Goal: Task Accomplishment & Management: Manage account settings

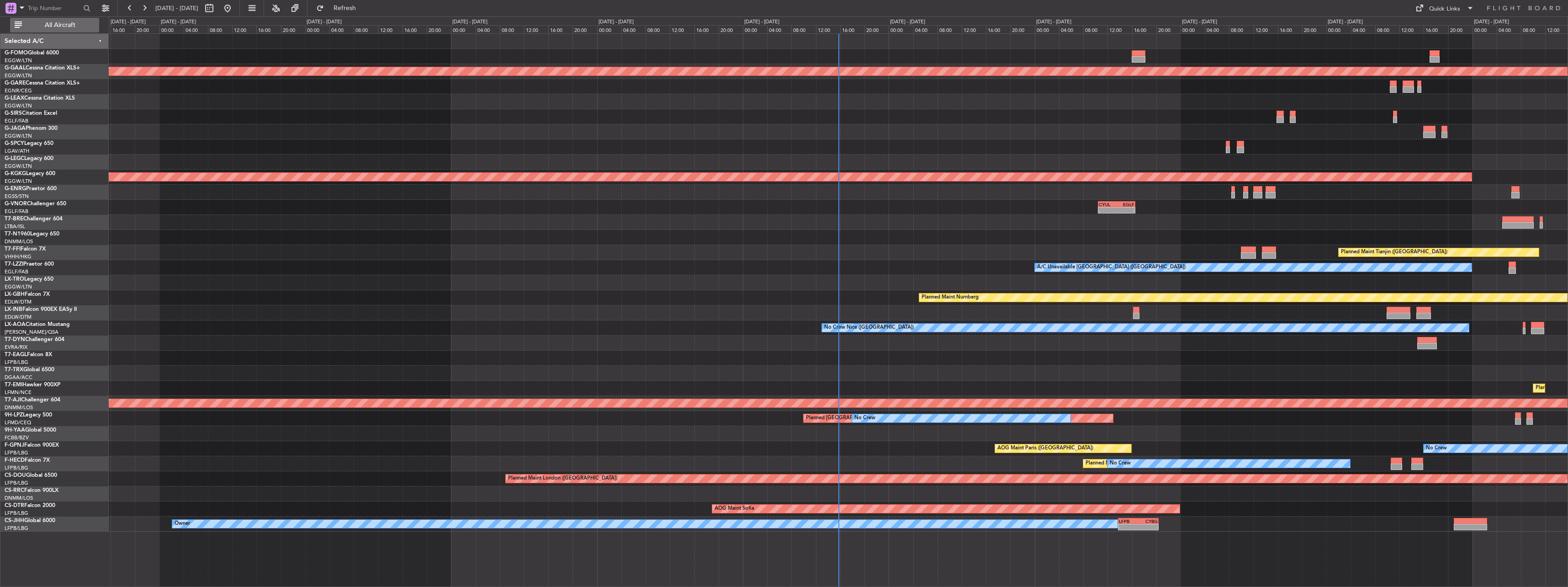
drag, startPoint x: 54, startPoint y: 18, endPoint x: 56, endPoint y: 23, distance: 5.4
click at [55, 21] on button "All Aircraft" at bounding box center [55, 25] width 89 height 15
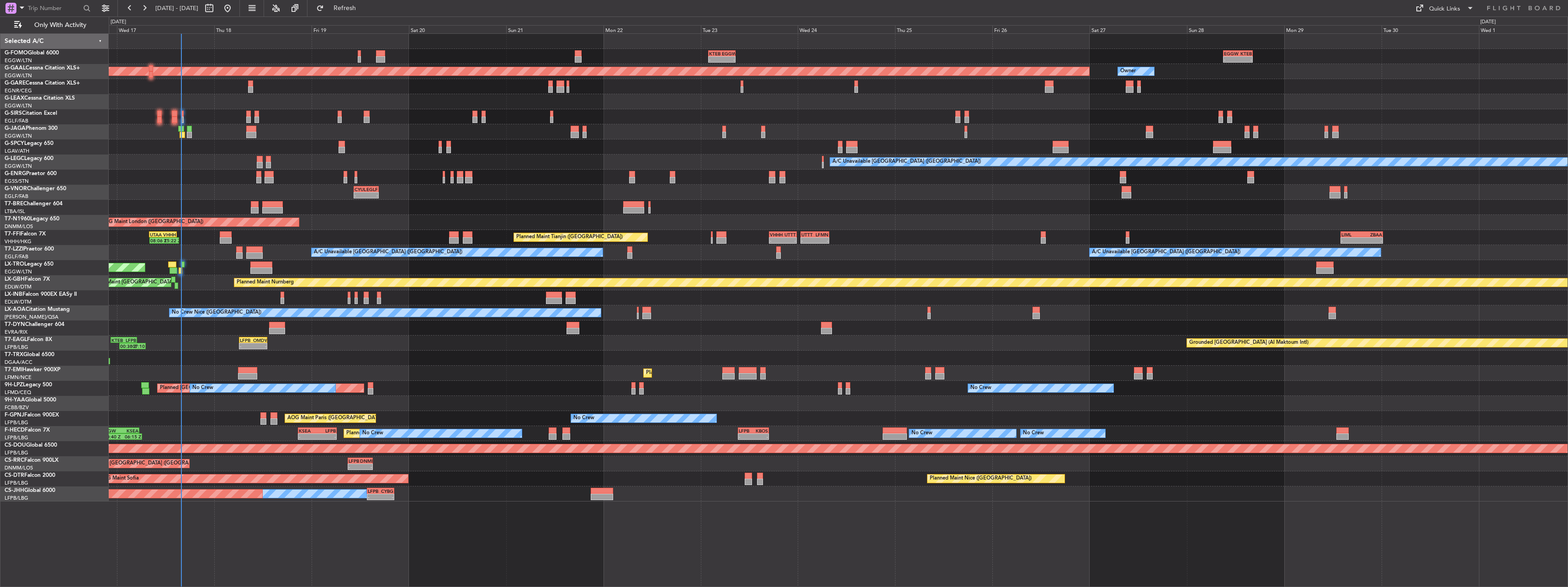
click at [427, 270] on div "- - KTEB 02:00 Z EGGW 08:40 Z - - EGGW 09:00 Z KTEB 16:20 Z 10:50 Z 22:30 Z OLB…" at bounding box center [838, 268] width 1459 height 468
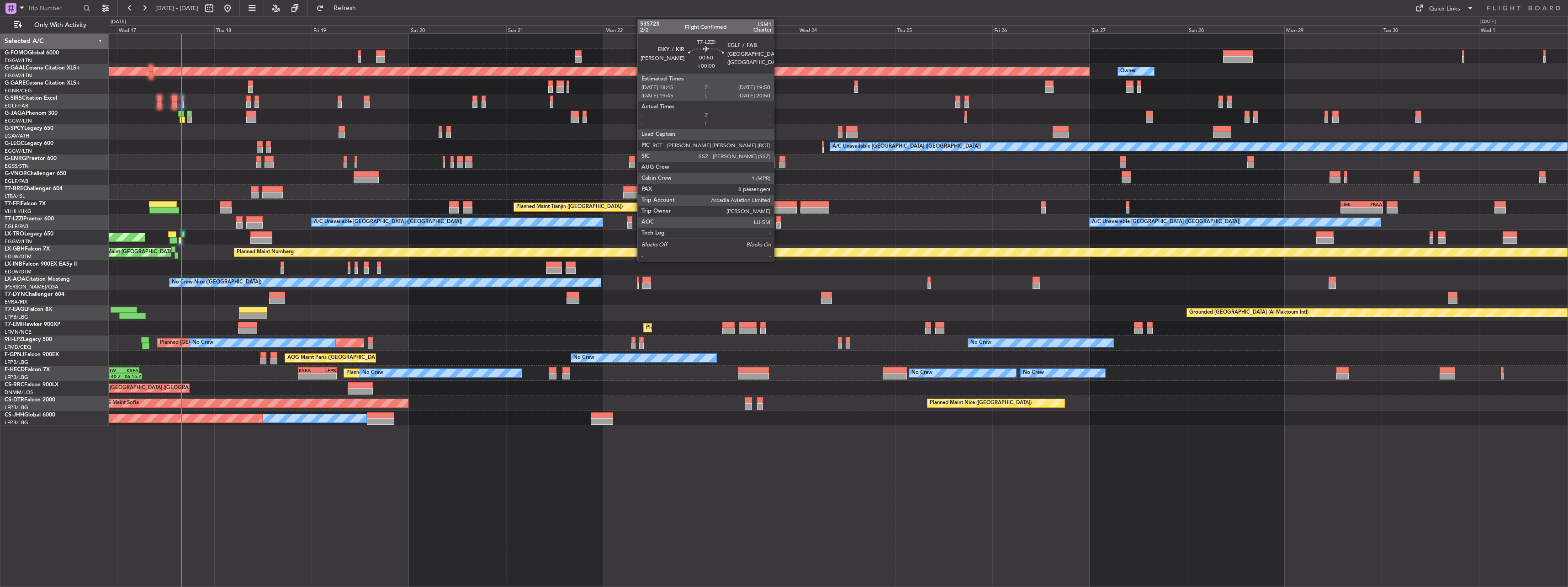
click at [778, 222] on div at bounding box center [779, 219] width 5 height 7
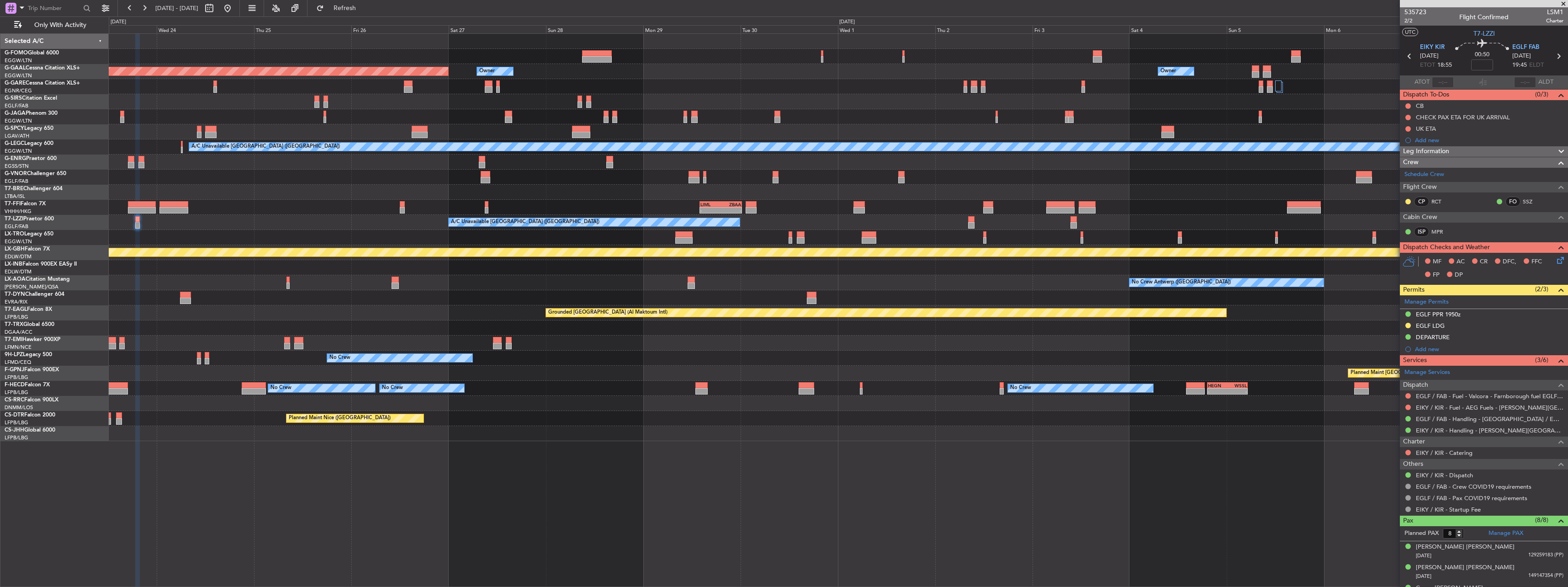
click at [615, 236] on div "Planned Maint Dusseldorf Owner Owner Owner A/C Unavailable London (Luton) - - L…" at bounding box center [838, 237] width 1459 height 407
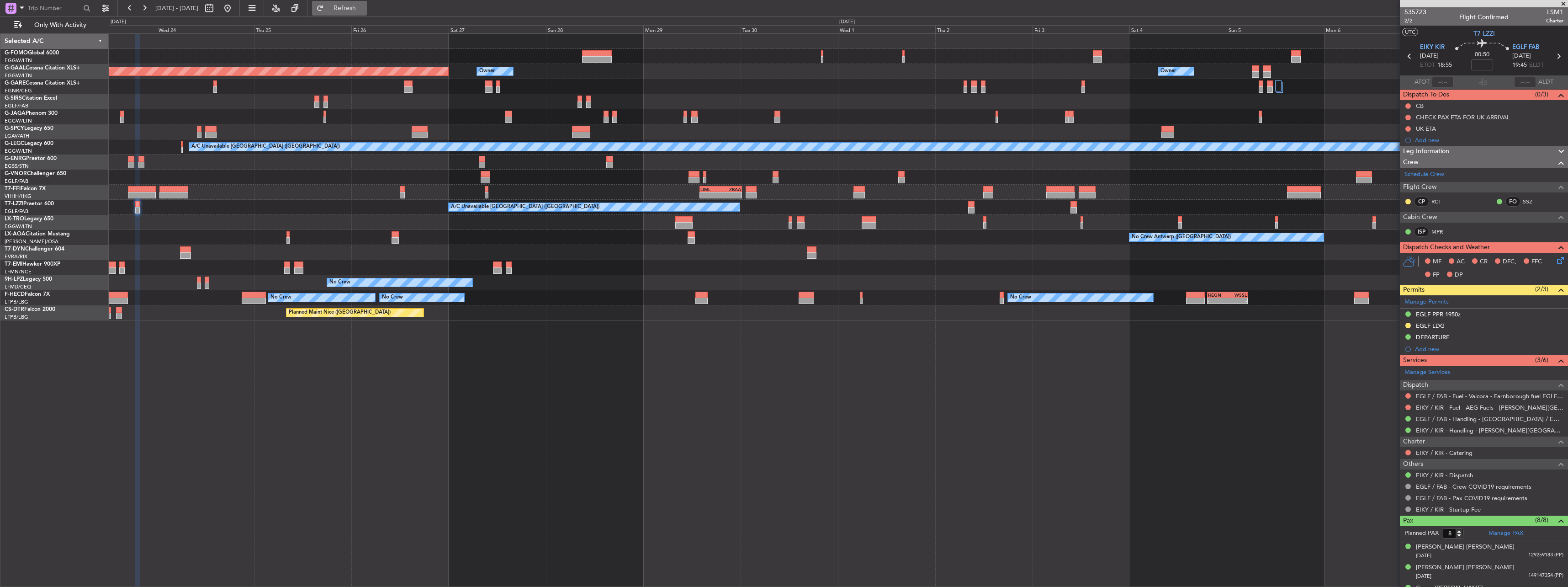
click at [354, 6] on span "Refresh" at bounding box center [345, 8] width 38 height 7
click at [1067, 116] on div at bounding box center [1065, 116] width 4 height 11
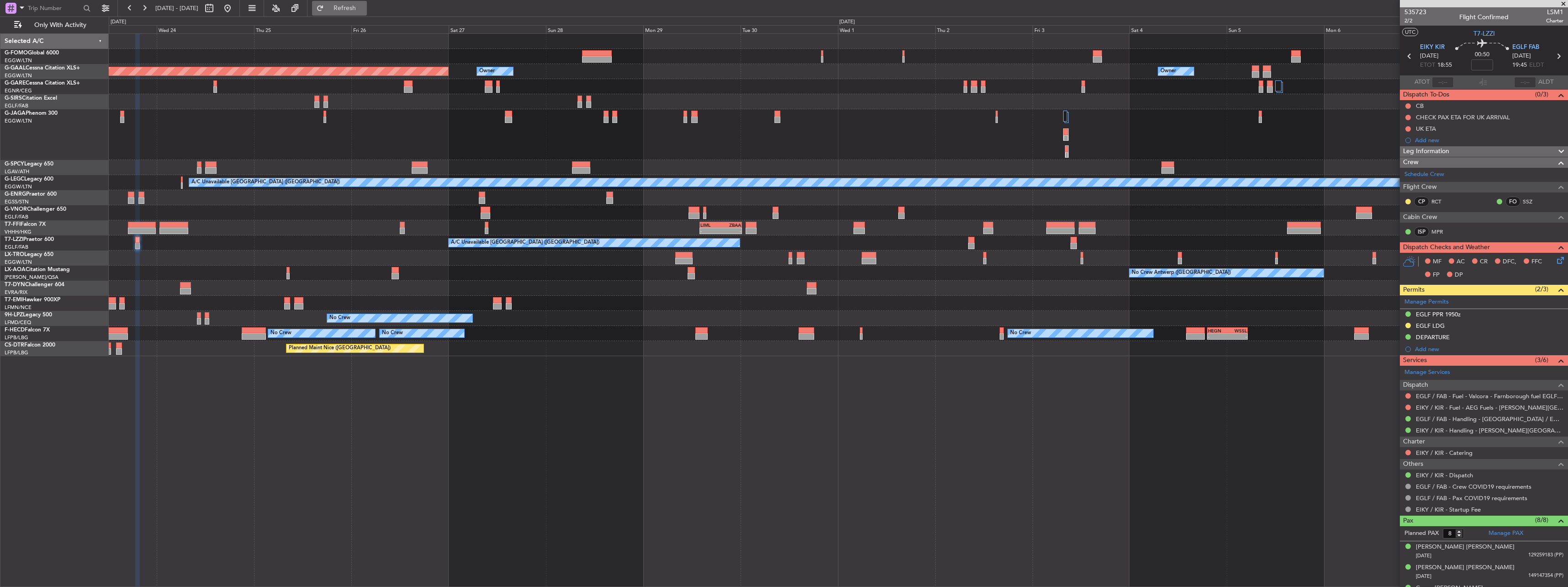
click at [364, 10] on span "Refresh" at bounding box center [345, 8] width 38 height 7
click at [364, 10] on span "Refreshing..." at bounding box center [345, 8] width 38 height 7
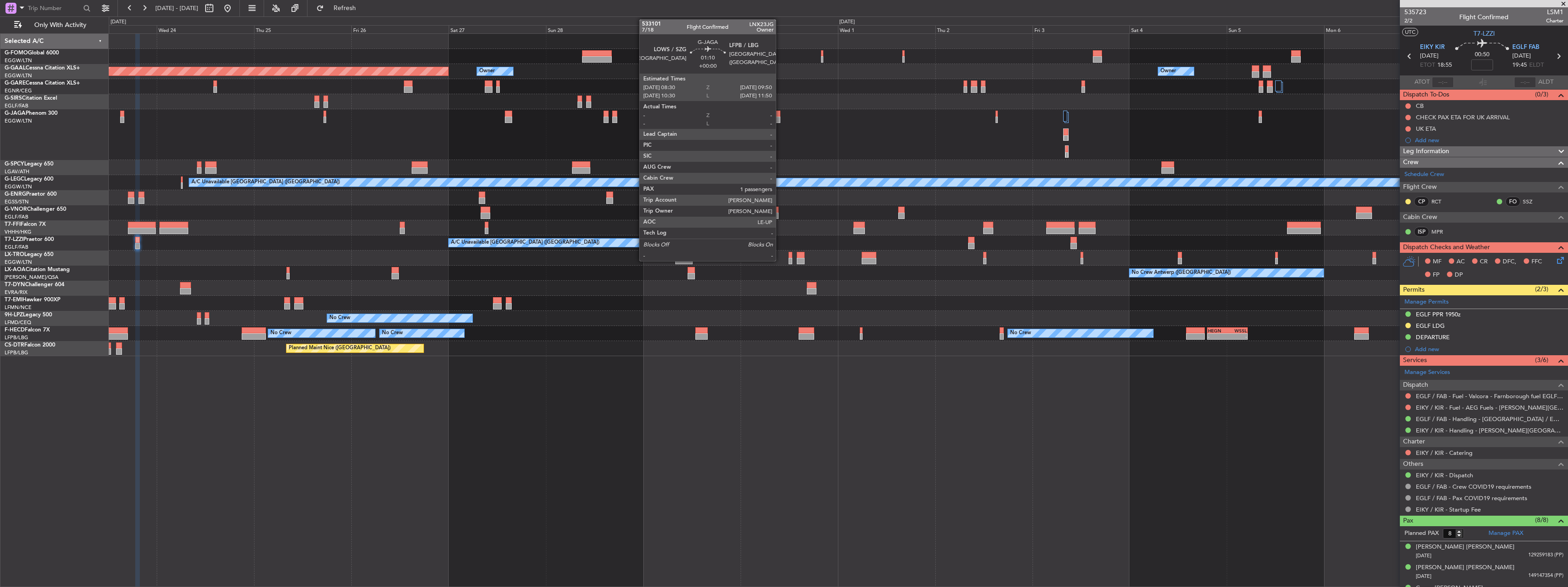
click at [780, 114] on div at bounding box center [777, 114] width 5 height 7
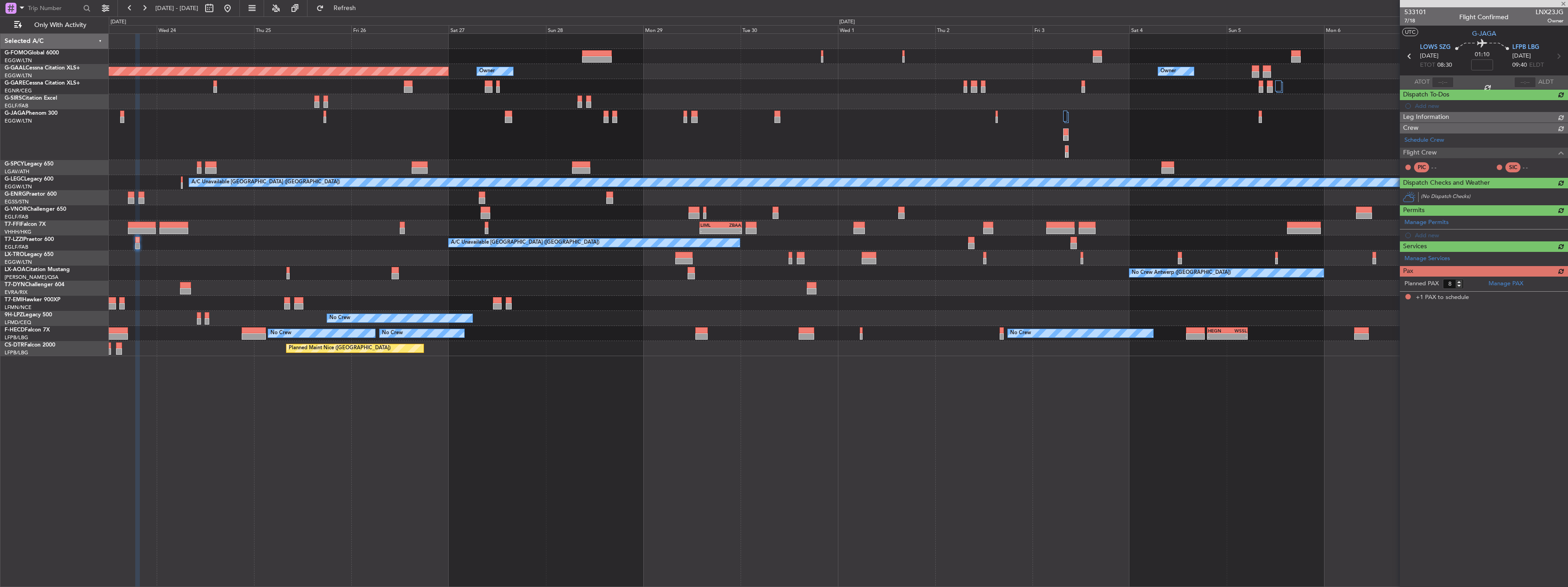
type input "1"
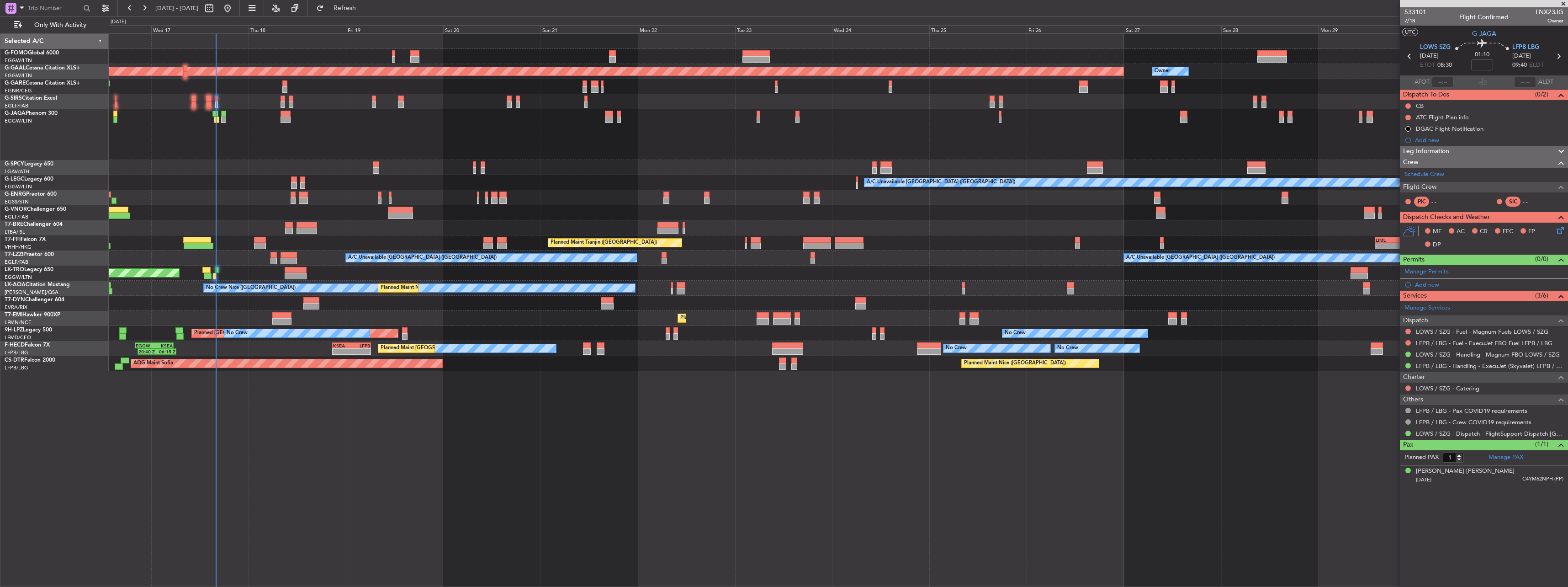
click at [1175, 232] on div at bounding box center [838, 228] width 1459 height 15
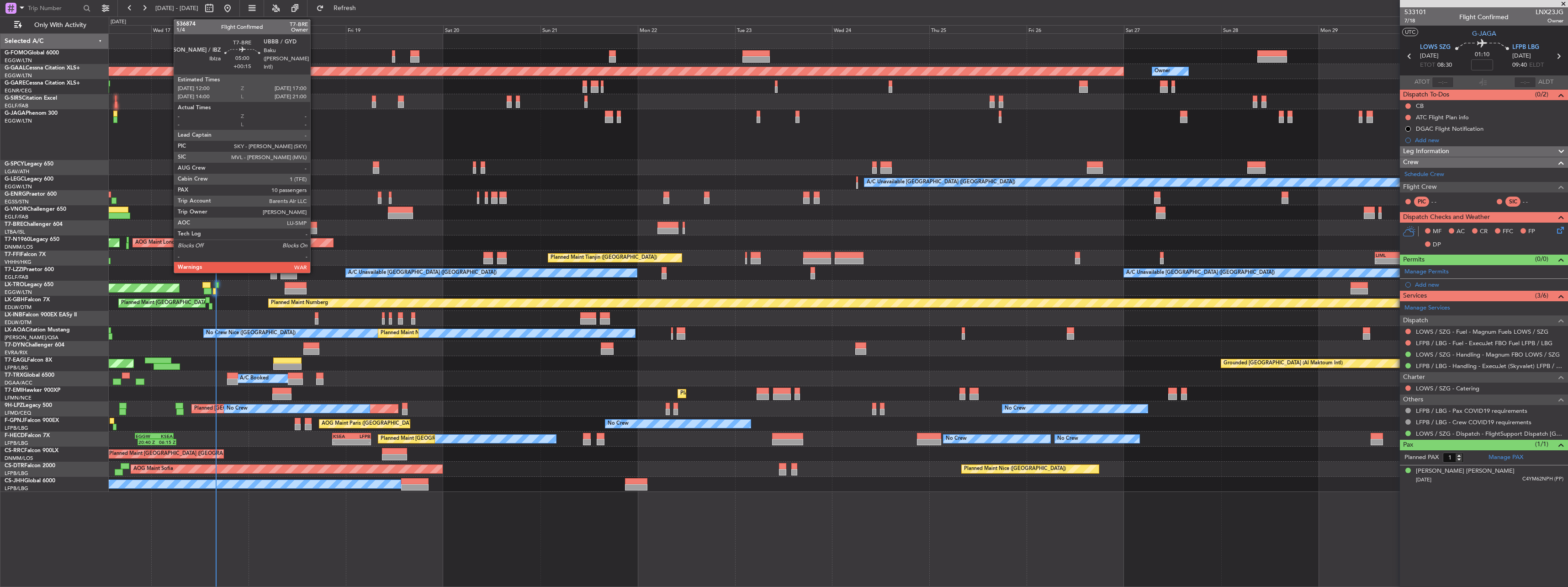
click at [314, 230] on div at bounding box center [307, 231] width 21 height 7
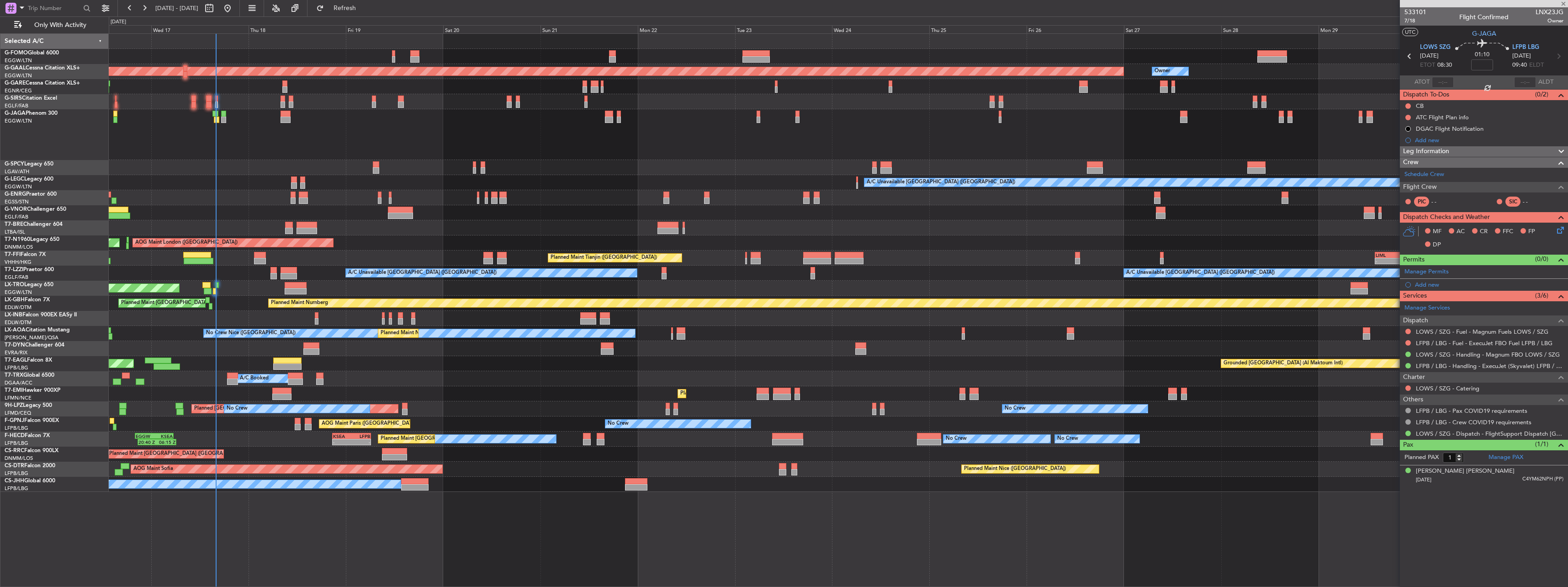
type input "+00:15"
type input "10"
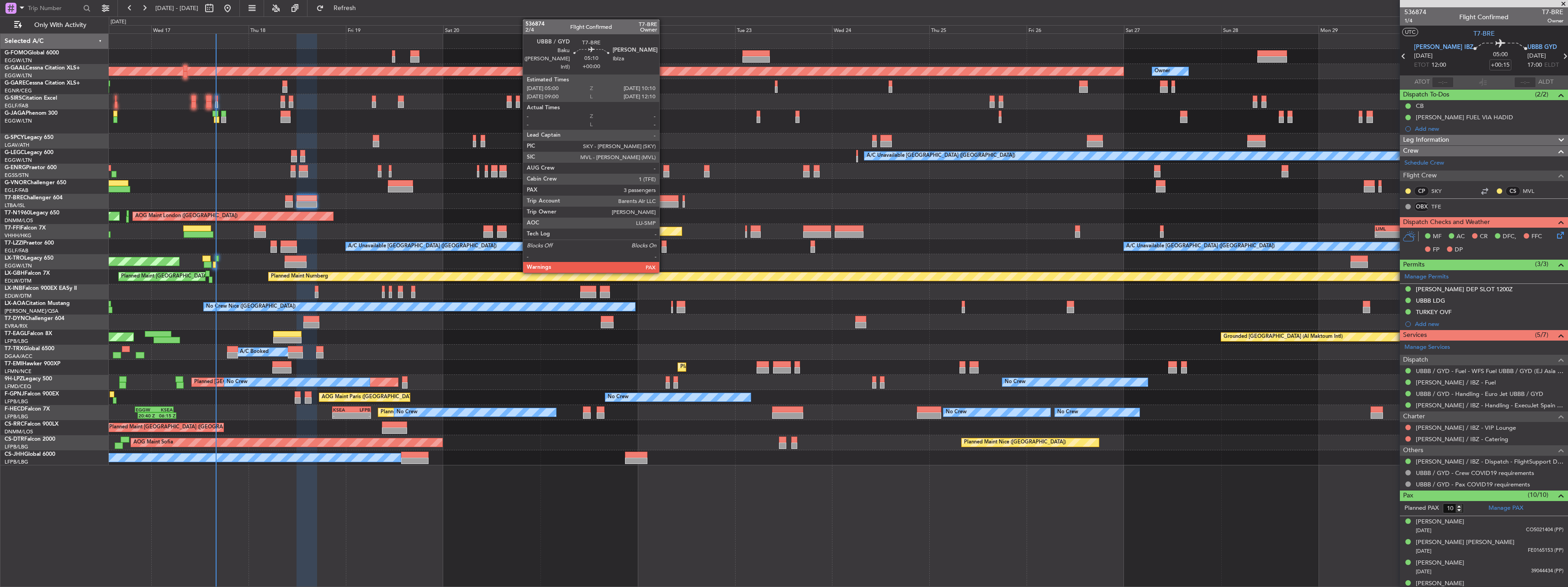
click at [663, 204] on div at bounding box center [668, 204] width 21 height 7
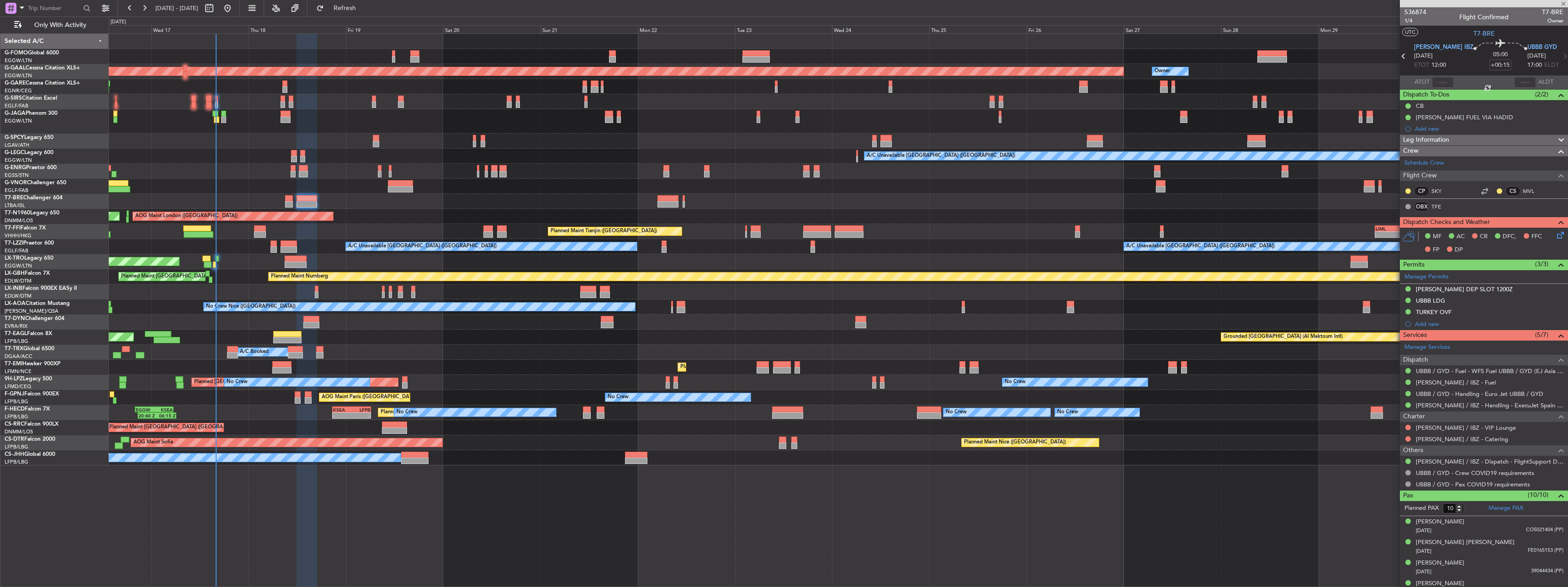
type input "3"
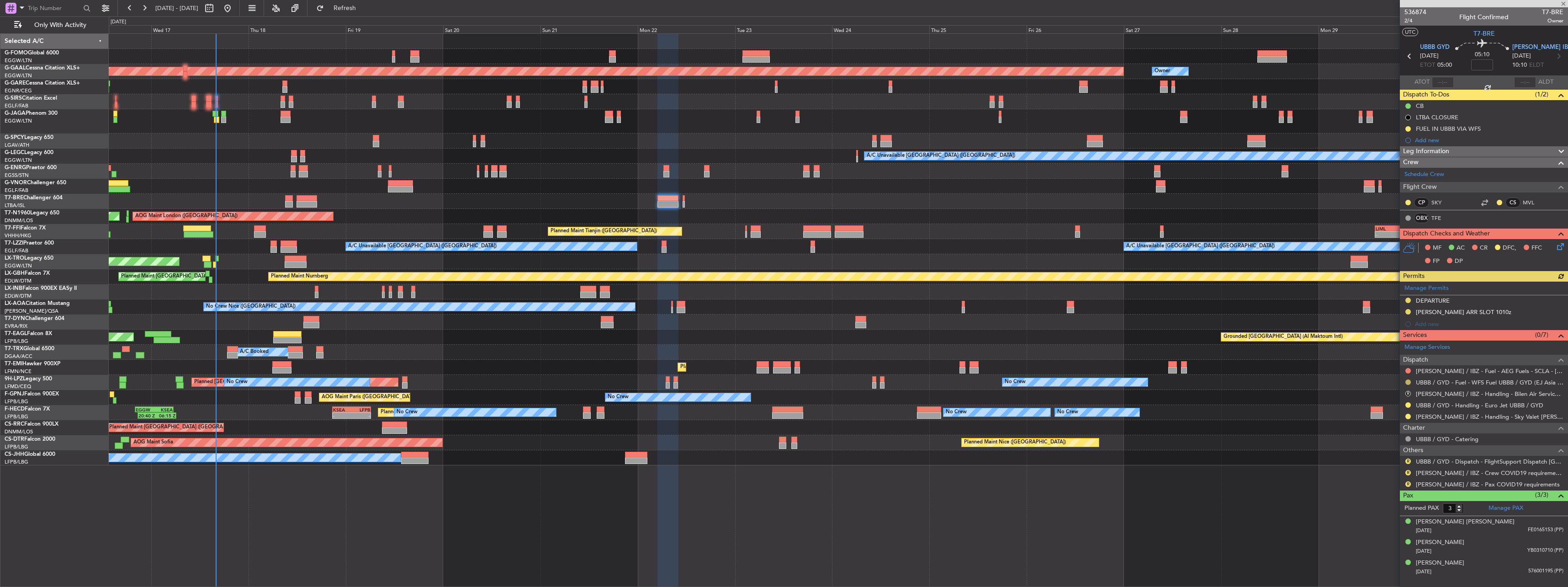
click at [1408, 381] on button at bounding box center [1408, 382] width 5 height 5
click at [1363, 489] on span at bounding box center [1361, 491] width 5 height 5
click at [1407, 391] on button "R" at bounding box center [1408, 393] width 5 height 5
click at [1389, 457] on span "Cancelled" at bounding box center [1381, 461] width 26 height 9
click at [1413, 461] on div "R UBBB / GYD - Dispatch - FlightSupport Dispatch UK" at bounding box center [1484, 461] width 168 height 12
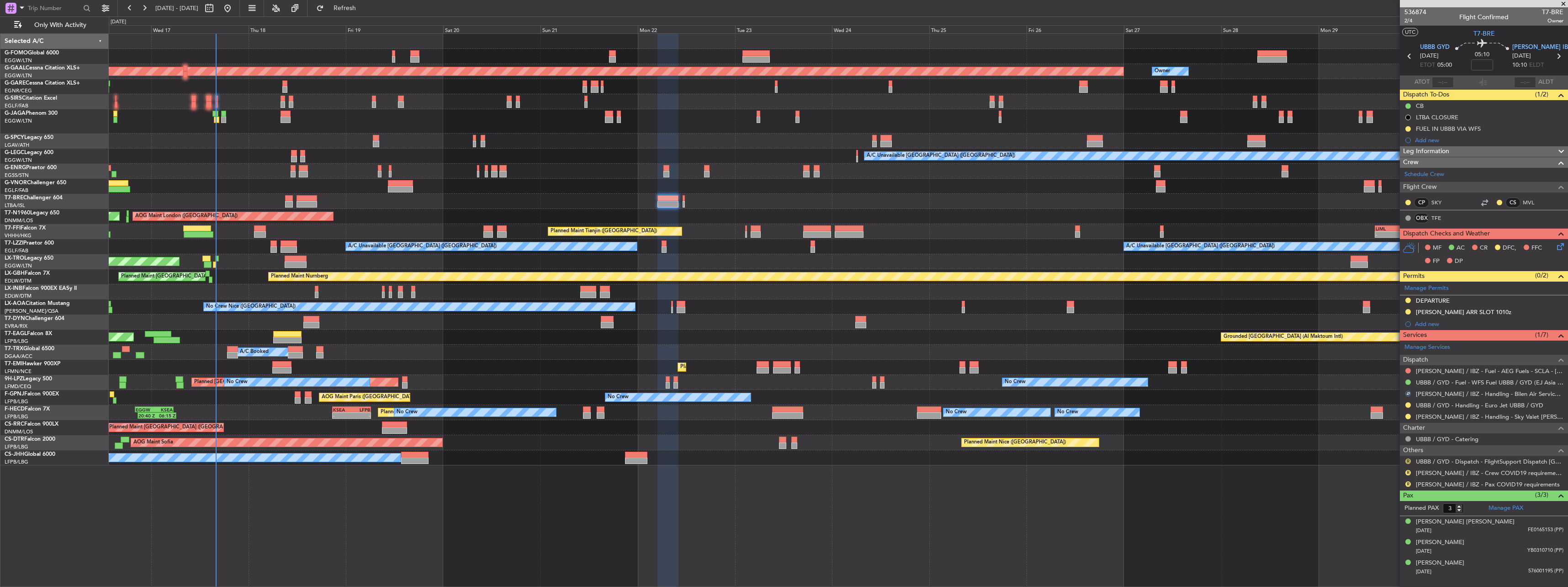
click at [1410, 460] on button "R" at bounding box center [1408, 461] width 5 height 5
click at [1370, 572] on span "Confirmed" at bounding box center [1382, 569] width 29 height 9
click at [1406, 473] on button "R" at bounding box center [1408, 473] width 5 height 5
drag, startPoint x: 1374, startPoint y: 362, endPoint x: 1380, endPoint y: 374, distance: 13.4
click at [1377, 367] on li "Not Required" at bounding box center [1407, 363] width 105 height 14
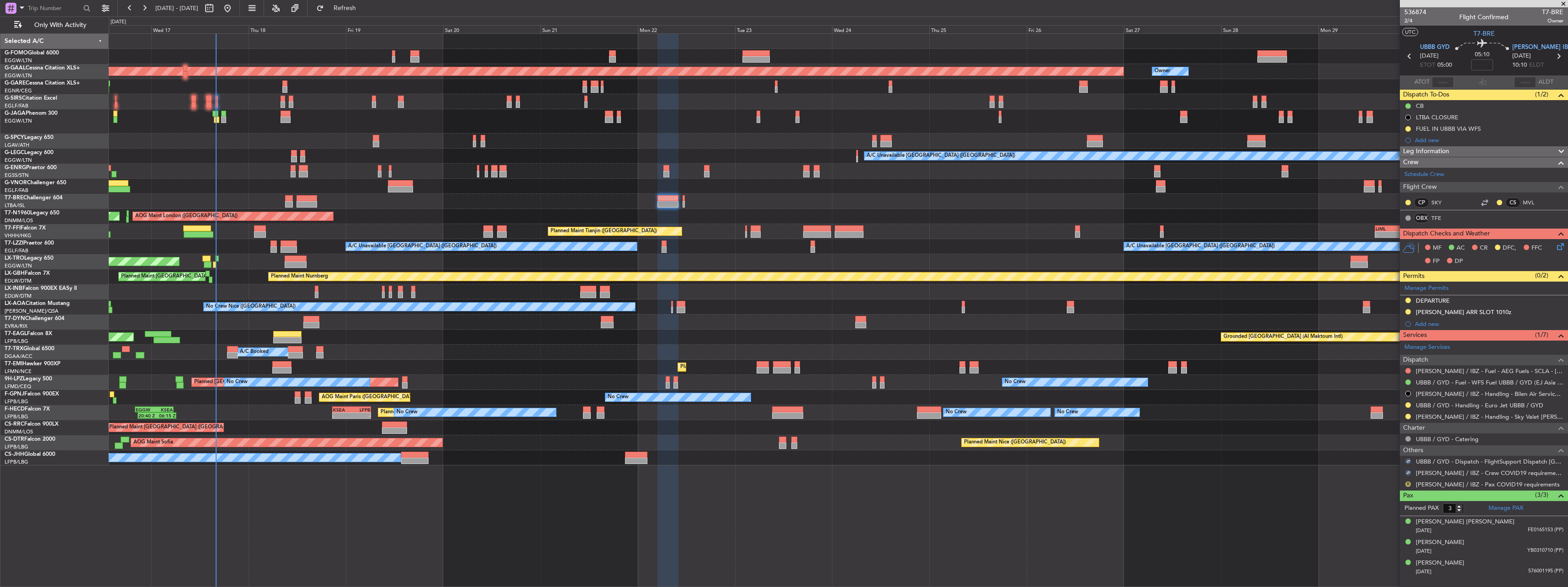
click at [1410, 485] on button "R" at bounding box center [1408, 483] width 5 height 5
click at [1361, 375] on span at bounding box center [1361, 374] width 5 height 5
type input "+00:15"
type input "10"
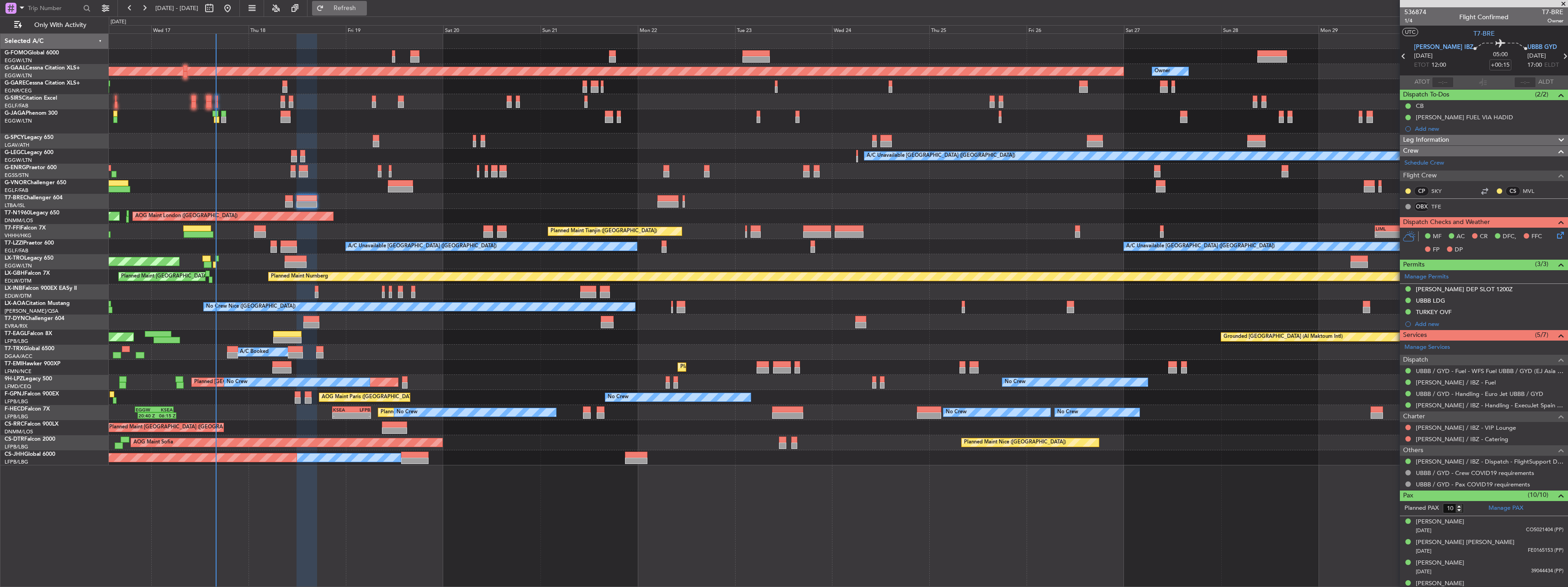
click at [364, 5] on span "Refresh" at bounding box center [345, 8] width 38 height 7
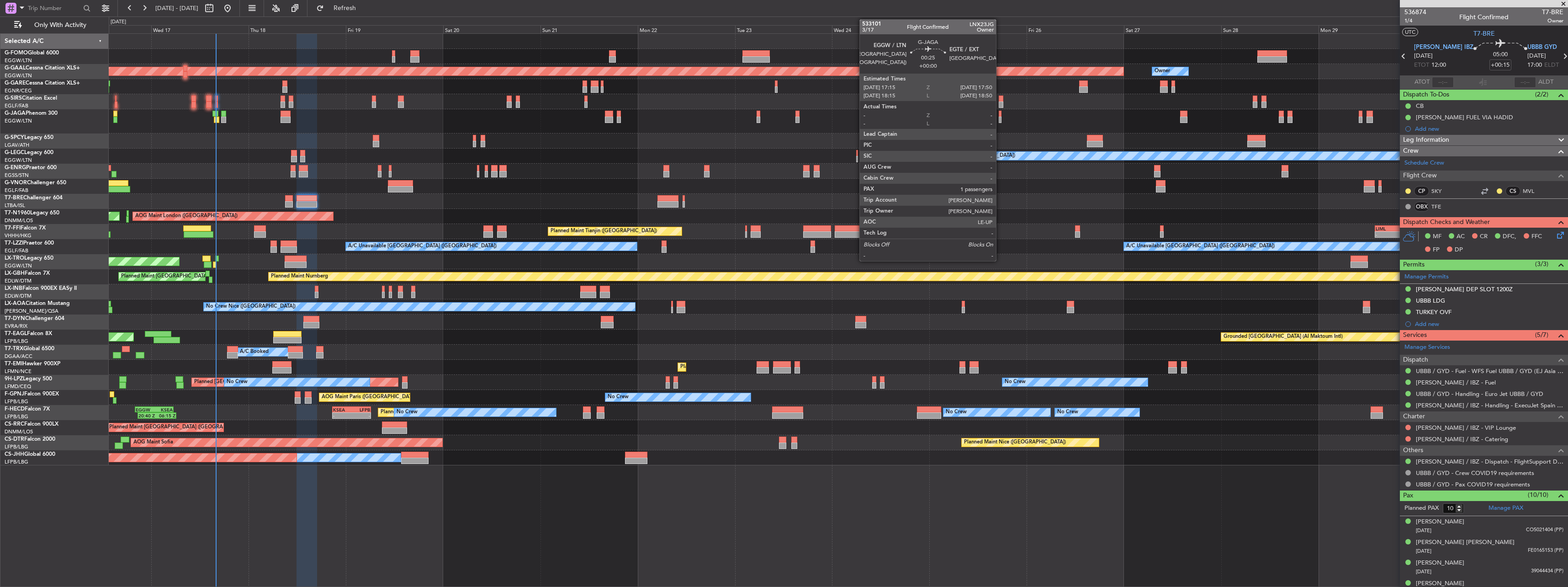
click at [1000, 114] on div at bounding box center [1000, 114] width 3 height 7
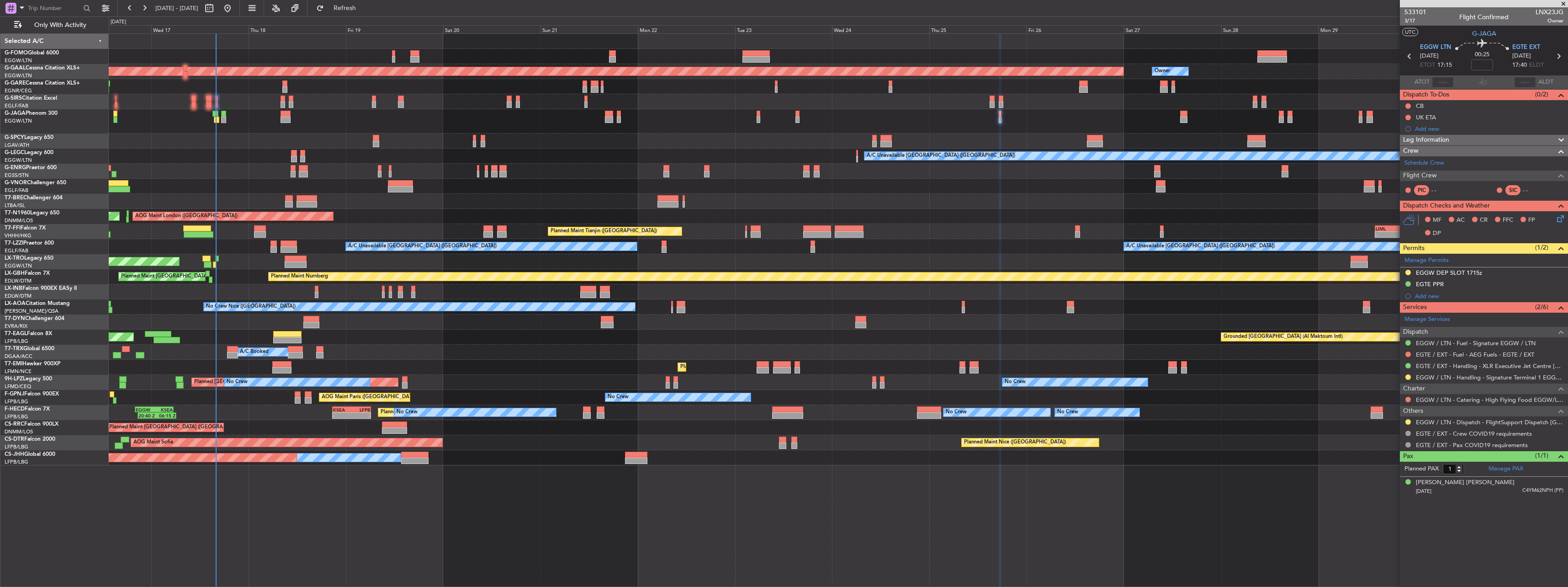
click at [1412, 423] on nimbus-traffic-light at bounding box center [1408, 422] width 7 height 7
click at [1410, 423] on button at bounding box center [1408, 421] width 5 height 5
click at [1402, 528] on li "Confirmed" at bounding box center [1407, 530] width 105 height 14
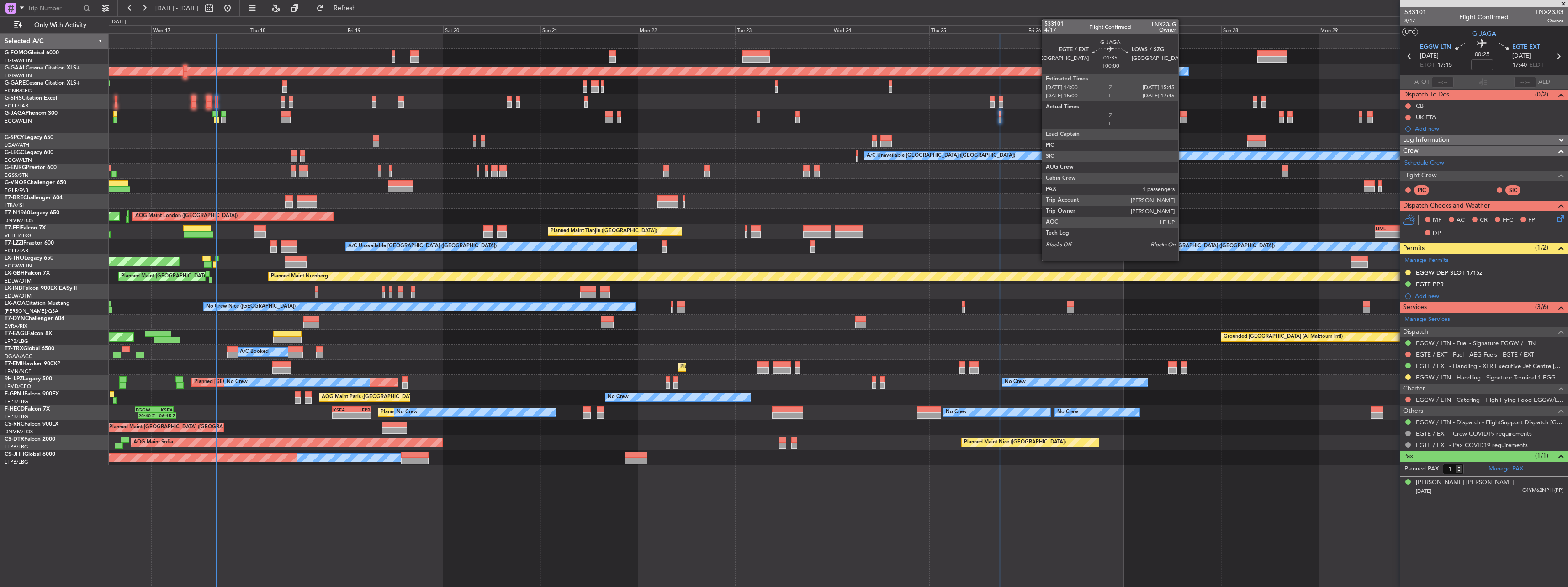
click at [1183, 119] on div at bounding box center [1184, 119] width 7 height 7
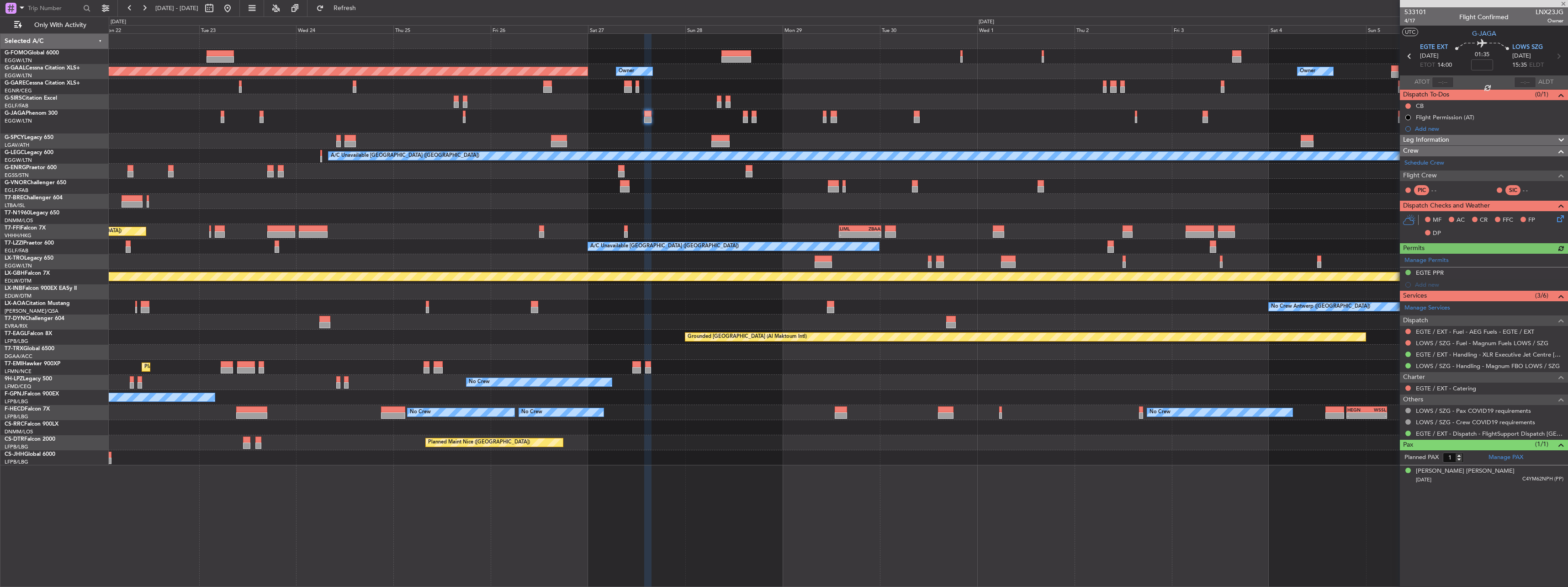
click at [684, 175] on div "Planned Maint Dusseldorf Owner Owner Owner A/C Unavailable London (Luton) AOG M…" at bounding box center [838, 250] width 1459 height 432
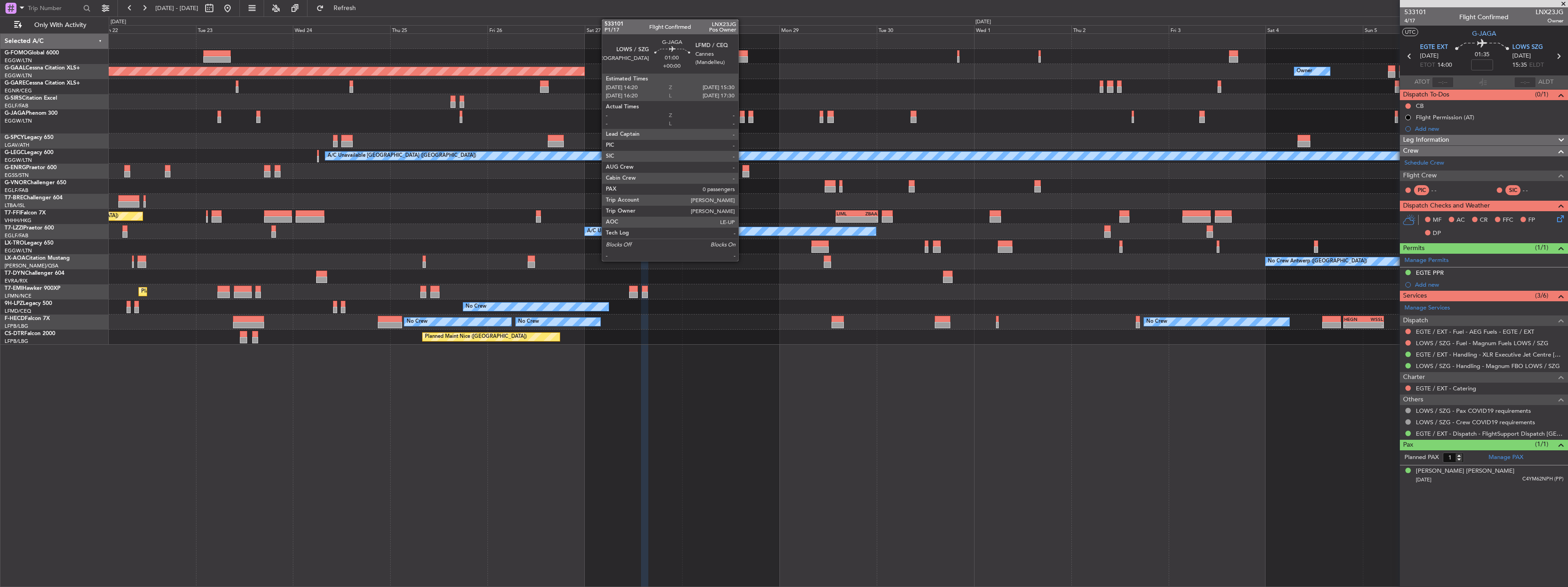
click at [743, 119] on div at bounding box center [742, 119] width 5 height 7
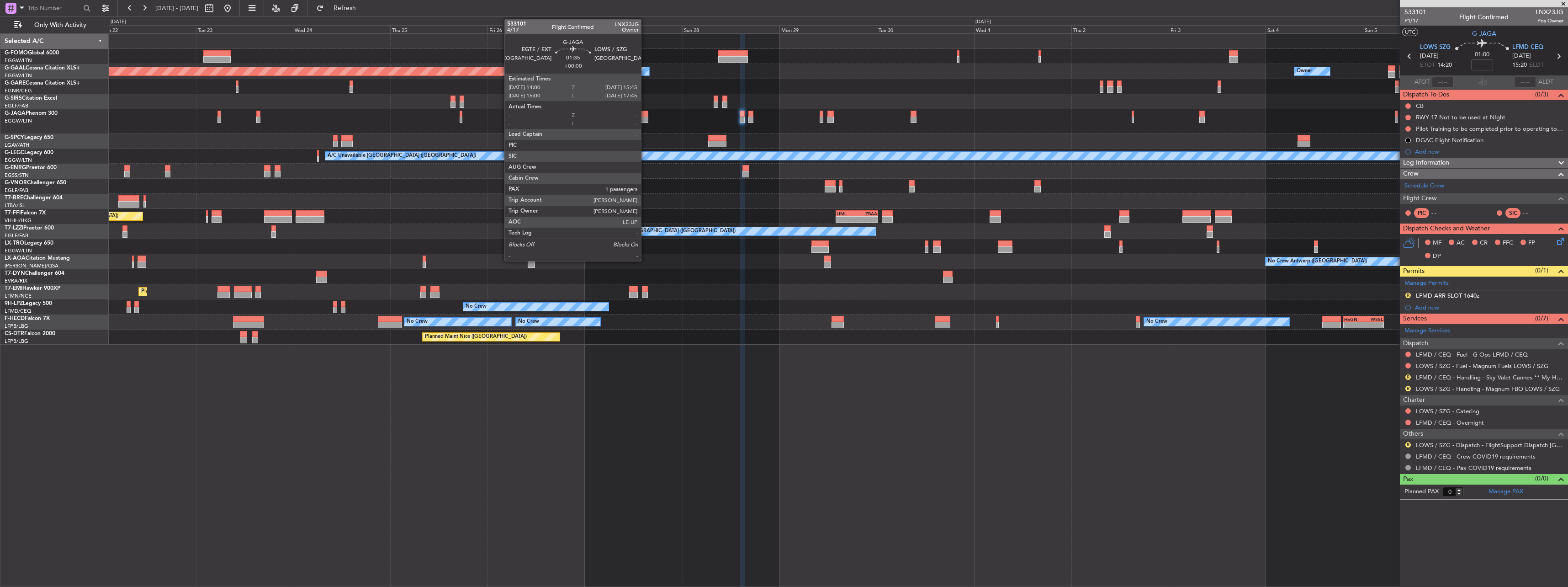
click at [645, 121] on div at bounding box center [645, 119] width 7 height 7
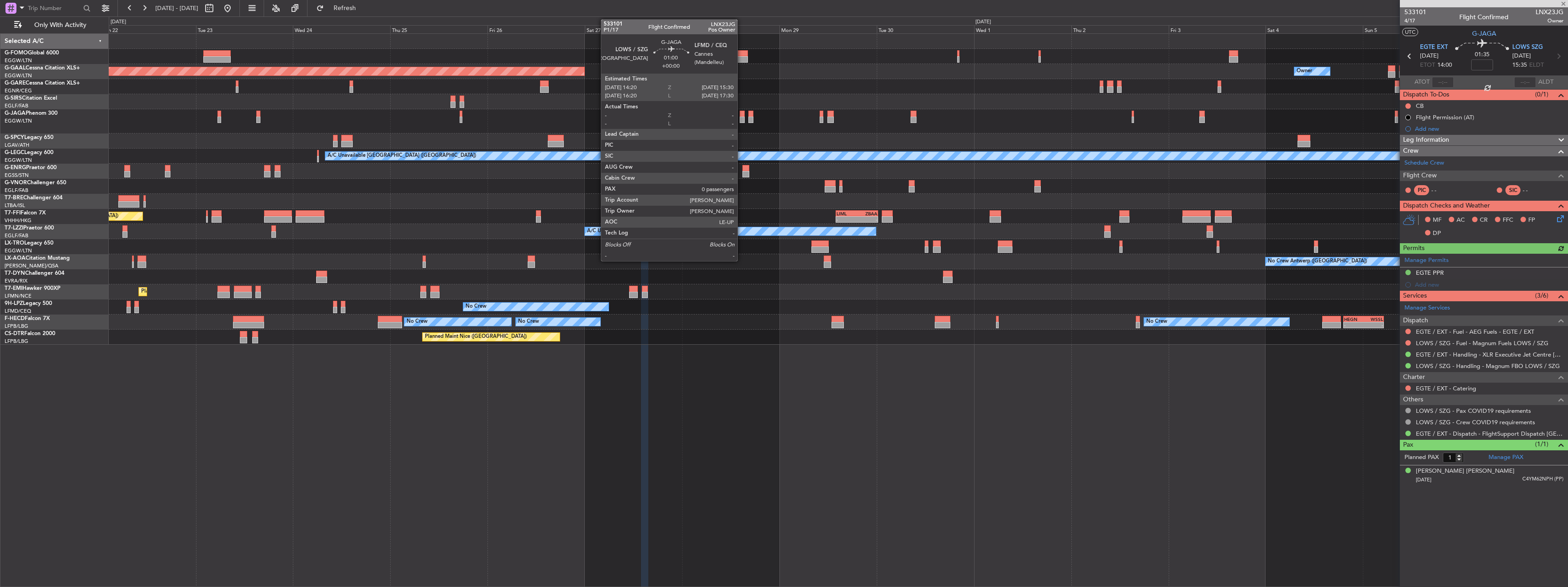
click at [741, 119] on div at bounding box center [742, 119] width 5 height 7
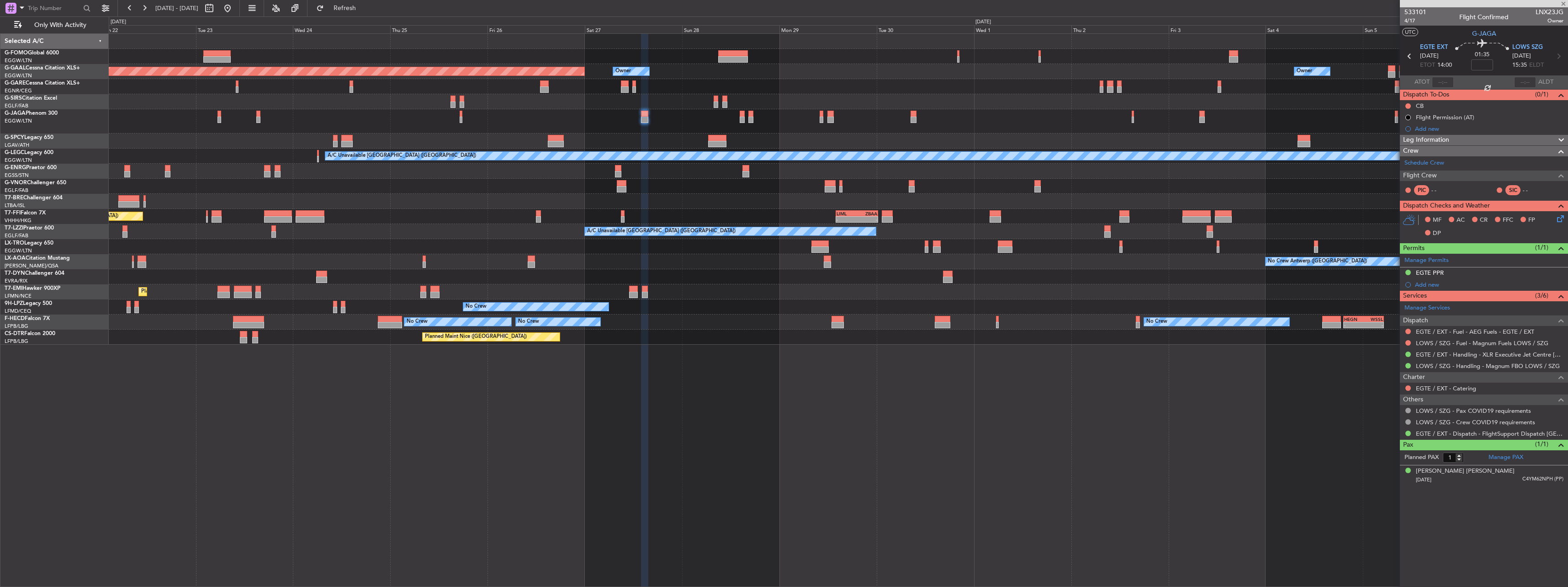
type input "0"
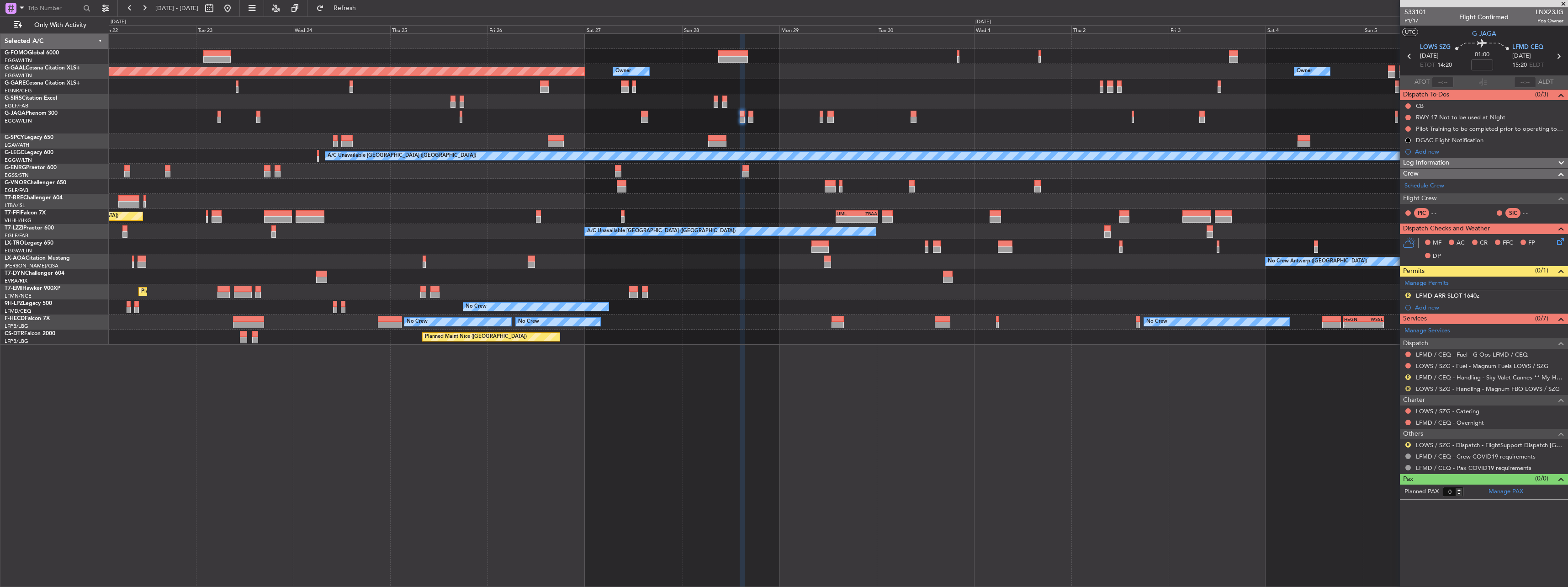
click at [1407, 389] on button "R" at bounding box center [1408, 388] width 5 height 5
click at [1271, 455] on div "Planned Maint Dusseldorf Owner Owner Owner A/C Unavailable London (Luton) Plann…" at bounding box center [838, 310] width 1459 height 554
click at [1410, 441] on div "R" at bounding box center [1408, 445] width 7 height 7
click at [1408, 443] on button "R" at bounding box center [1408, 445] width 5 height 5
drag, startPoint x: 1389, startPoint y: 558, endPoint x: 1388, endPoint y: 534, distance: 24.0
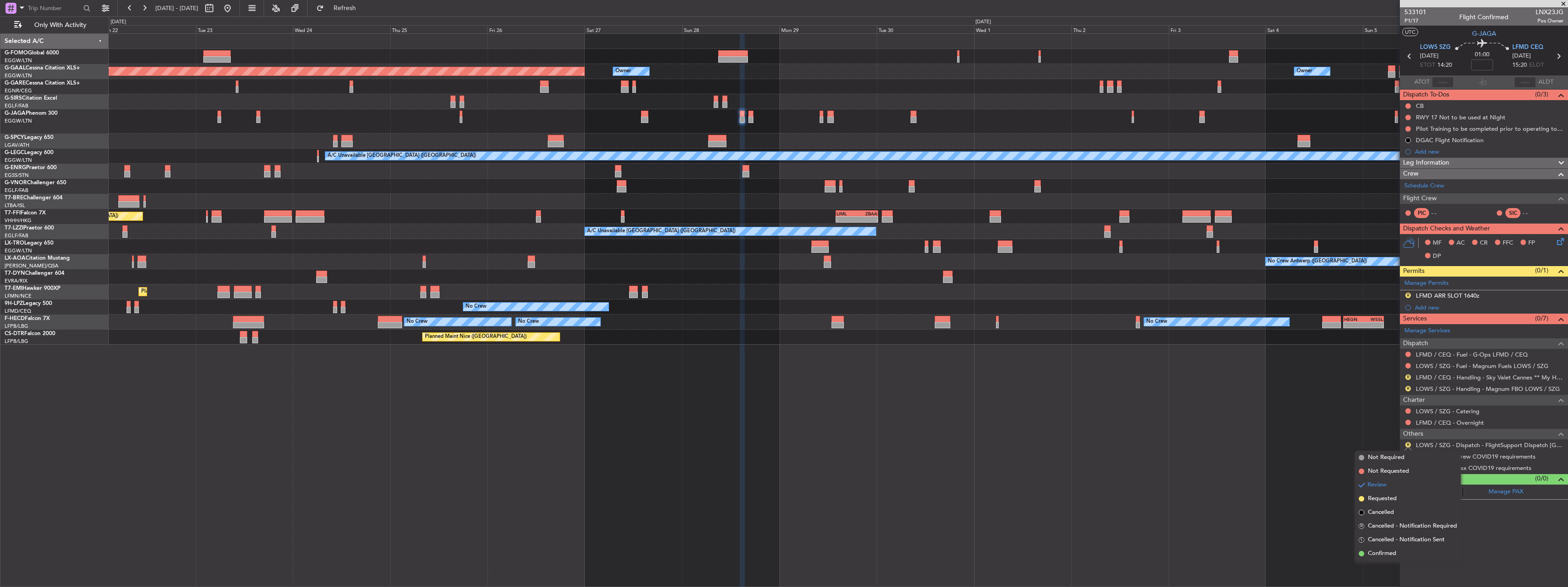
click at [1389, 557] on span "Confirmed" at bounding box center [1382, 553] width 29 height 9
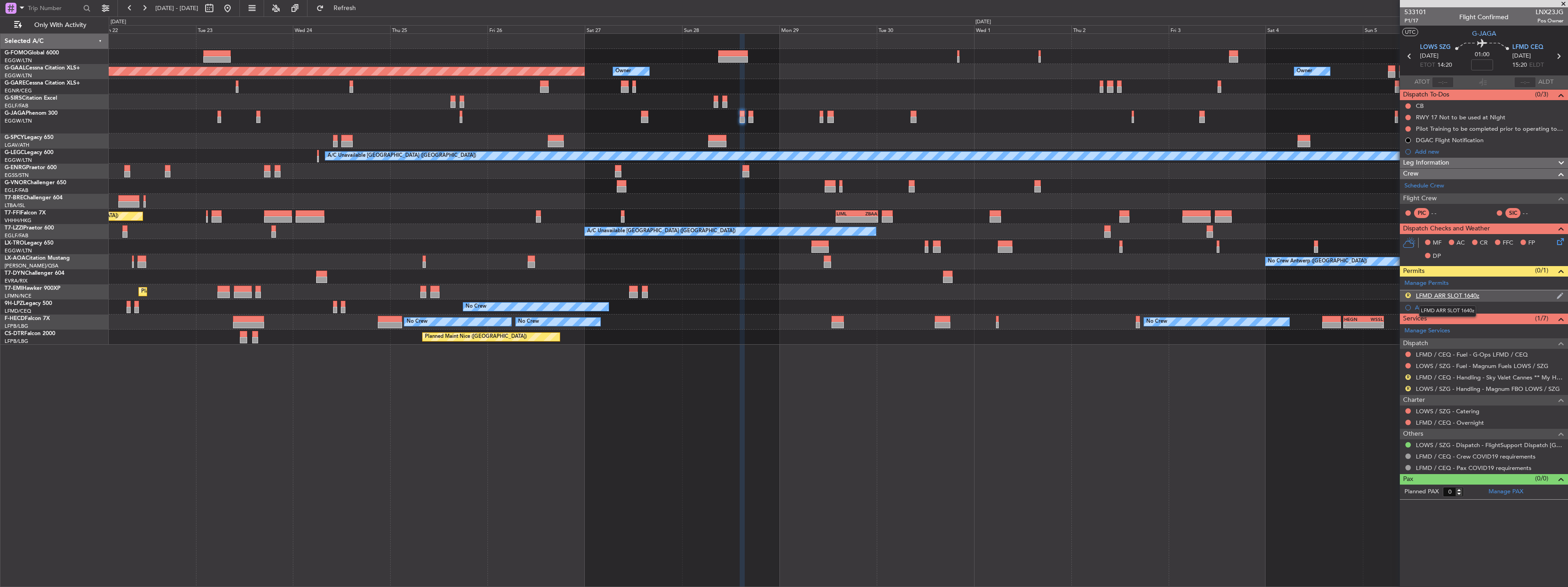
click at [1430, 295] on div "LFMD ARR SLOT 1640z" at bounding box center [1447, 295] width 63 height 8
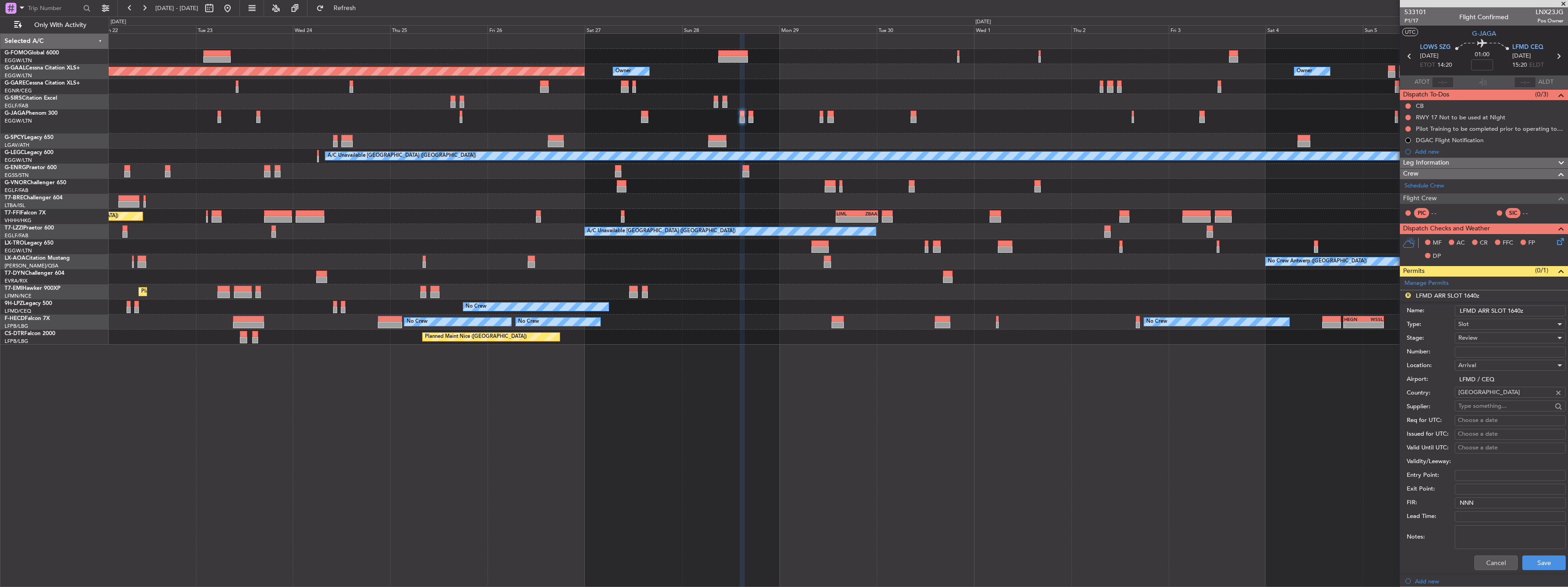
click at [1516, 309] on input "LFMD ARR SLOT 1640z" at bounding box center [1510, 311] width 111 height 11
type input "LFMD ARR SLOT 1520z"
click at [1489, 334] on div "Review" at bounding box center [1507, 337] width 97 height 14
click at [1497, 400] on span "Requested" at bounding box center [1507, 398] width 96 height 14
click at [1533, 570] on div "Cancel Save" at bounding box center [1486, 562] width 159 height 24
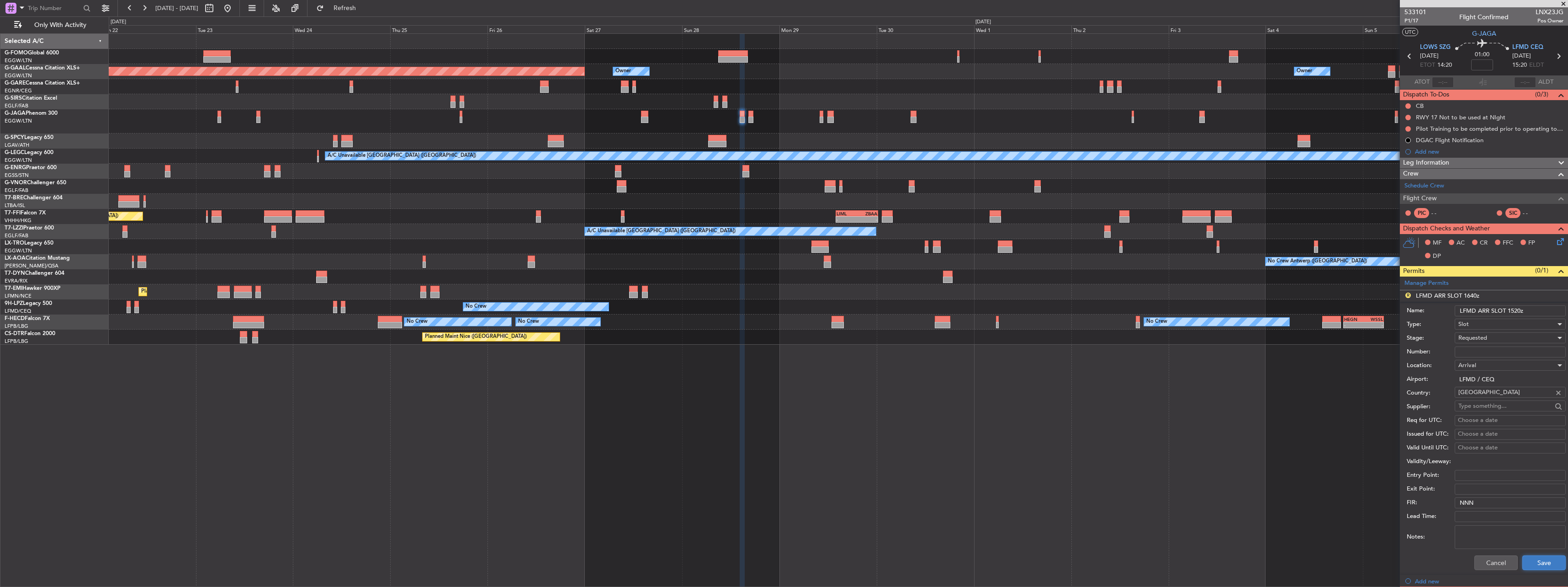
click at [1535, 560] on button "Save" at bounding box center [1544, 563] width 43 height 15
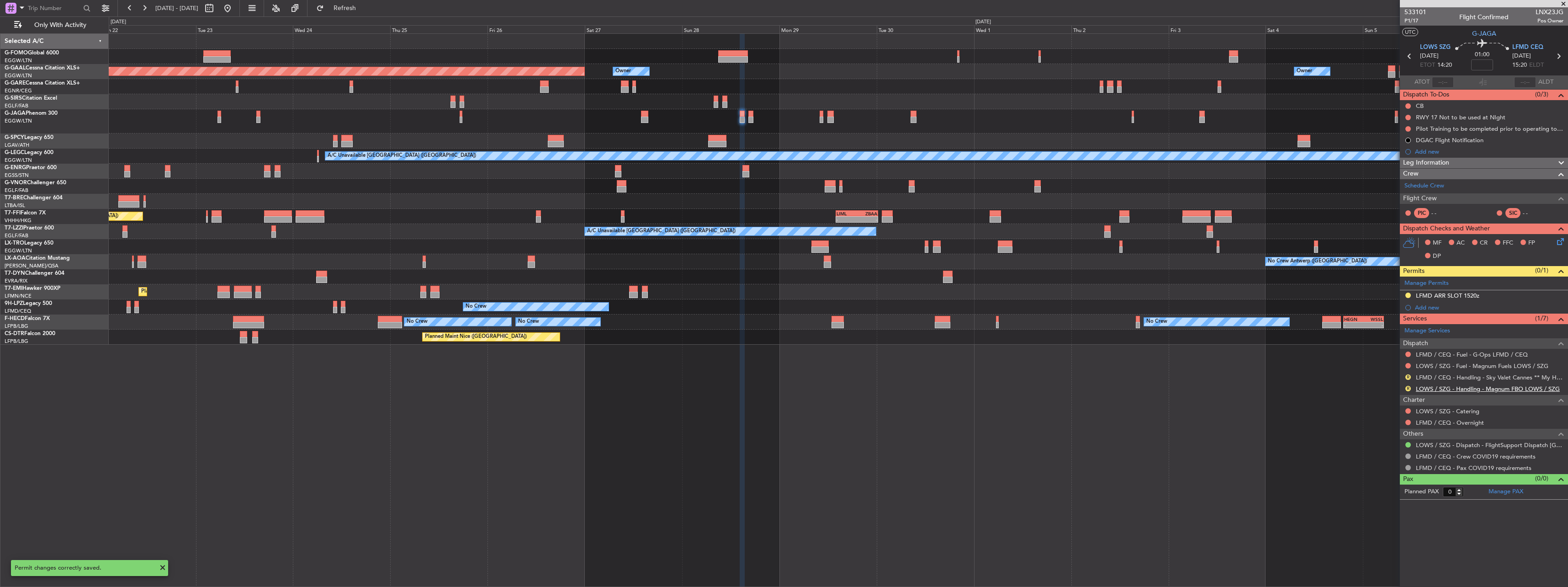
click at [1421, 391] on link "LOWS / SZG - Handling - Magnum FBO LOWS / SZG" at bounding box center [1488, 388] width 144 height 8
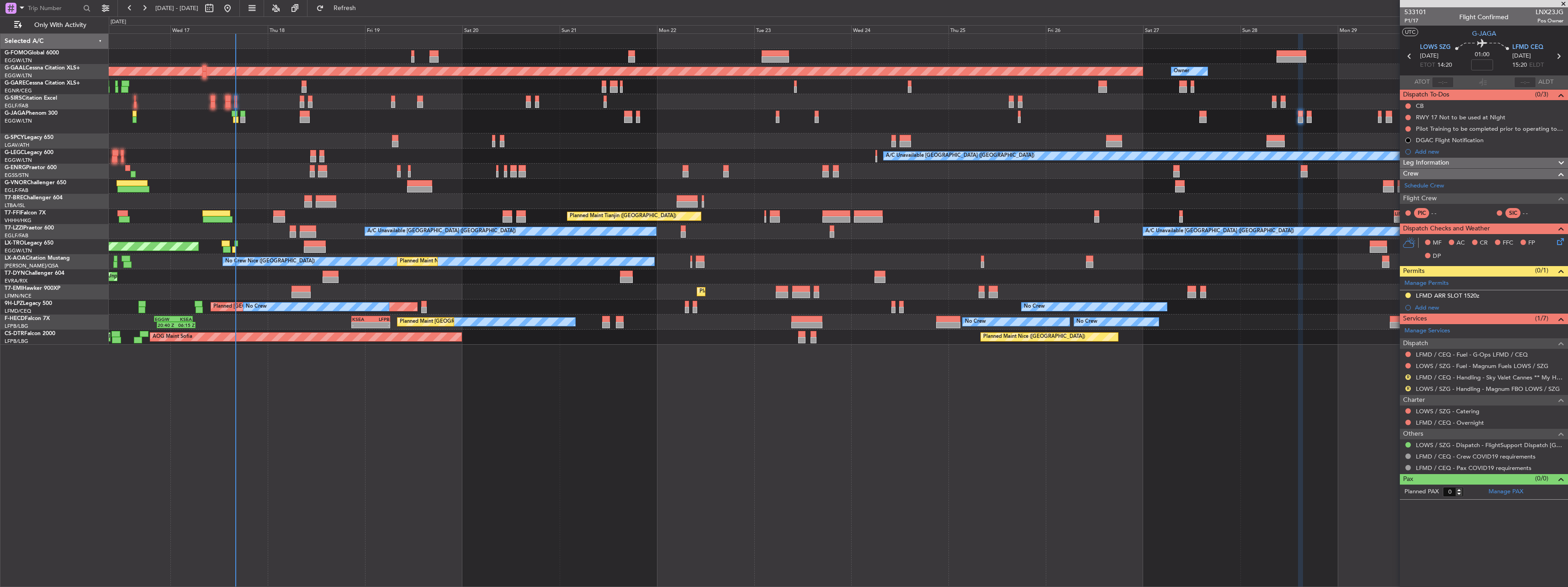
click at [920, 222] on div "Planned Maint Tianjin (Binhai) - - LIML 14:00 Z ZBAA 00:25 Z Planned Maint Tian…" at bounding box center [838, 216] width 1459 height 15
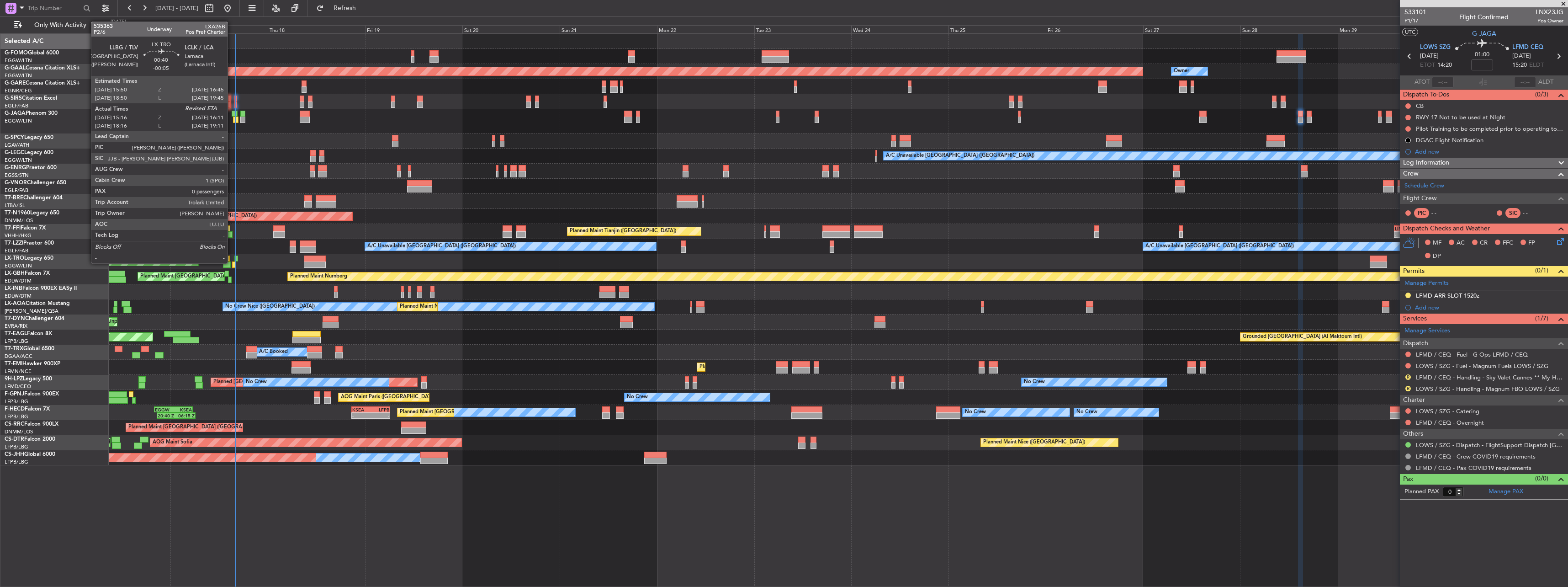
click at [232, 263] on div at bounding box center [234, 264] width 4 height 7
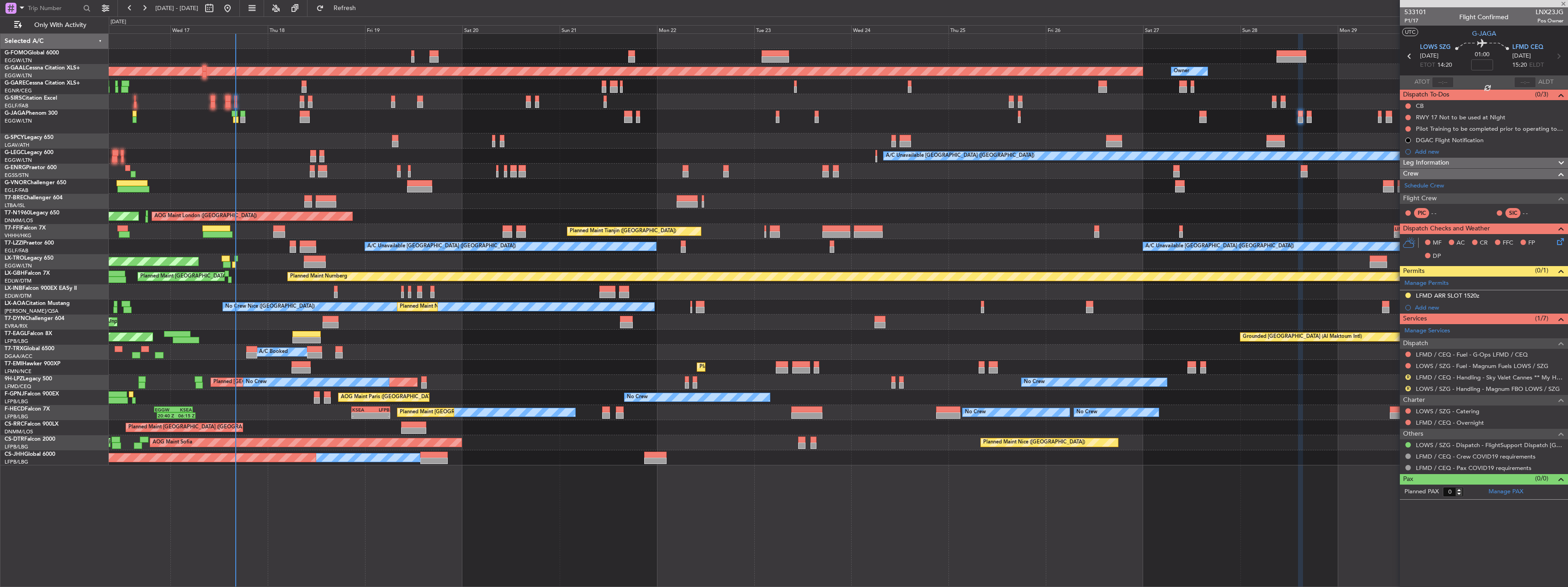
type input "-00:05"
type input "15:16"
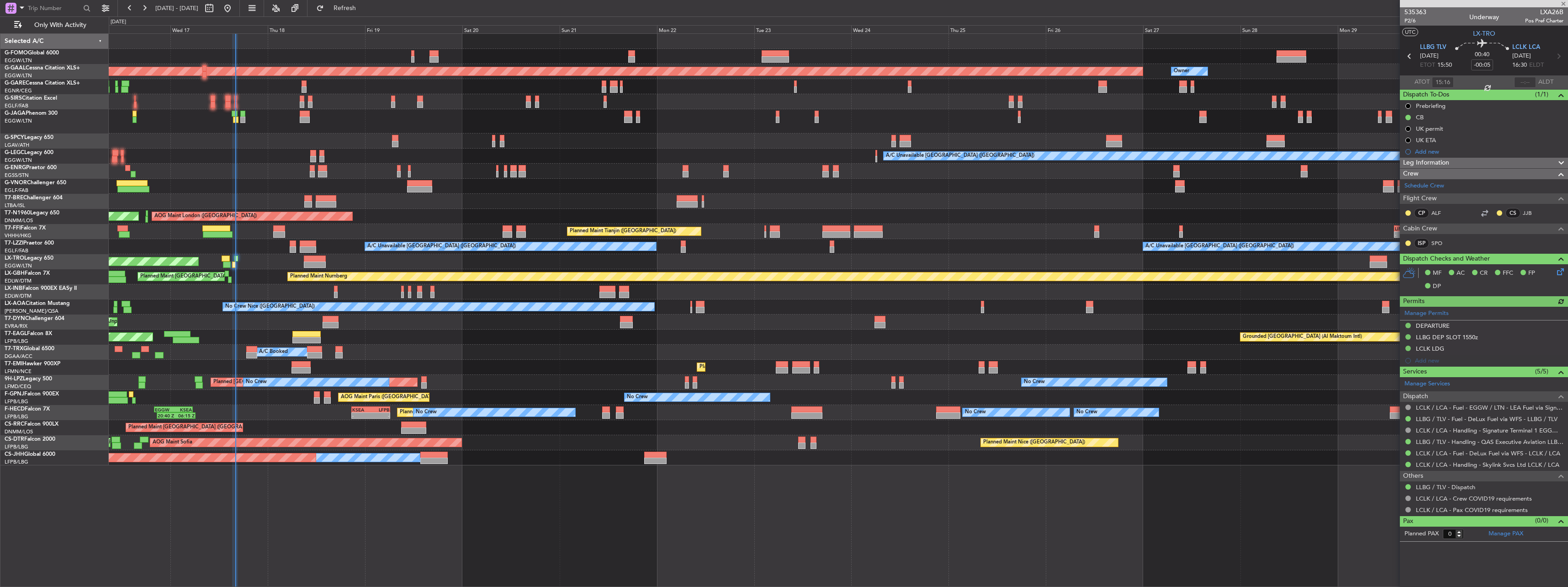
click at [1528, 85] on div at bounding box center [1525, 82] width 22 height 11
click at [1528, 85] on input "text" at bounding box center [1525, 82] width 22 height 11
type input "15:58"
click at [884, 250] on div "OLBA 11:00 Z KTEB 22:45 Z 10:50 Z 22:30 Z Planned Maint Dusseldorf Owner Owner …" at bounding box center [838, 250] width 1459 height 432
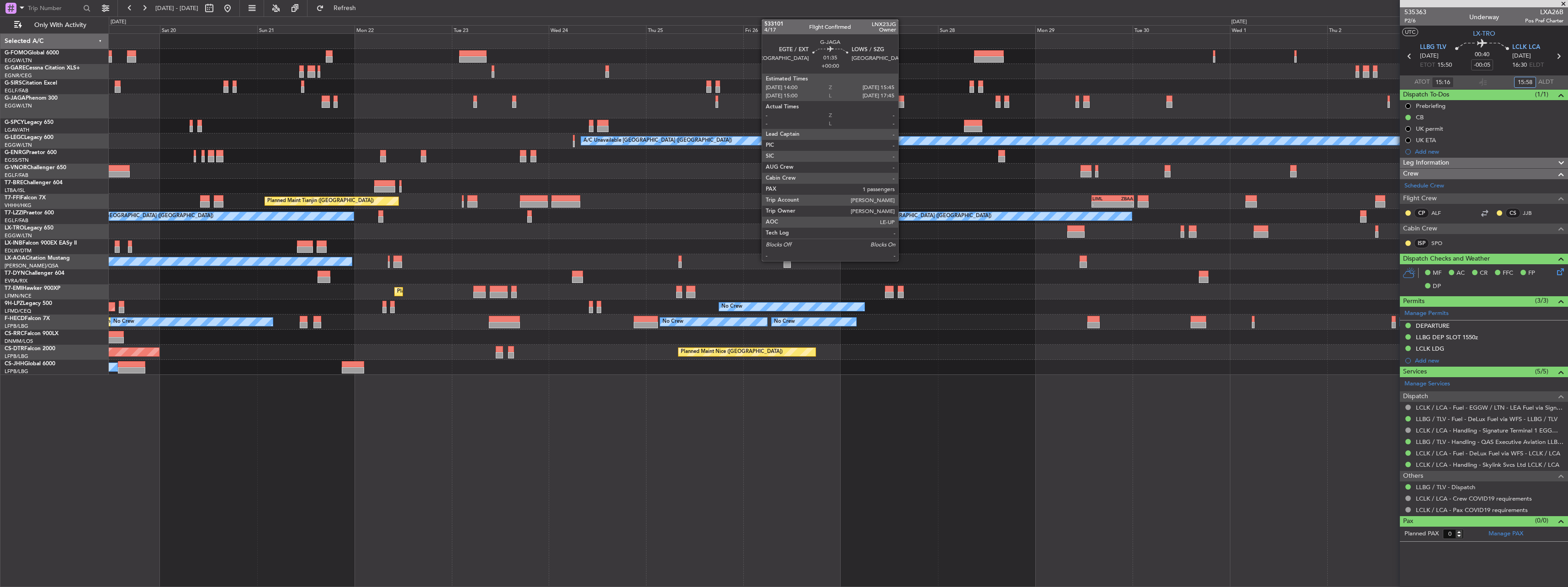
click at [902, 105] on div at bounding box center [900, 105] width 7 height 7
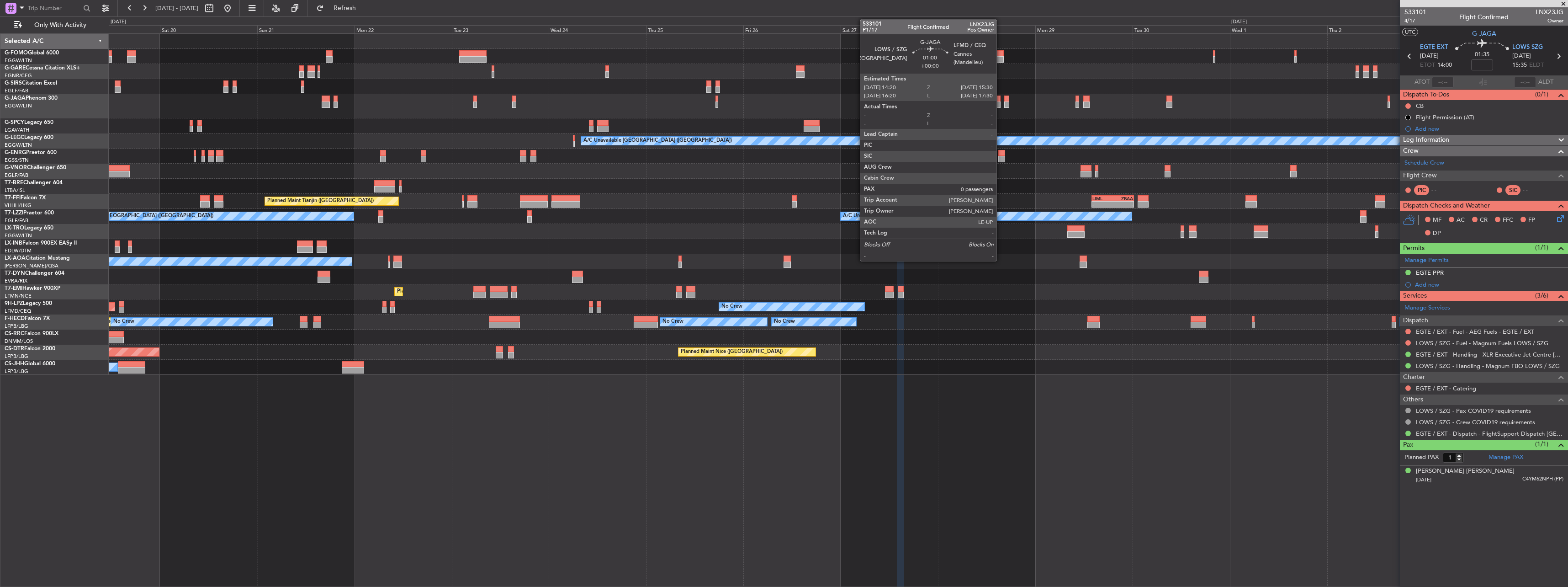
click at [1001, 100] on div at bounding box center [998, 99] width 5 height 7
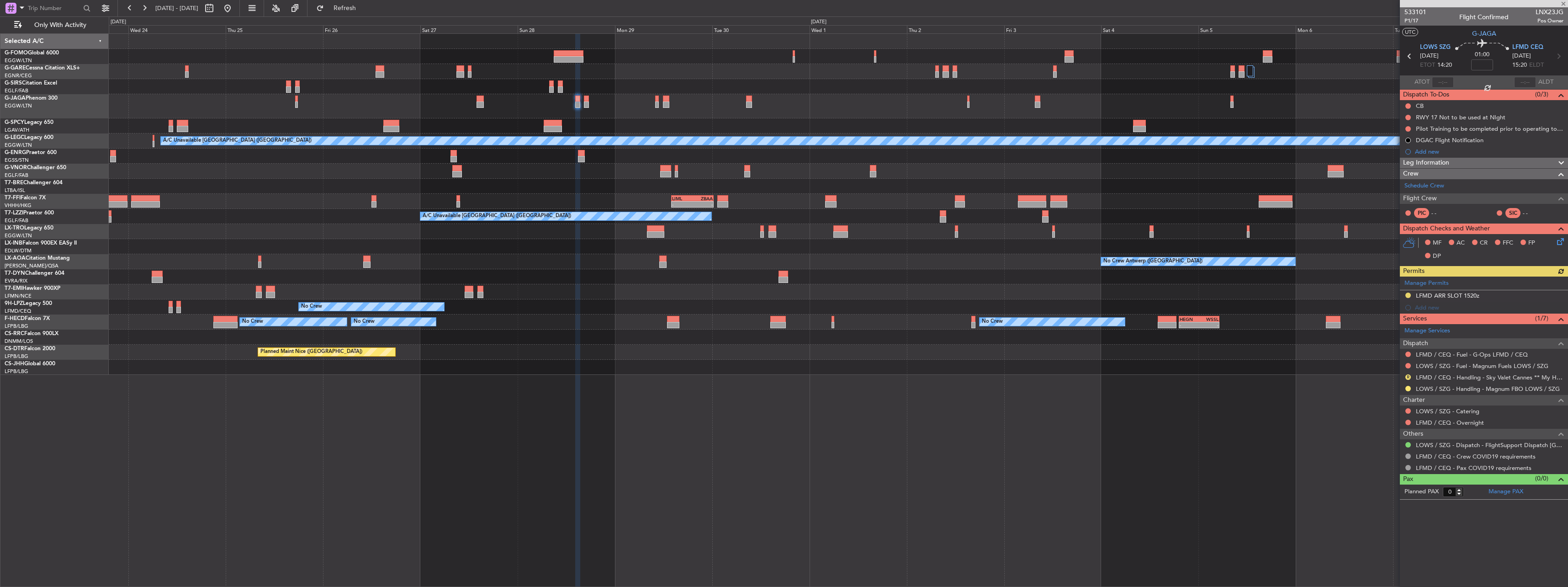
click at [586, 203] on div "A/C Unavailable London (Luton) - - LIML 14:00 Z ZBAA 00:25 Z Planned Maint Tian…" at bounding box center [838, 205] width 1459 height 341
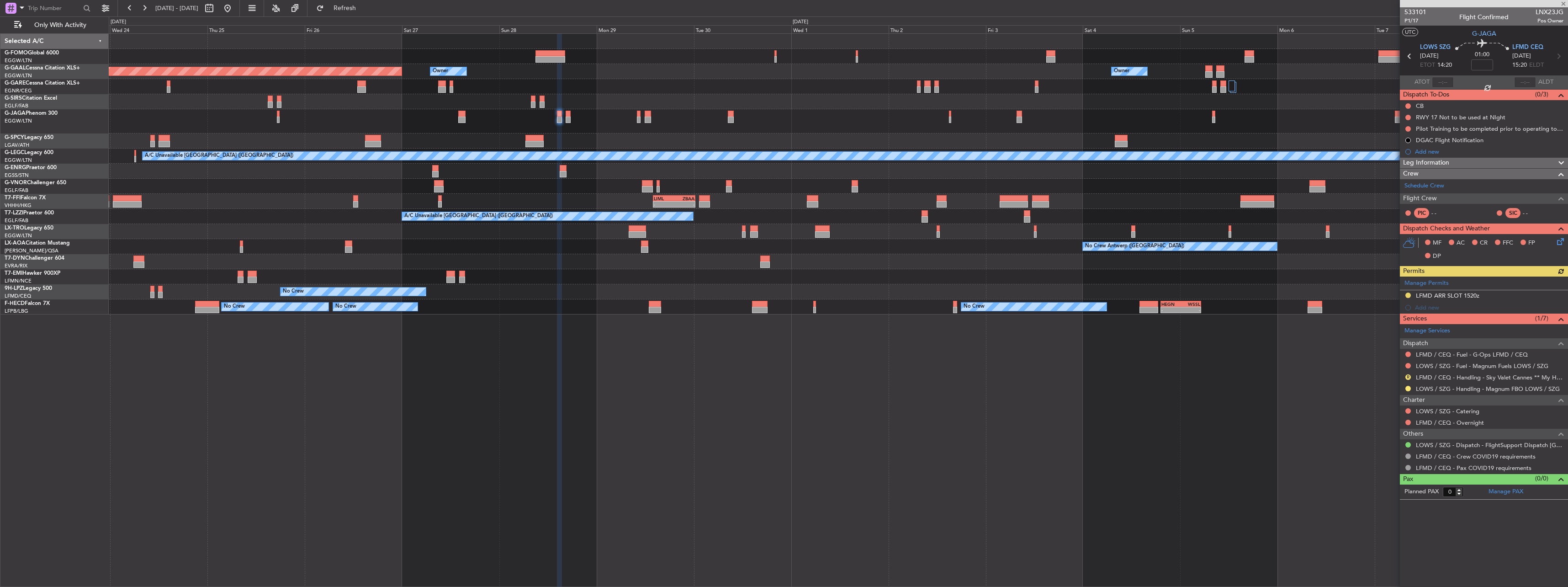
click at [571, 114] on div at bounding box center [838, 121] width 1459 height 24
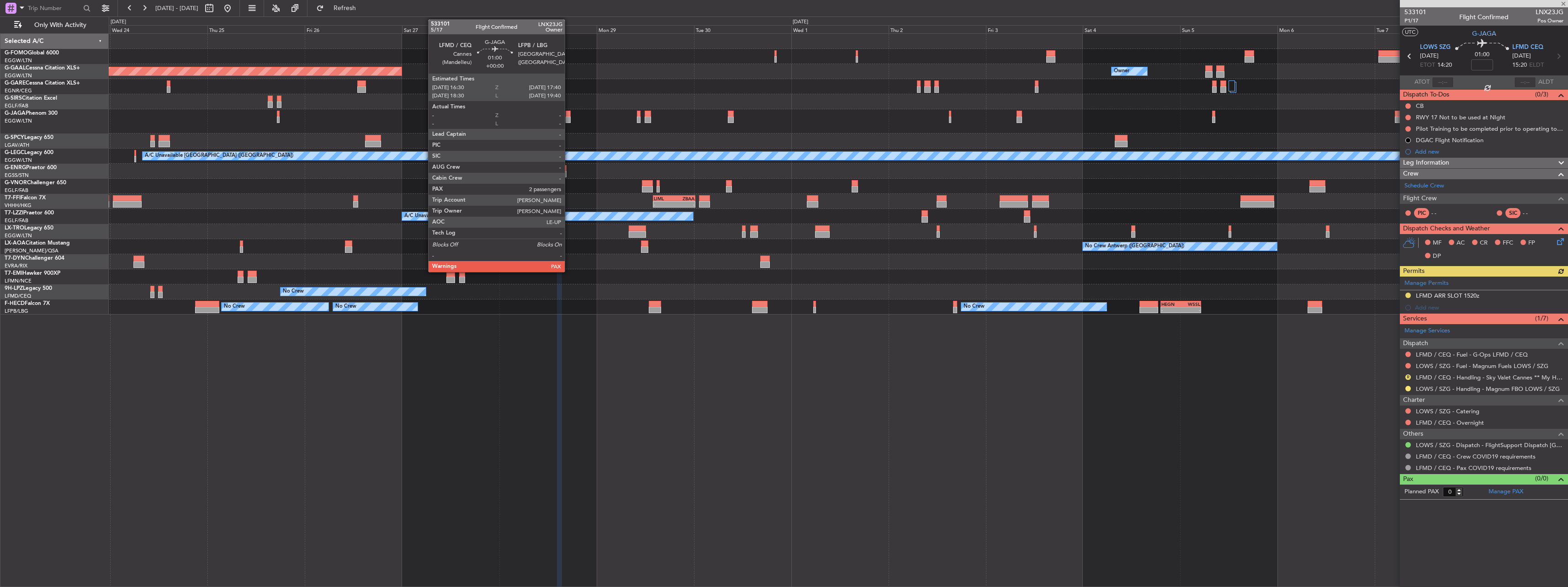
click at [569, 115] on div at bounding box center [568, 114] width 5 height 7
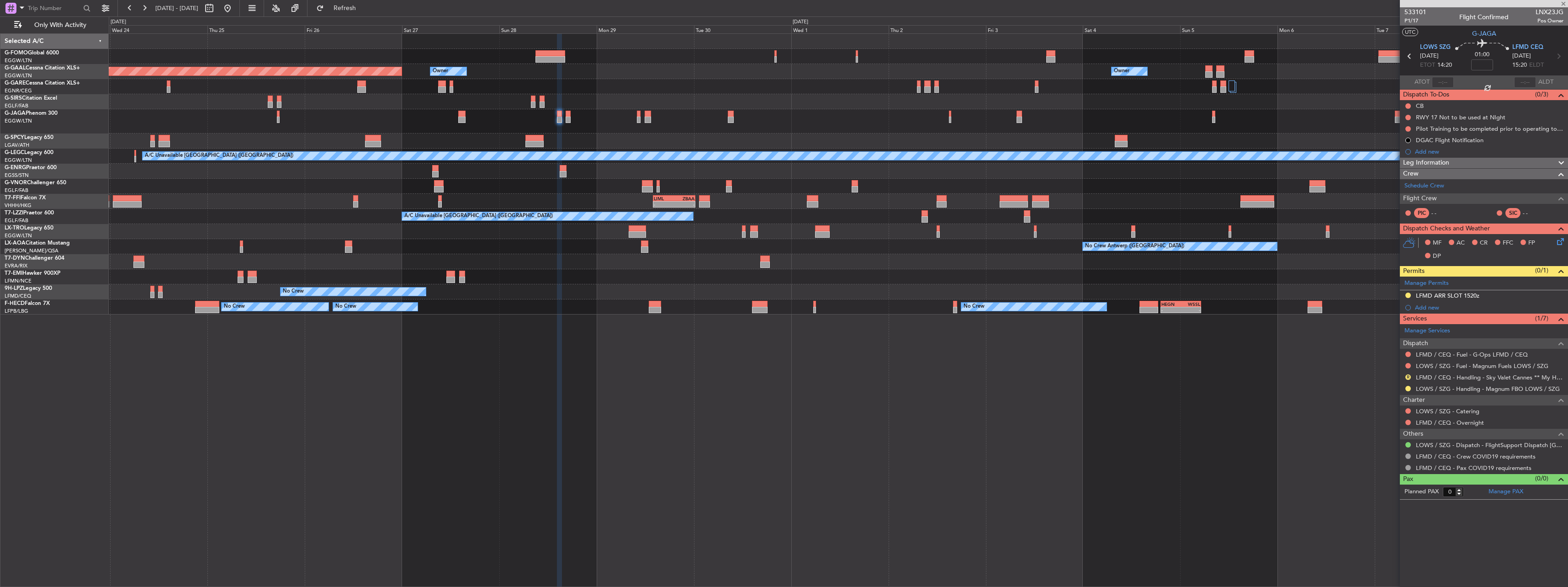
type input "2"
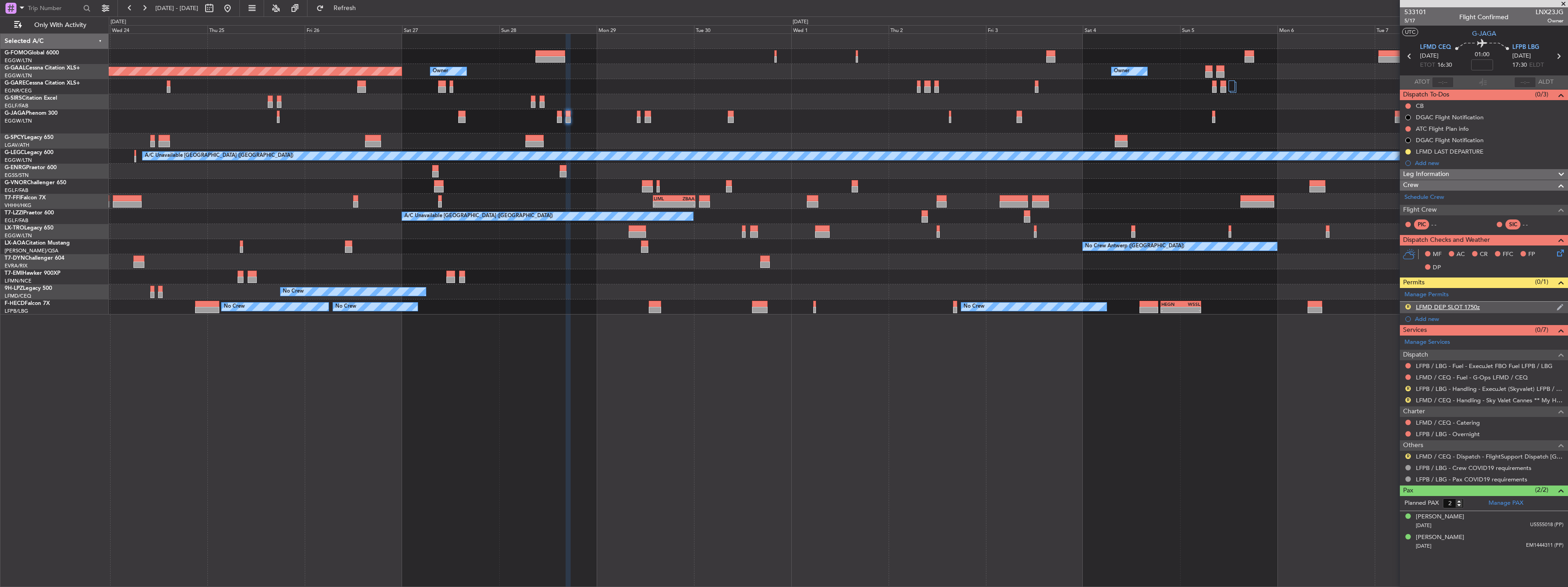
click at [1432, 310] on div "LFMD DEP SLOT 1750z" at bounding box center [1447, 307] width 64 height 8
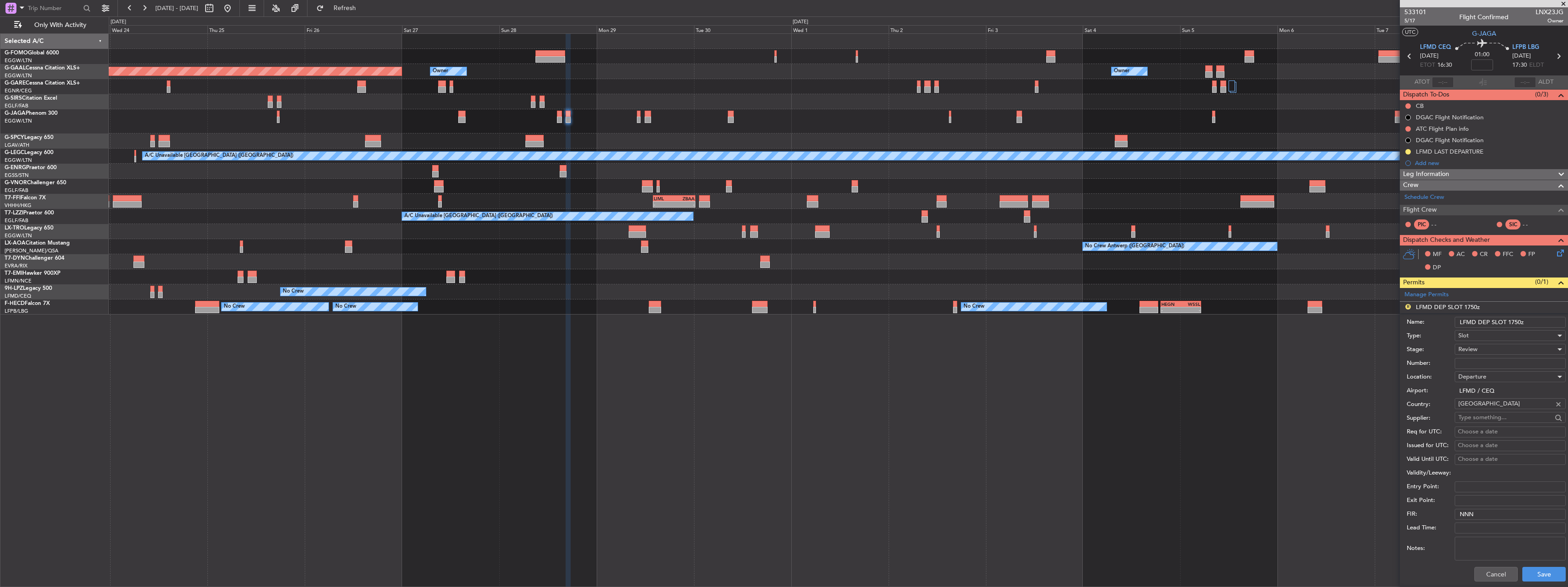
click at [1516, 323] on input "LFMD DEP SLOT 1750z" at bounding box center [1510, 322] width 111 height 11
click at [1523, 323] on input "LFMD DEP SLOT 1750z" at bounding box center [1510, 322] width 111 height 11
click at [1519, 323] on input "LFMD DEP SLOT 1750z" at bounding box center [1510, 322] width 111 height 11
click at [1517, 323] on input "LFMD DEP SLOT 1750z" at bounding box center [1510, 322] width 111 height 11
type input "LFMD DEP SLOT 1630z"
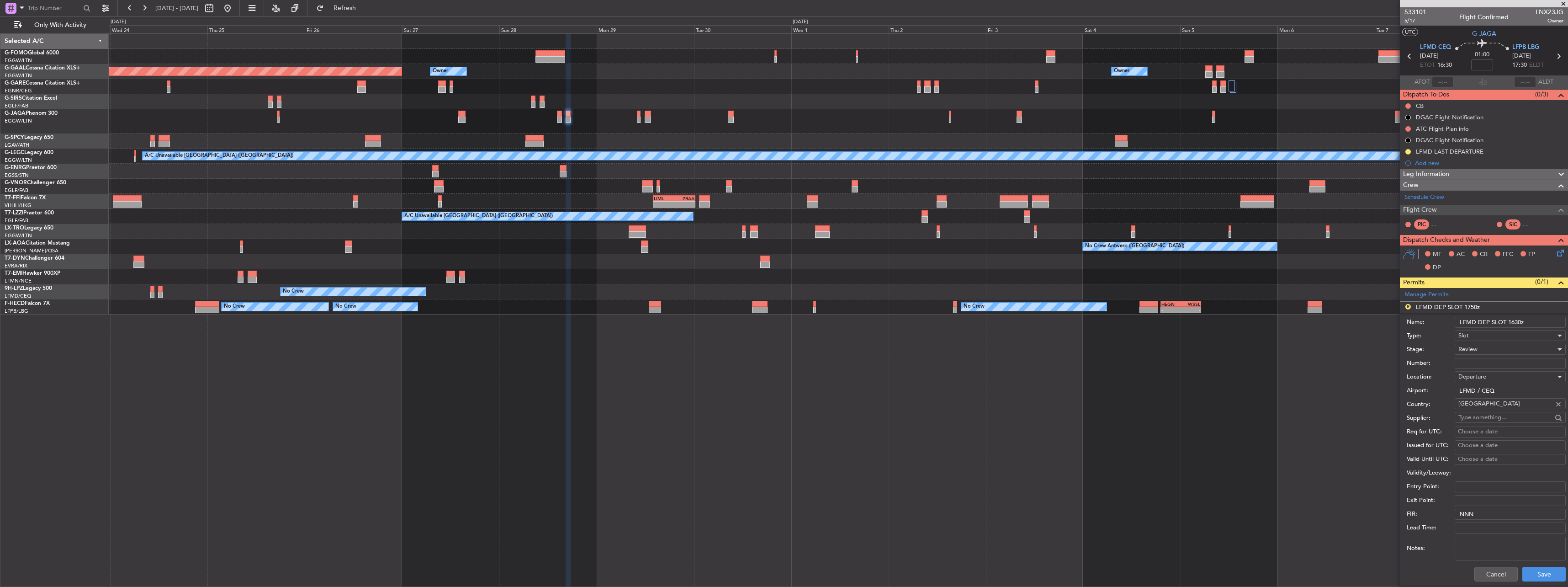
click at [1485, 351] on div "Review" at bounding box center [1507, 349] width 97 height 14
click at [1483, 406] on span "Requested" at bounding box center [1507, 409] width 96 height 14
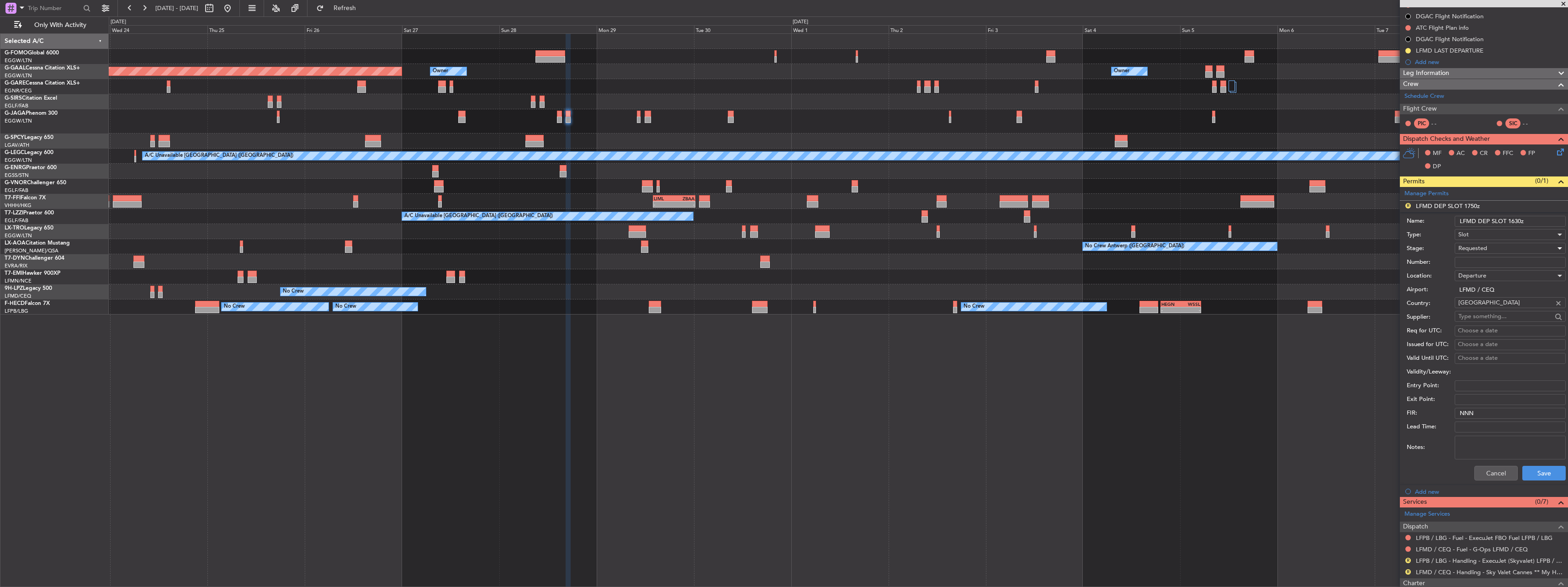
scroll to position [183, 0]
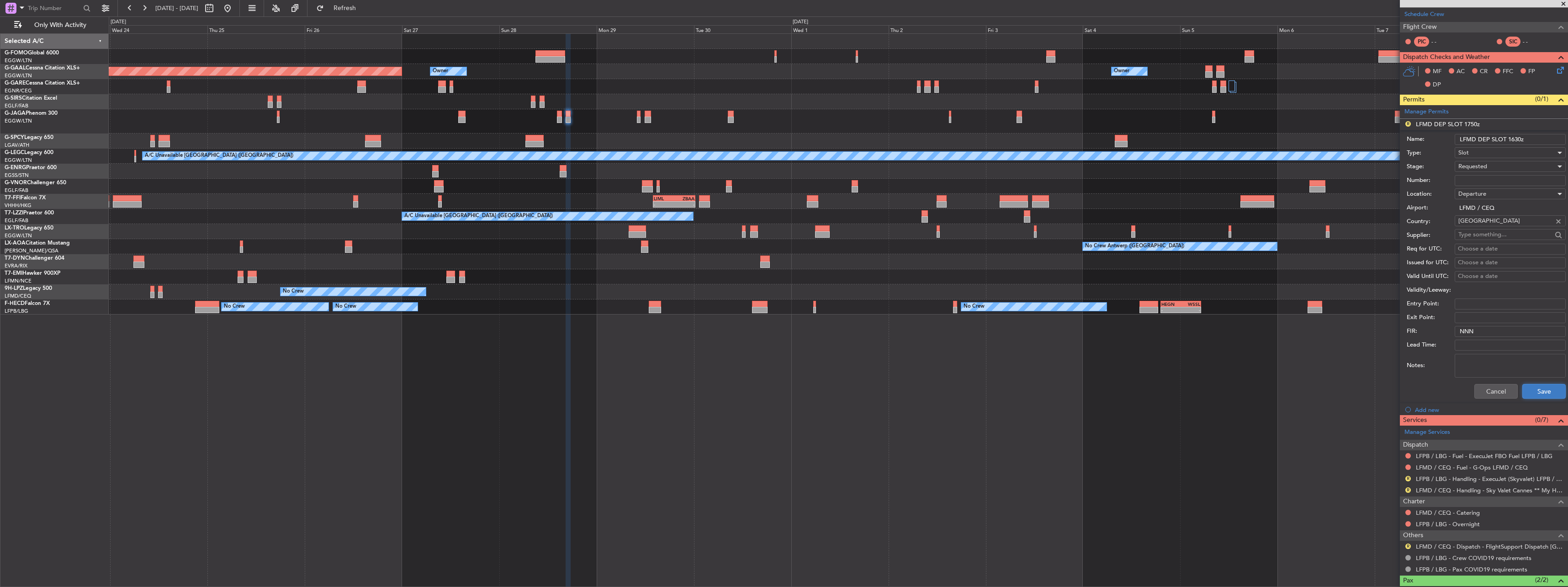
click at [1536, 390] on button "Save" at bounding box center [1544, 391] width 43 height 15
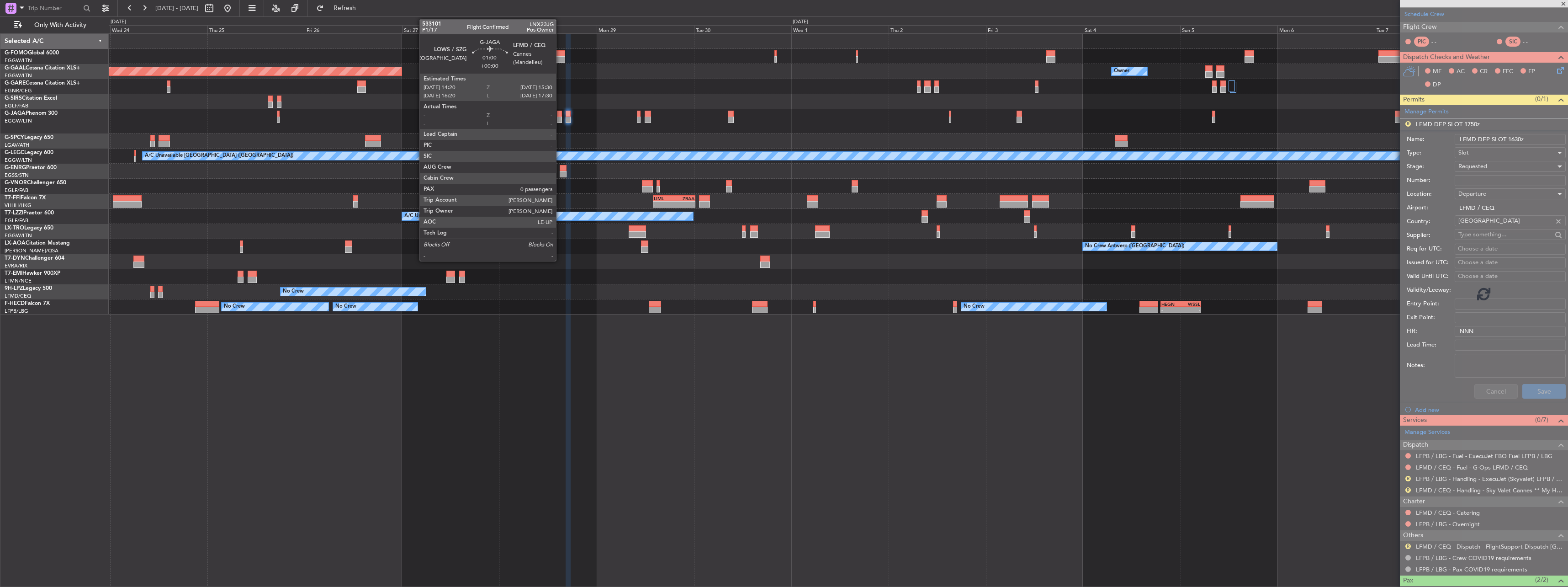
scroll to position [0, 0]
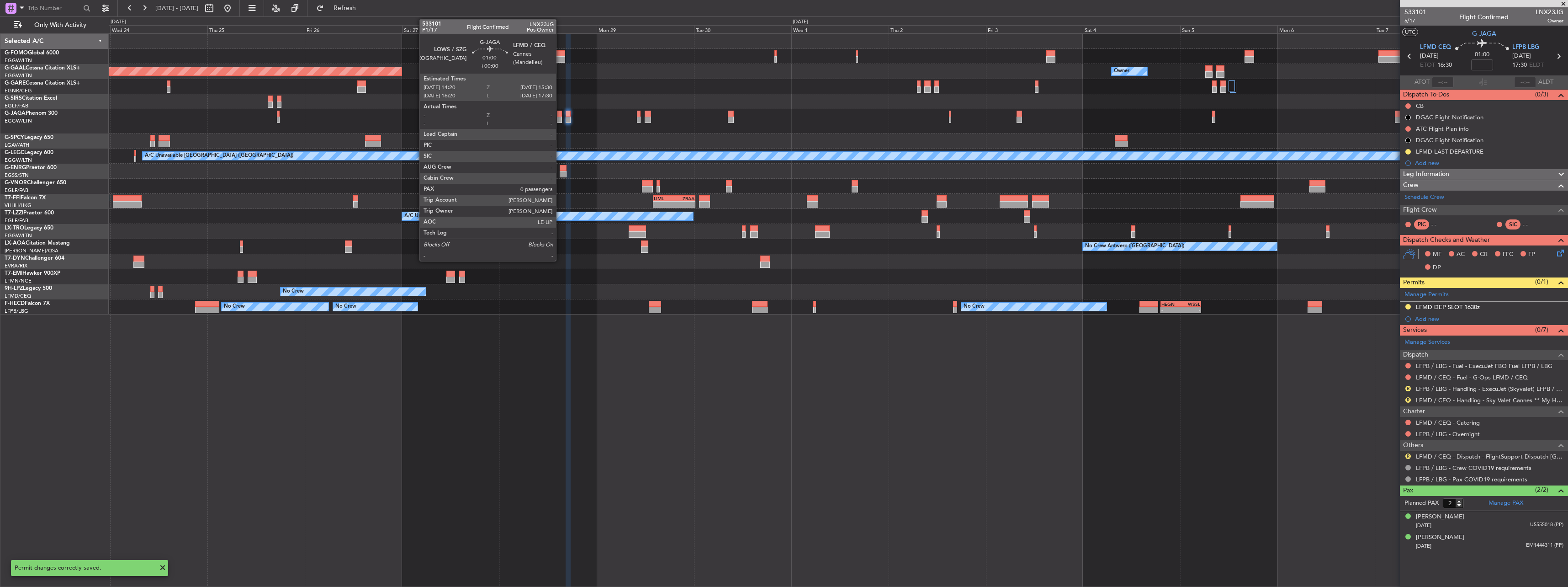
click at [560, 116] on div at bounding box center [559, 114] width 5 height 7
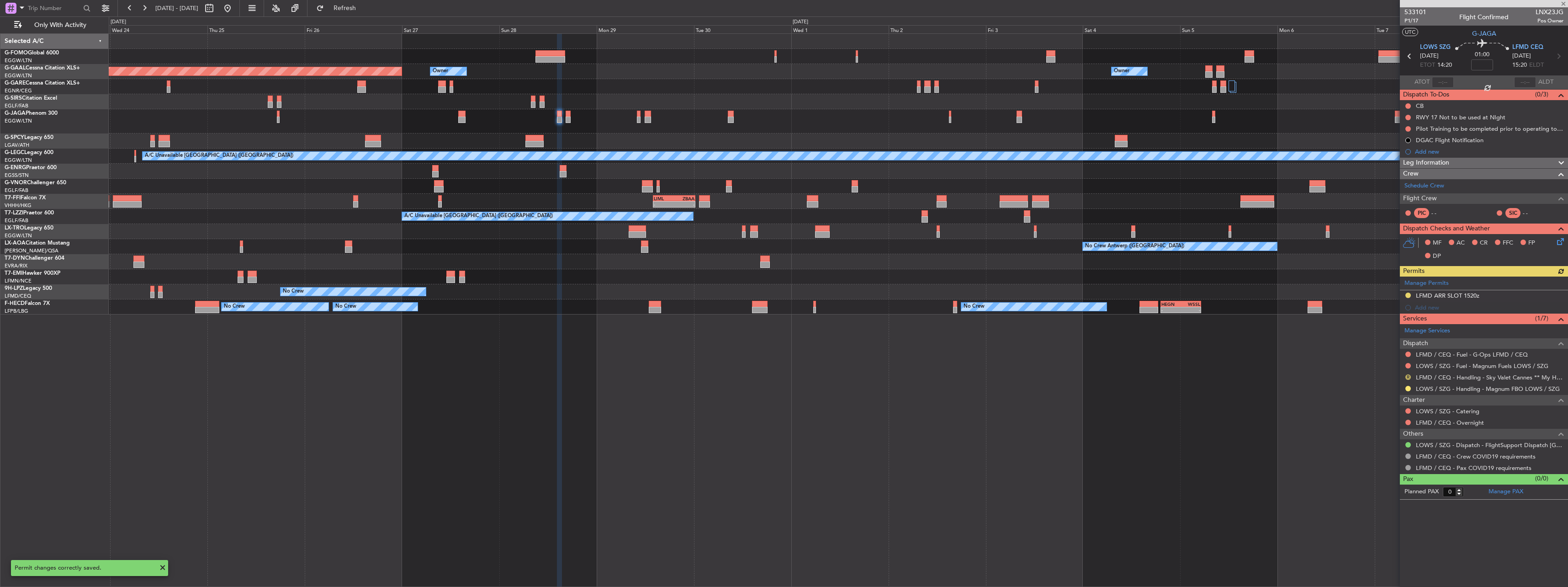
click at [1406, 377] on button "R" at bounding box center [1408, 377] width 5 height 5
click at [1383, 433] on span "Requested" at bounding box center [1382, 431] width 29 height 9
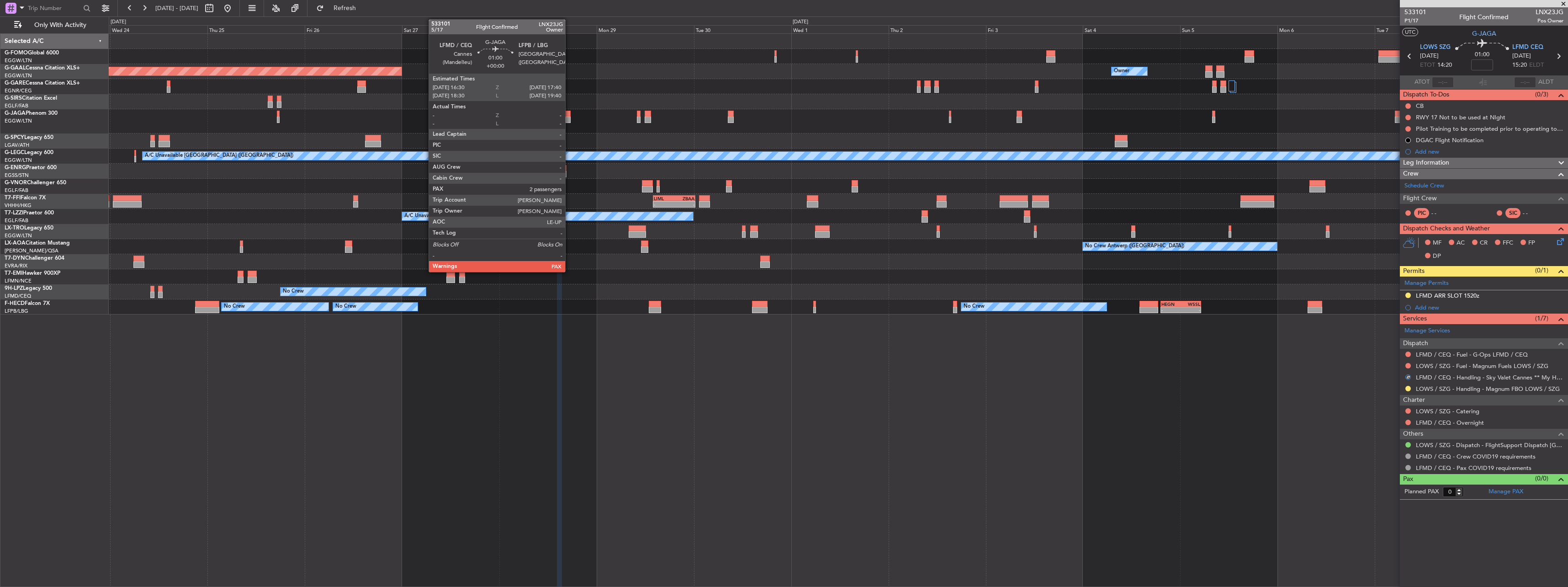
click at [569, 118] on div at bounding box center [568, 119] width 5 height 7
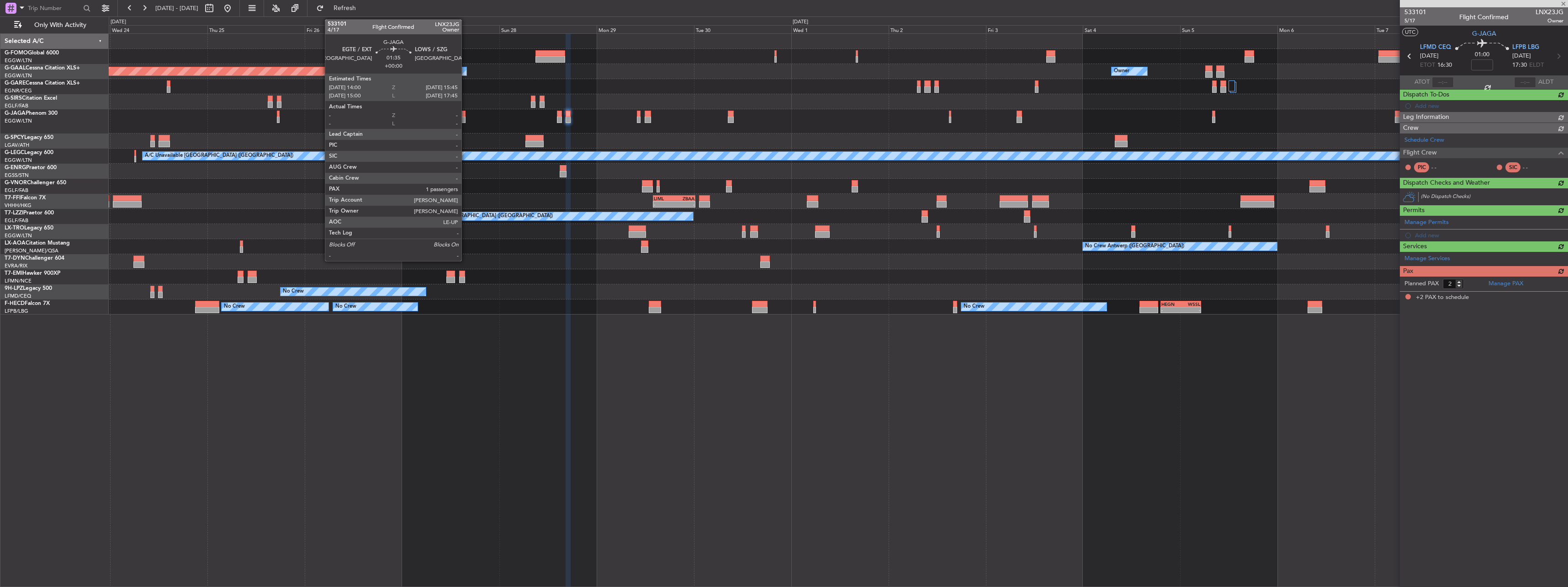
click at [466, 118] on div at bounding box center [462, 119] width 7 height 7
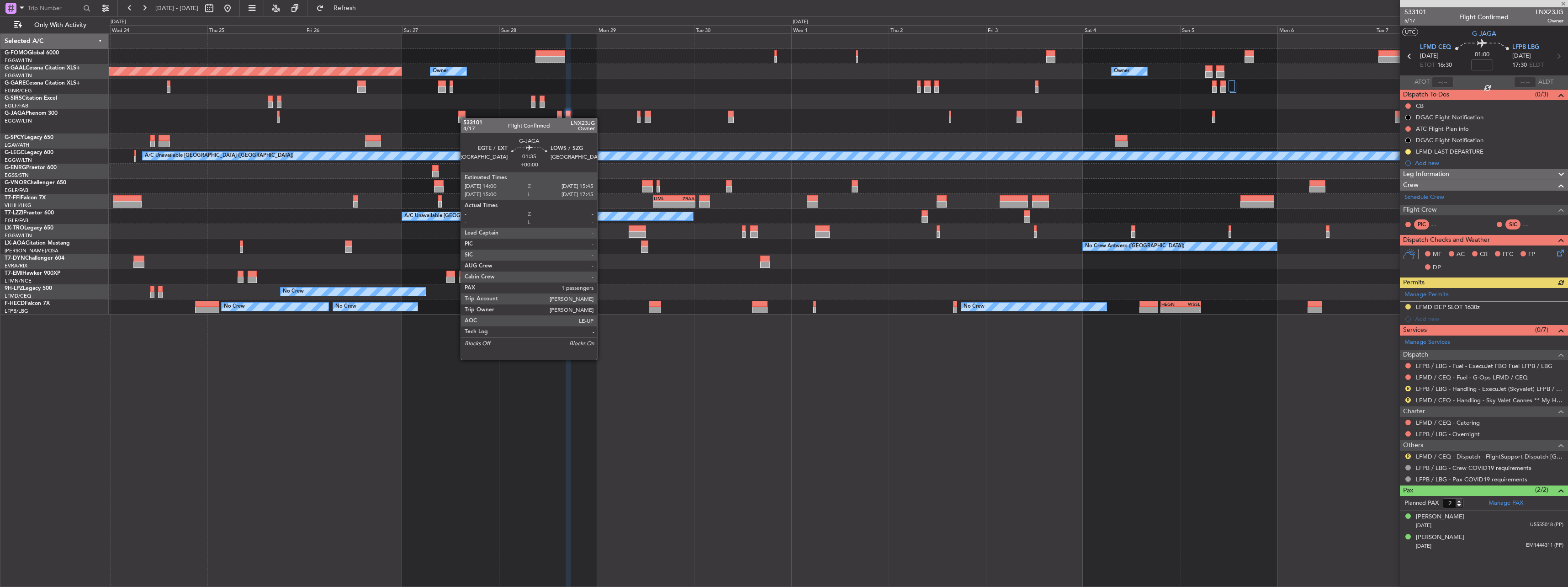
type input "1"
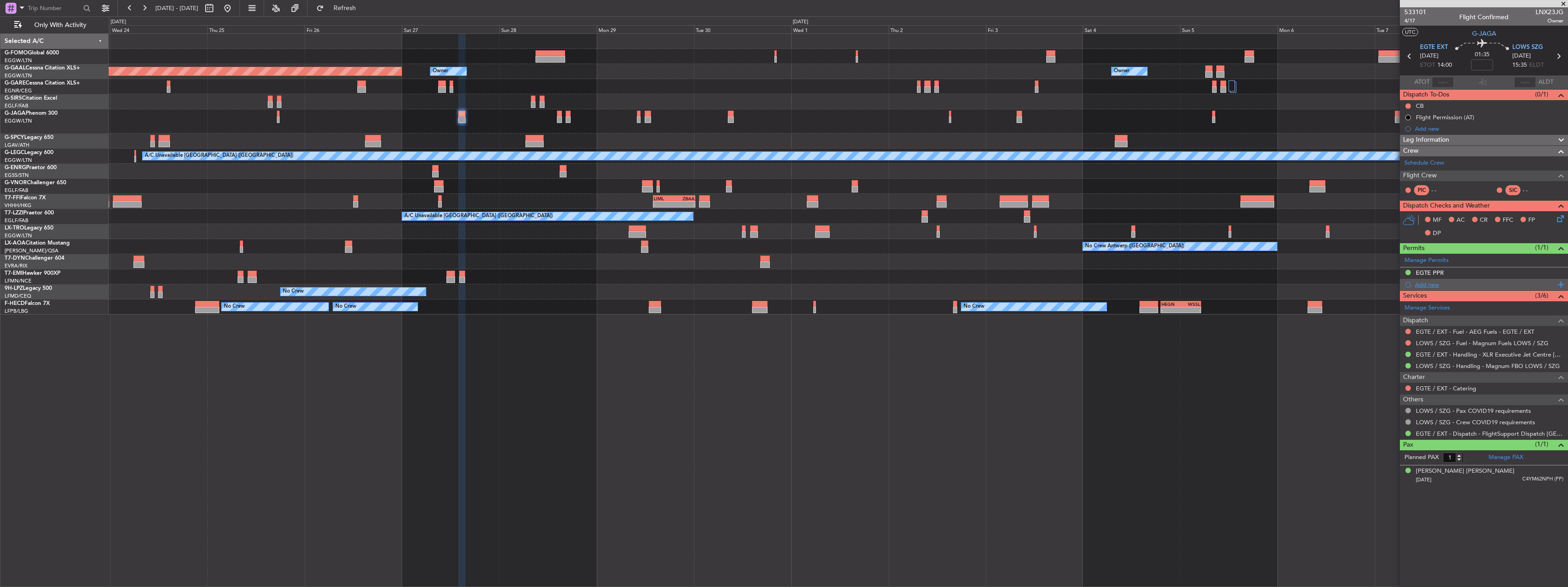
click at [1418, 282] on div "Add new" at bounding box center [1485, 284] width 140 height 8
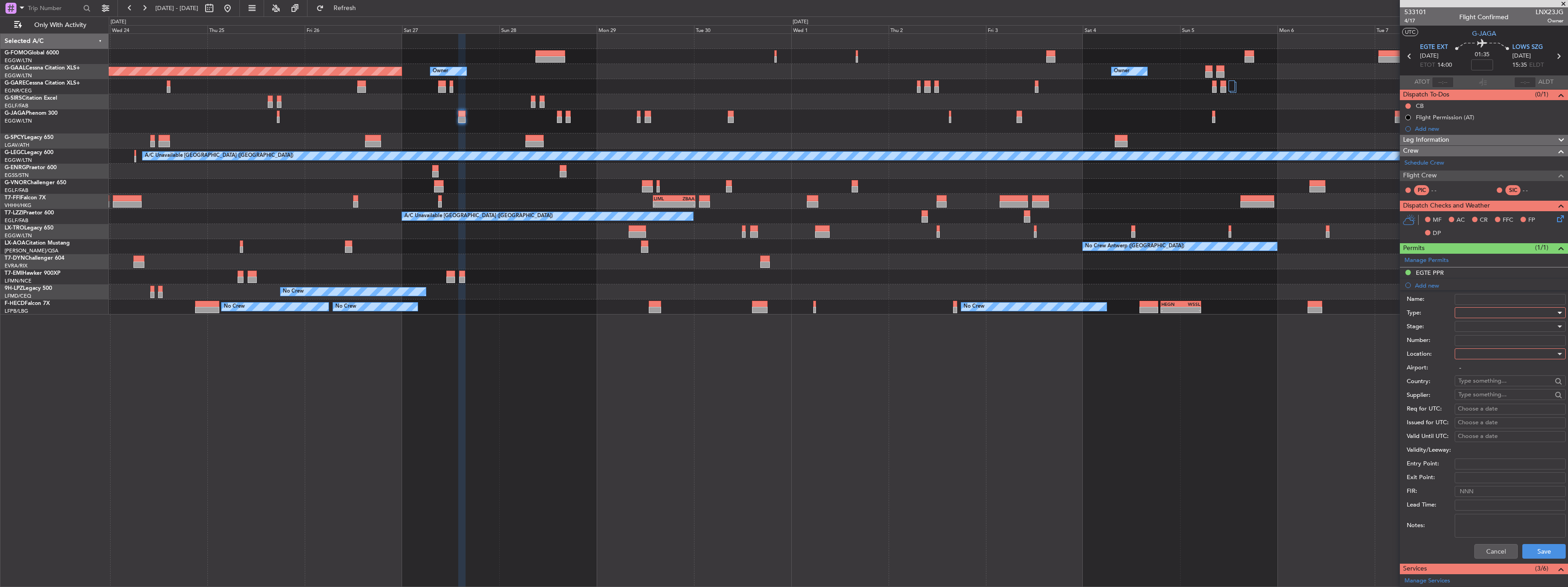
click at [1466, 309] on div at bounding box center [1507, 312] width 97 height 14
click at [1489, 398] on span "Slot" at bounding box center [1507, 399] width 96 height 14
click at [1480, 352] on div at bounding box center [1507, 354] width 97 height 14
click at [1481, 401] on span "Arrival" at bounding box center [1507, 400] width 96 height 14
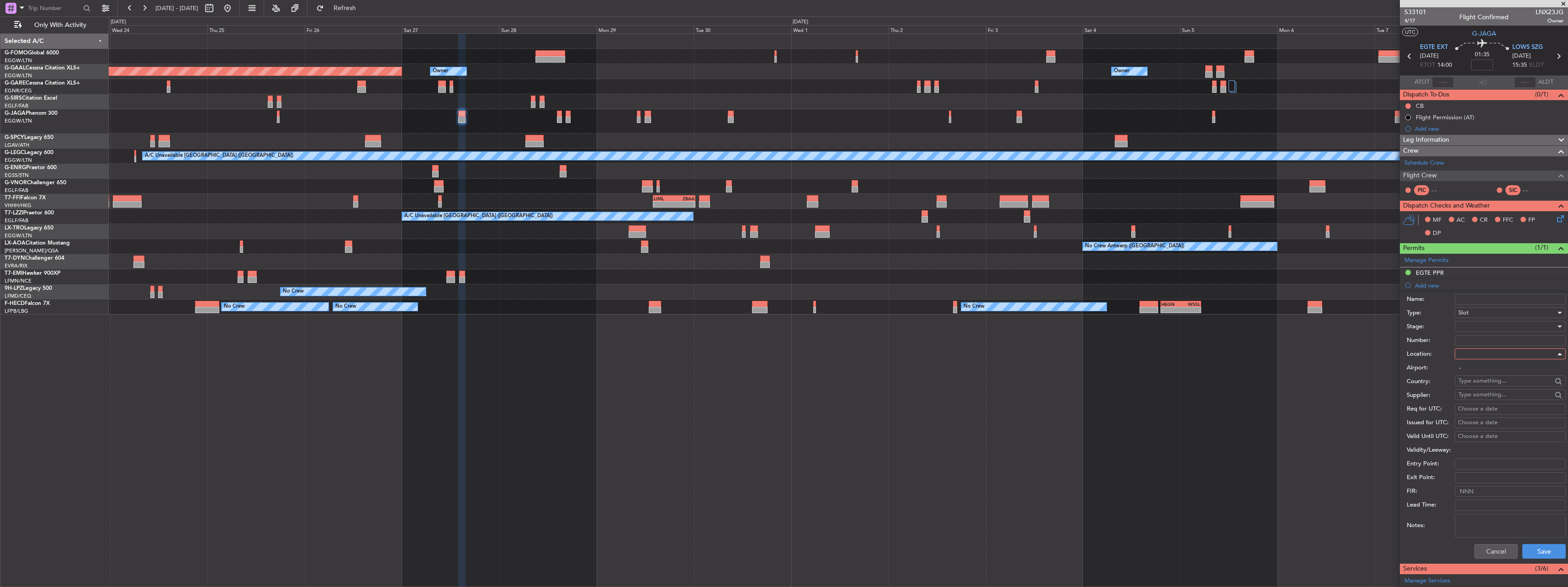
type input "LOWS / SZG"
click at [1485, 323] on div at bounding box center [1507, 326] width 97 height 14
click at [1491, 393] on span "Received OK" at bounding box center [1507, 400] width 96 height 14
click at [1534, 559] on div "Cancel Save" at bounding box center [1486, 551] width 159 height 24
click at [1533, 552] on button "Save" at bounding box center [1544, 551] width 43 height 15
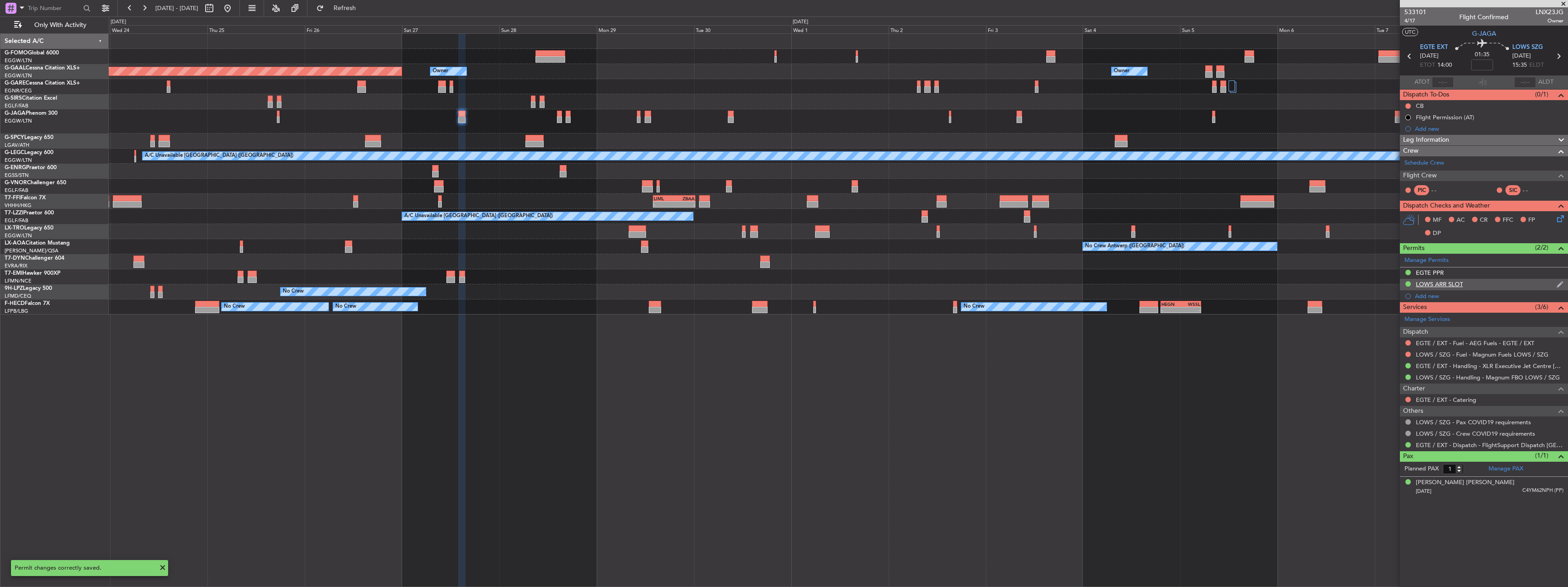
click at [1434, 283] on div "LOWS ARR SLOT" at bounding box center [1439, 284] width 47 height 8
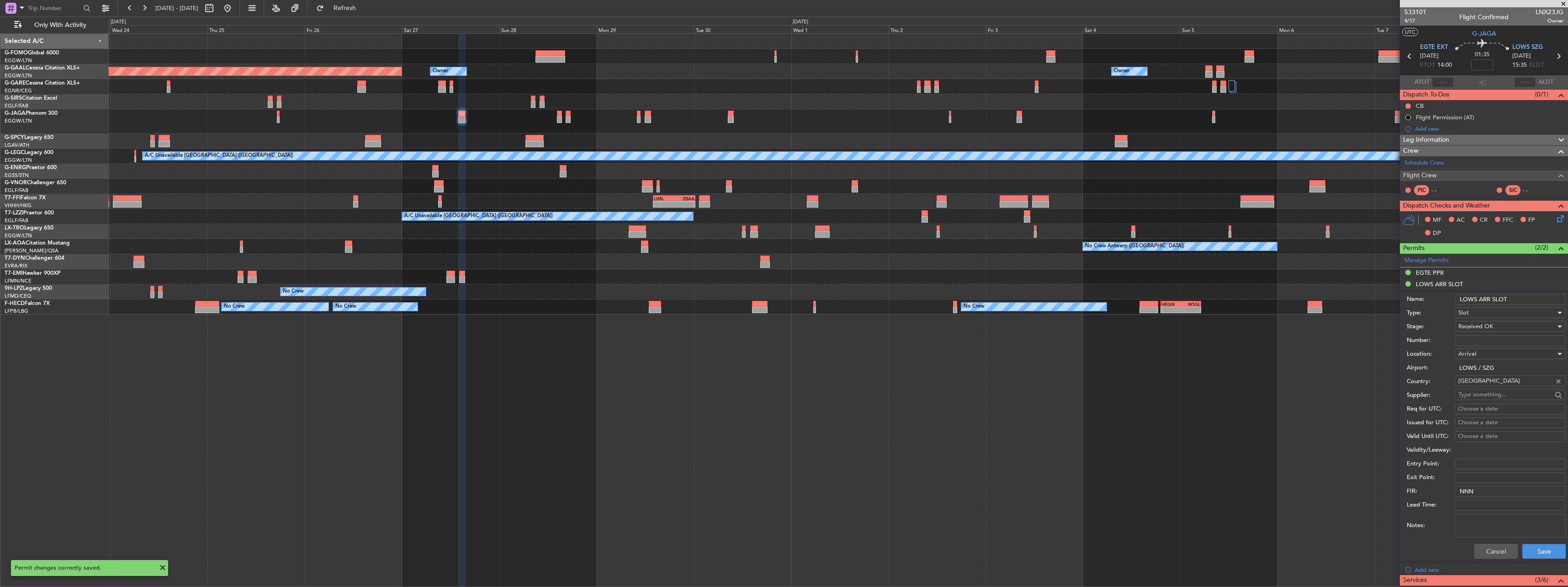
click at [1532, 303] on input "LOWS ARR SLOT" at bounding box center [1510, 300] width 111 height 11
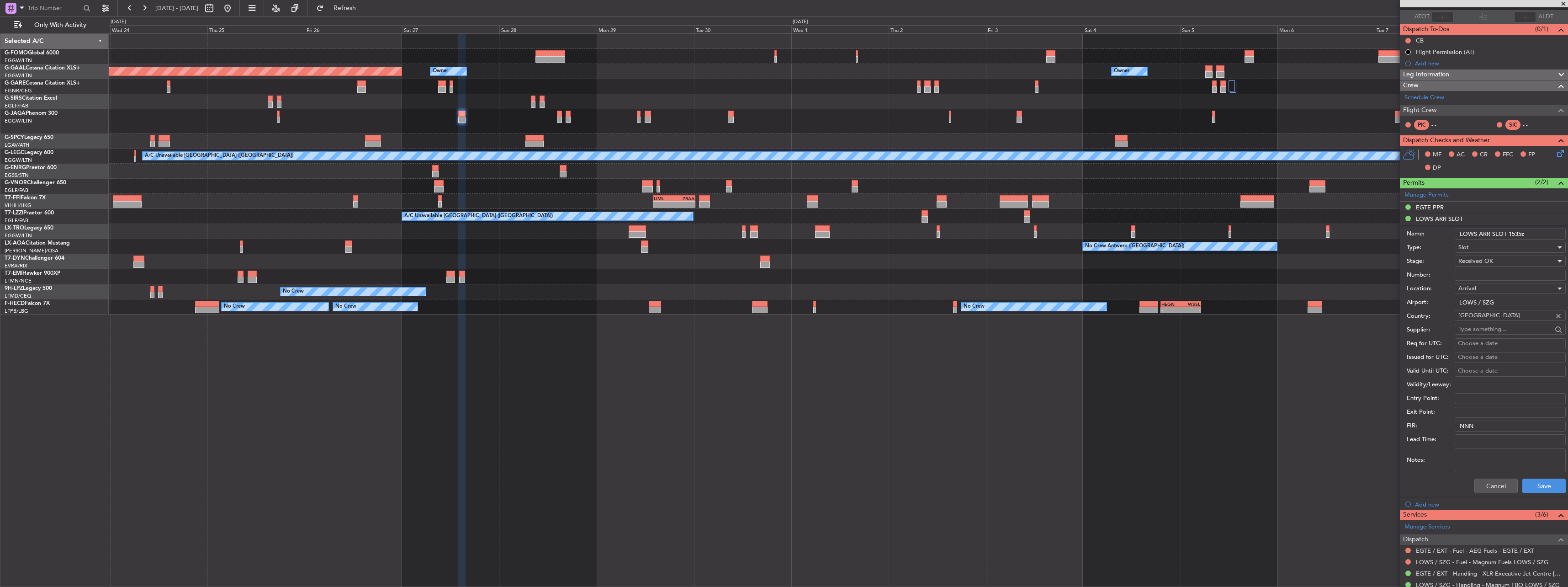
scroll to position [183, 0]
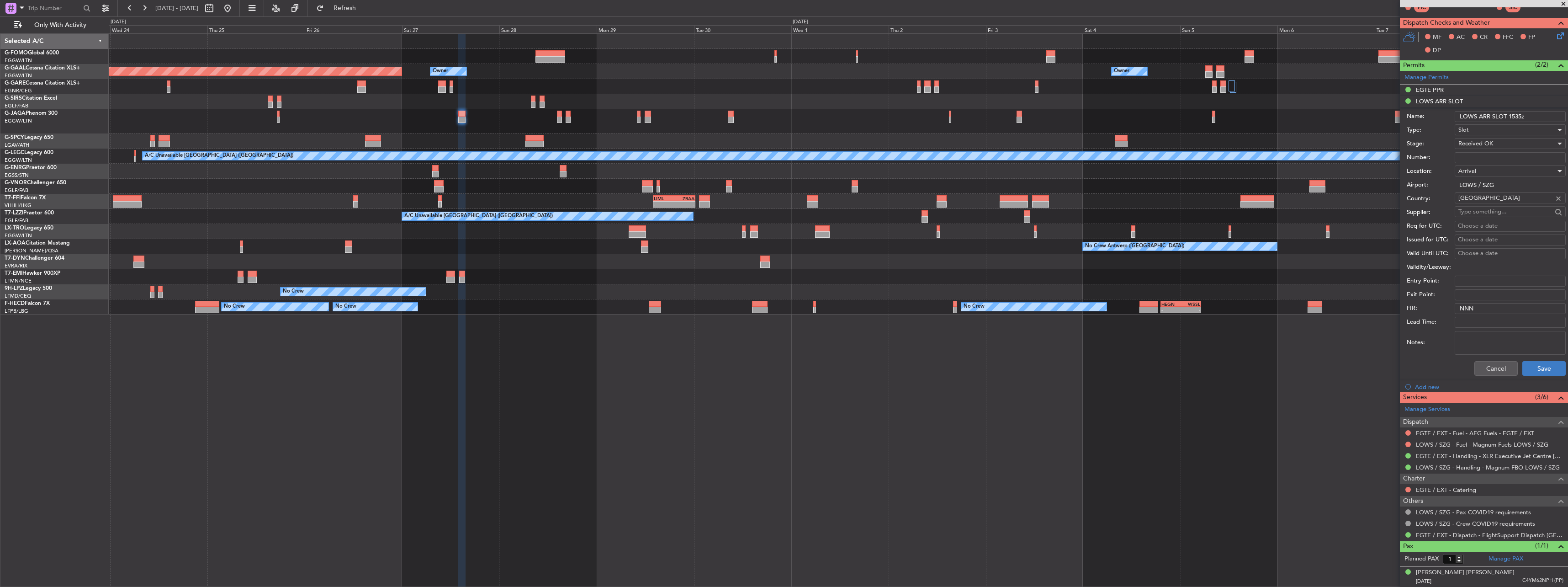
type input "LOWS ARR SLOT 1535z"
click at [1547, 362] on button "Save" at bounding box center [1544, 368] width 43 height 15
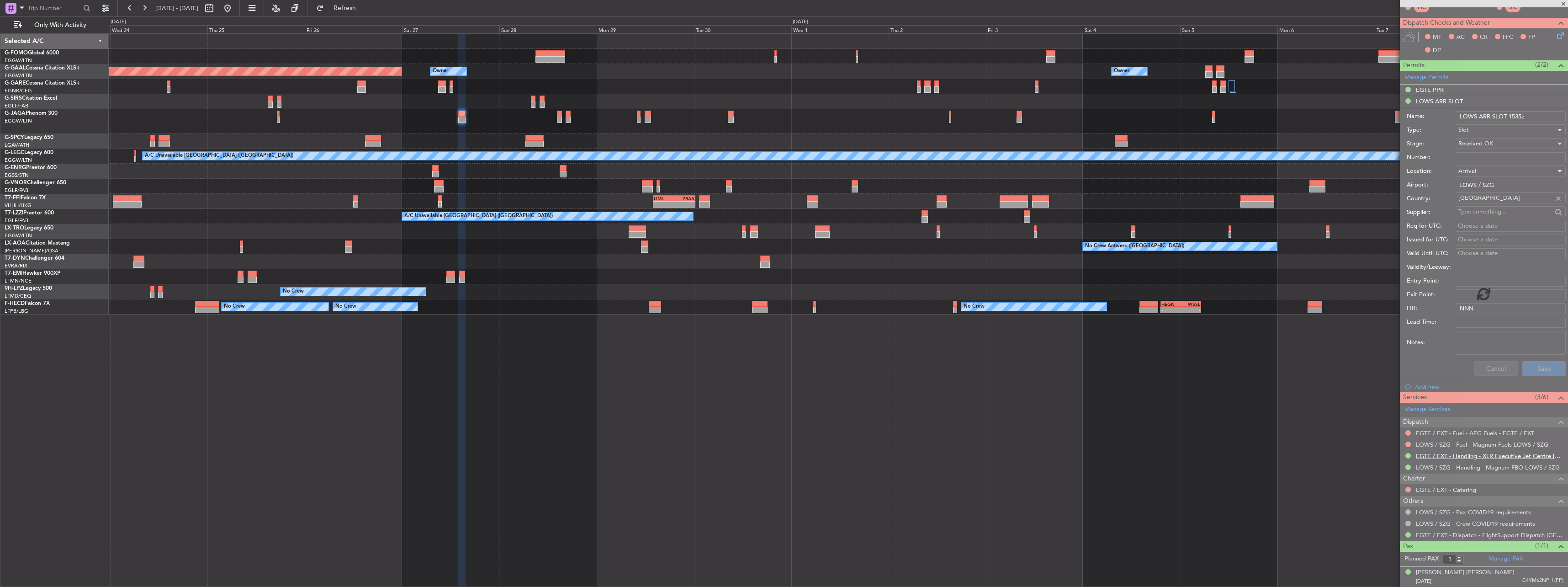
scroll to position [0, 0]
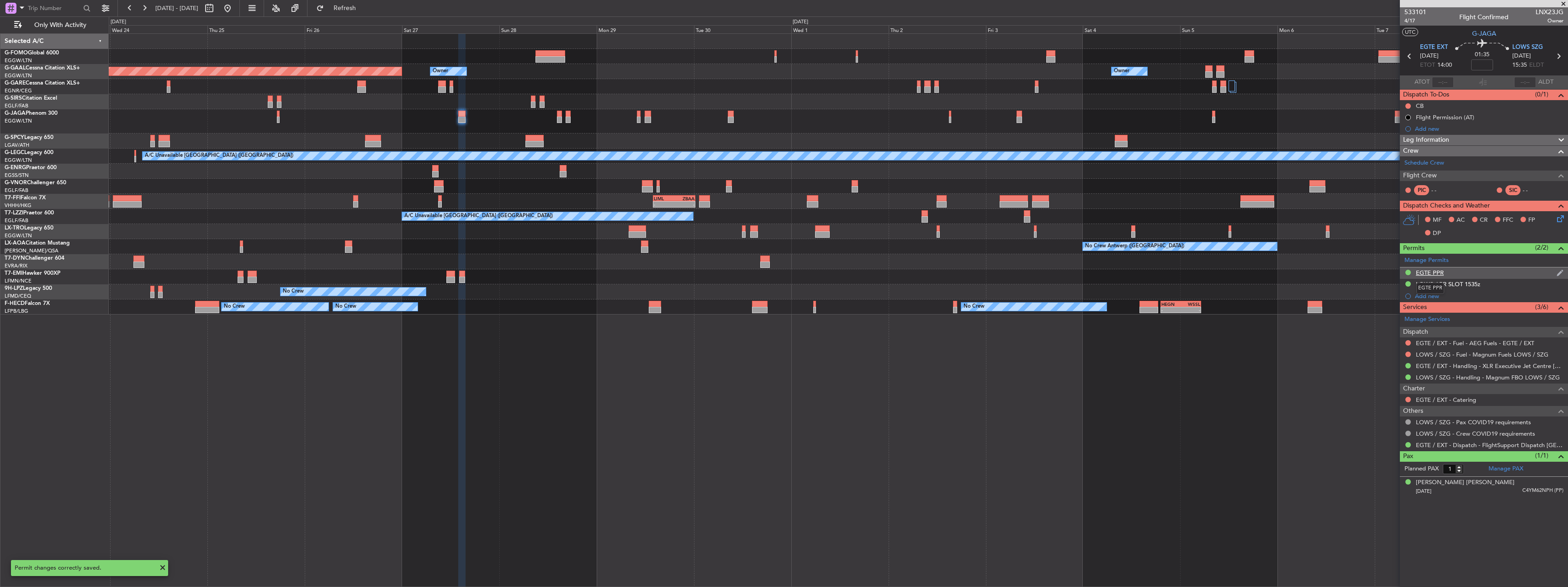
click at [1436, 272] on div "EGTE PPR" at bounding box center [1430, 272] width 28 height 8
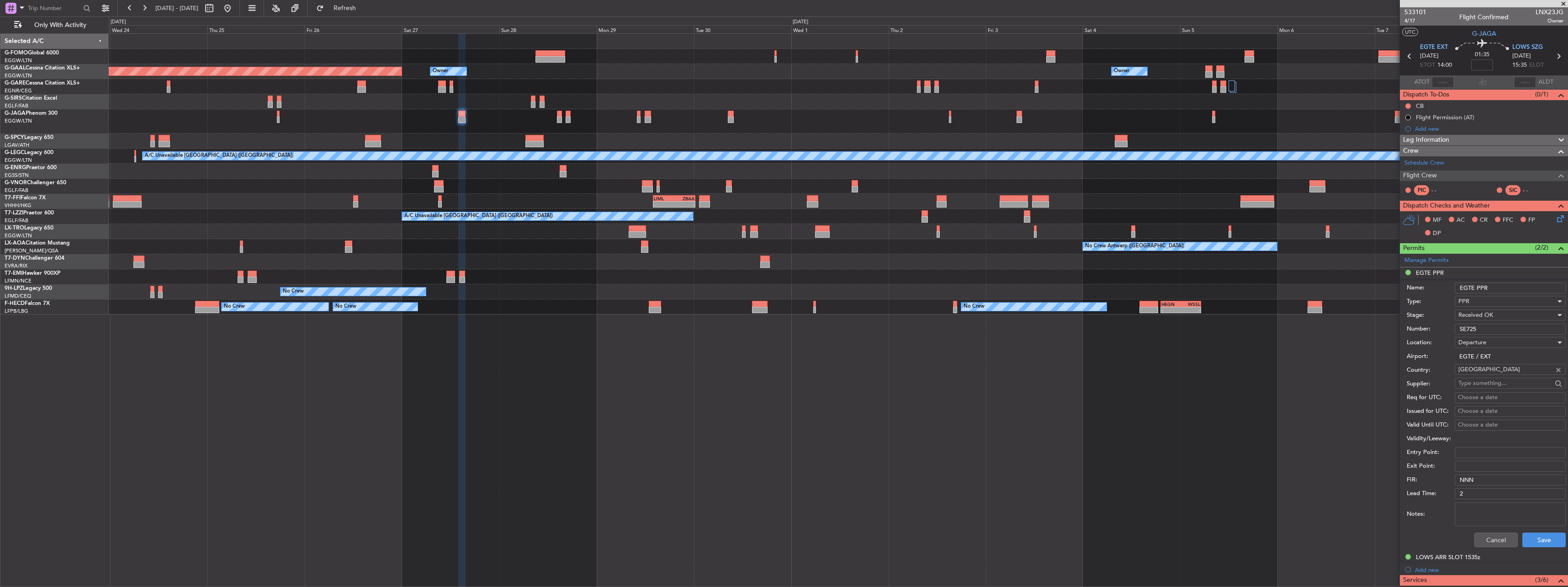
click at [1507, 286] on input "EGTE PPR" at bounding box center [1510, 288] width 111 height 11
type input "EGTE PPR 1400z"
click at [1539, 535] on button "Save" at bounding box center [1544, 540] width 43 height 15
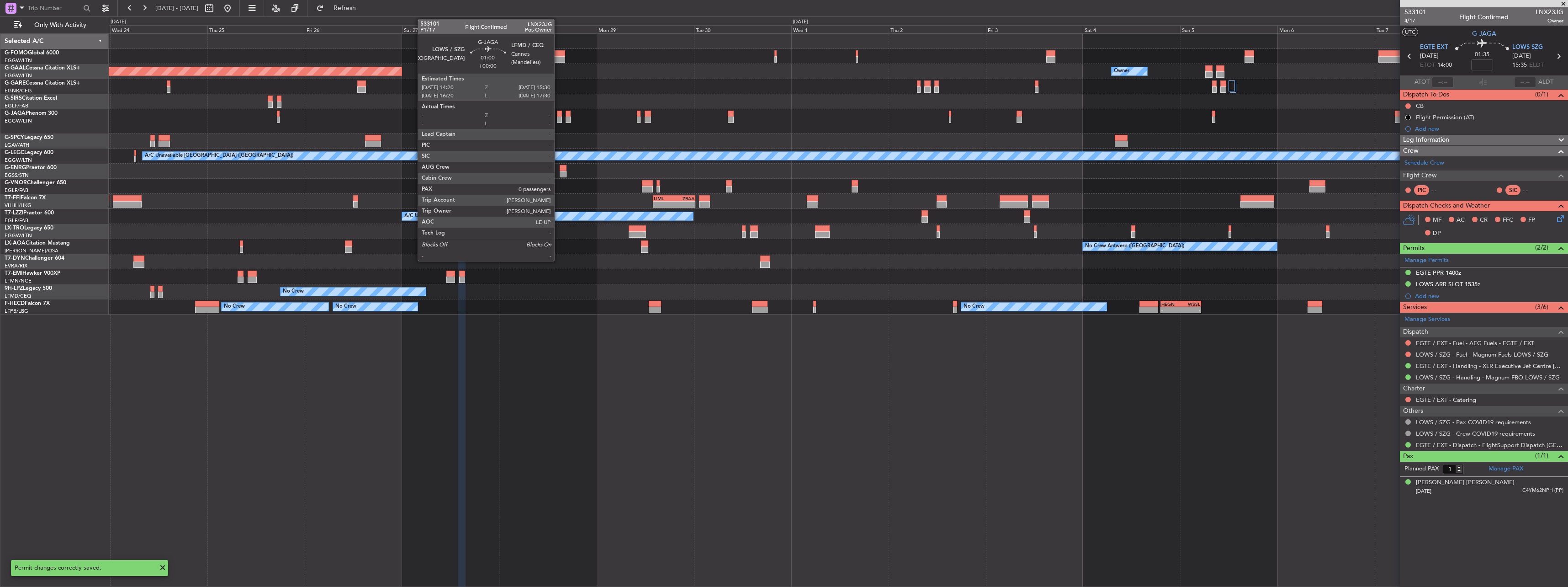
click at [558, 116] on div at bounding box center [559, 114] width 5 height 7
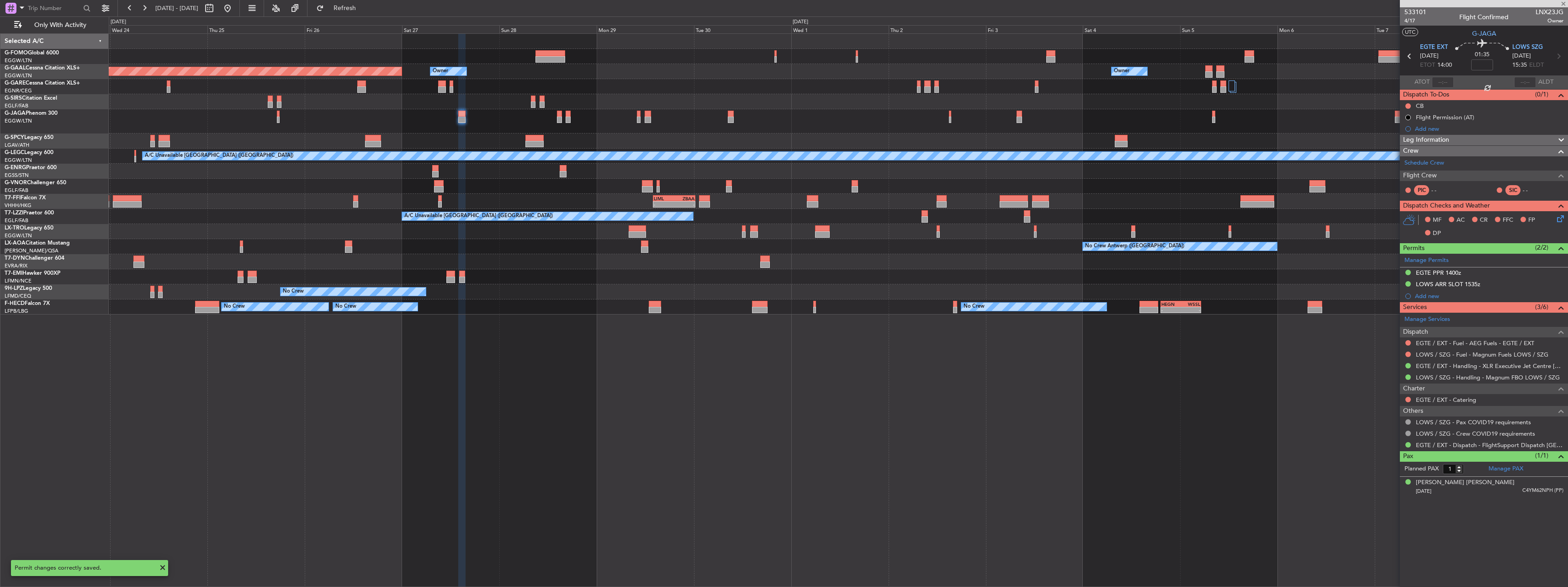
type input "0"
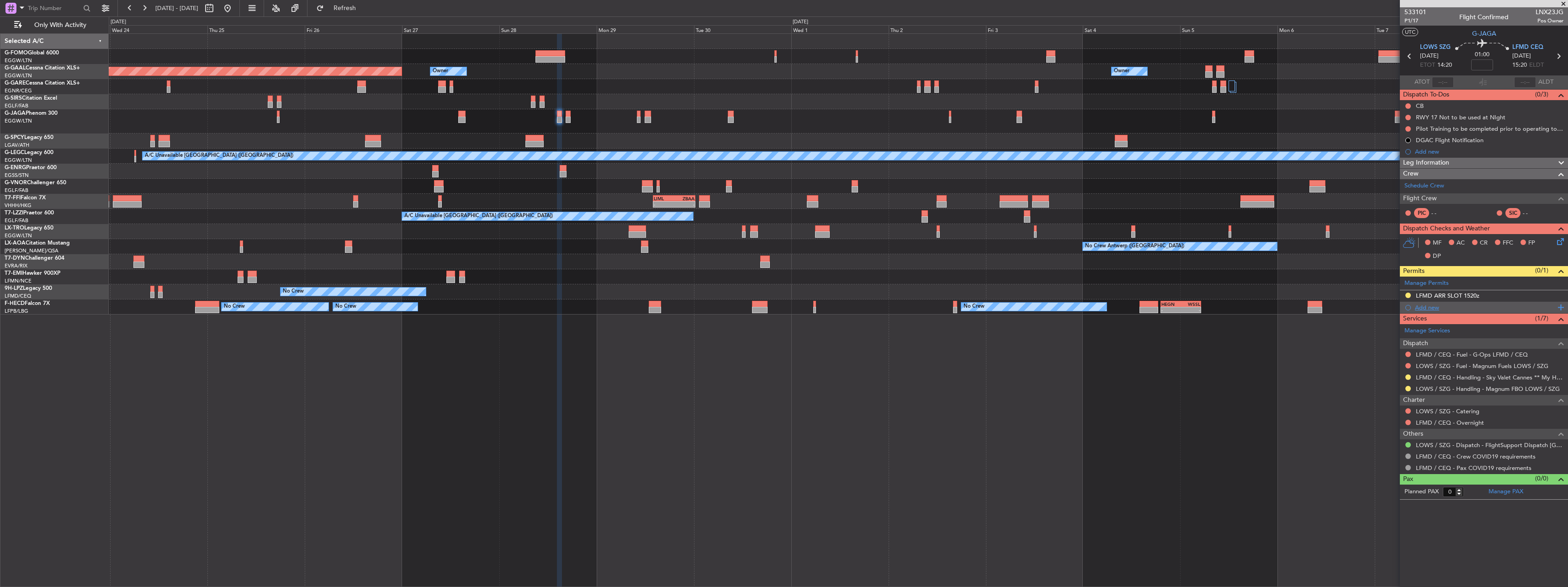
click at [1426, 308] on div "Add new" at bounding box center [1485, 307] width 140 height 8
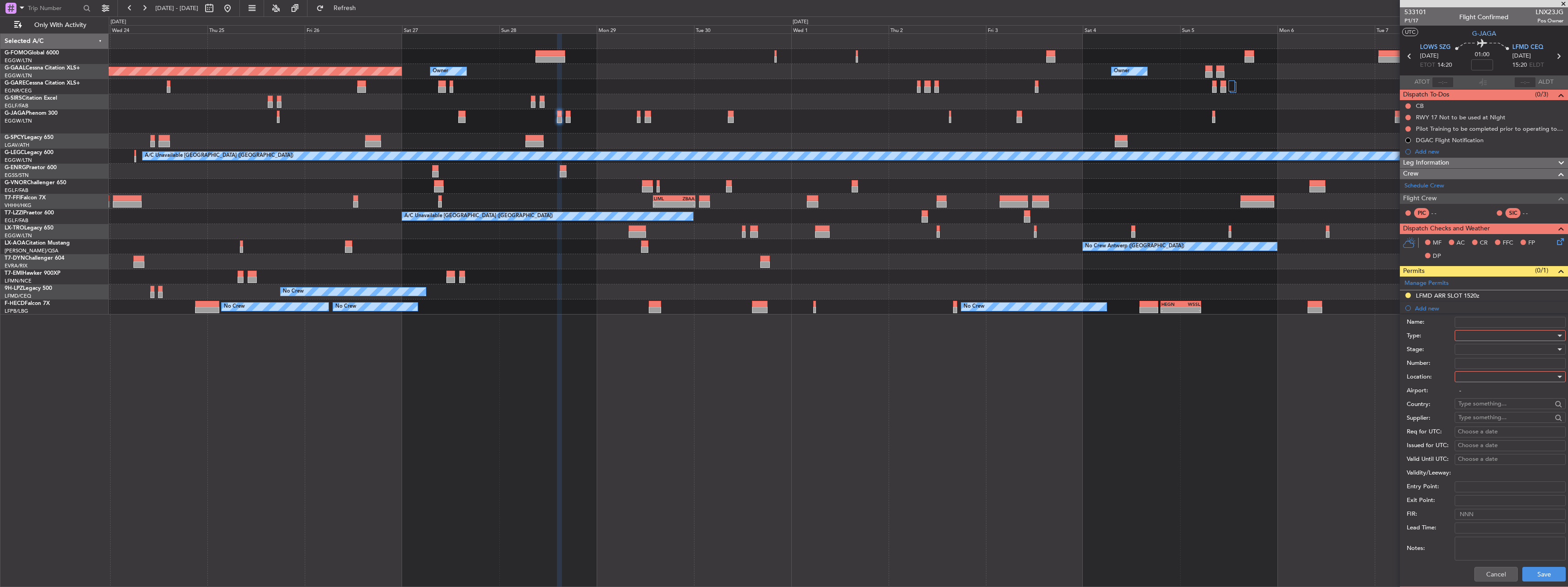
click at [1469, 331] on div at bounding box center [1507, 336] width 97 height 14
click at [1499, 421] on span "Slot" at bounding box center [1507, 422] width 96 height 14
click at [1497, 378] on div at bounding box center [1507, 376] width 97 height 14
click at [1493, 399] on span "Departure" at bounding box center [1507, 395] width 96 height 14
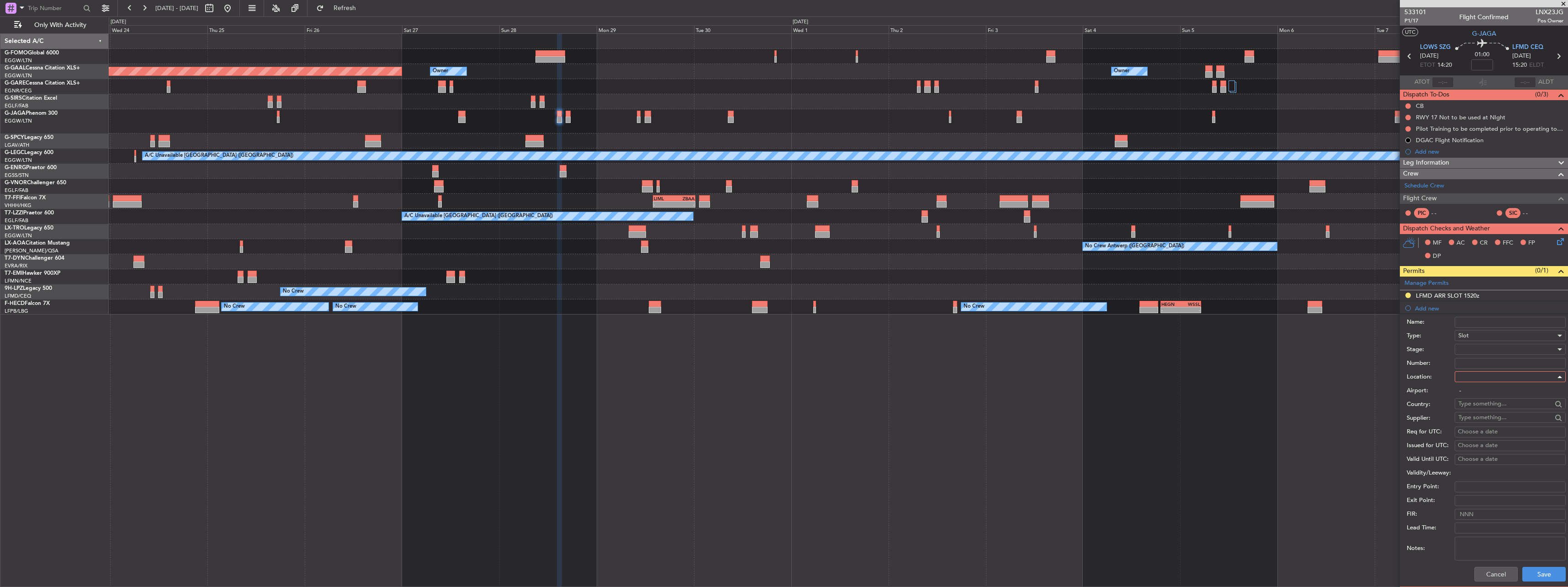
type input "LOWS / SZG"
click at [1466, 348] on div at bounding box center [1507, 349] width 97 height 14
click at [1484, 413] on span "Requested" at bounding box center [1507, 409] width 96 height 14
click at [1542, 564] on div "Cancel Save" at bounding box center [1486, 574] width 159 height 24
click at [1545, 569] on button "Save" at bounding box center [1544, 574] width 43 height 15
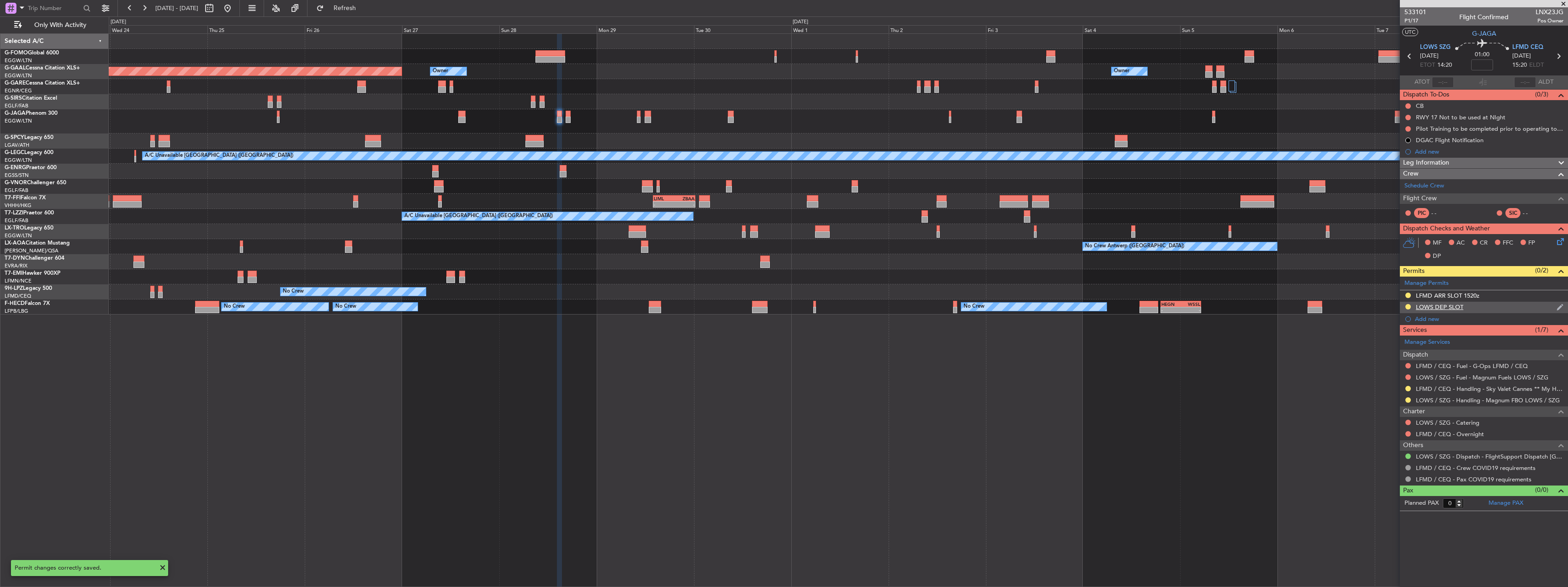
click at [1454, 307] on div "LOWS DEP SLOT" at bounding box center [1440, 307] width 47 height 8
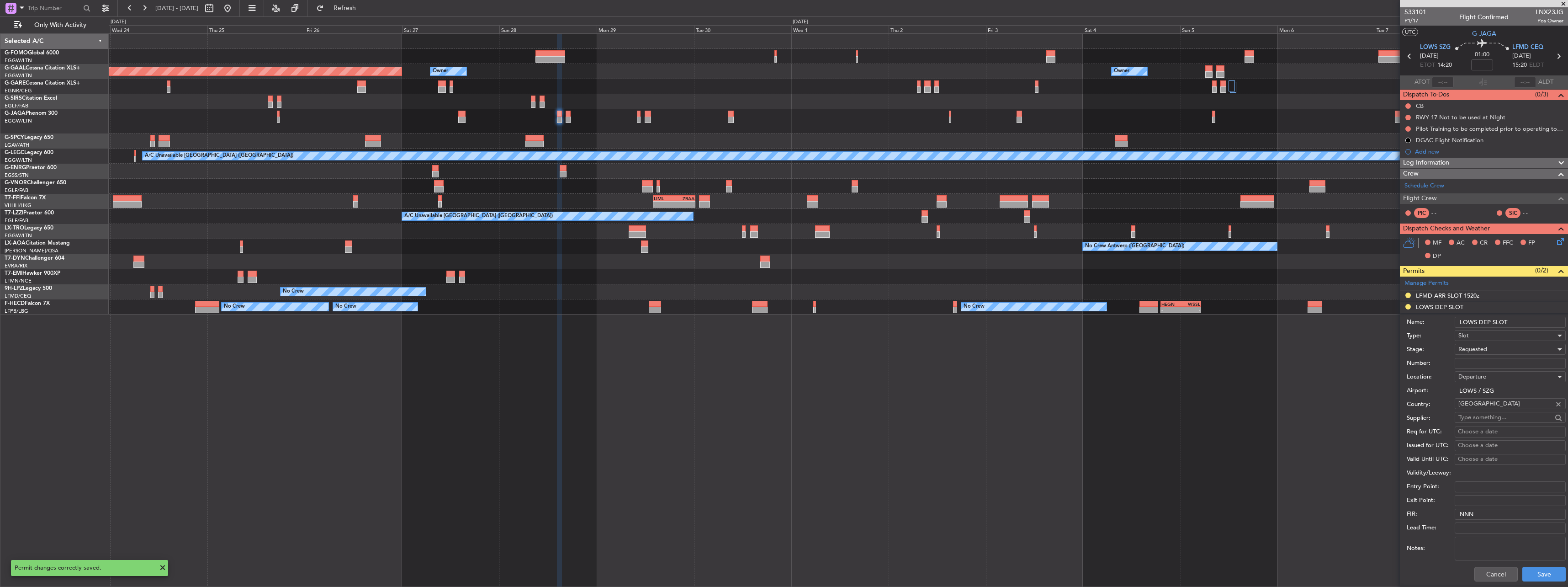
click at [1528, 320] on input "LOWS DEP SLOT" at bounding box center [1510, 322] width 111 height 11
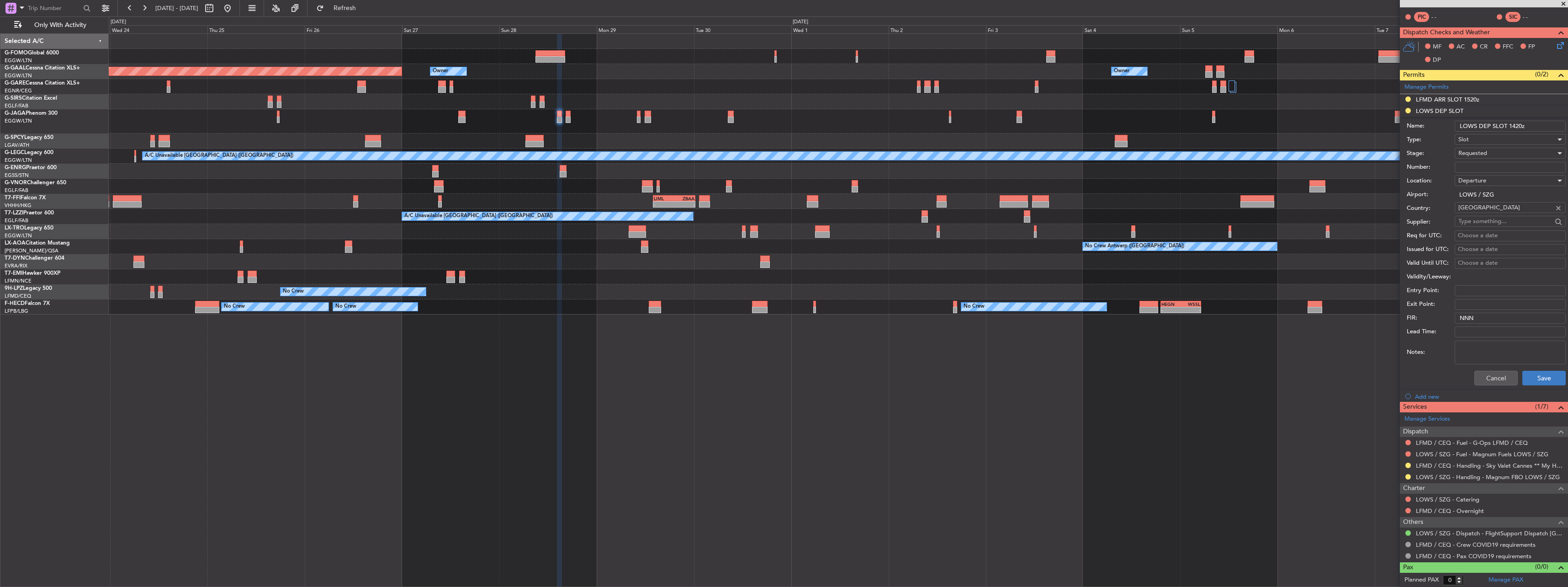
scroll to position [197, 0]
type input "LOWS DEP SLOT 1420z"
click at [1548, 382] on button "Save" at bounding box center [1544, 378] width 43 height 15
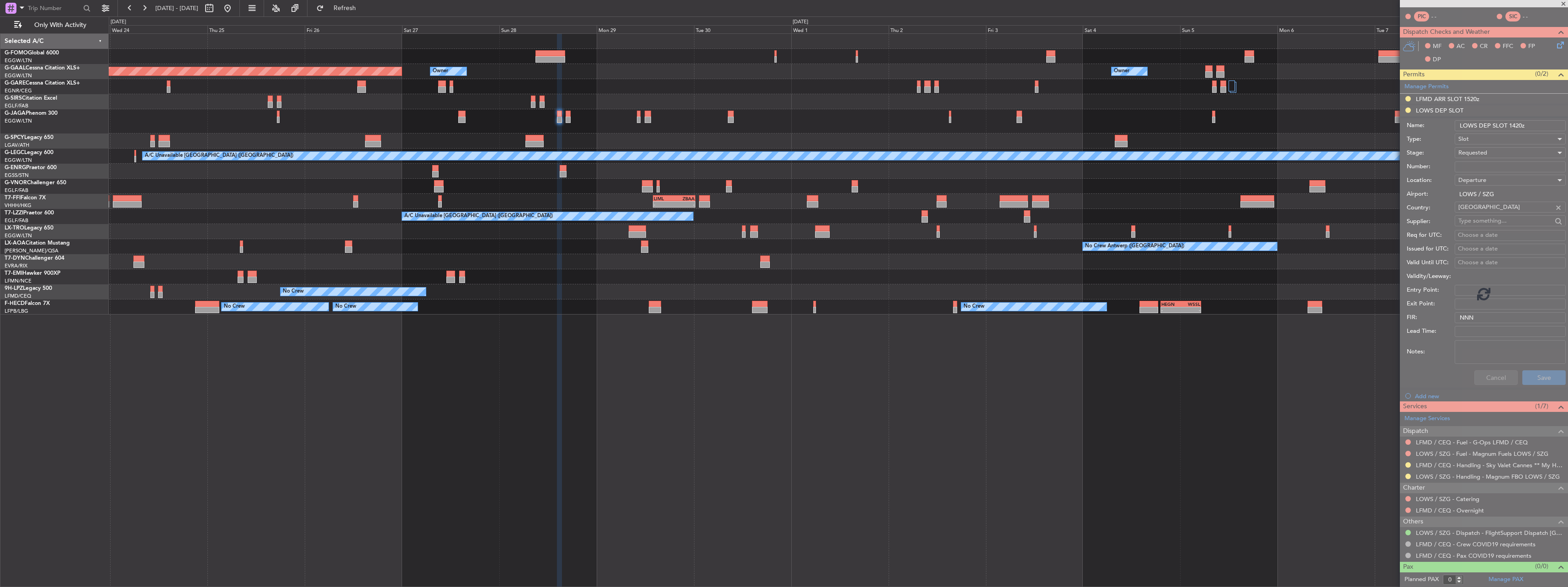
scroll to position [0, 0]
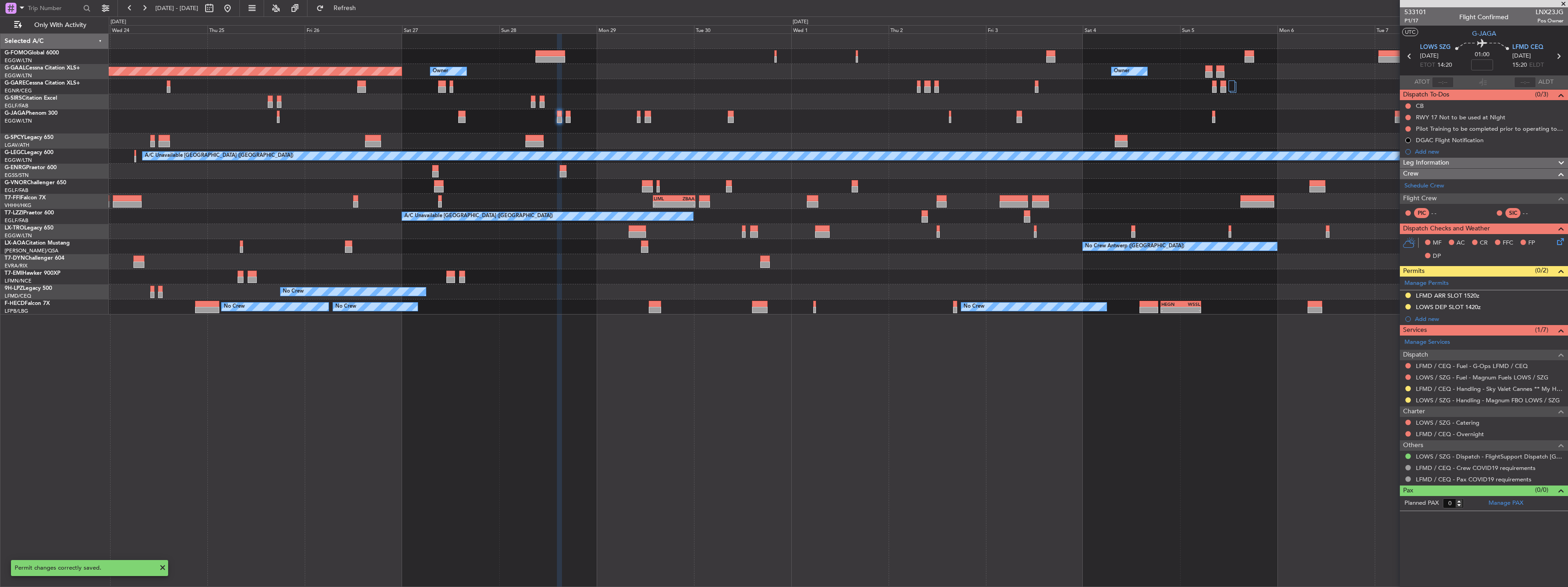
click at [571, 117] on div at bounding box center [838, 121] width 1459 height 24
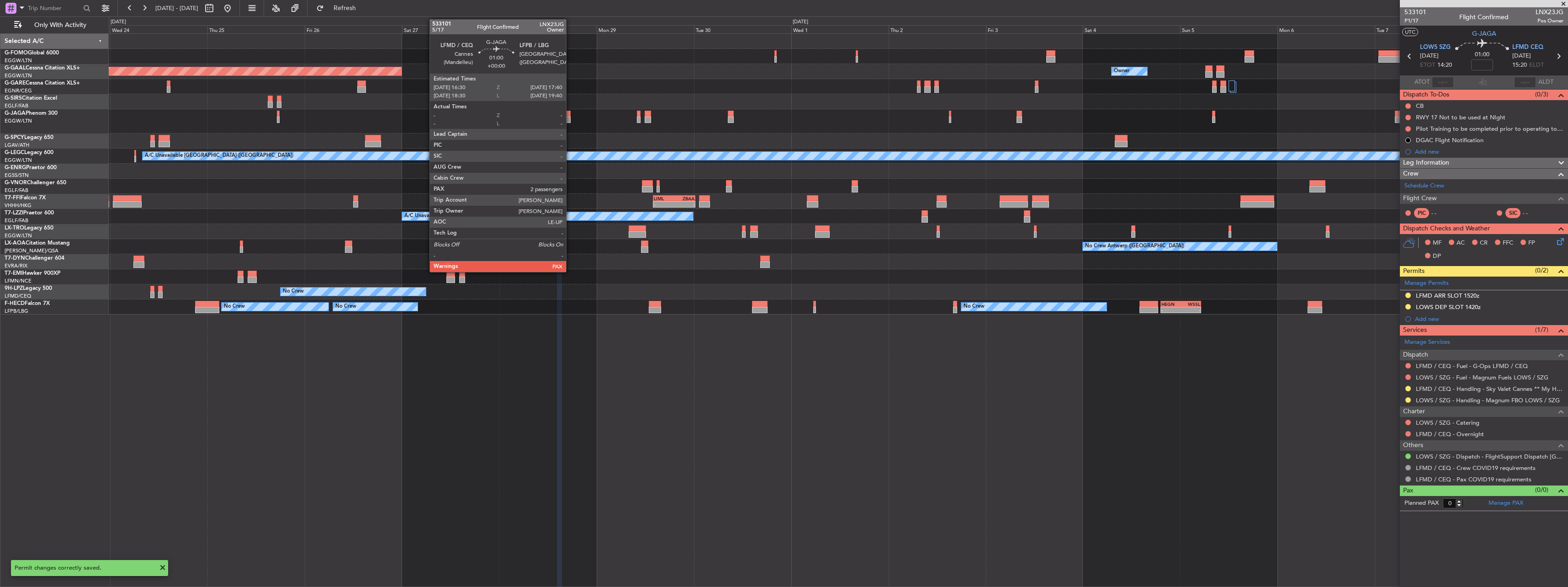
click at [570, 118] on div at bounding box center [568, 119] width 5 height 7
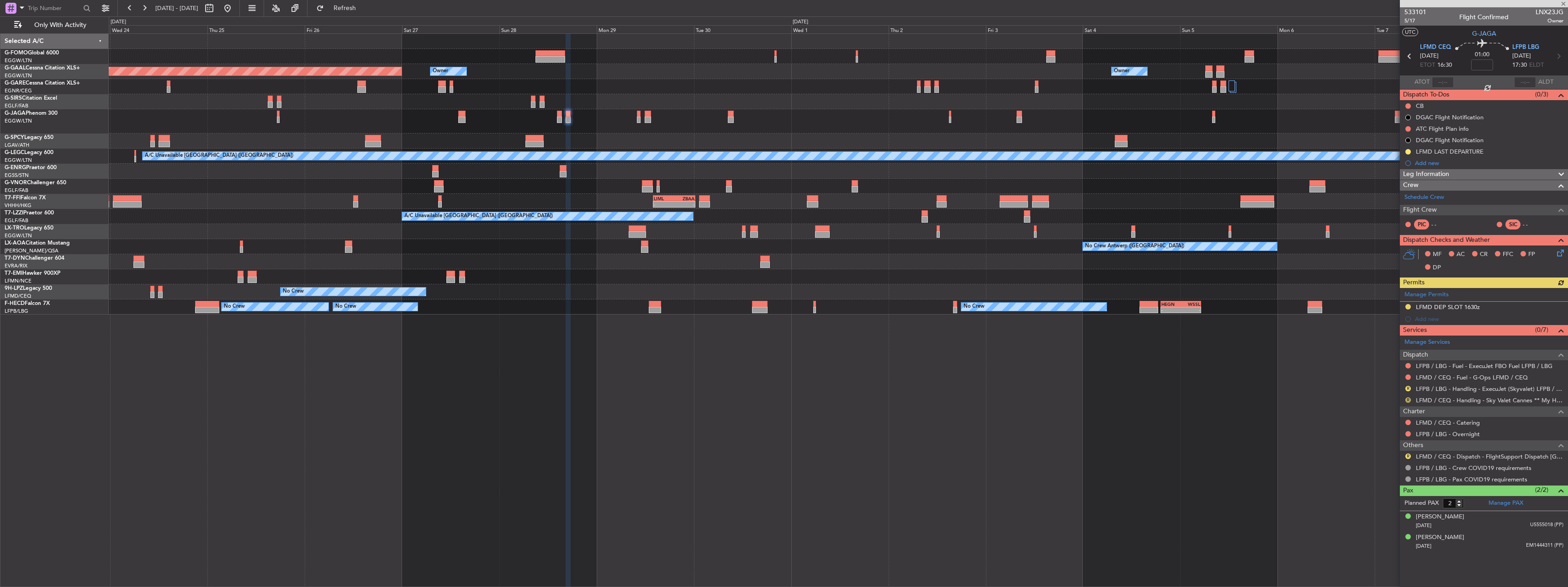
click at [1407, 401] on button "R" at bounding box center [1408, 399] width 5 height 5
click at [1398, 452] on li "Requested" at bounding box center [1407, 454] width 105 height 14
click at [1409, 456] on button "R" at bounding box center [1408, 456] width 5 height 5
click at [1388, 561] on span "Confirmed" at bounding box center [1382, 564] width 29 height 9
click at [1481, 387] on link "LFPB / LBG - Handling - ExecuJet (Skyvalet) LFPB / LBG" at bounding box center [1489, 388] width 147 height 8
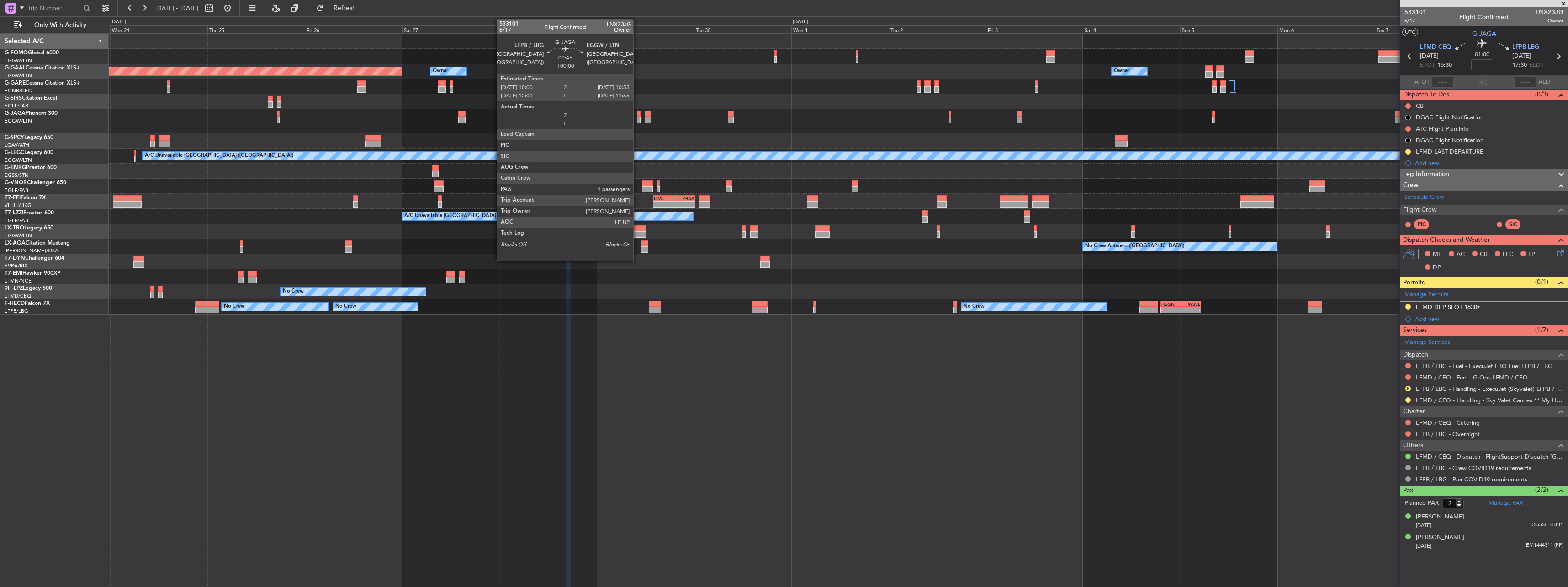
click at [637, 120] on div at bounding box center [639, 119] width 4 height 7
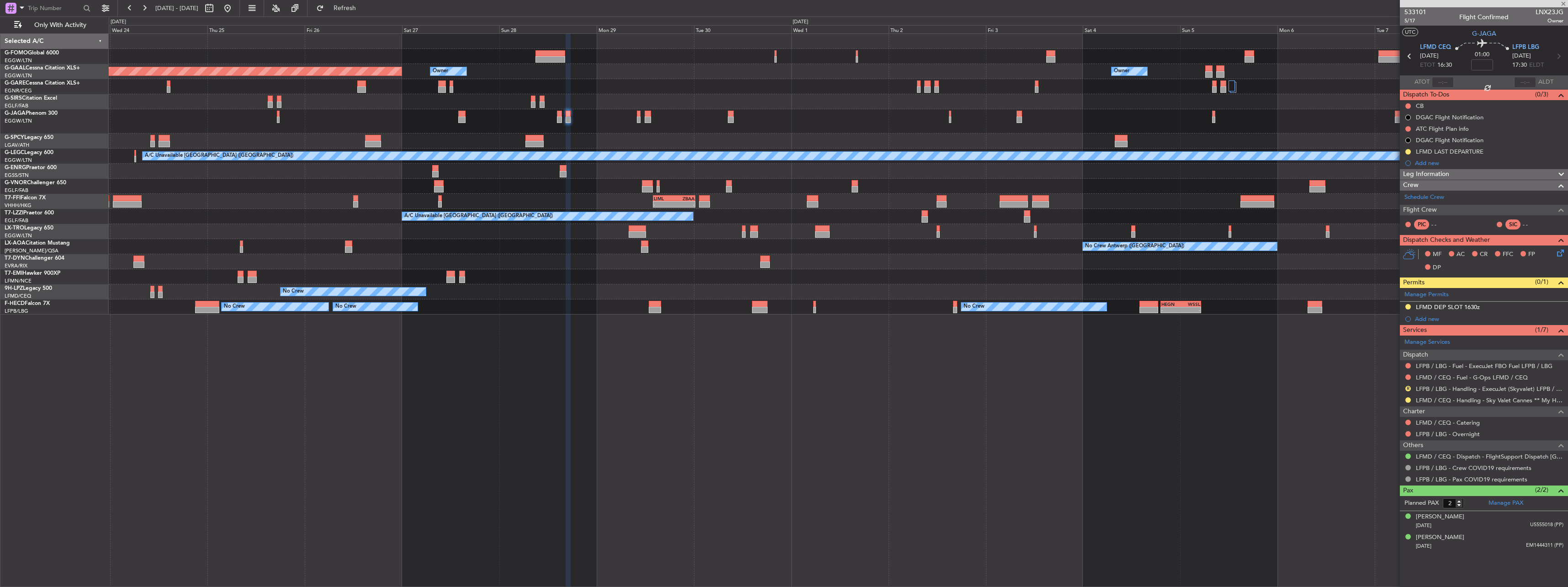
type input "1"
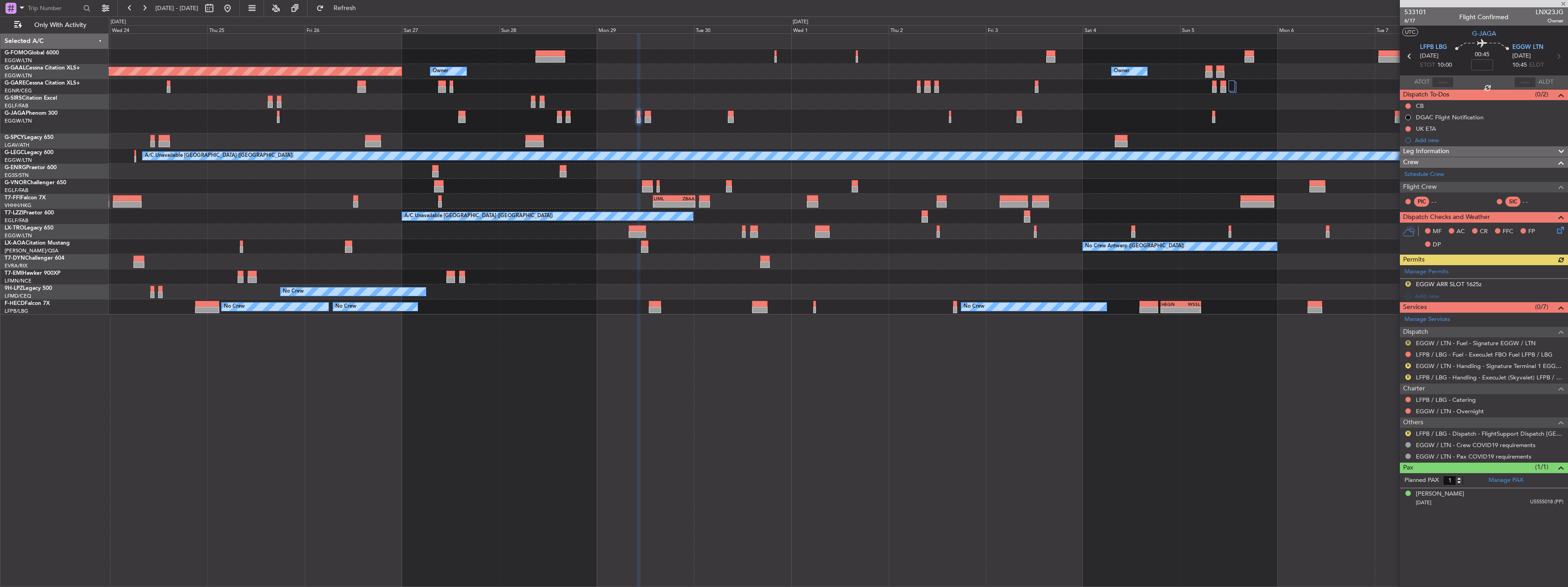
click at [1410, 340] on button "R" at bounding box center [1408, 342] width 5 height 5
click at [1381, 454] on span "Confirmed" at bounding box center [1382, 451] width 29 height 9
click at [1410, 434] on button "R" at bounding box center [1408, 433] width 5 height 5
click at [1391, 537] on li "Confirmed" at bounding box center [1407, 542] width 105 height 14
click at [1422, 368] on link "EGGW / LTN - Handling - Signature Terminal 1 EGGW / LTN" at bounding box center [1489, 365] width 147 height 8
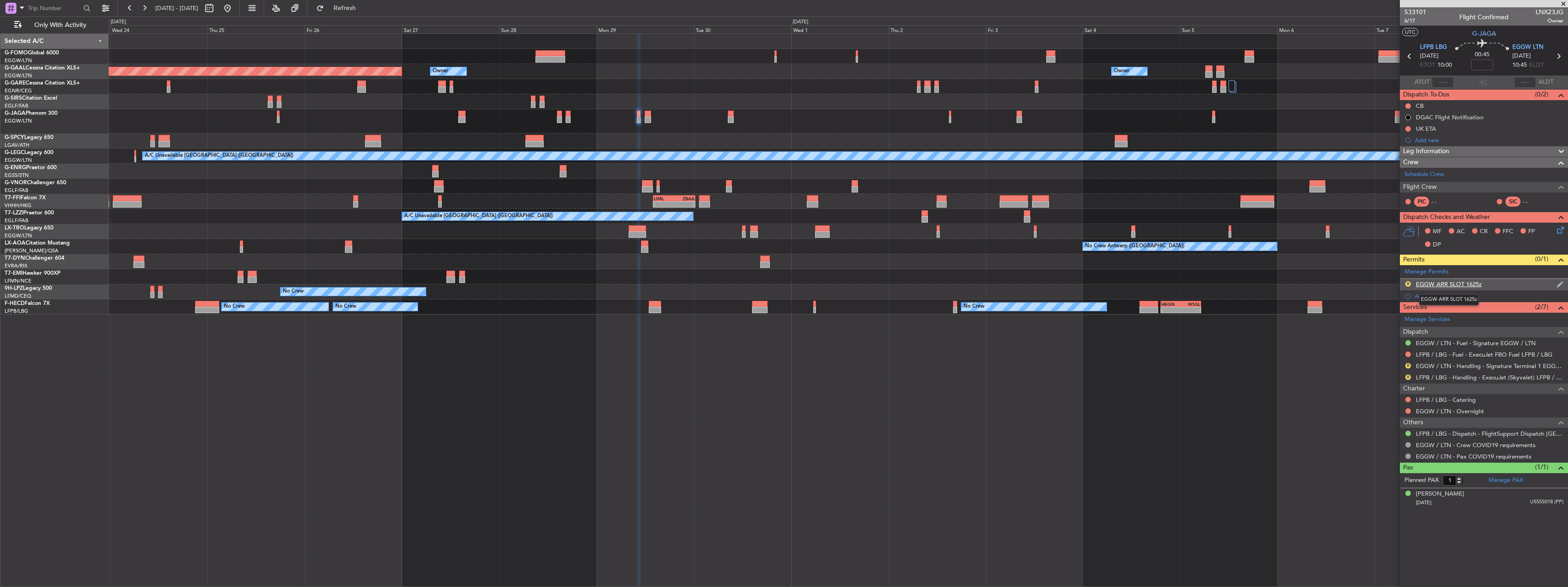
click at [1457, 287] on div "EGGW ARR SLOT 1625z" at bounding box center [1449, 284] width 66 height 8
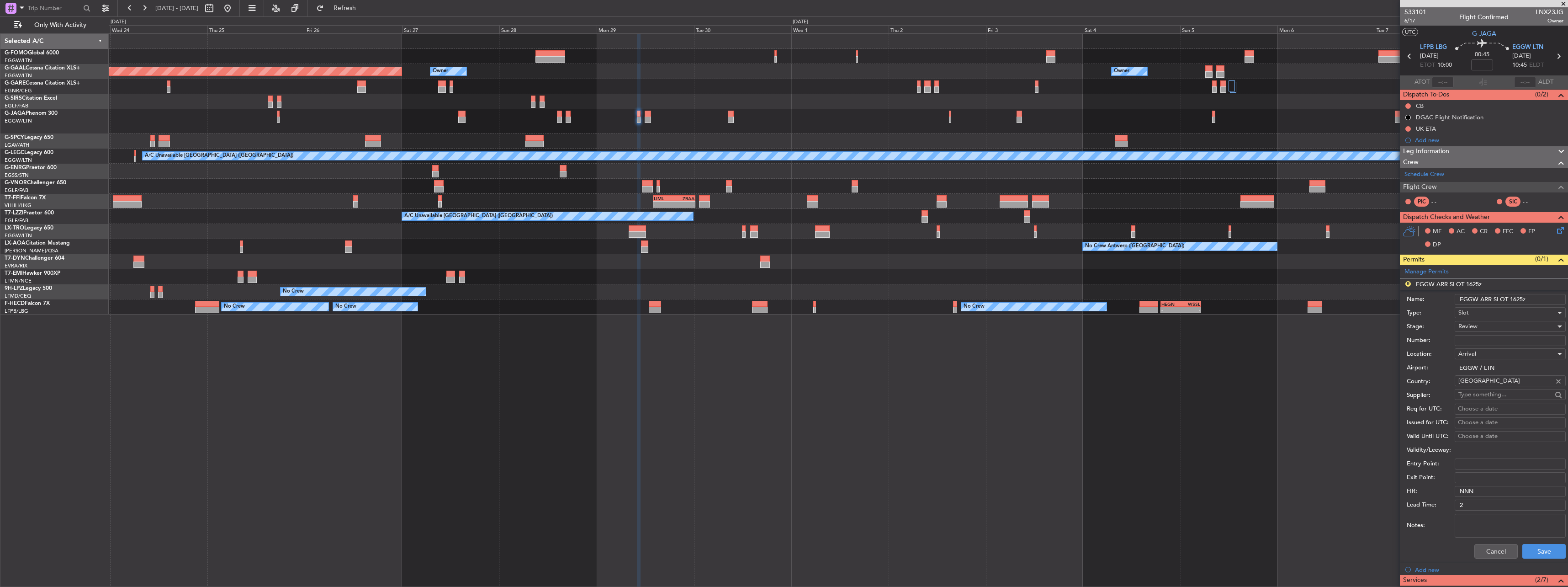
click at [1521, 298] on input "EGGW ARR SLOT 1625z" at bounding box center [1510, 300] width 111 height 11
click at [1517, 299] on input "EGGW ARR SLOT 1625z" at bounding box center [1510, 300] width 111 height 11
type input "EGGW ARR SLOT 1045z"
click at [1475, 326] on span "Review" at bounding box center [1468, 326] width 19 height 9
click at [1494, 393] on span "Received OK" at bounding box center [1507, 400] width 96 height 14
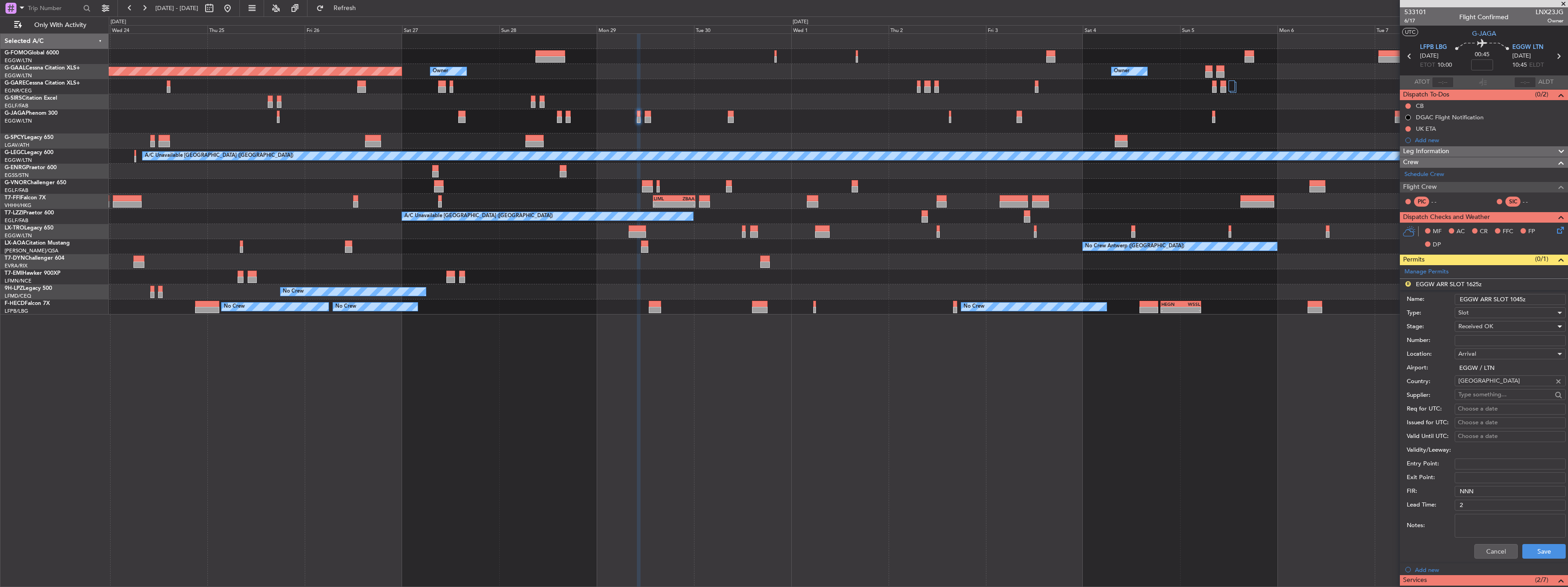
click at [1486, 328] on span "Received OK" at bounding box center [1475, 326] width 35 height 9
click at [1487, 368] on span "Requested" at bounding box center [1507, 371] width 96 height 14
click at [1541, 548] on button "Save" at bounding box center [1544, 551] width 43 height 15
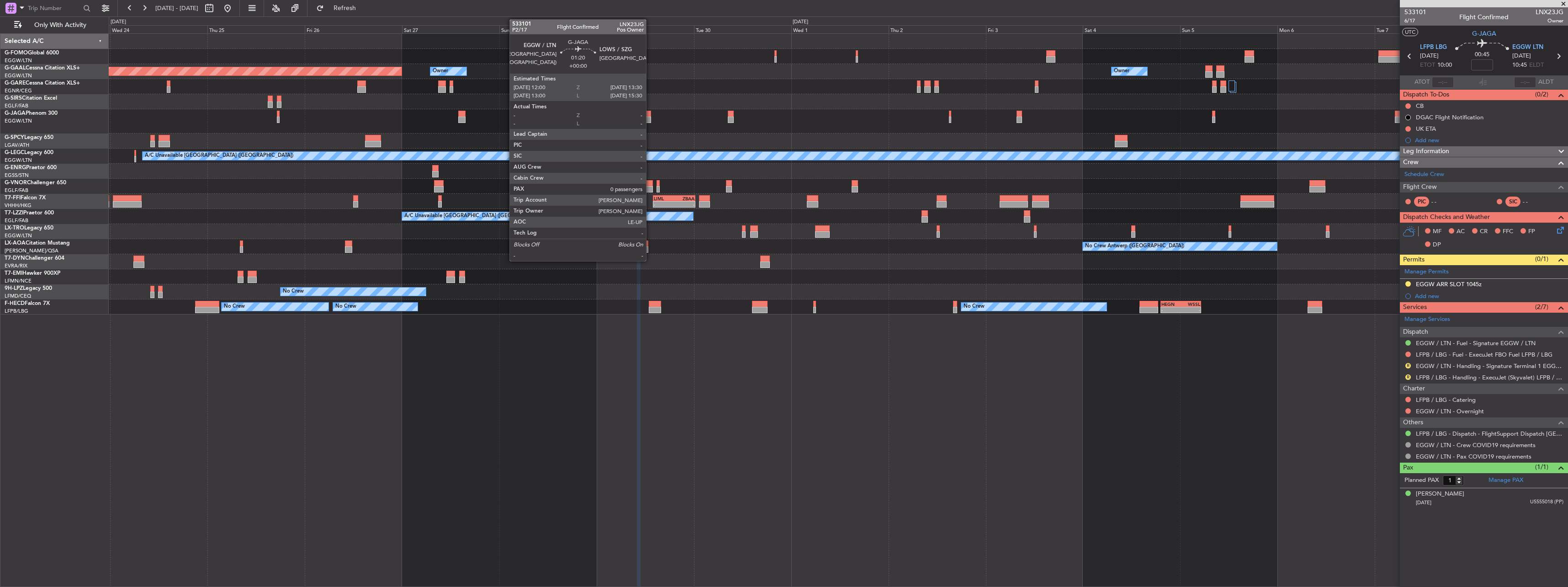
click at [650, 118] on div at bounding box center [648, 119] width 7 height 7
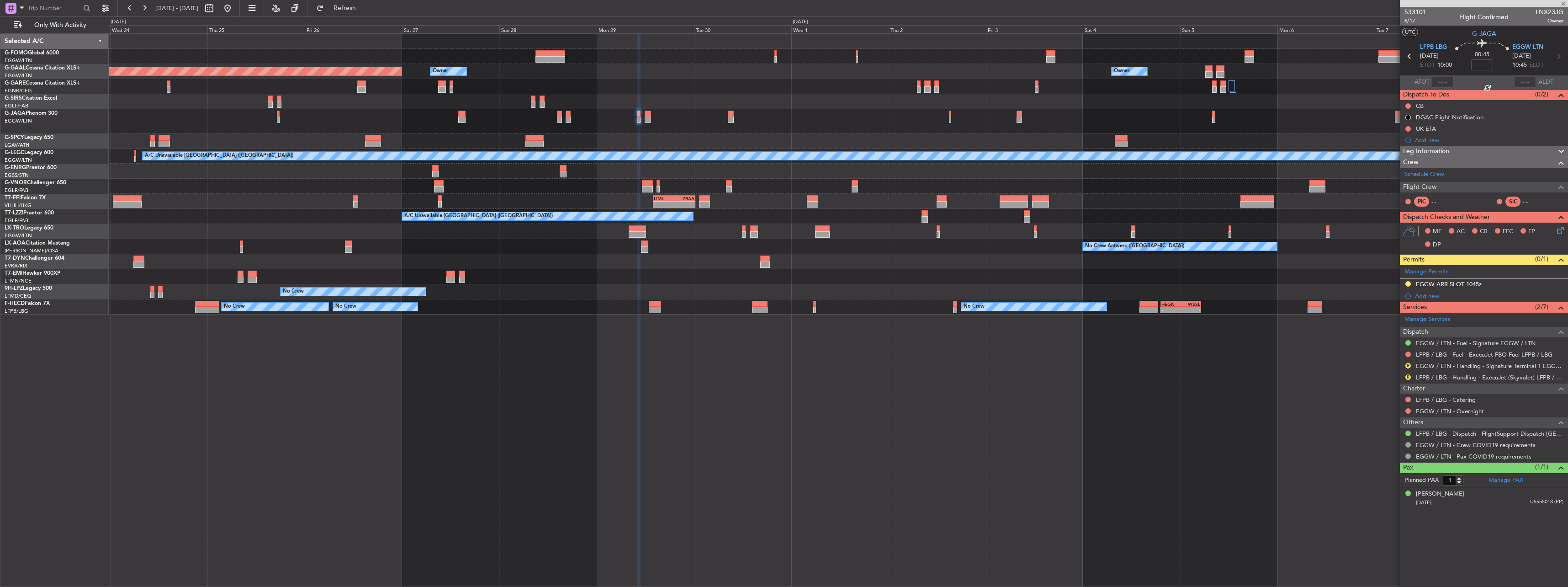
type input "0"
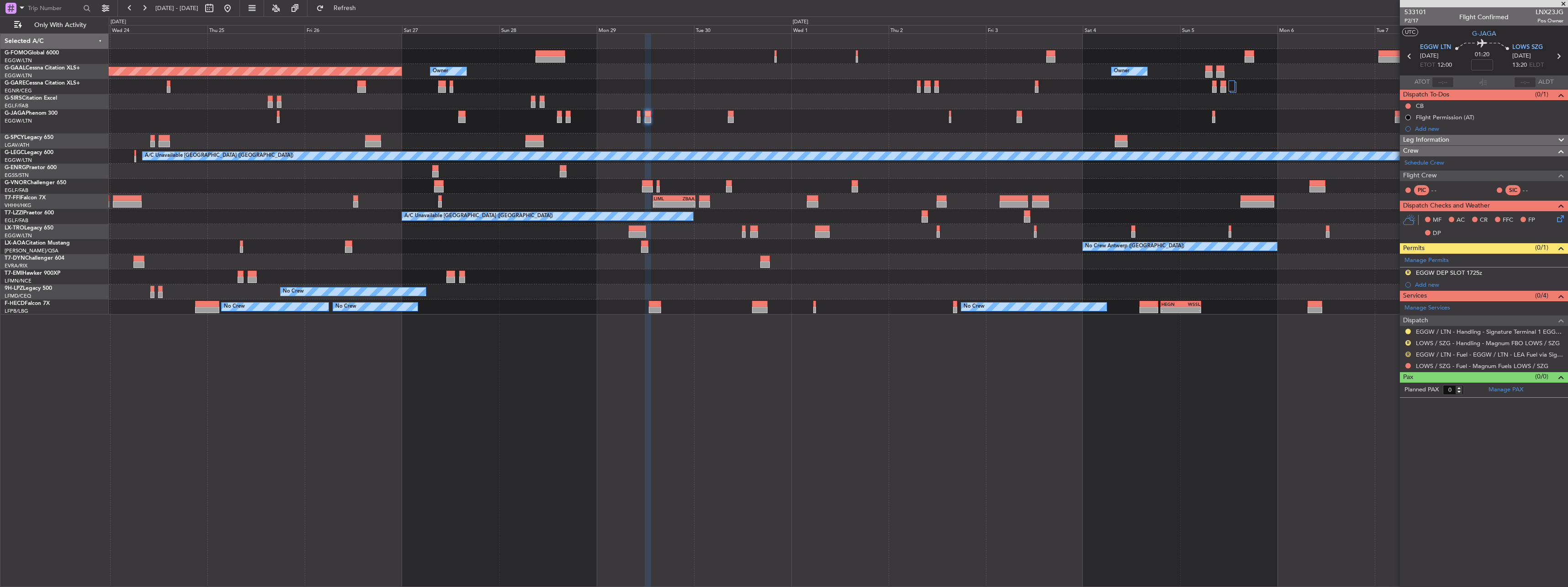
click at [1406, 353] on button "R" at bounding box center [1408, 354] width 5 height 5
click at [1382, 466] on span "Confirmed" at bounding box center [1382, 463] width 29 height 9
click at [1435, 273] on div "EGGW DEP SLOT 1725z" at bounding box center [1449, 272] width 66 height 8
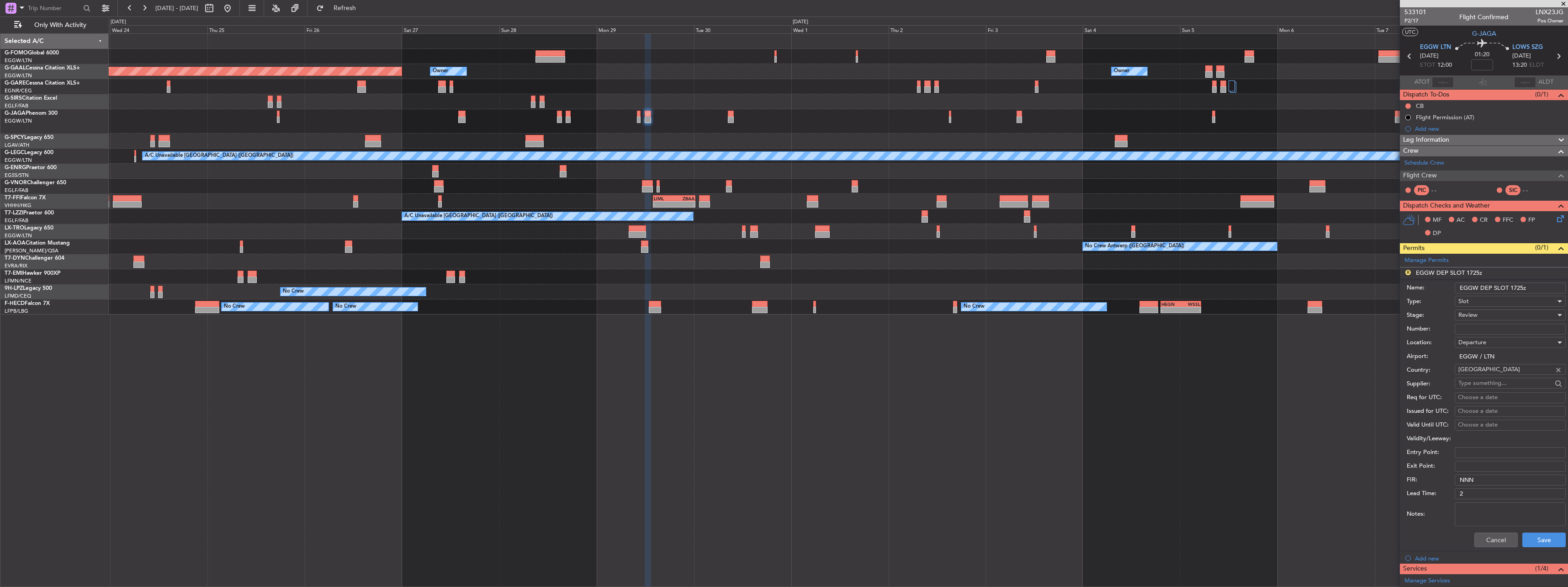
drag, startPoint x: 1519, startPoint y: 286, endPoint x: 1524, endPoint y: 286, distance: 5.0
click at [1520, 286] on input "EGGW DEP SLOT 1725z" at bounding box center [1510, 288] width 111 height 11
type input "EGGW DEP SLOT 1200z"
click at [1472, 312] on span "Review" at bounding box center [1468, 315] width 19 height 9
click at [1499, 371] on span "Requested" at bounding box center [1507, 374] width 96 height 14
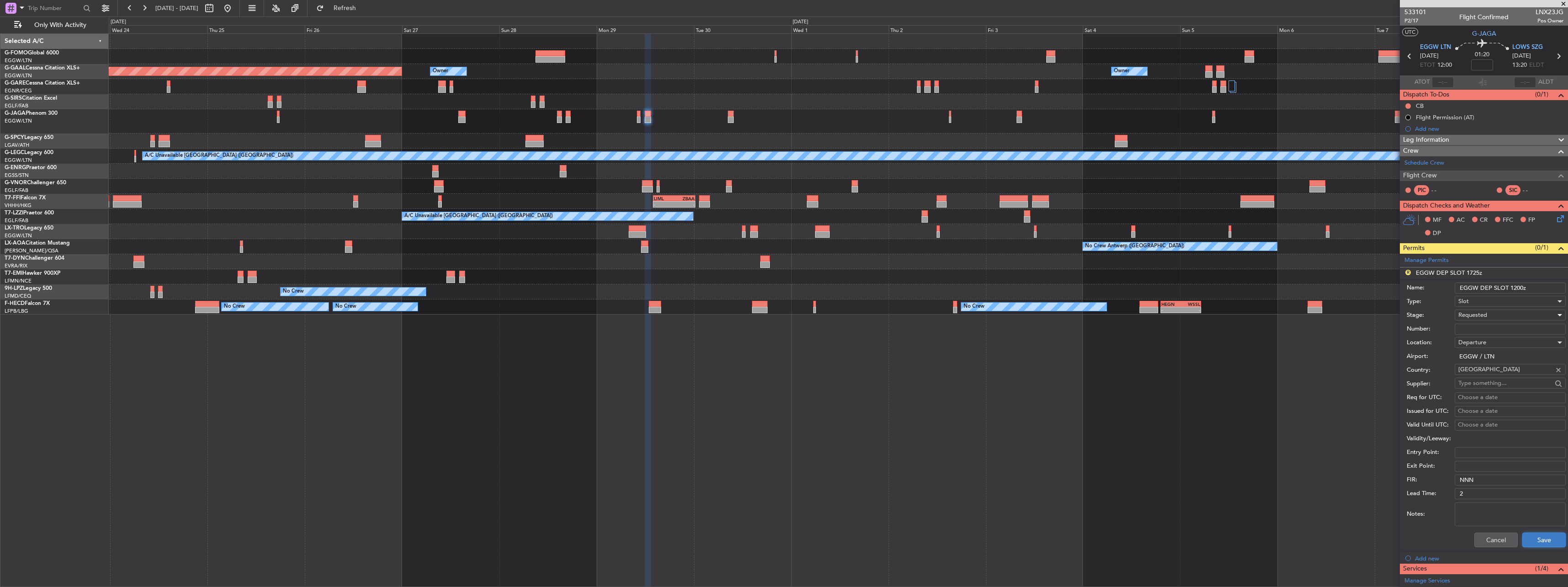
click at [1535, 543] on button "Save" at bounding box center [1544, 540] width 43 height 15
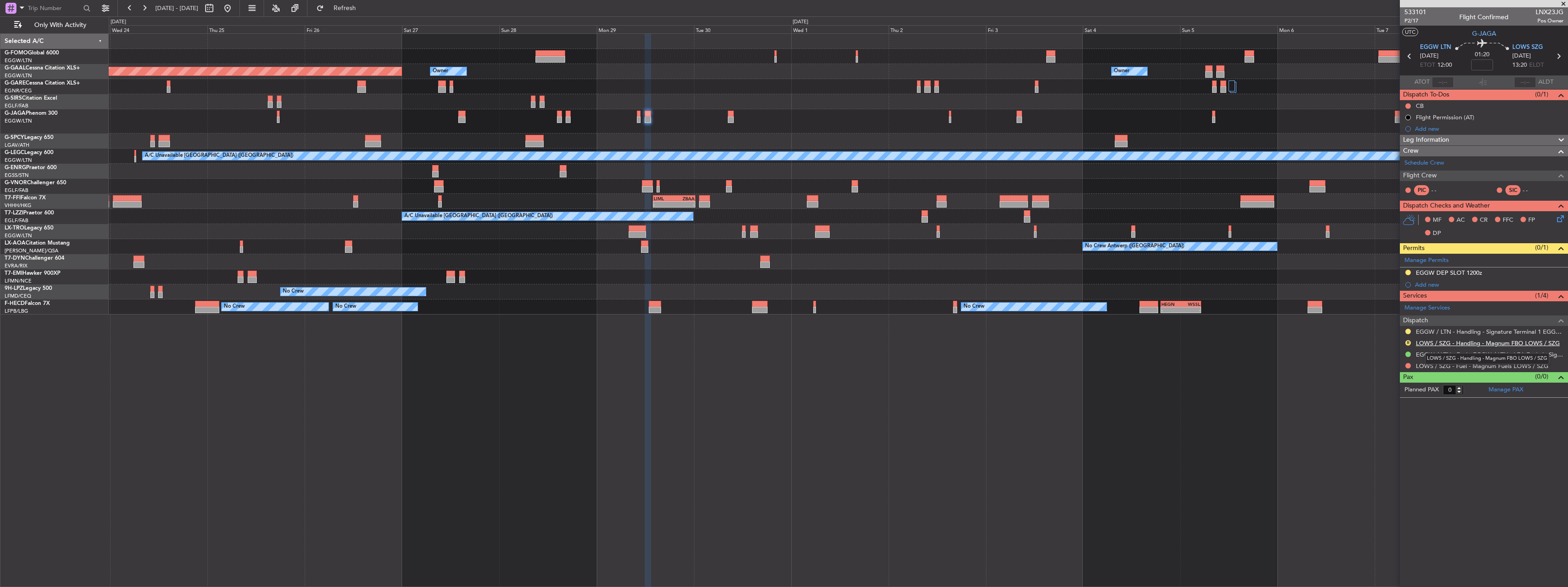
click at [1468, 340] on link "LOWS / SZG - Handling - Magnum FBO LOWS / SZG" at bounding box center [1488, 343] width 144 height 8
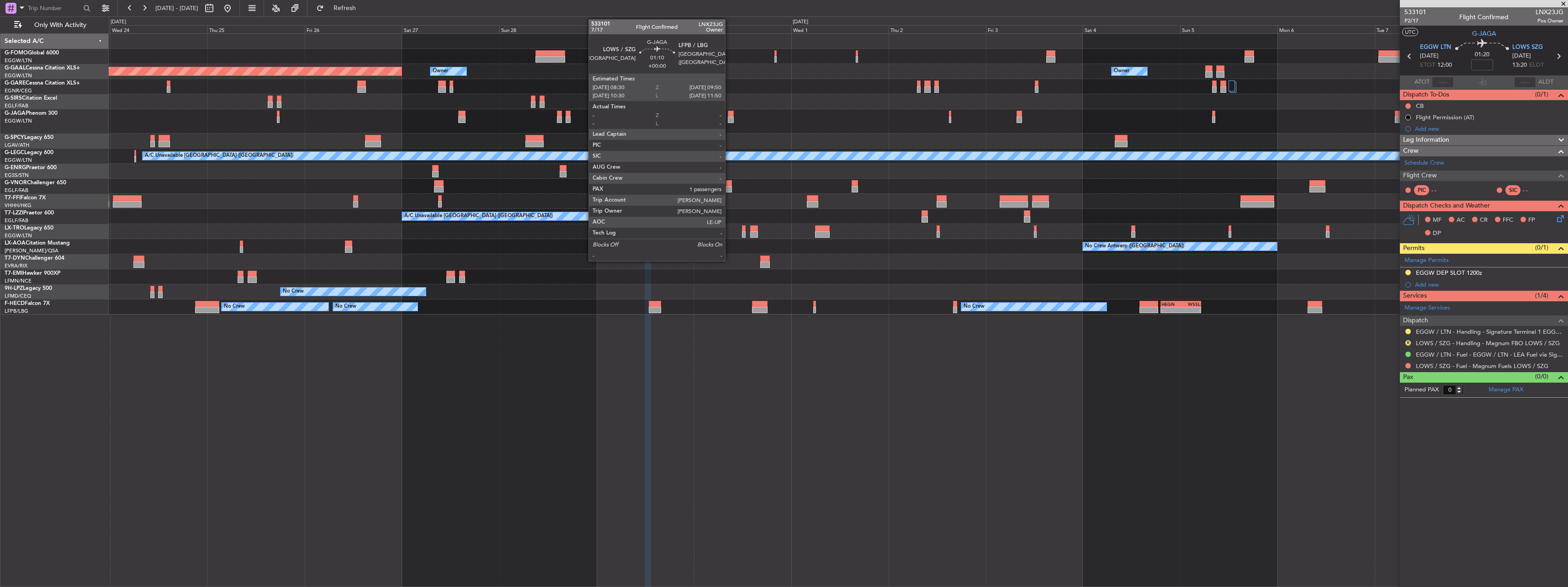
click at [730, 120] on div at bounding box center [730, 119] width 5 height 7
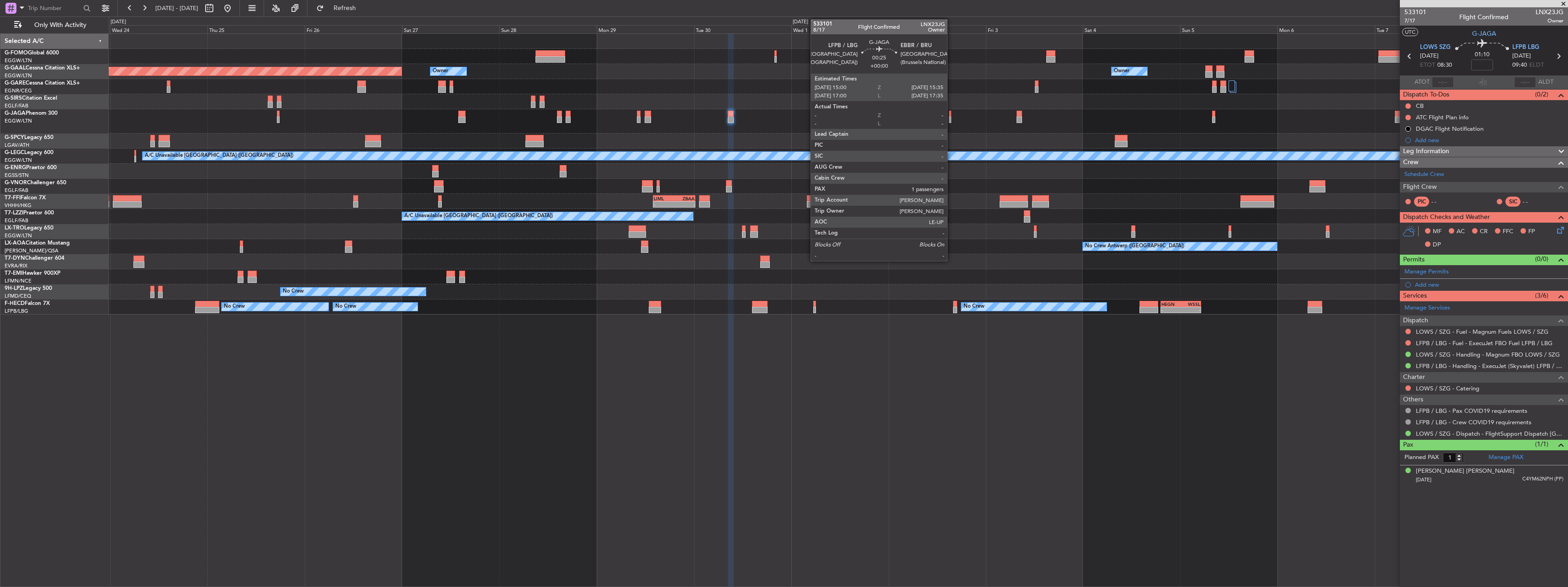
click at [951, 119] on div at bounding box center [950, 119] width 3 height 7
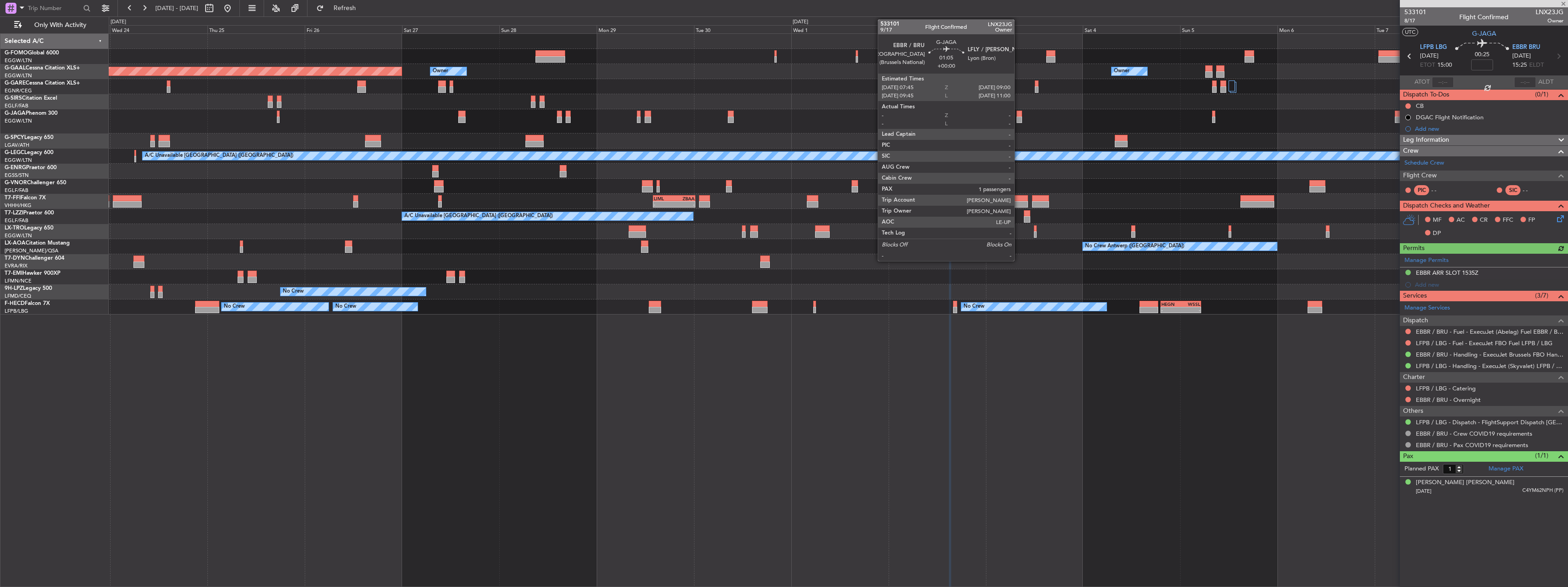
click at [1018, 113] on div at bounding box center [1019, 114] width 5 height 7
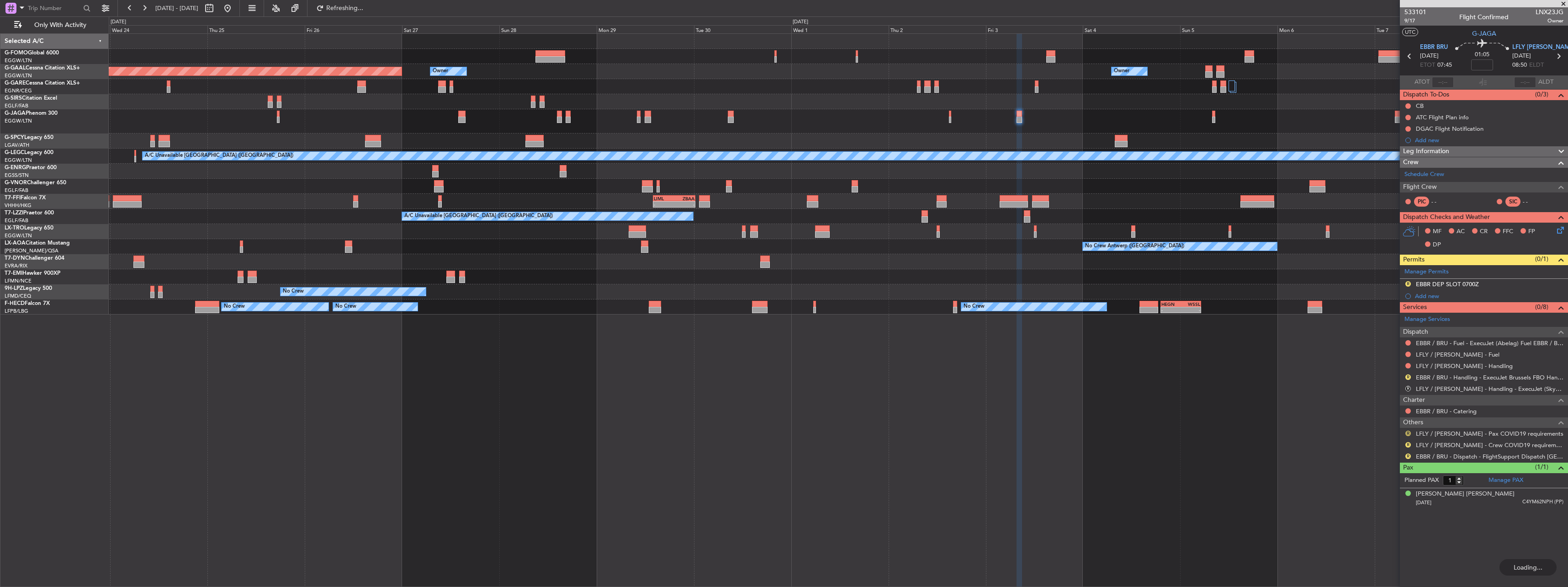
click at [1409, 434] on button "R" at bounding box center [1408, 433] width 5 height 5
click at [1384, 536] on li "Confirmed" at bounding box center [1407, 542] width 105 height 14
click at [1408, 444] on button "R" at bounding box center [1408, 445] width 5 height 5
click at [1398, 457] on span "Not Required" at bounding box center [1386, 457] width 37 height 9
click at [1406, 454] on button "R" at bounding box center [1408, 456] width 5 height 5
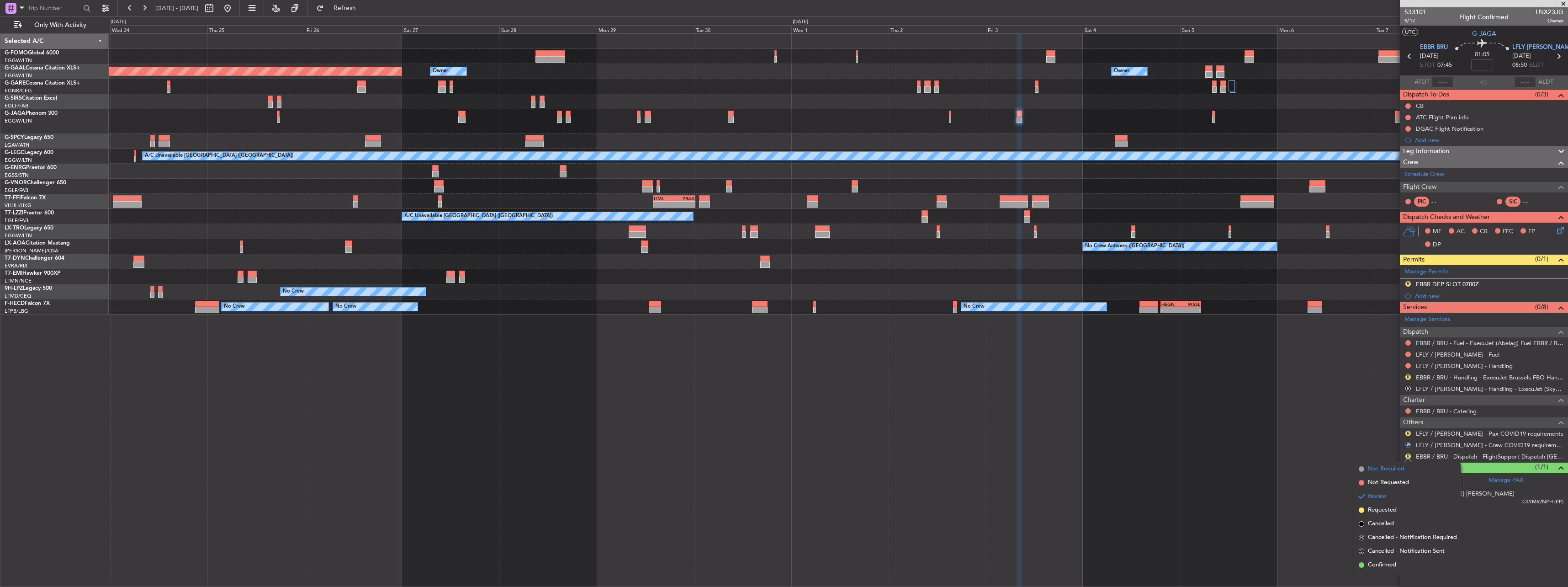
click at [1395, 465] on span "Not Required" at bounding box center [1386, 469] width 37 height 9
click at [1412, 431] on nimbus-traffic-light "R" at bounding box center [1408, 434] width 7 height 7
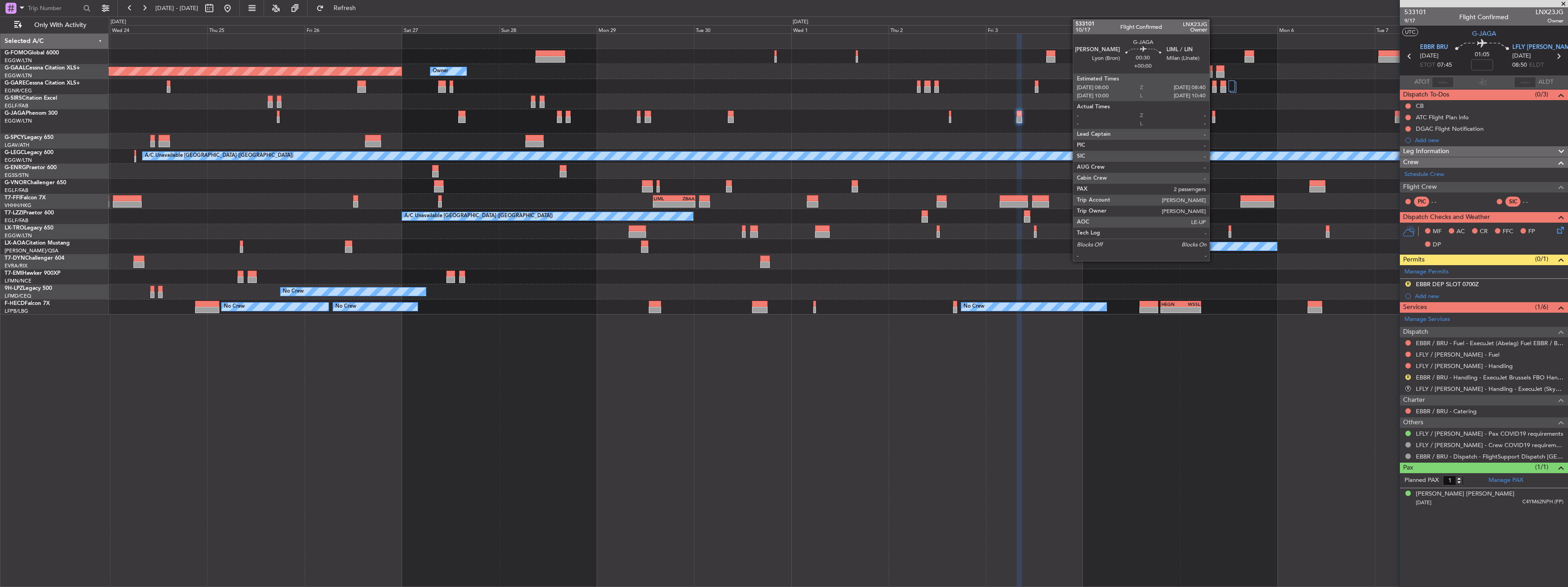
click at [1213, 121] on div at bounding box center [1213, 119] width 3 height 7
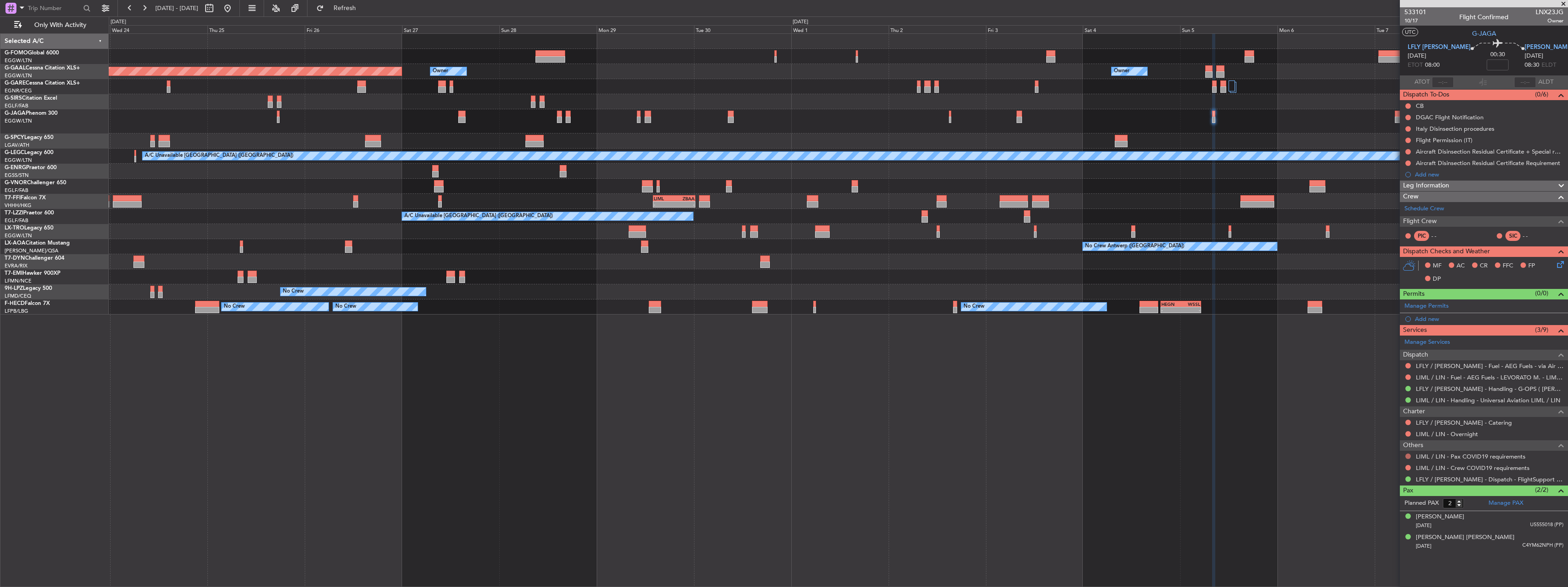
click at [1406, 454] on button at bounding box center [1408, 456] width 5 height 5
click at [1380, 468] on span "Not Required" at bounding box center [1386, 469] width 37 height 9
click at [1407, 467] on button at bounding box center [1408, 467] width 5 height 5
click at [1388, 481] on span "Not Required" at bounding box center [1386, 480] width 37 height 9
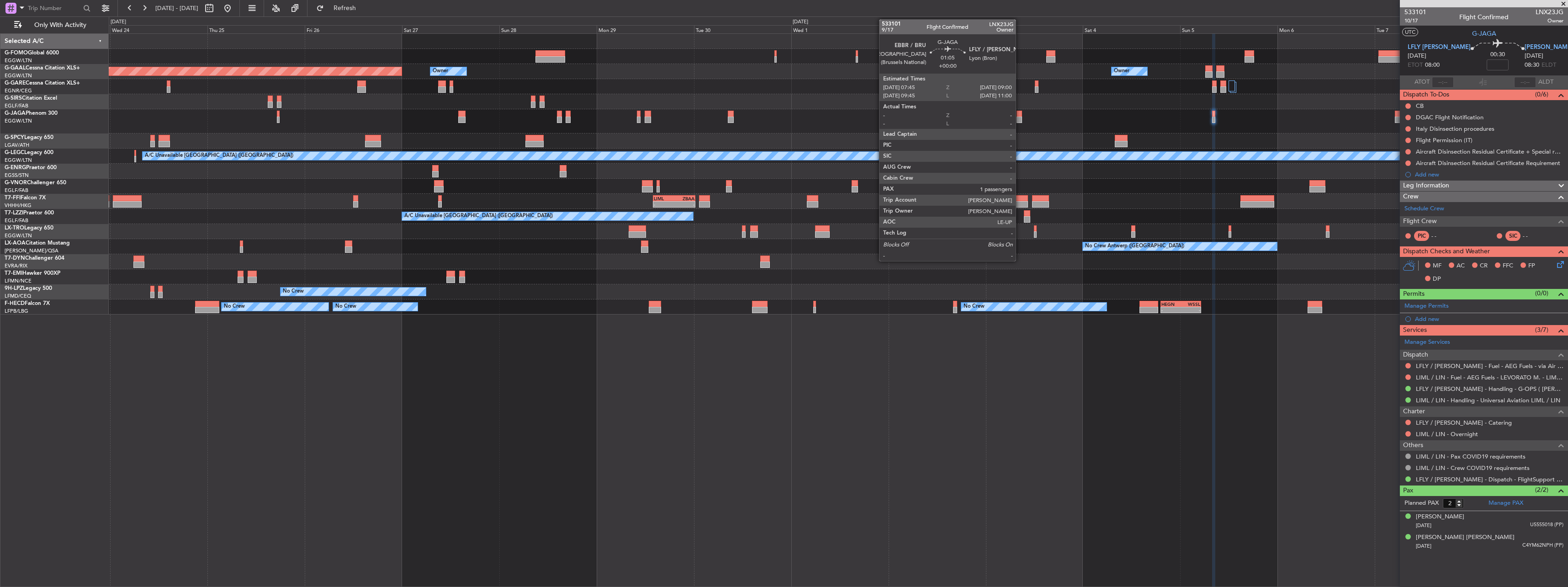
click at [1020, 111] on div at bounding box center [1019, 114] width 5 height 7
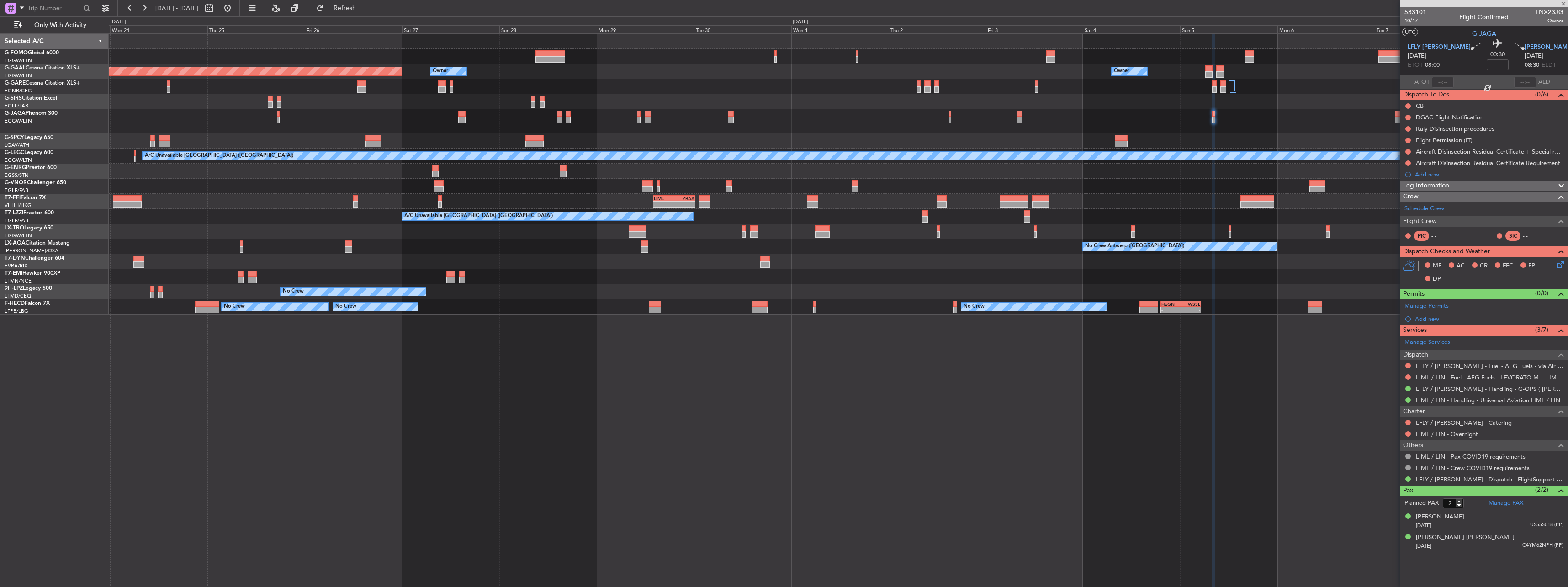
type input "1"
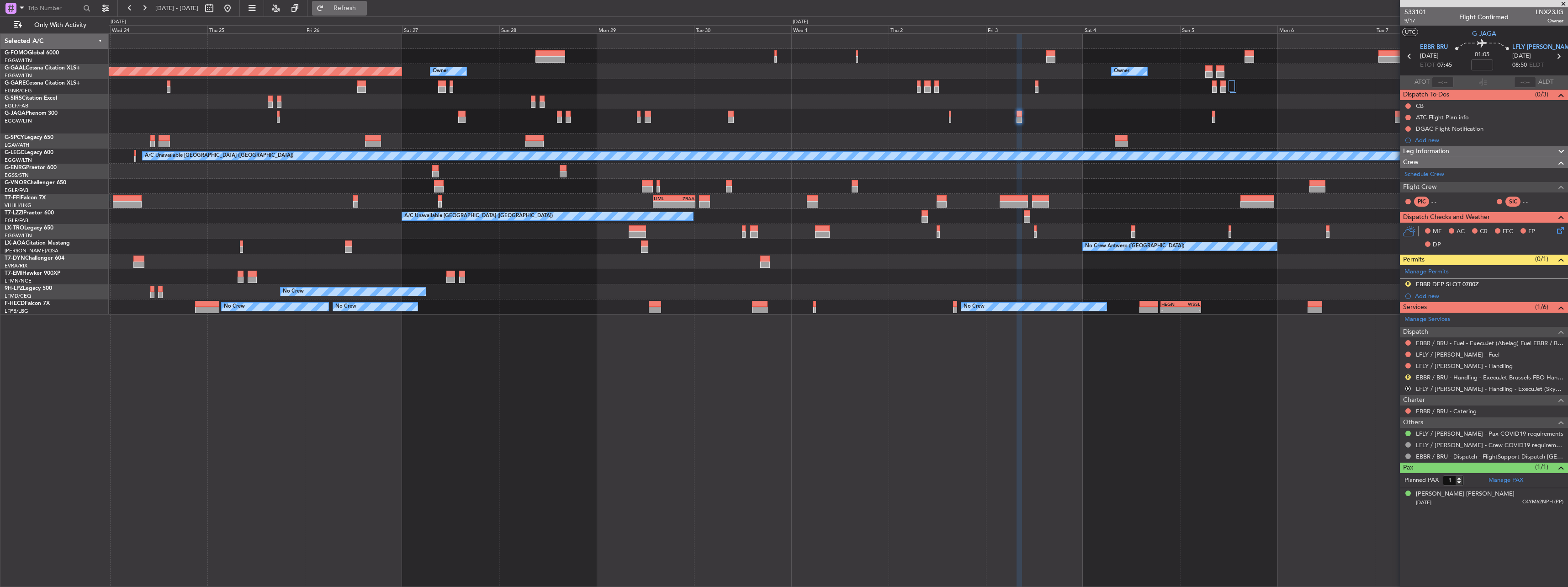
click at [362, 7] on span "Refresh" at bounding box center [345, 8] width 38 height 7
click at [1478, 378] on link "EBBR / BRU - Handling - ExecuJet Brussels FBO Handling Abelag" at bounding box center [1489, 377] width 147 height 8
click at [948, 117] on div at bounding box center [838, 121] width 1459 height 24
click at [950, 117] on div at bounding box center [950, 119] width 3 height 7
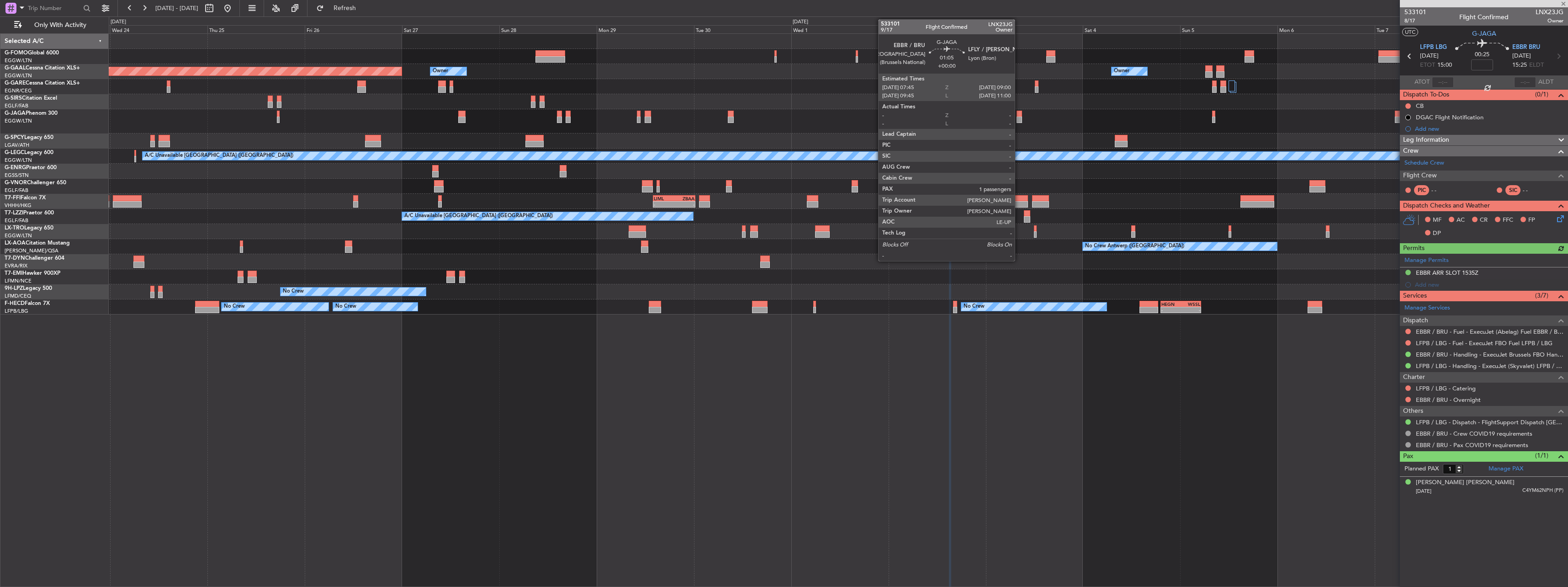
click at [1019, 118] on div at bounding box center [1019, 119] width 5 height 7
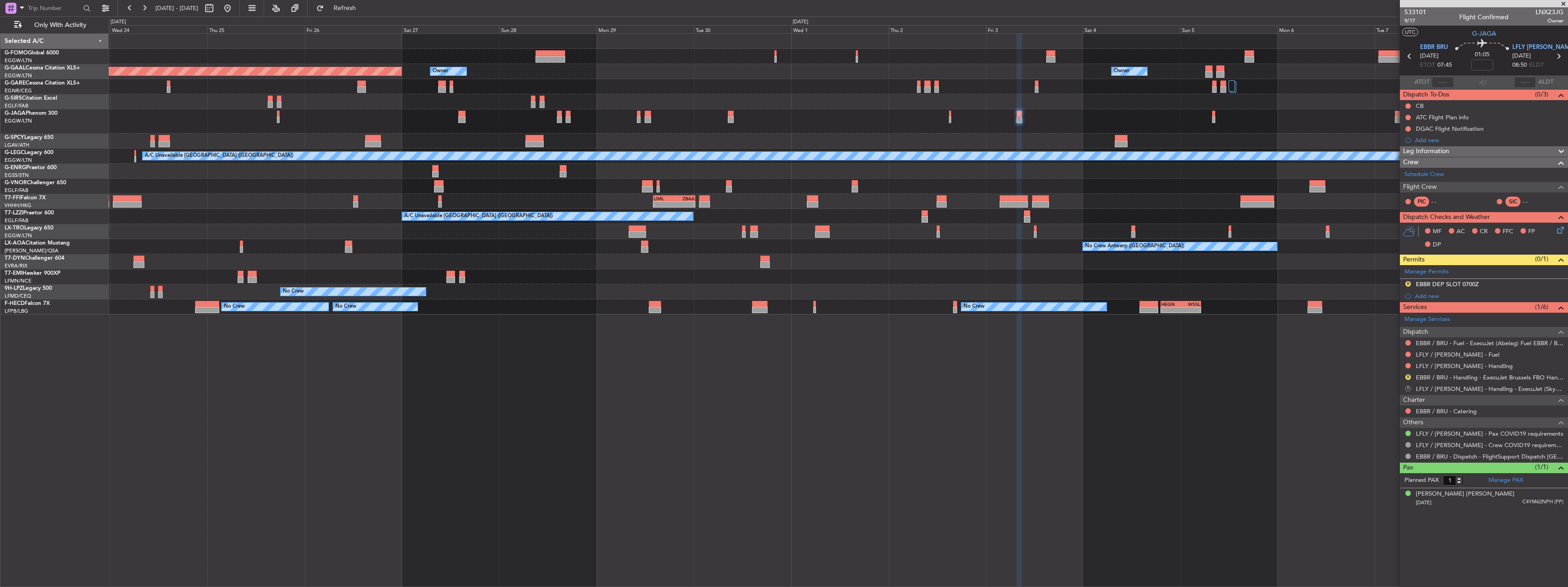
click at [1407, 385] on button "R" at bounding box center [1408, 388] width 5 height 5
click at [1387, 454] on span "Cancelled" at bounding box center [1381, 456] width 26 height 9
click at [1455, 286] on div "EBBR DEP SLOT 0700Z" at bounding box center [1447, 284] width 63 height 8
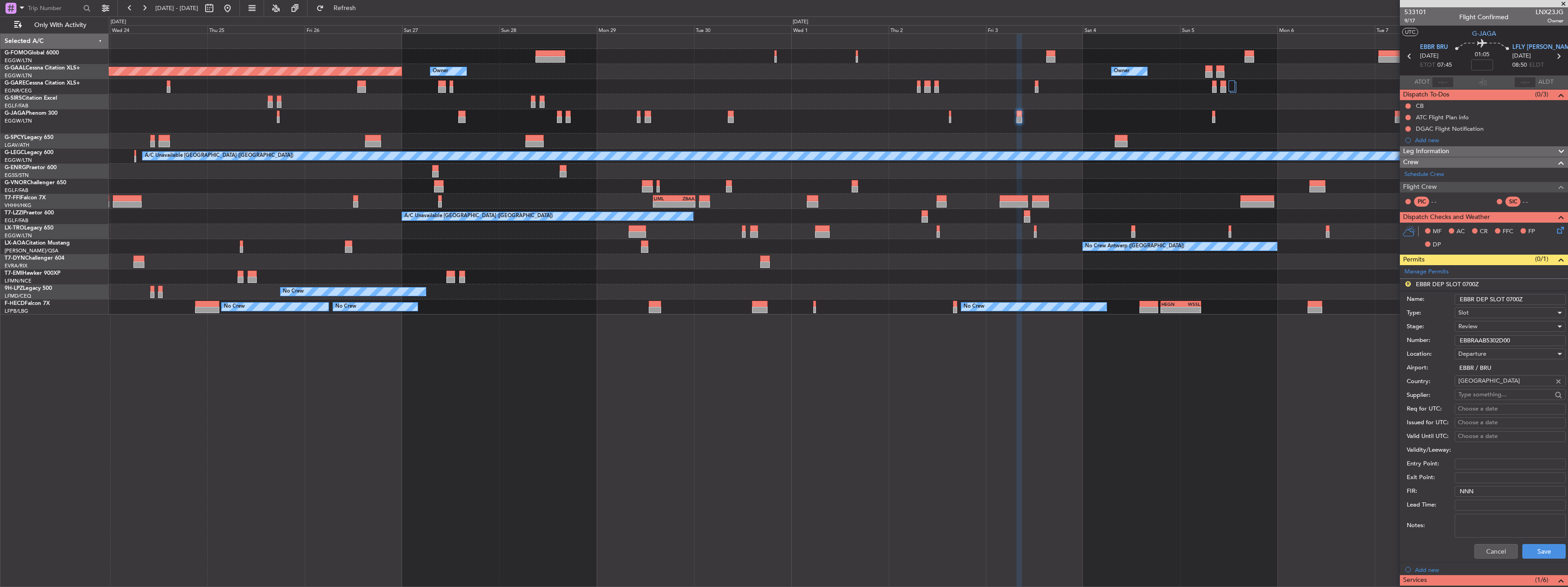
click at [1519, 295] on input "EBBR DEP SLOT 0700Z" at bounding box center [1510, 300] width 111 height 11
type input "EBBR DEP SLOT 0745Z"
click at [1496, 325] on div "Review" at bounding box center [1507, 326] width 97 height 14
click at [1497, 385] on span "Requested" at bounding box center [1507, 386] width 96 height 14
click at [1538, 550] on button "Save" at bounding box center [1544, 551] width 43 height 15
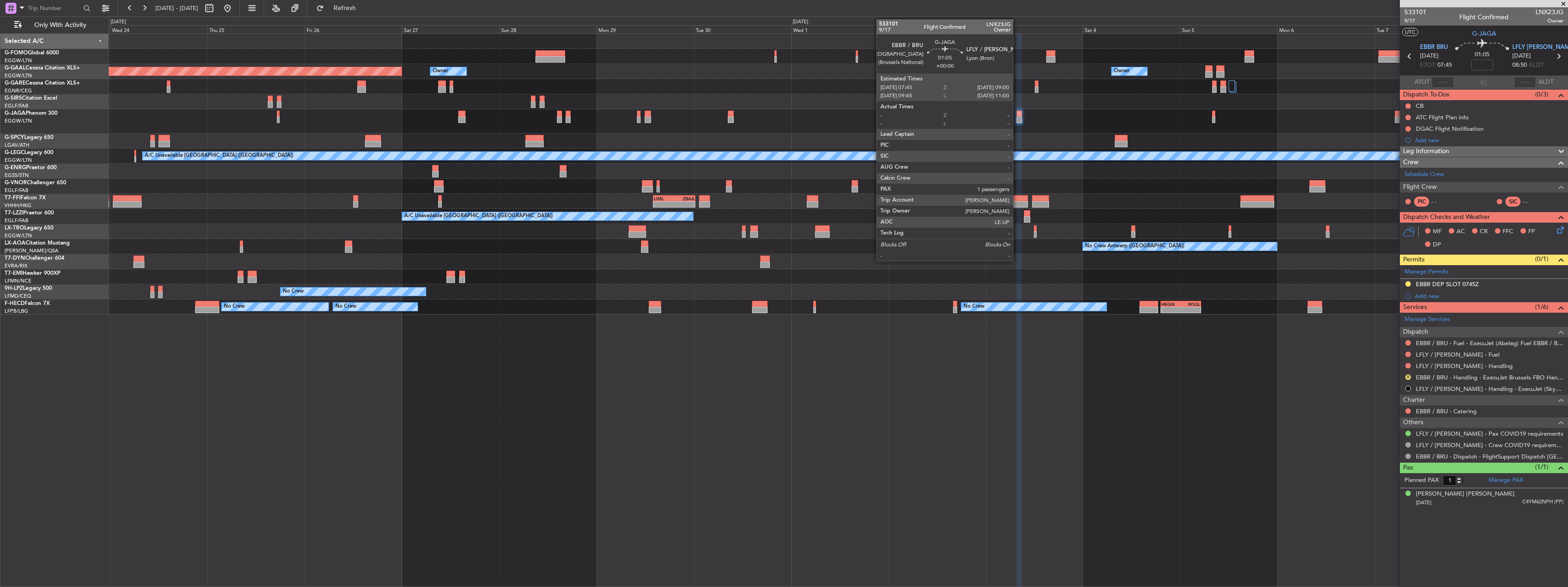
click at [1017, 114] on div at bounding box center [1019, 114] width 5 height 7
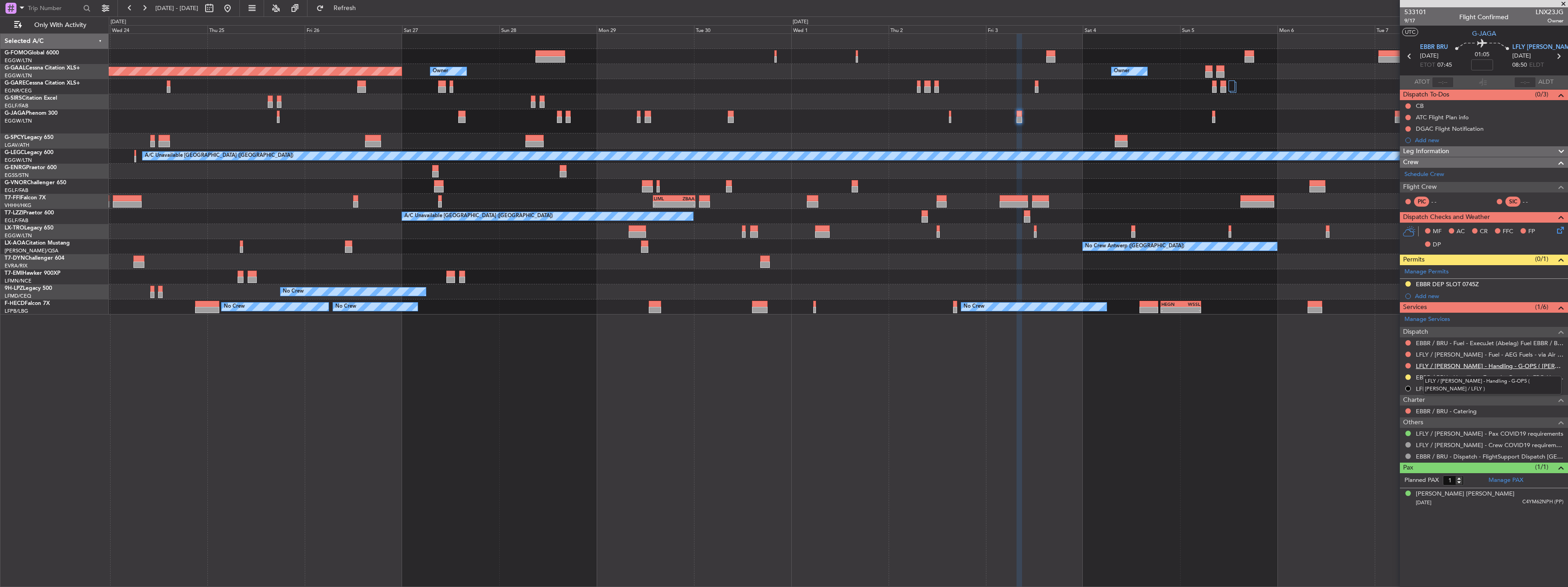
click at [1436, 364] on link "LFLY / LYN - Handling - G-OPS ( LYN / LFLY )" at bounding box center [1489, 365] width 147 height 8
click at [1213, 116] on div at bounding box center [1213, 114] width 3 height 7
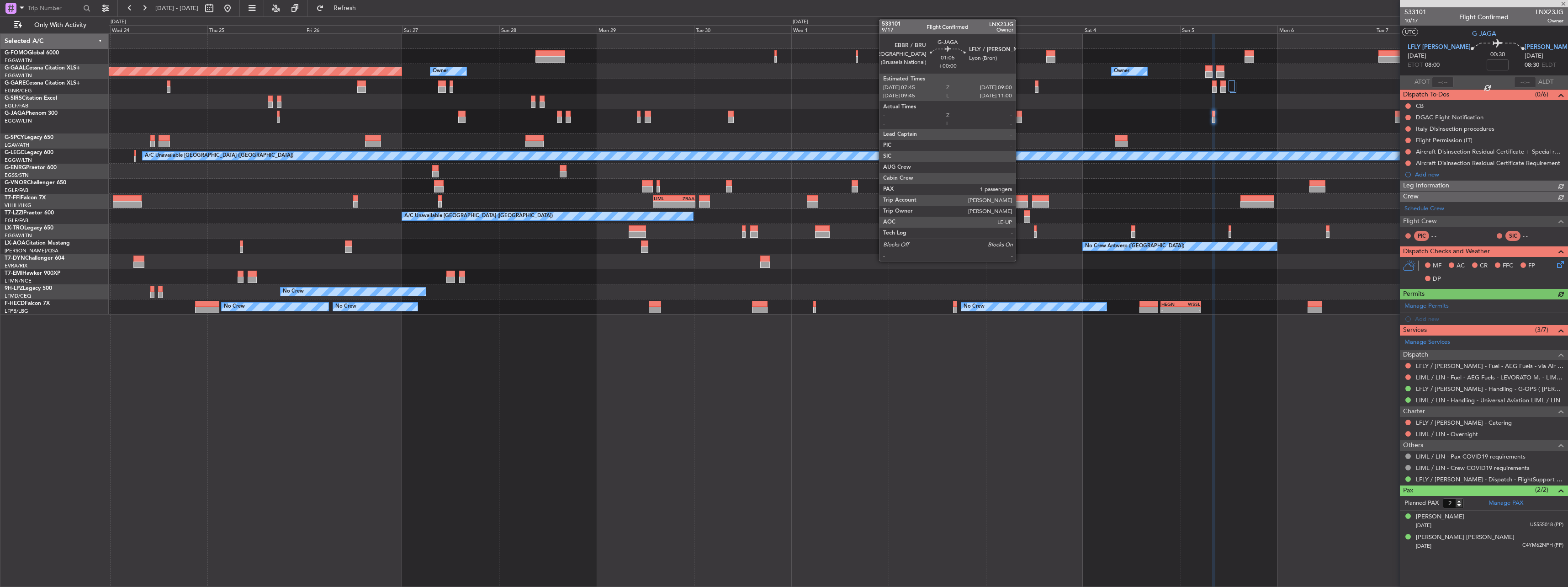
click at [1020, 114] on div at bounding box center [1019, 114] width 5 height 7
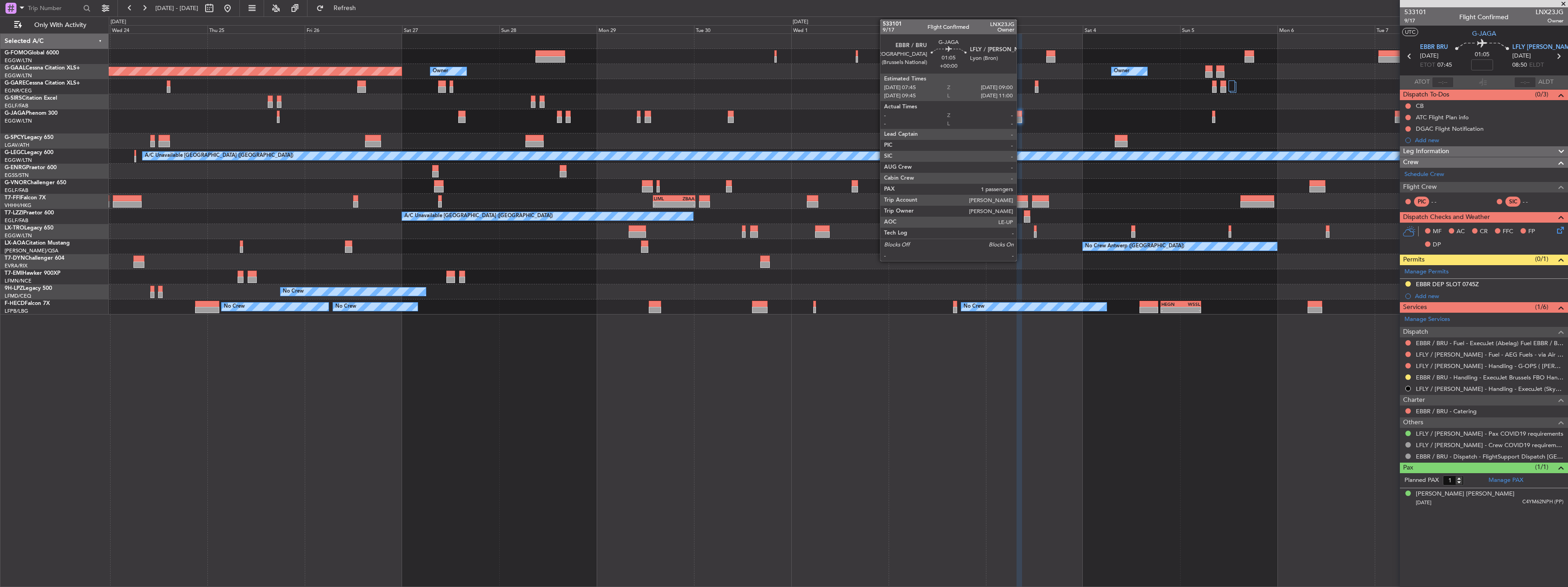
click at [1020, 114] on div at bounding box center [1019, 114] width 5 height 7
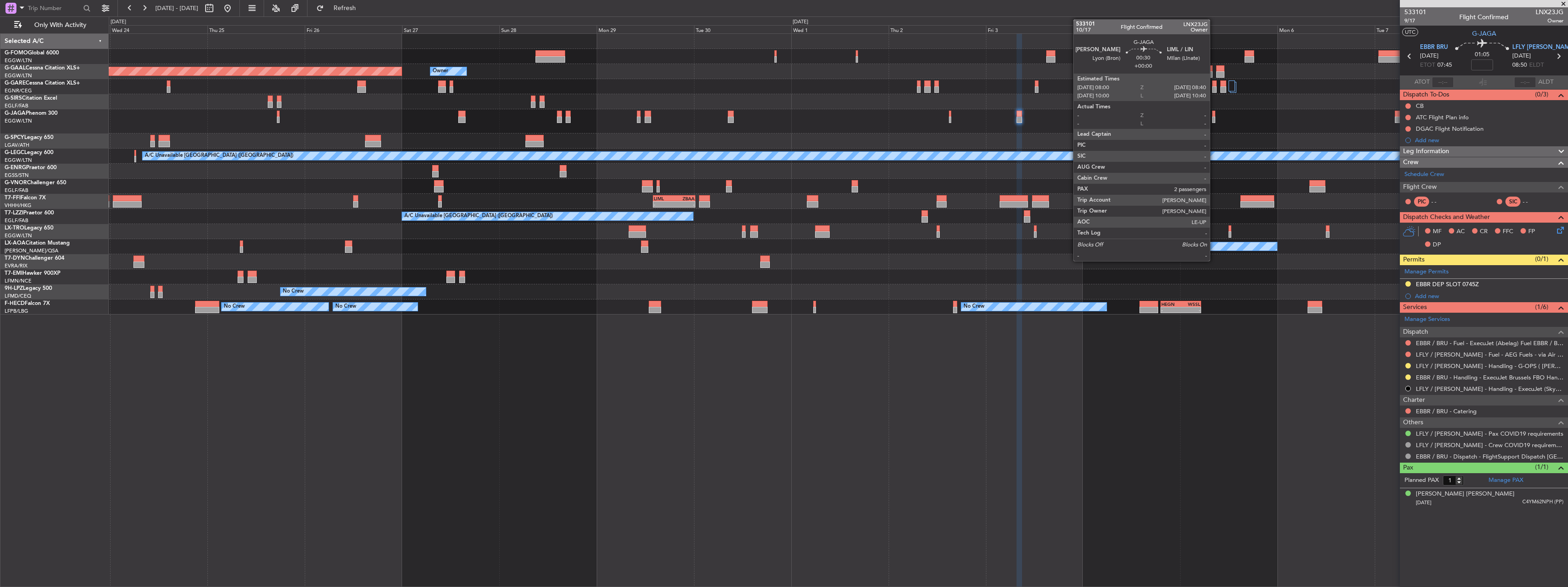
click at [1214, 116] on div at bounding box center [1213, 114] width 3 height 7
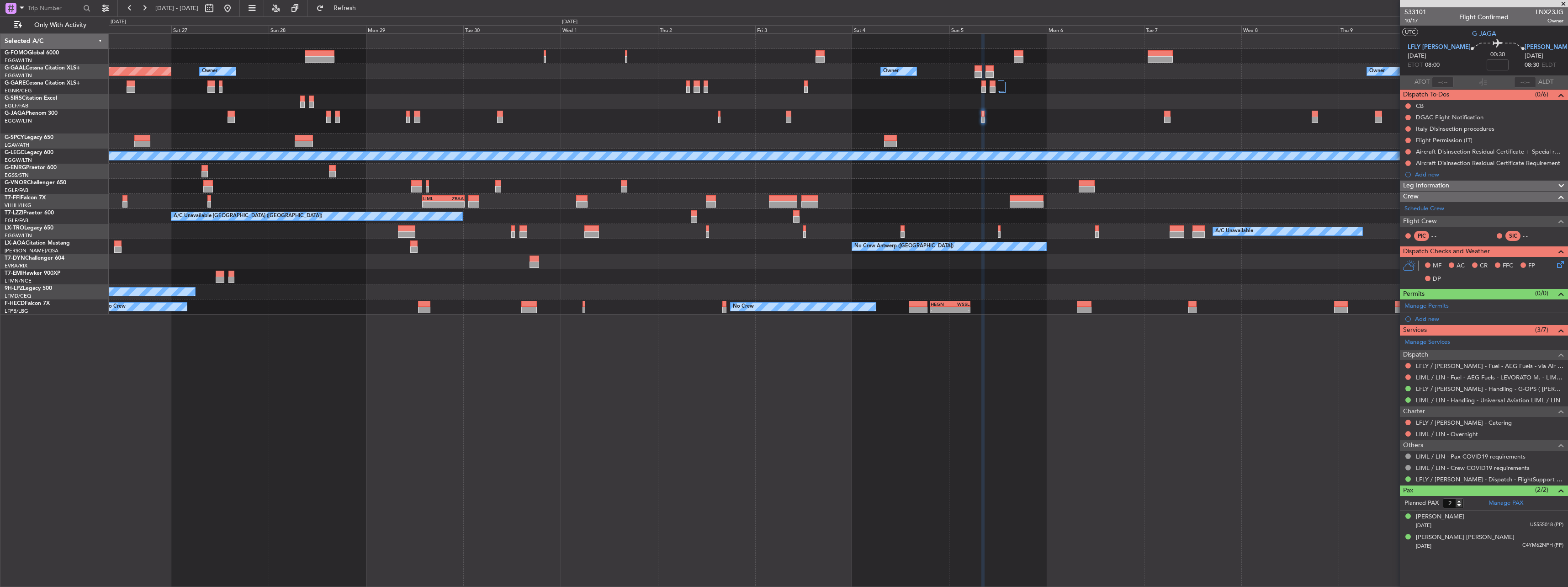
click at [1082, 116] on div at bounding box center [838, 121] width 1459 height 24
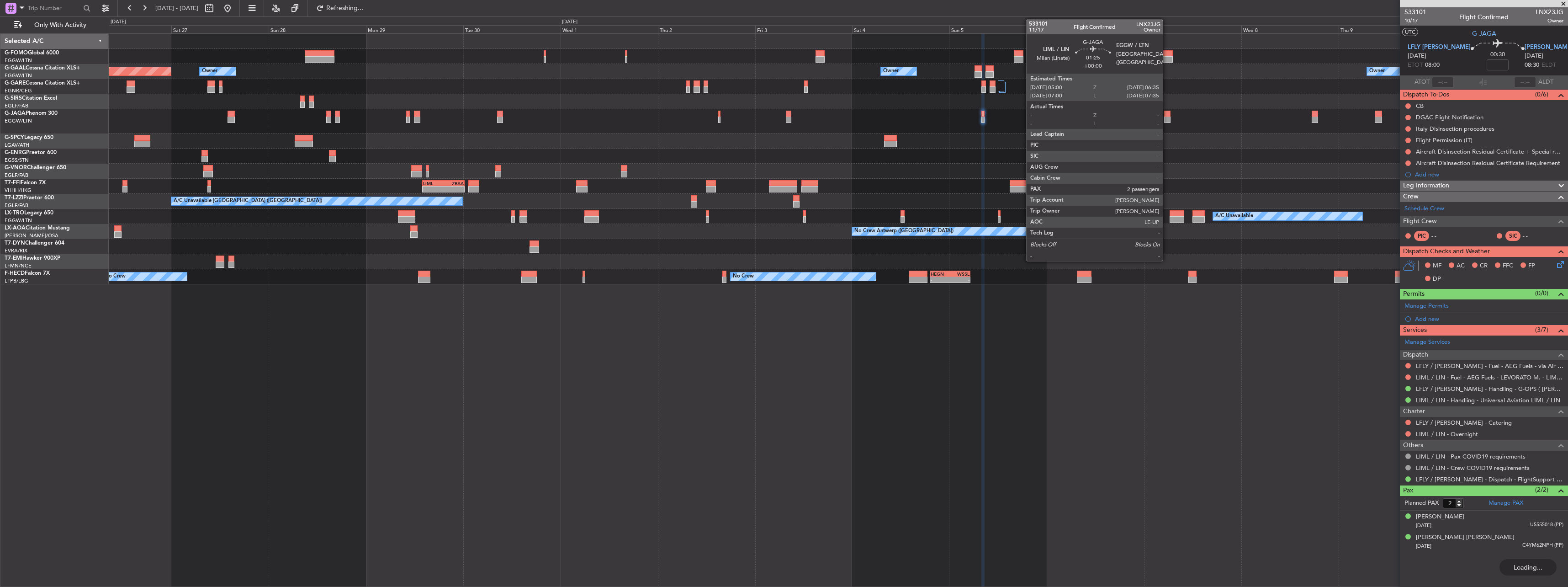
click at [1167, 114] on div at bounding box center [1167, 114] width 7 height 7
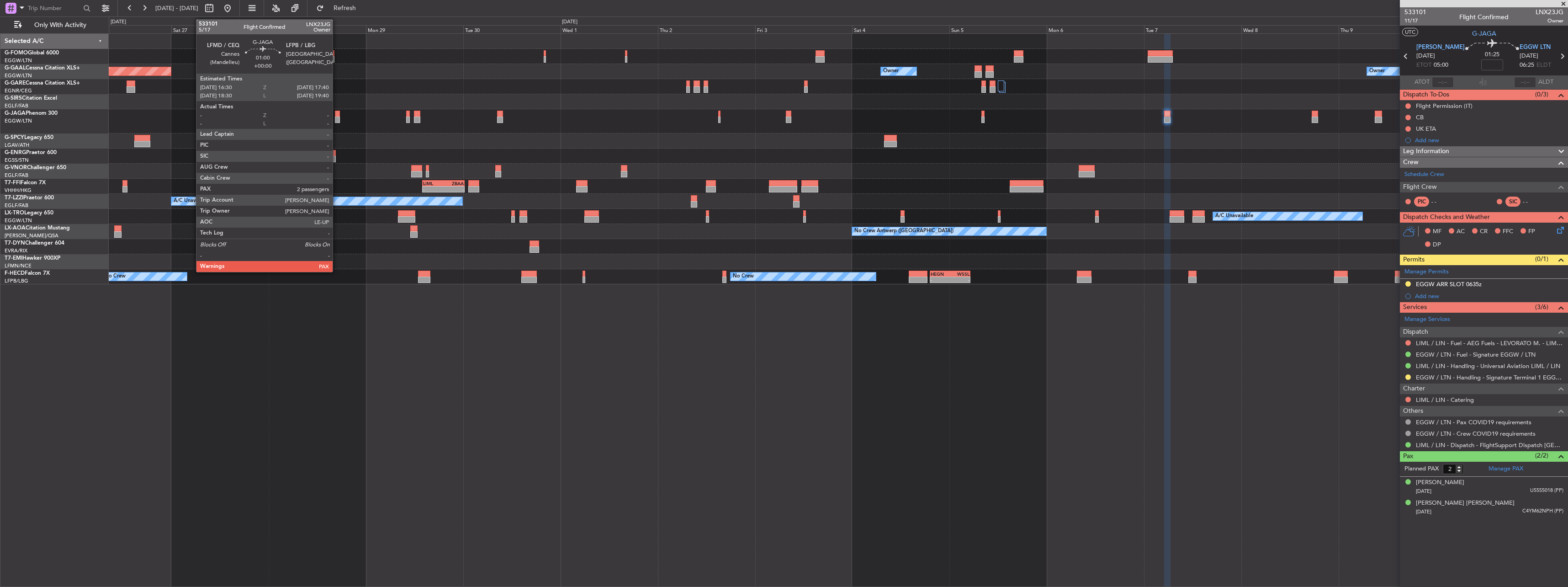
click at [337, 118] on div at bounding box center [337, 119] width 5 height 7
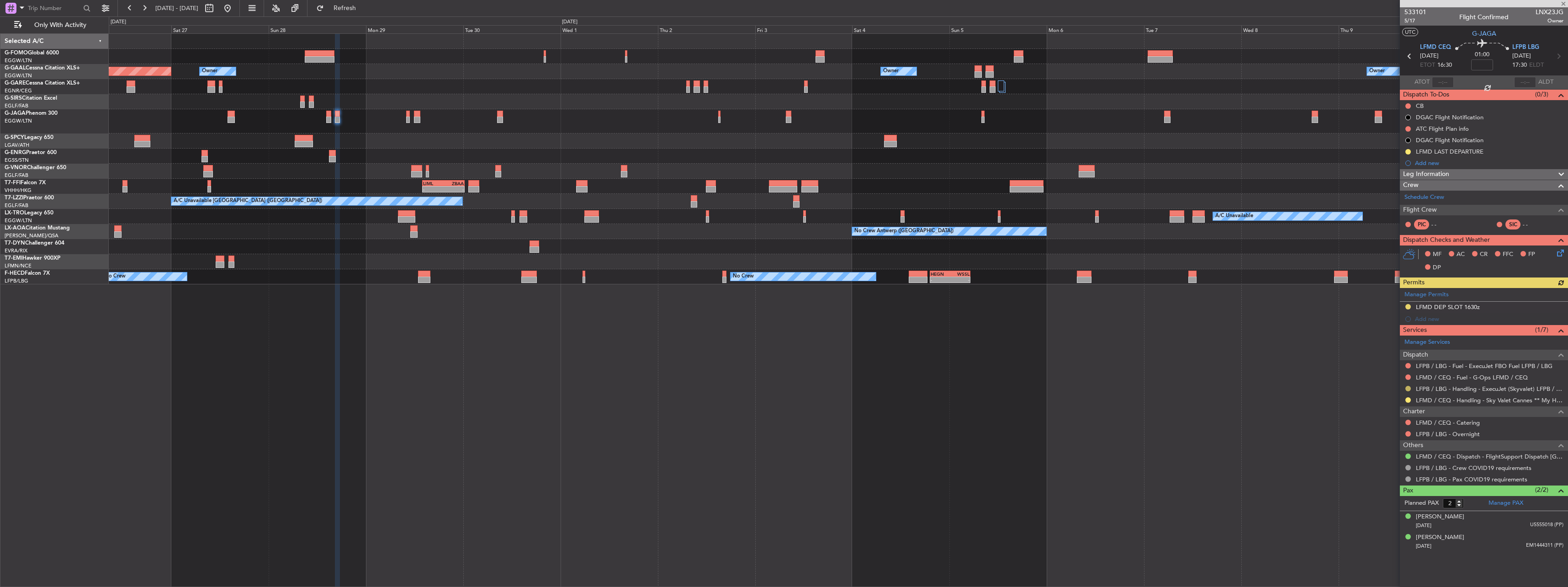
click at [1408, 387] on button at bounding box center [1408, 388] width 5 height 5
click at [1377, 494] on span "Confirmed" at bounding box center [1382, 497] width 29 height 9
click at [410, 116] on div at bounding box center [838, 121] width 1459 height 24
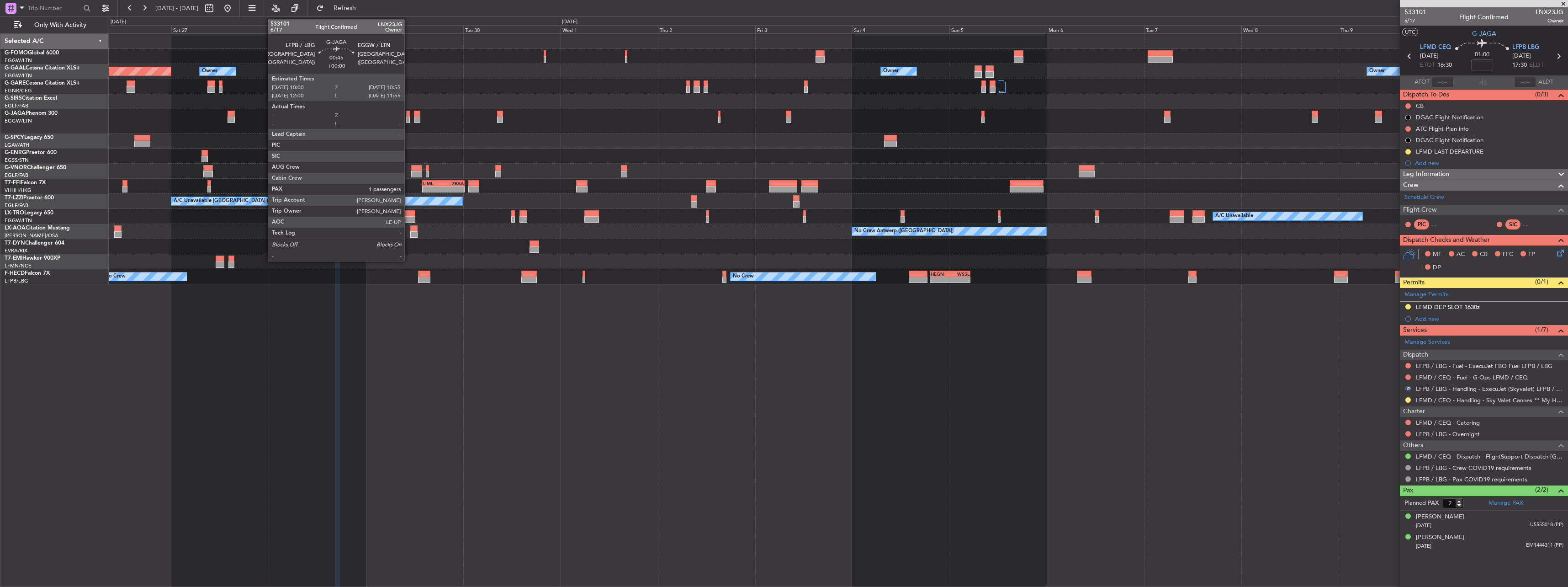
click at [408, 116] on div at bounding box center [408, 114] width 4 height 7
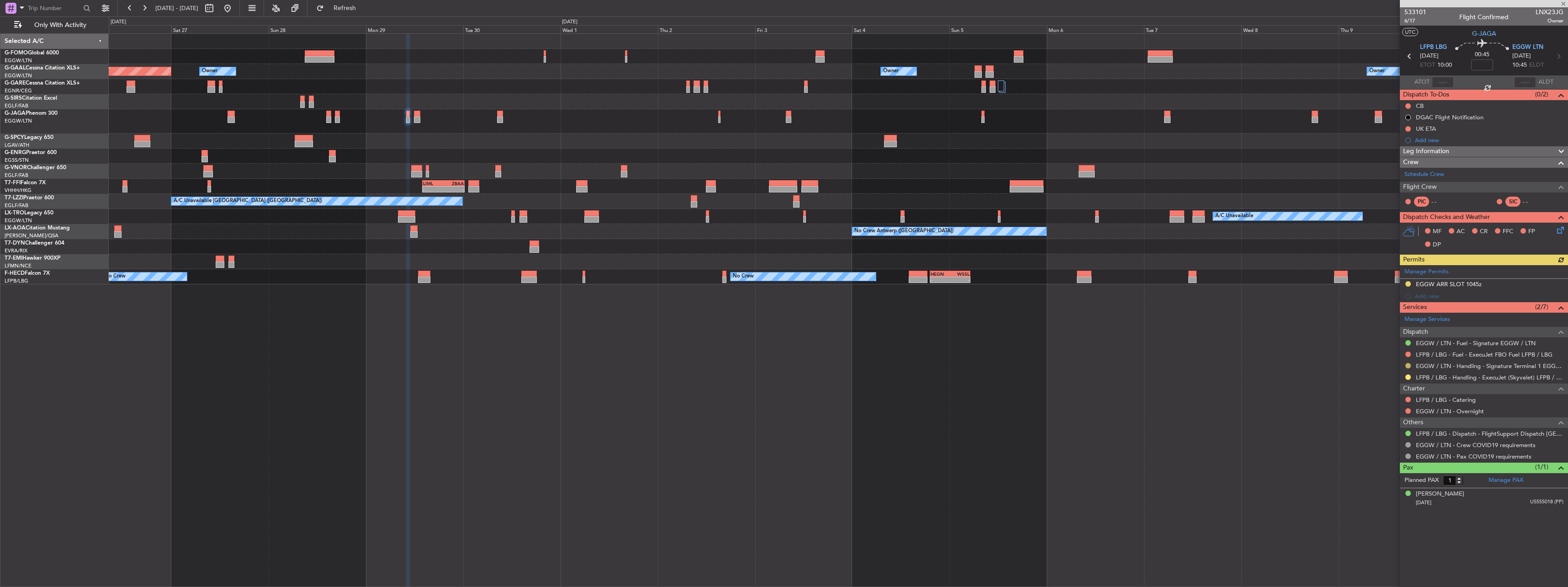
click at [1410, 365] on button at bounding box center [1408, 365] width 5 height 5
click at [1409, 376] on button at bounding box center [1408, 377] width 5 height 5
click at [1382, 480] on li "Confirmed" at bounding box center [1407, 486] width 105 height 14
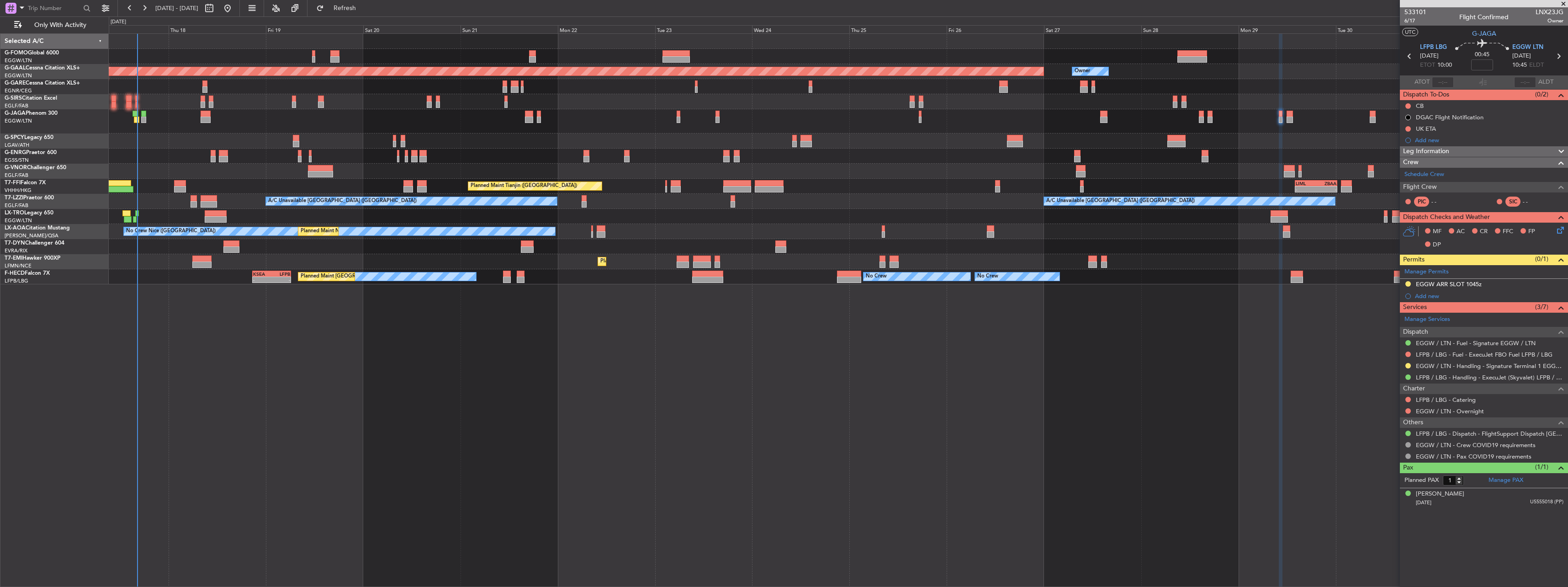
click at [1307, 355] on div "OLBA 11:00 Z KTEB 22:45 Z 10:50 Z 22:30 Z Planned Maint Dusseldorf Owner Owner …" at bounding box center [838, 310] width 1459 height 554
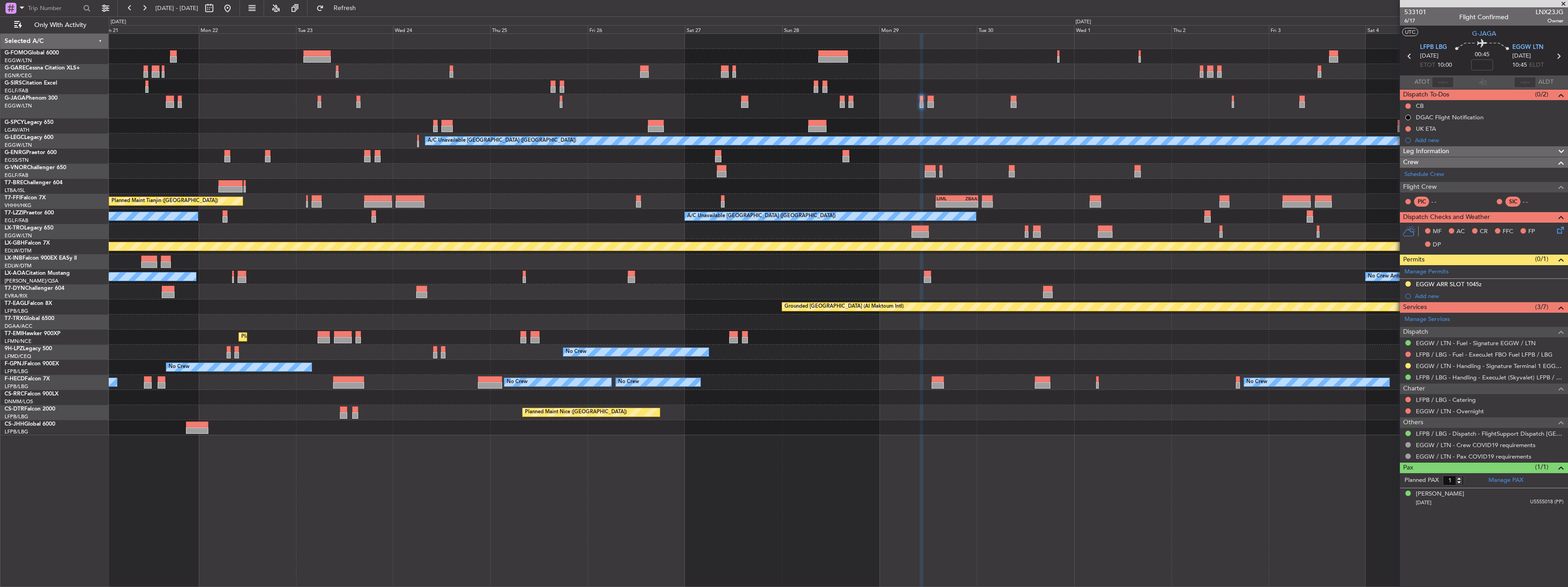
click at [910, 111] on div at bounding box center [838, 107] width 1459 height 24
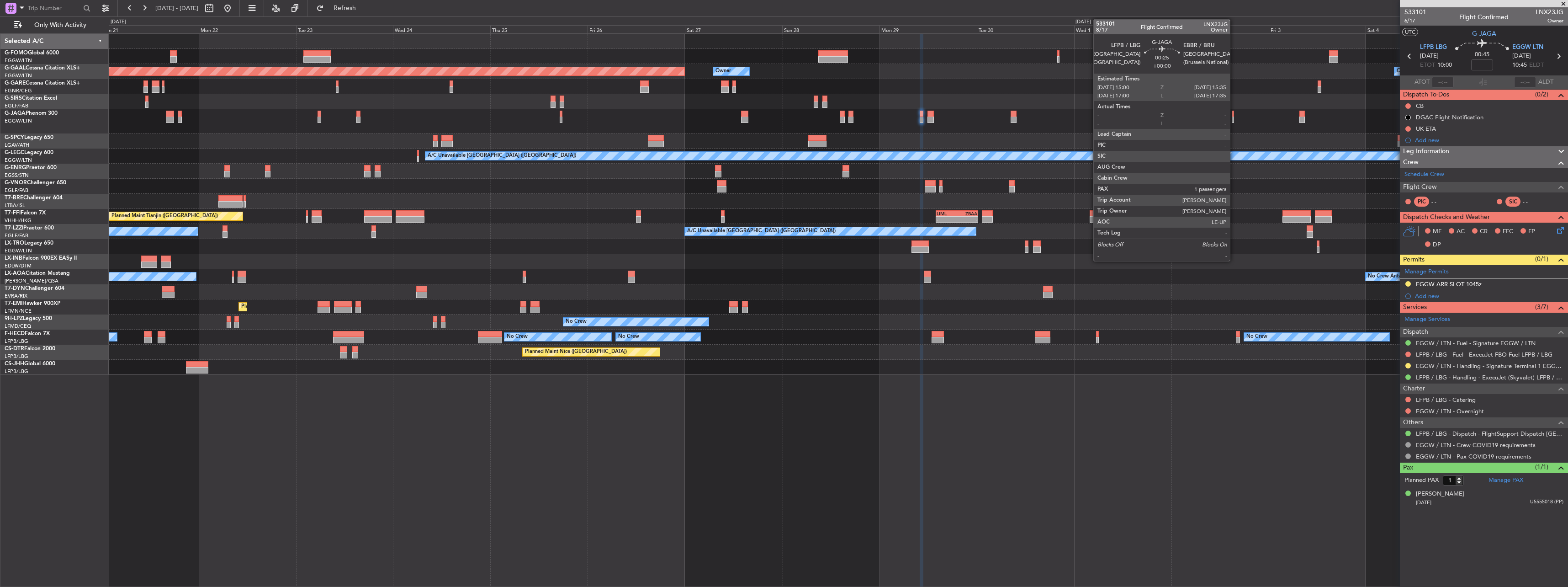
click at [1234, 114] on div at bounding box center [1233, 114] width 3 height 7
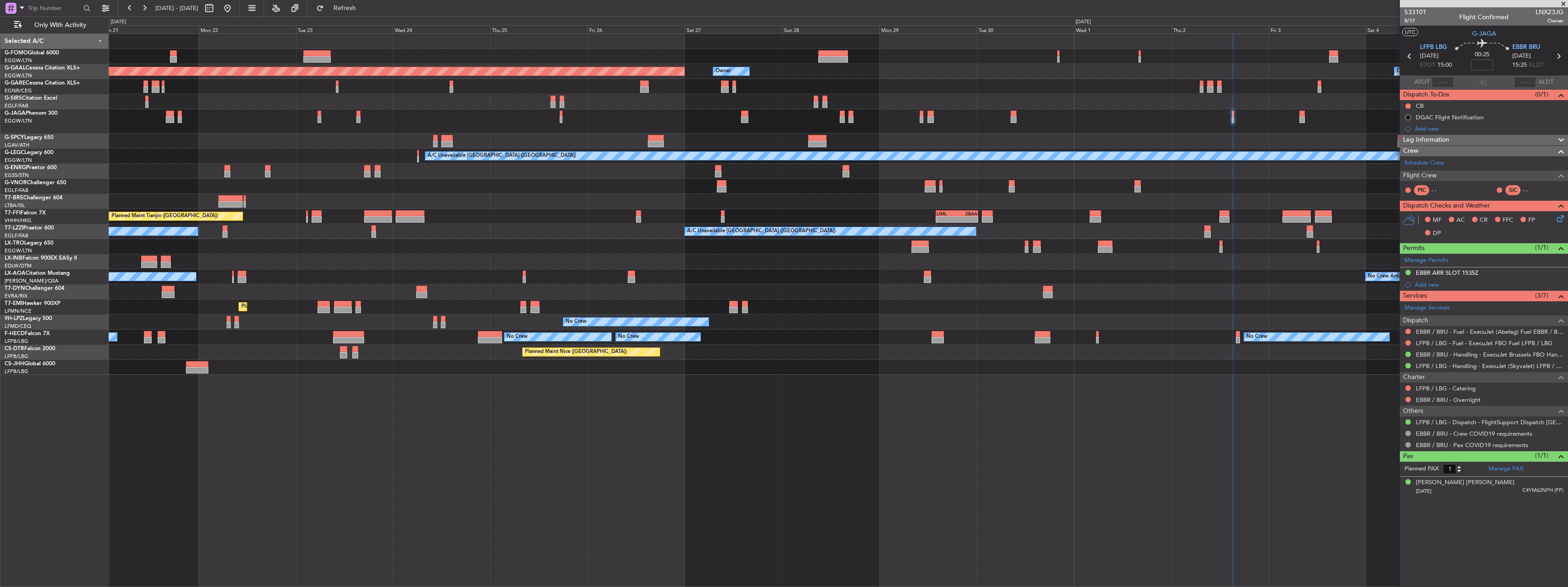
click at [1298, 116] on div at bounding box center [838, 121] width 1459 height 24
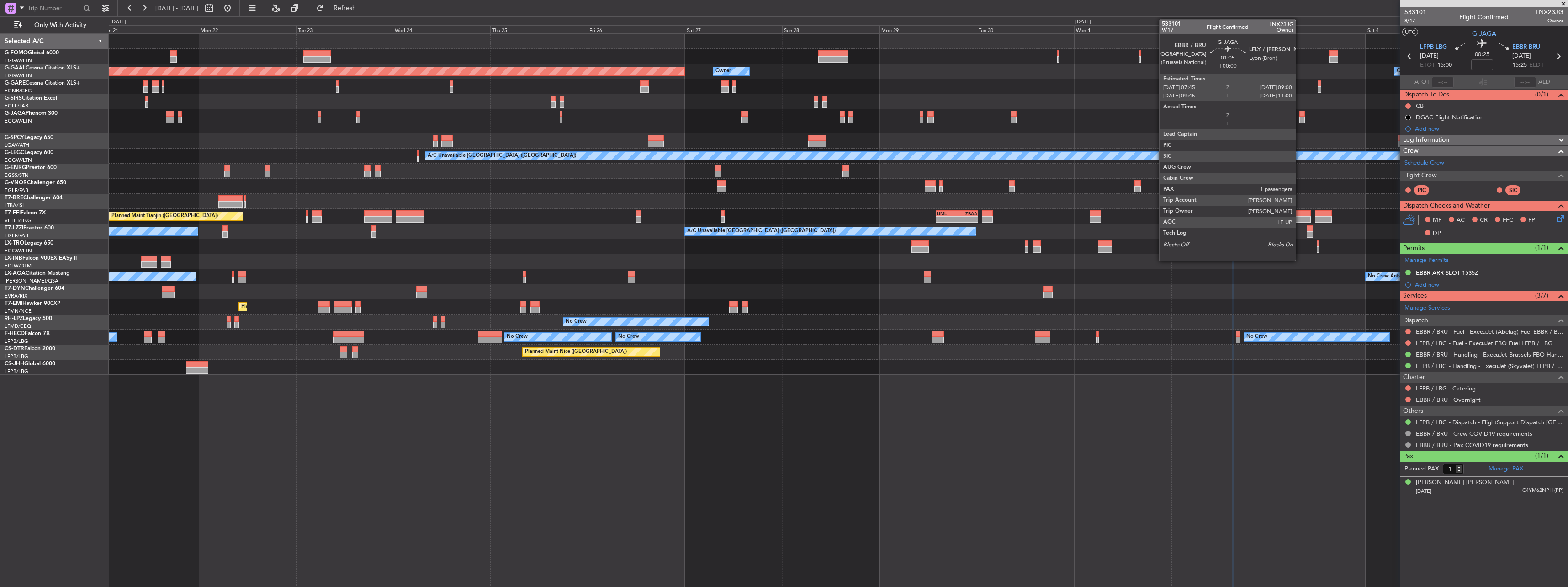
click at [1300, 116] on div at bounding box center [1302, 114] width 5 height 7
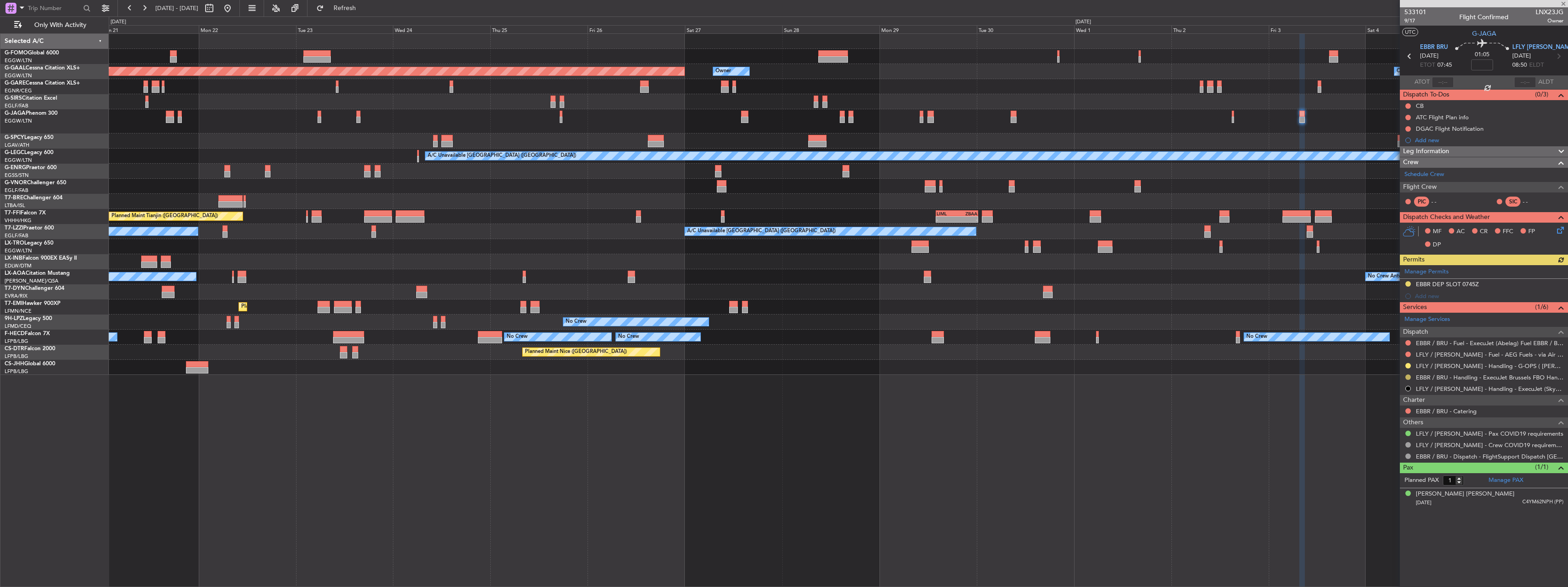
click at [1408, 378] on button at bounding box center [1408, 377] width 5 height 5
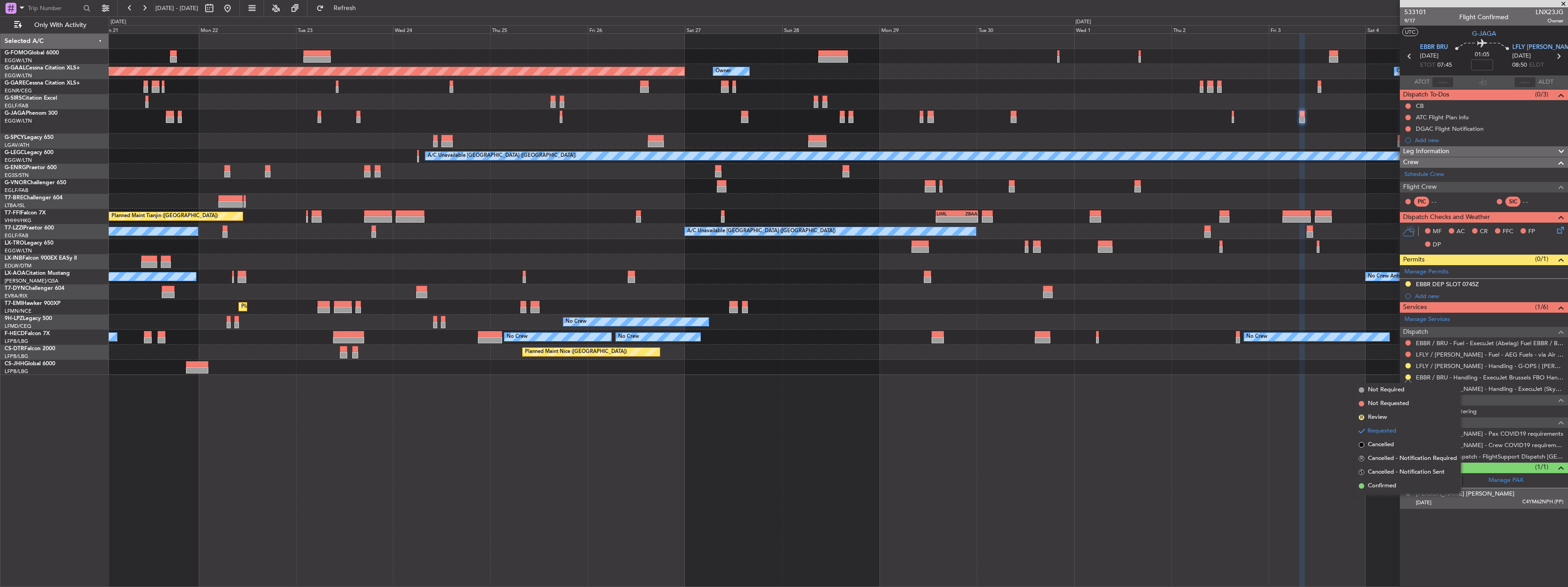
click at [1400, 489] on li "Confirmed" at bounding box center [1407, 486] width 105 height 14
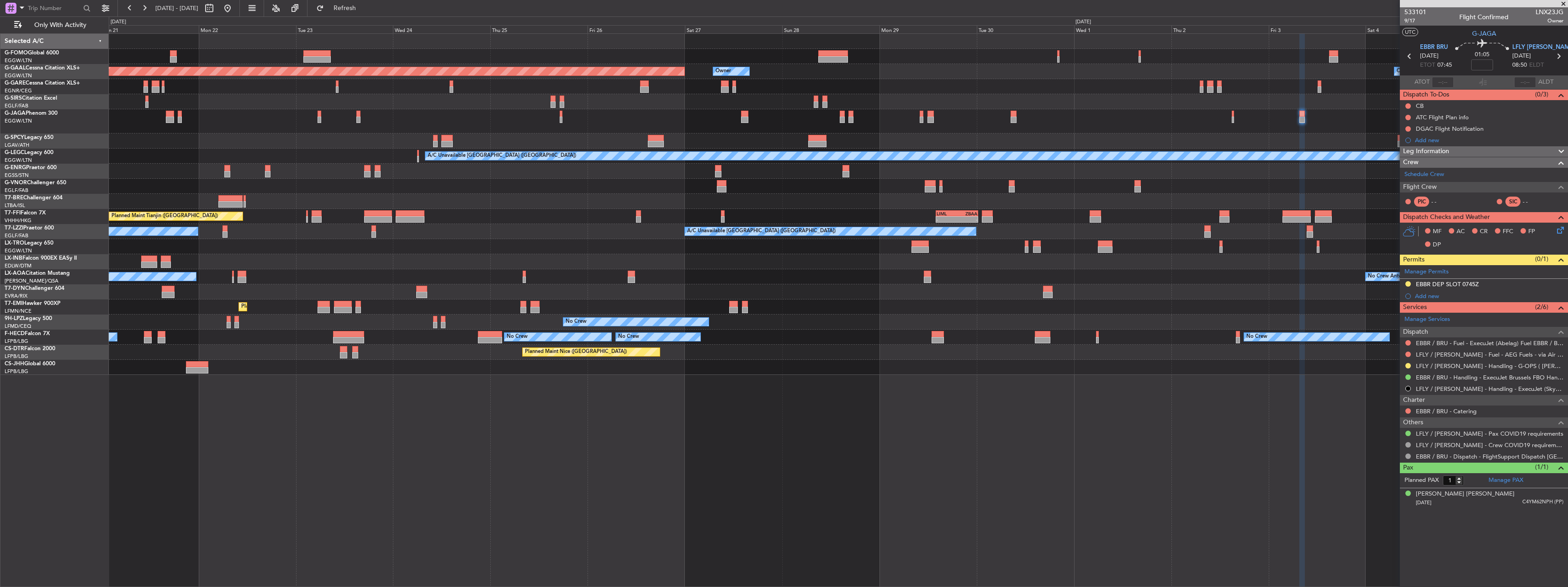
click at [1457, 288] on mat-tooltip-component "EBBR DEP SLOT 0745Z" at bounding box center [1447, 300] width 70 height 24
click at [1457, 285] on div "EBBR DEP SLOT 0745Z" at bounding box center [1447, 284] width 63 height 8
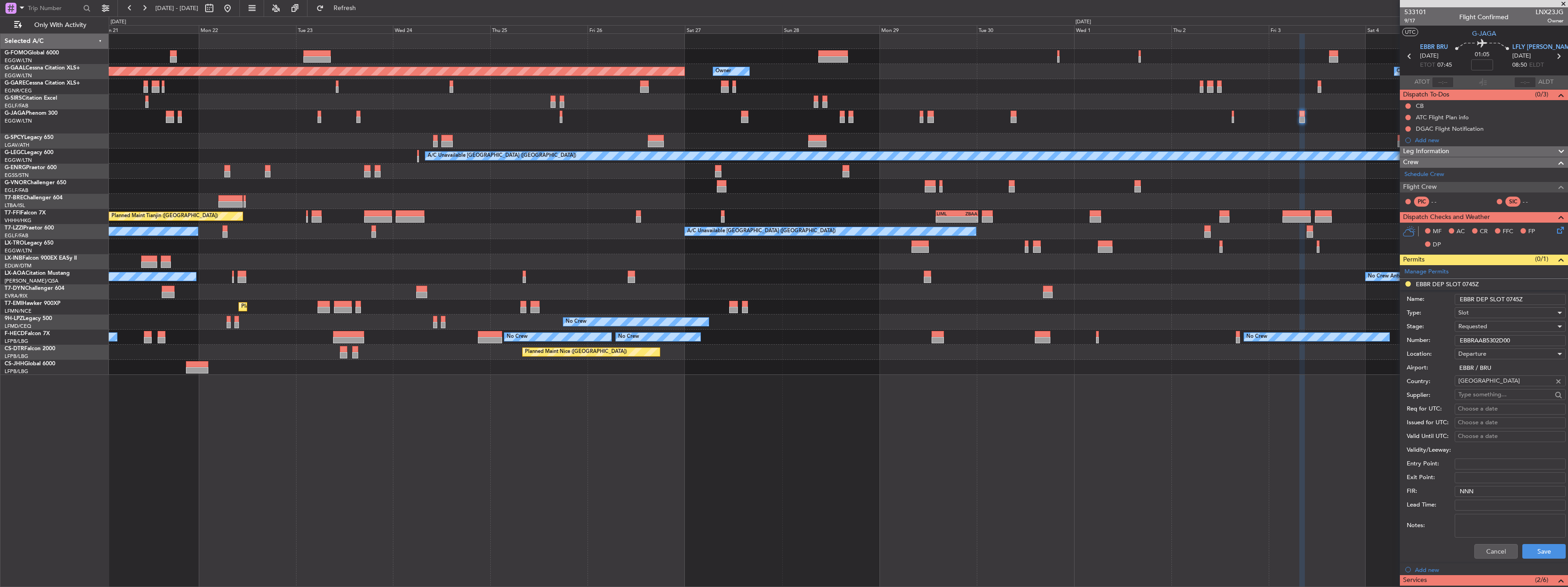
click at [1475, 327] on span "Requested" at bounding box center [1472, 326] width 29 height 9
click at [1510, 392] on span "Received OK" at bounding box center [1507, 396] width 96 height 14
click at [1555, 550] on button "Save" at bounding box center [1544, 551] width 43 height 15
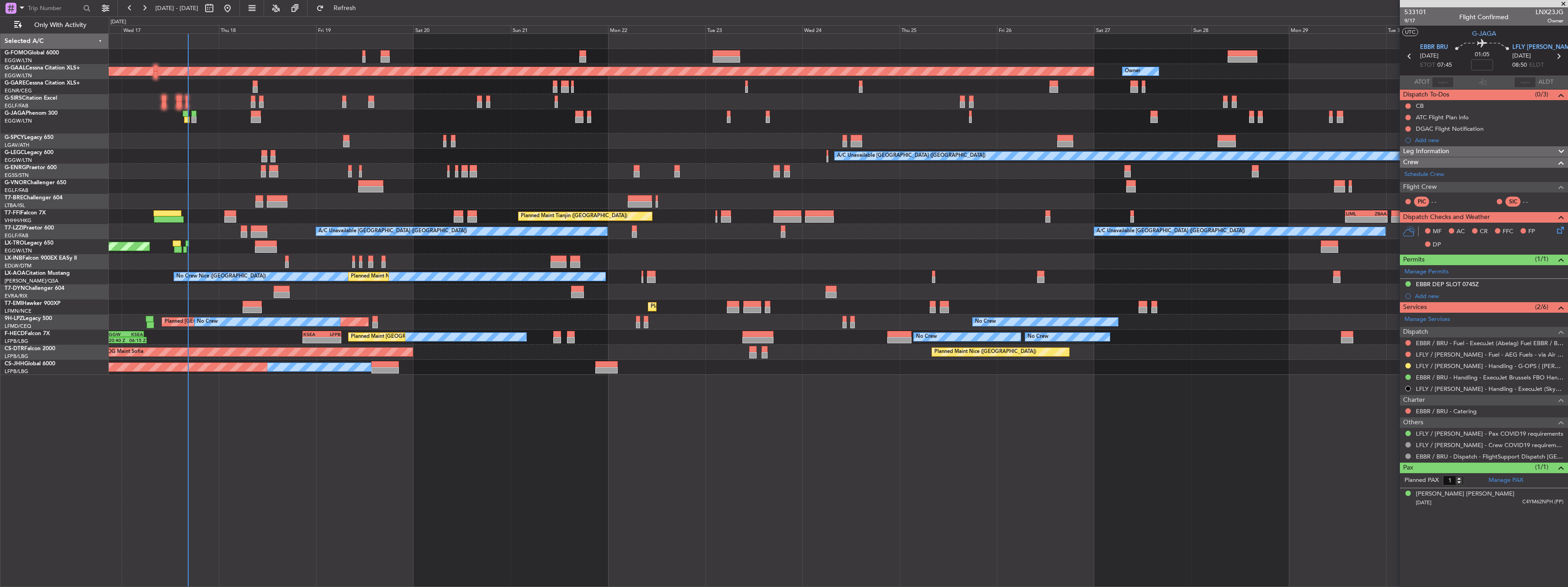
click at [780, 124] on div "OLBA 11:00 Z KTEB 22:45 Z 10:50 Z 22:30 Z Planned Maint Dusseldorf Owner Owner …" at bounding box center [838, 205] width 1459 height 341
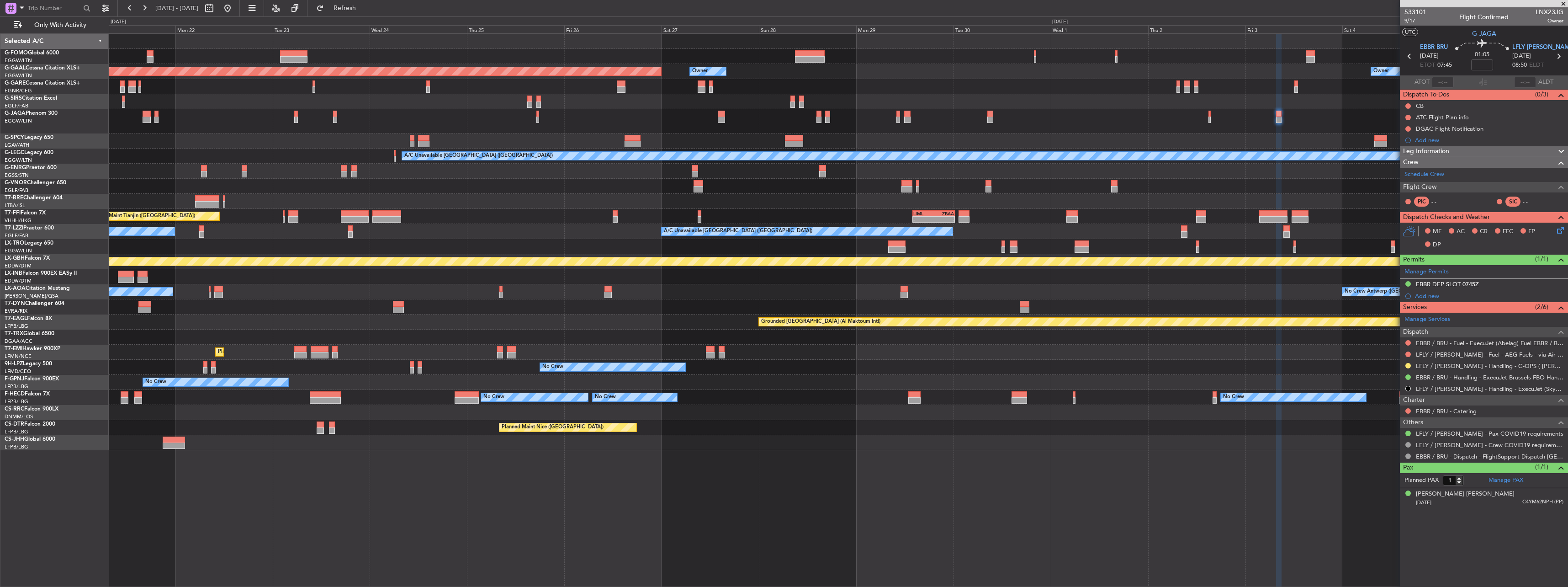
click at [658, 164] on div "Planned Maint Dusseldorf Owner Owner Owner A/C Unavailable London (Luton) Plann…" at bounding box center [838, 242] width 1459 height 417
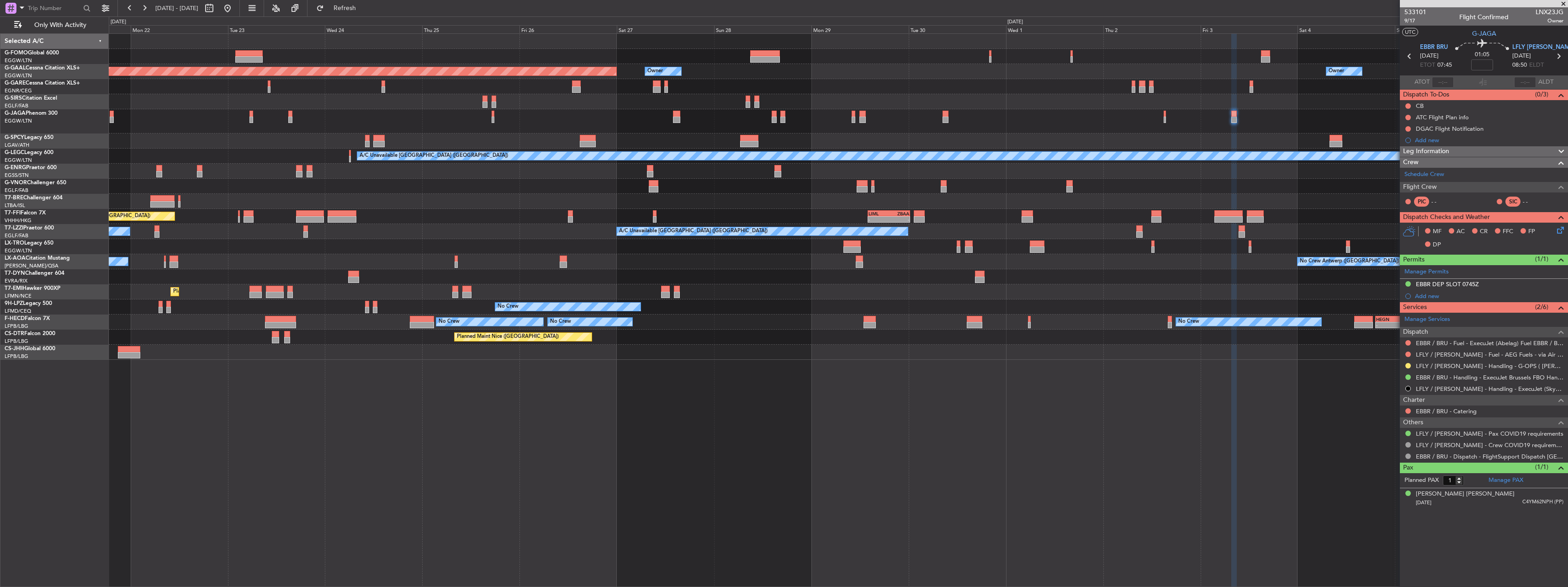
click at [1093, 128] on div at bounding box center [838, 121] width 1459 height 24
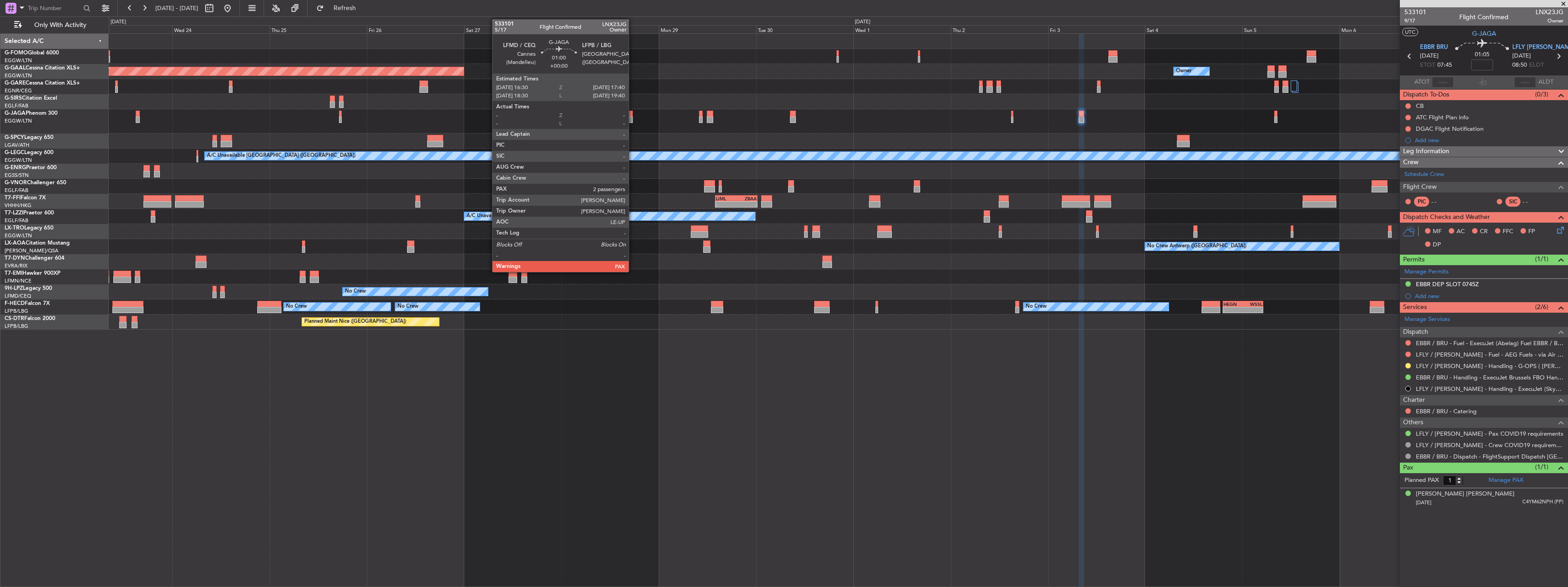
click at [633, 118] on div at bounding box center [630, 119] width 5 height 7
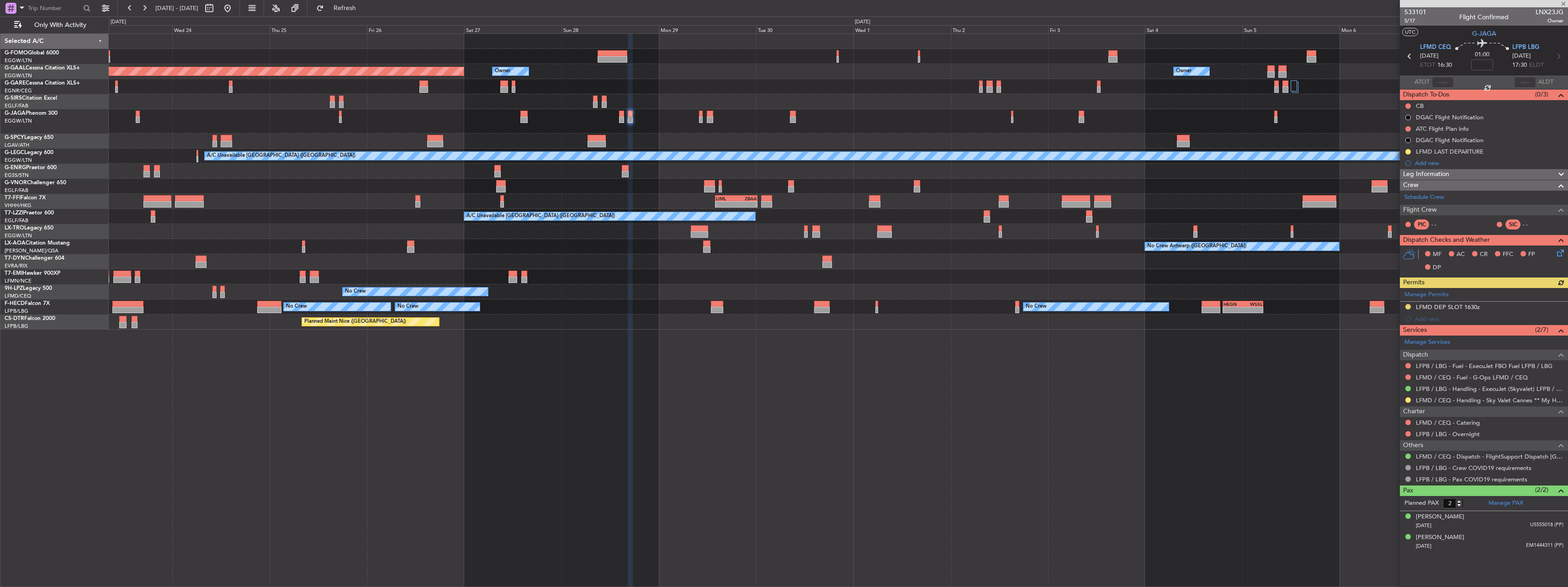
click at [1408, 305] on div "Manage Permits LFMD DEP SLOT 1630z Add new" at bounding box center [1484, 306] width 168 height 37
click at [1409, 306] on button at bounding box center [1408, 306] width 5 height 5
click at [1376, 408] on li "S Cancelled - Notification Sent" at bounding box center [1407, 402] width 105 height 14
click at [1408, 399] on button at bounding box center [1408, 399] width 5 height 5
click at [1379, 505] on span "Confirmed" at bounding box center [1382, 508] width 29 height 9
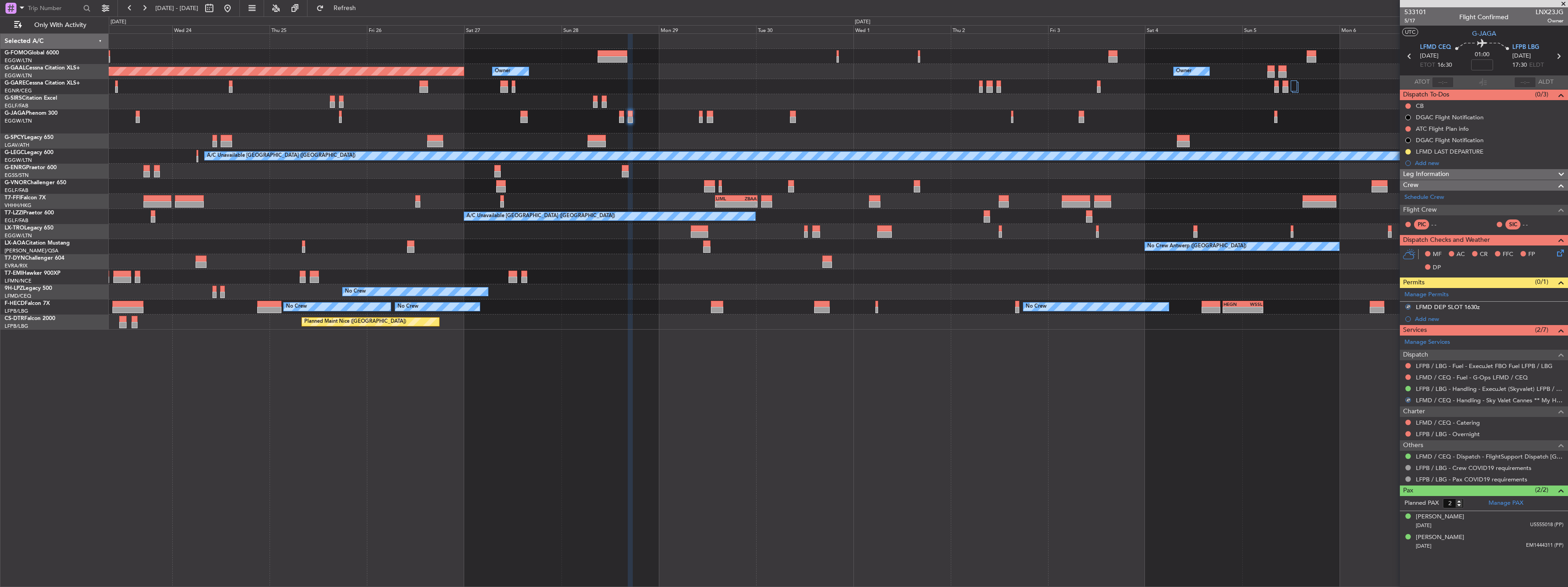
click at [1317, 369] on div "Planned Maint Dusseldorf Owner Owner Owner Owner A/C Unavailable London (Luton)…" at bounding box center [838, 310] width 1459 height 554
click at [1410, 305] on button "S" at bounding box center [1408, 306] width 5 height 5
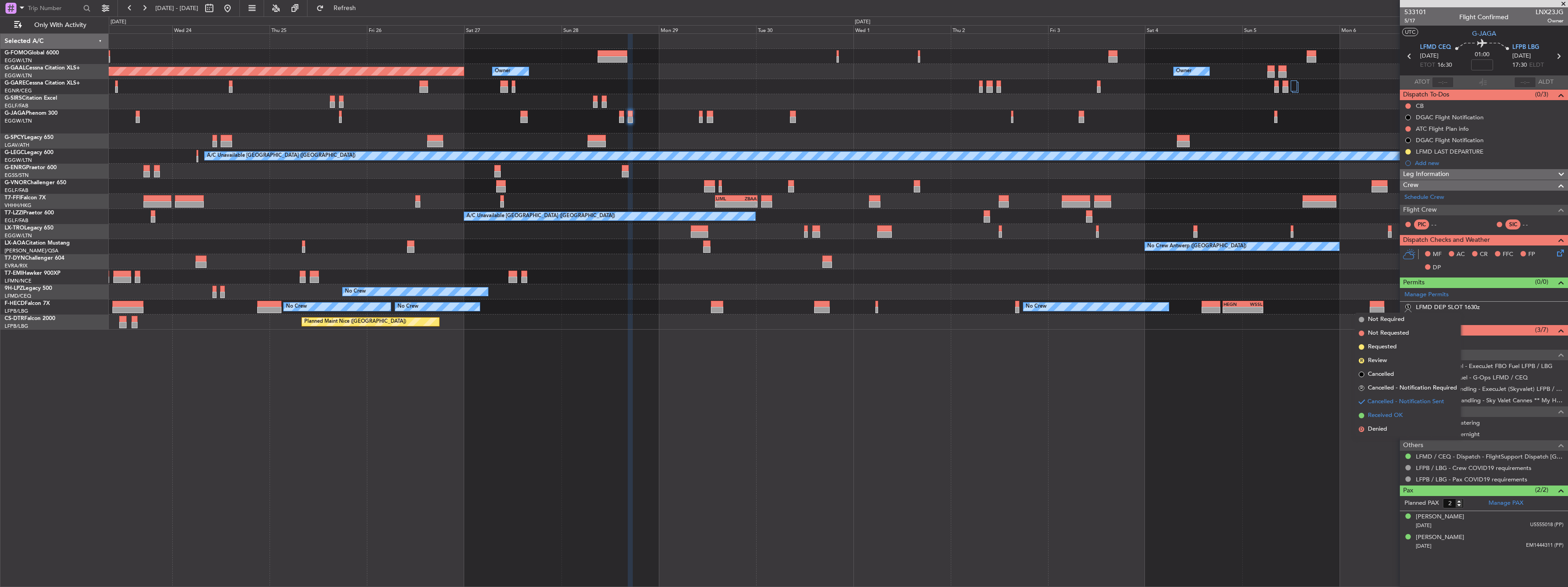
click at [1397, 413] on span "Received OK" at bounding box center [1385, 415] width 35 height 9
click at [704, 114] on div at bounding box center [838, 121] width 1459 height 24
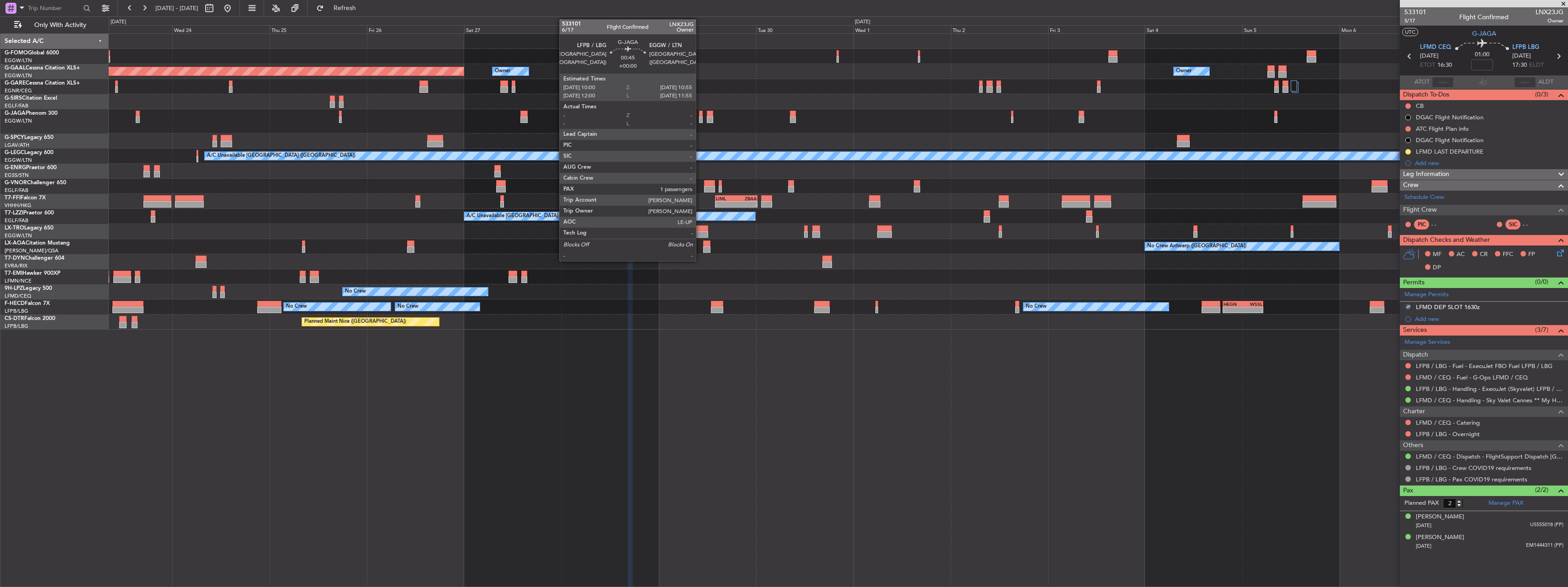
click at [700, 116] on div at bounding box center [701, 114] width 4 height 7
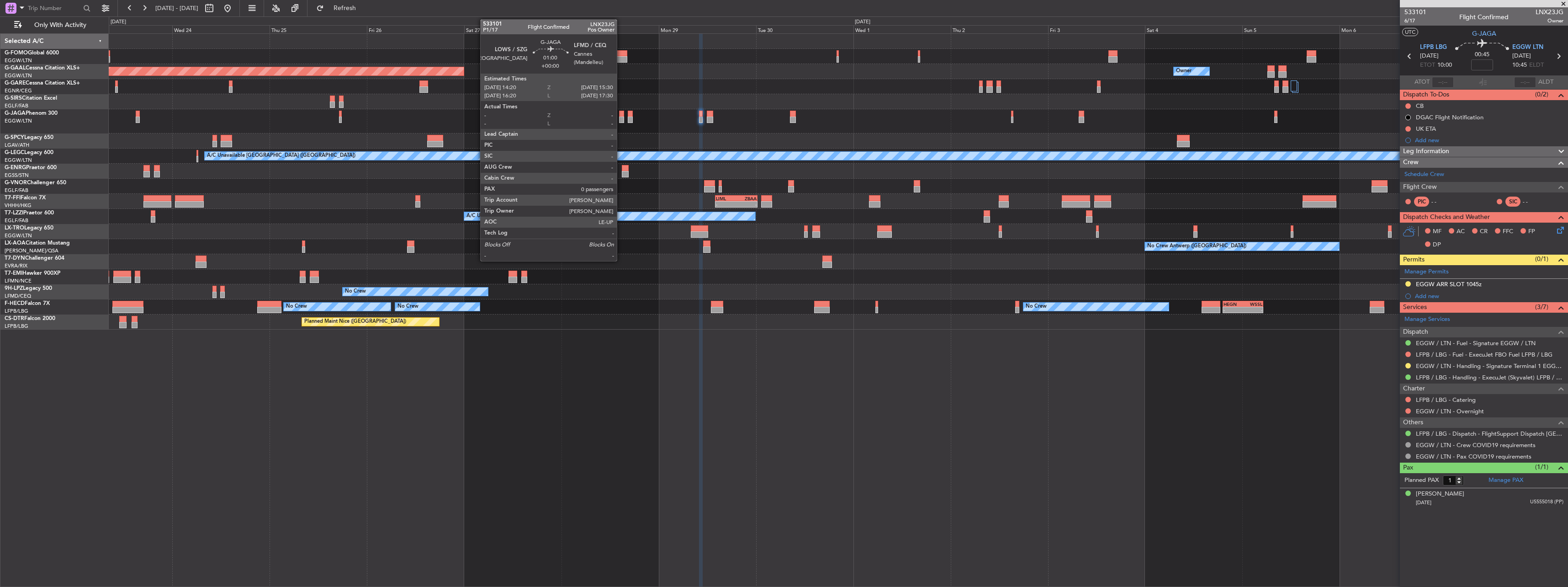
click at [621, 113] on div at bounding box center [621, 114] width 5 height 7
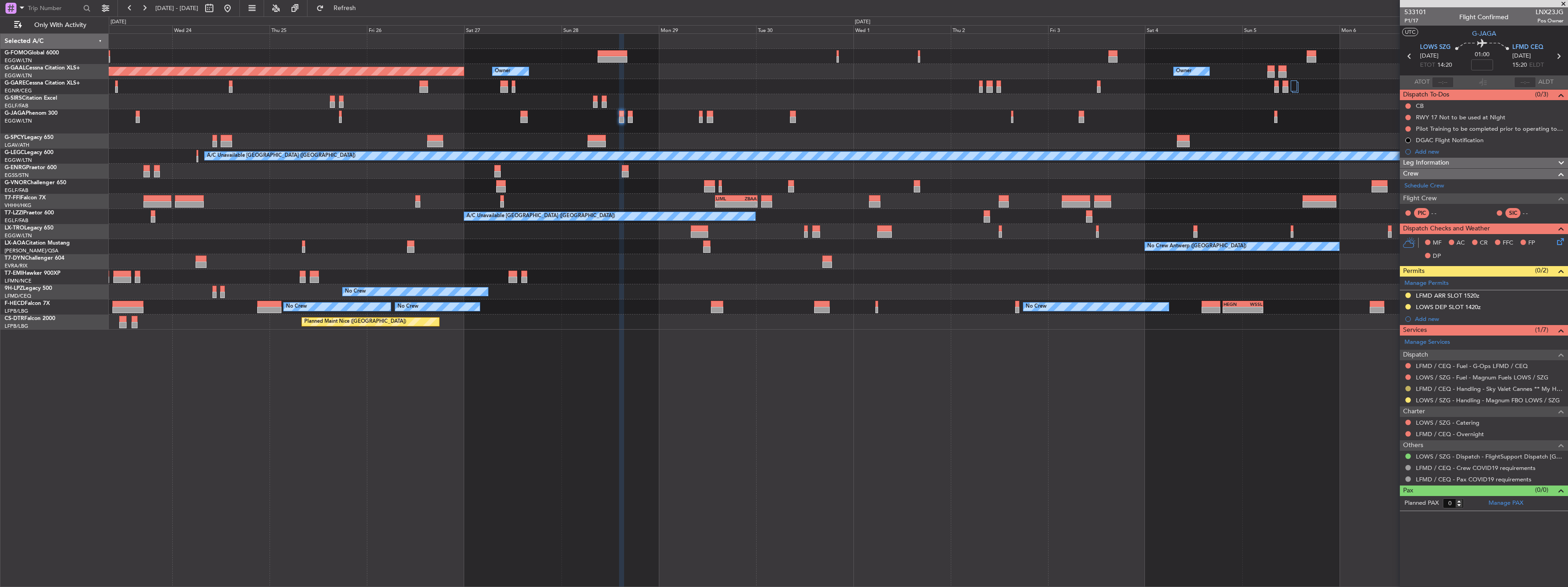
click at [1407, 389] on button at bounding box center [1408, 388] width 5 height 5
click at [1385, 497] on span "Confirmed" at bounding box center [1382, 497] width 29 height 9
click at [1407, 294] on button at bounding box center [1408, 295] width 5 height 5
click at [1379, 404] on span "Received OK" at bounding box center [1385, 404] width 35 height 9
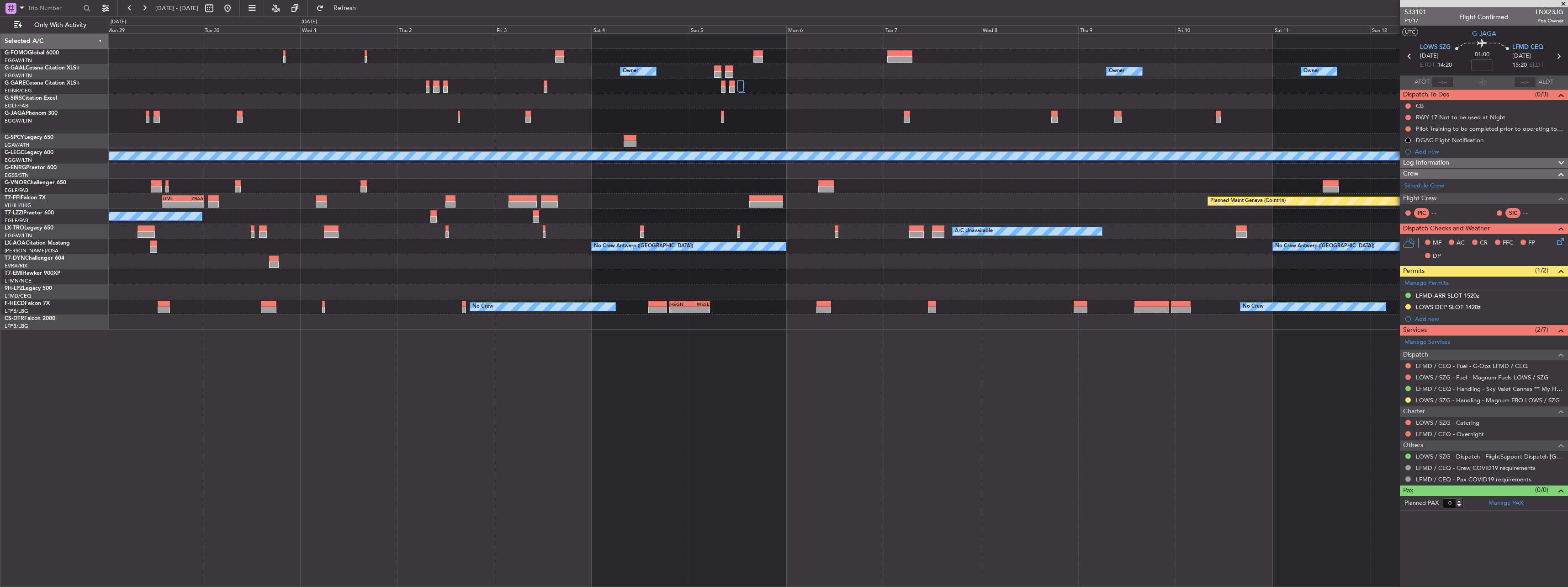
click at [720, 124] on div "Owner Owner Owner Owner Owner London (Luton) Owner Owner No Crew Planned Maint …" at bounding box center [838, 182] width 1459 height 296
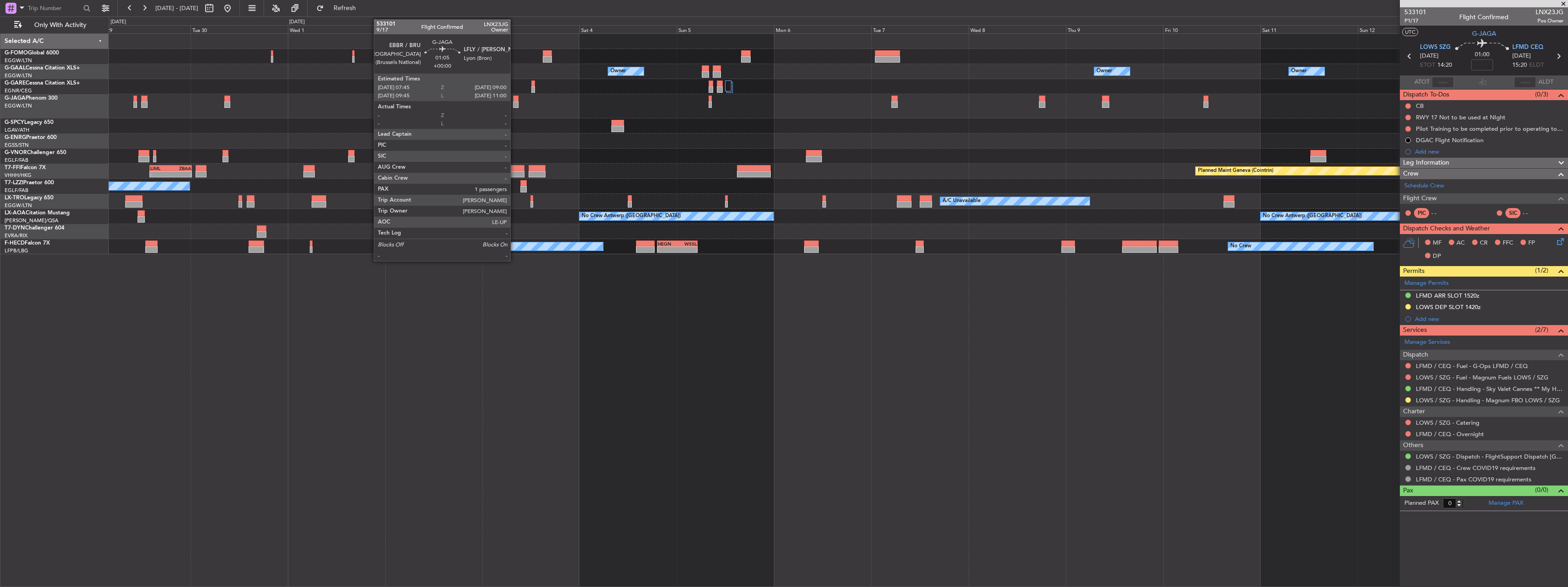
click at [514, 104] on div at bounding box center [516, 105] width 5 height 7
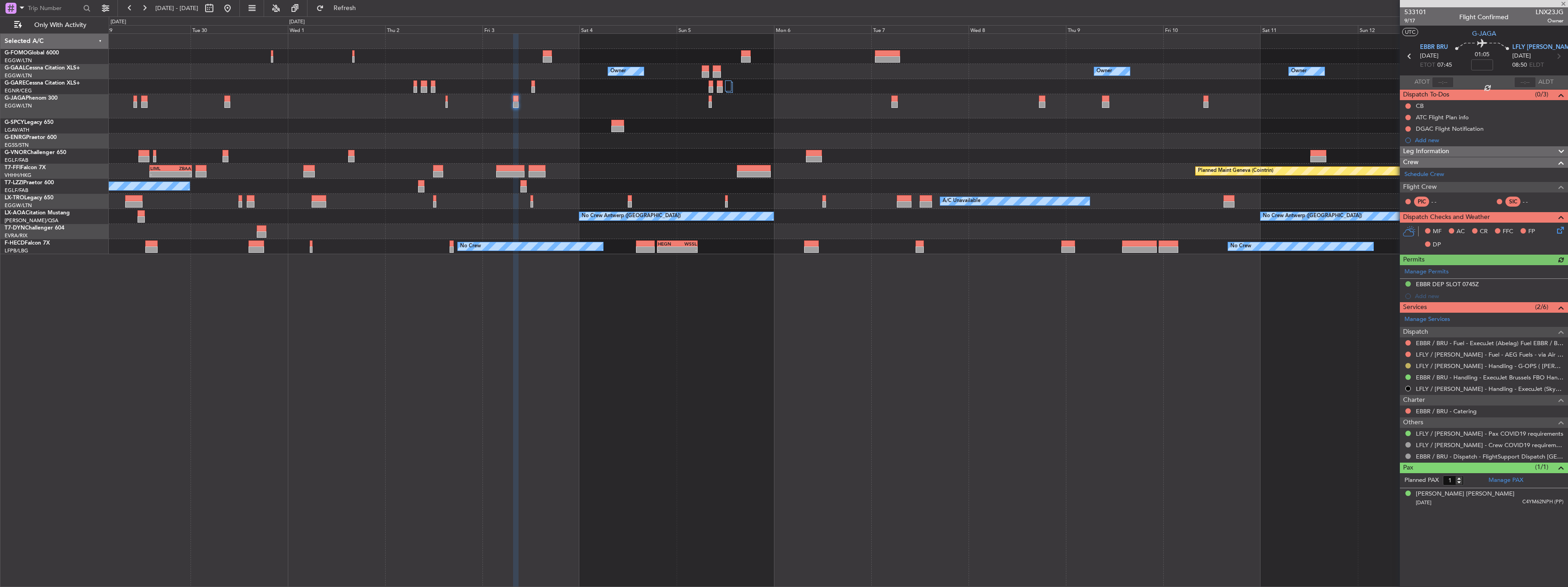
click at [1408, 367] on button at bounding box center [1408, 365] width 5 height 5
click at [1382, 470] on span "Confirmed" at bounding box center [1382, 474] width 29 height 9
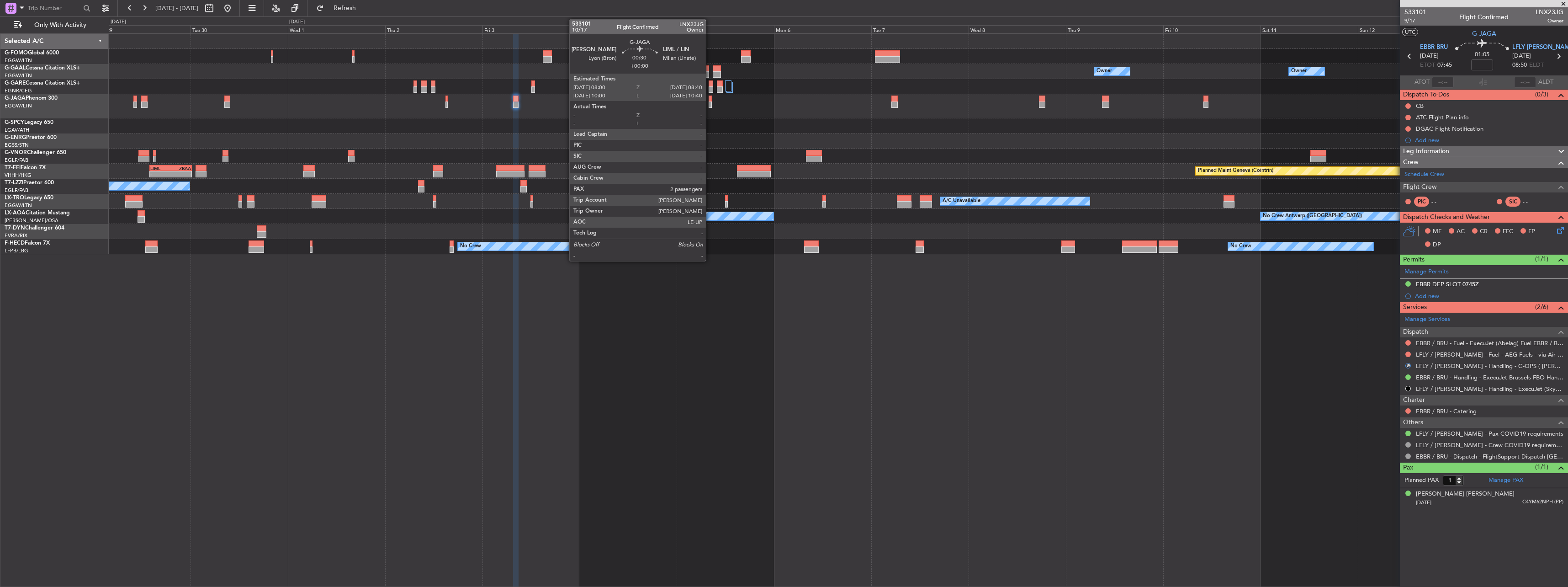
click at [710, 101] on div at bounding box center [710, 99] width 3 height 7
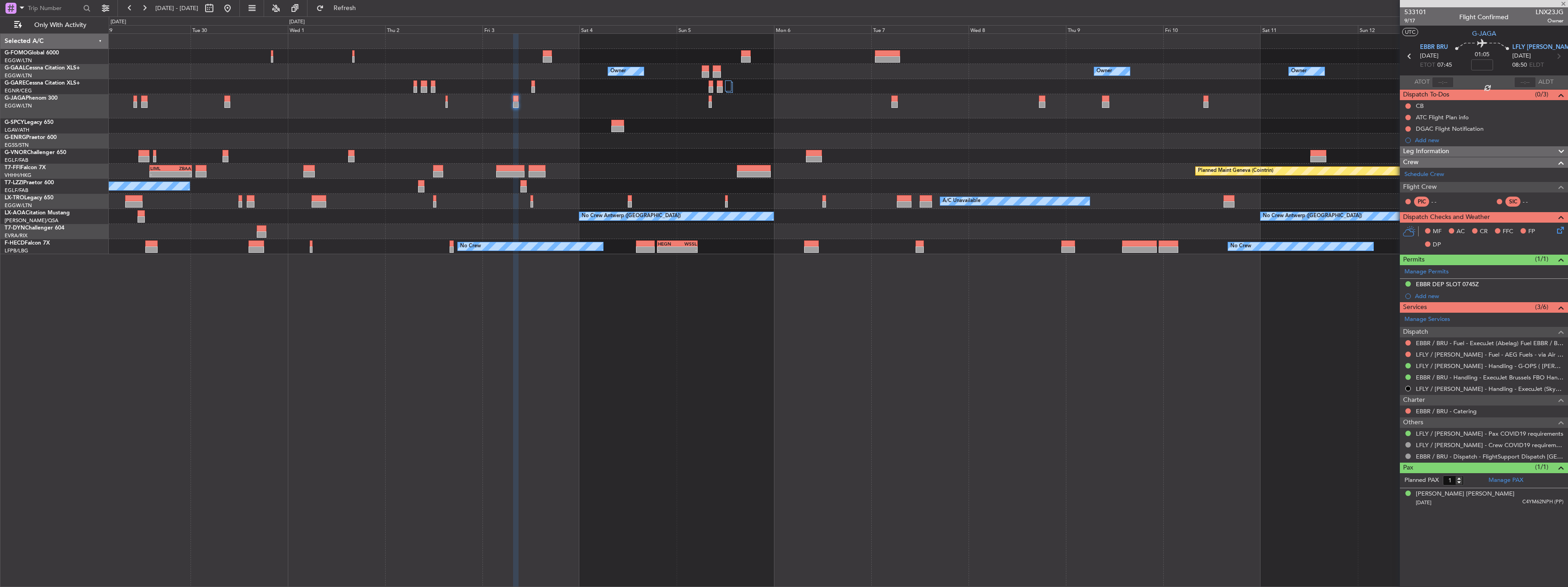
type input "2"
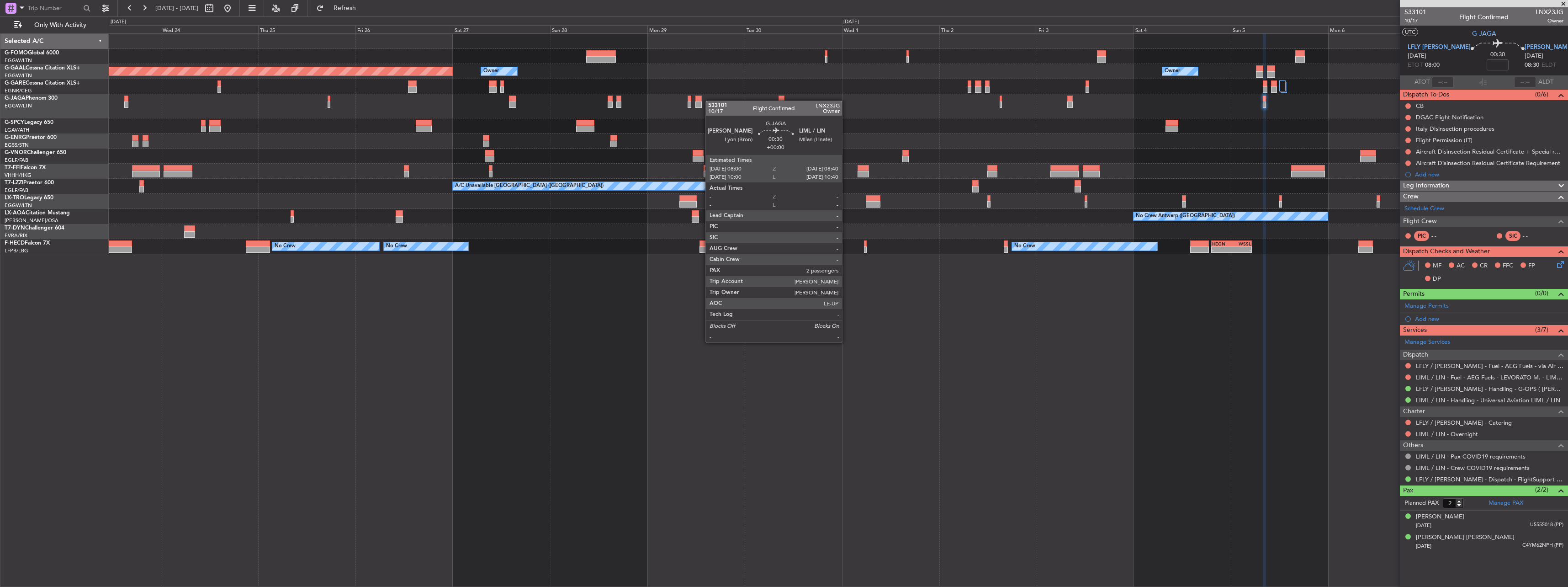
click at [789, 273] on div "Owner Owner Planned Maint Dusseldorf Owner Owner - - LIML 14:00 Z ZBAA 00:25 Z …" at bounding box center [838, 310] width 1459 height 554
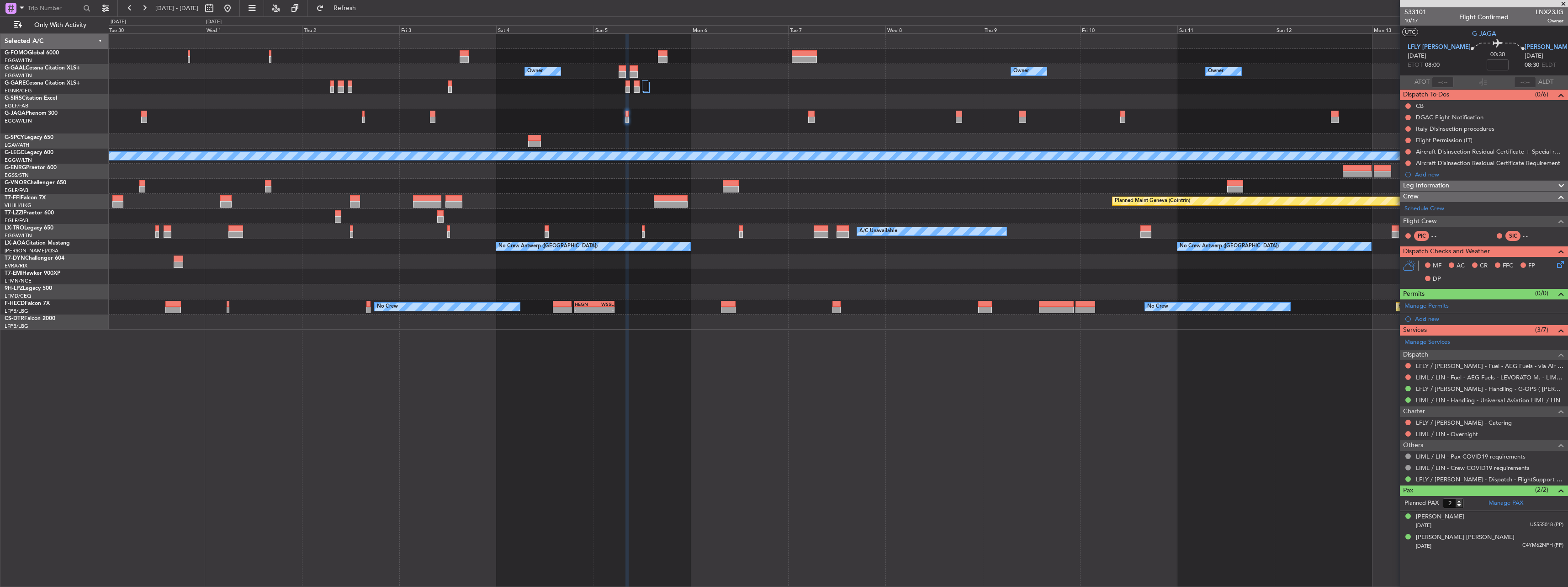
click at [51, 221] on div "Owner Owner Owner Owner London (Luton) Owner Owner Owner No Crew Owner Planned …" at bounding box center [784, 301] width 1568 height 571
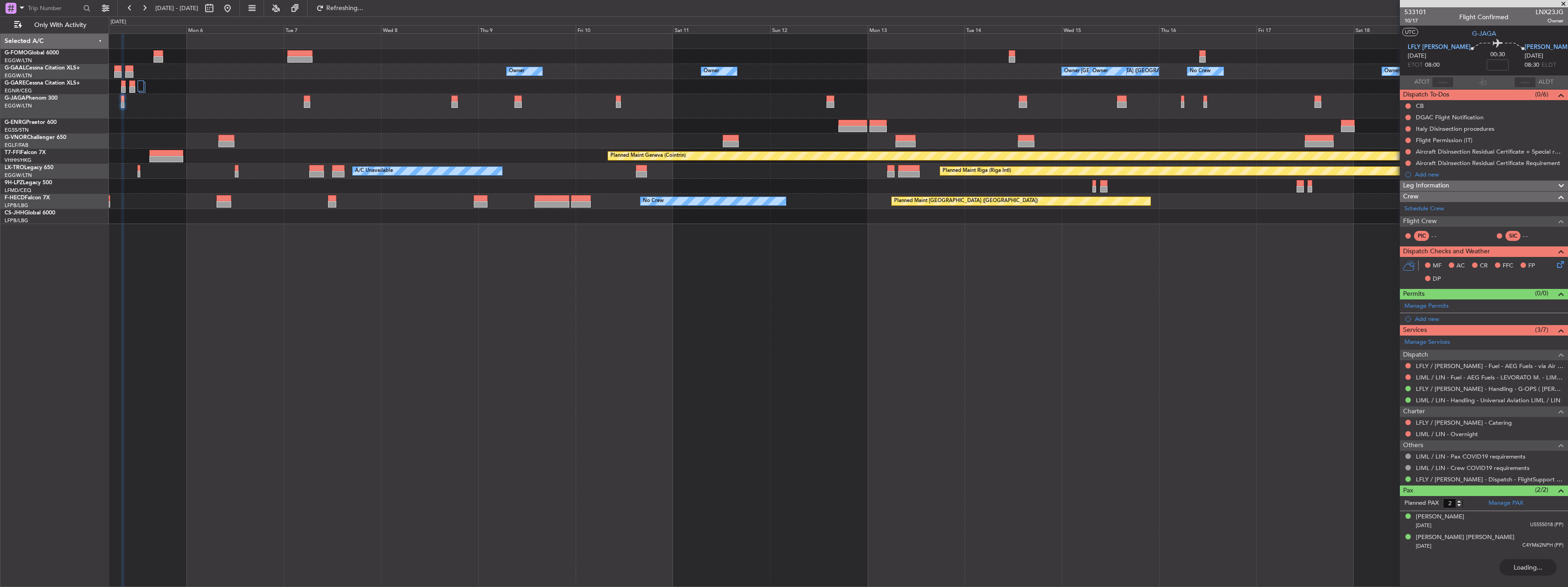
click at [197, 144] on div "Owner Owner Owner London (Luton) Owner Owner No Crew Owner Owner Planned Maint …" at bounding box center [838, 129] width 1459 height 190
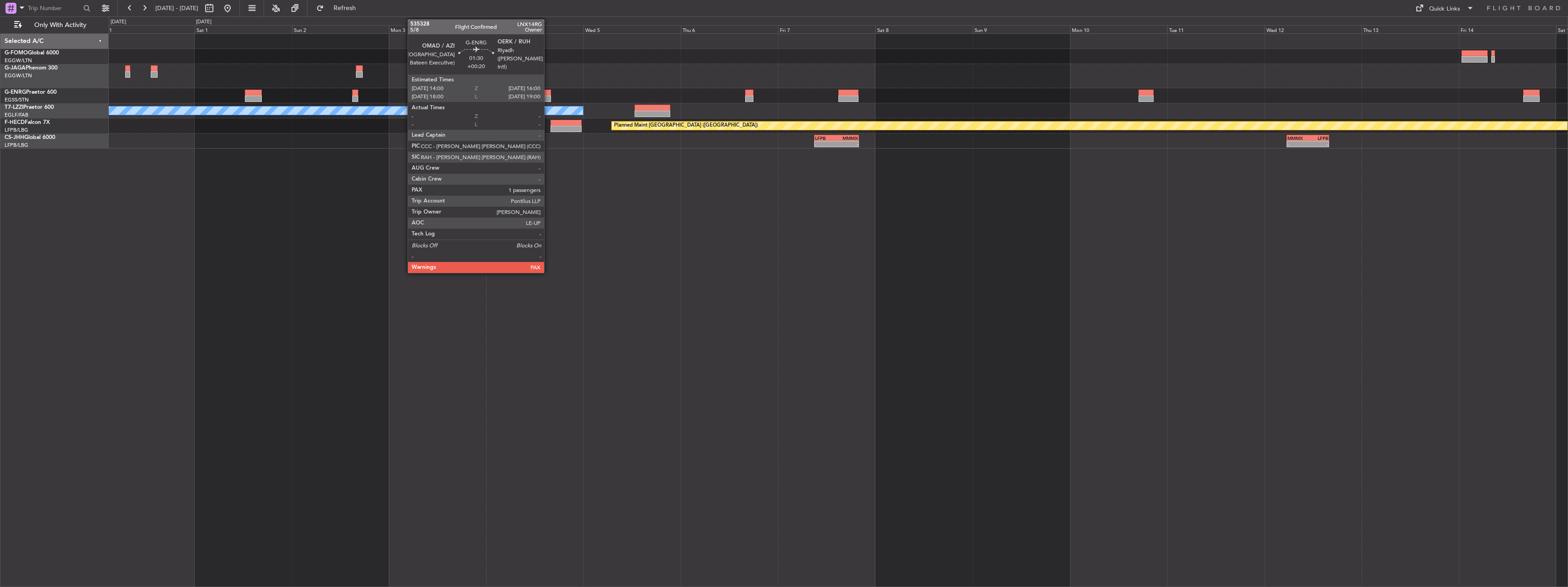
click at [548, 98] on div at bounding box center [547, 99] width 9 height 7
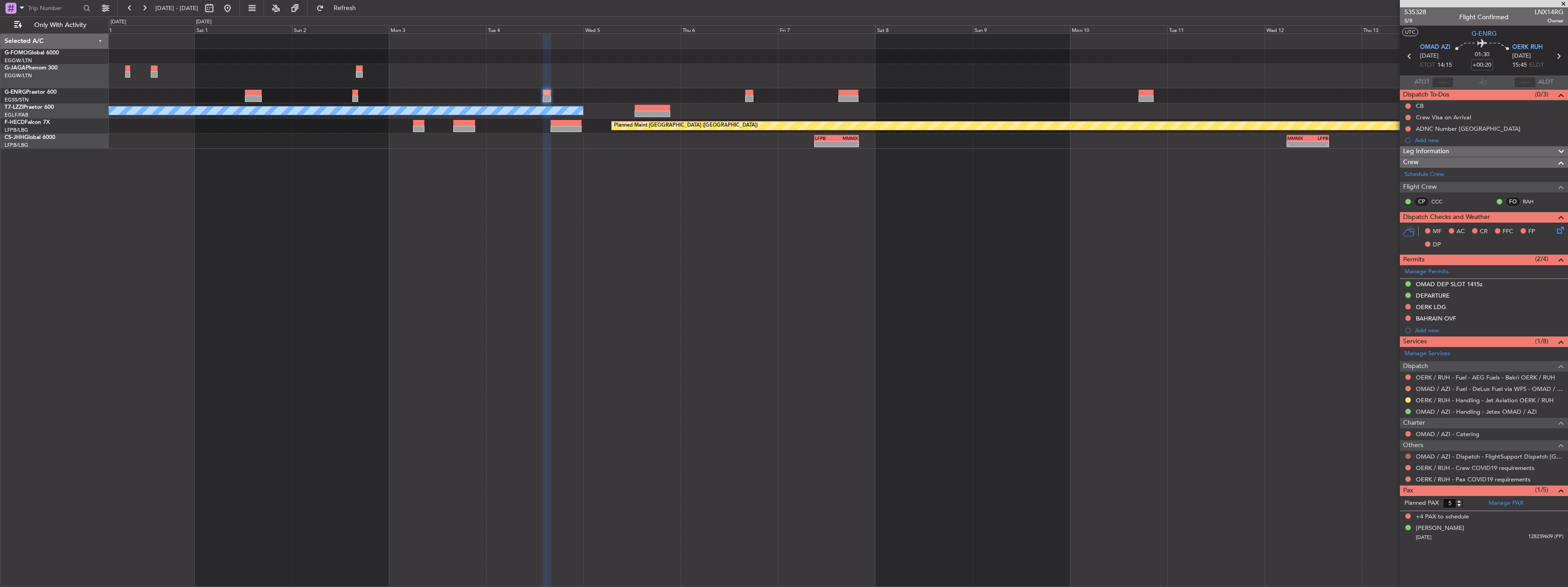
click at [1408, 455] on button at bounding box center [1408, 456] width 5 height 5
click at [1388, 568] on span "Confirmed" at bounding box center [1382, 564] width 29 height 9
click at [1407, 466] on button at bounding box center [1408, 467] width 5 height 5
drag, startPoint x: 1384, startPoint y: 482, endPoint x: 1391, endPoint y: 480, distance: 7.3
click at [1384, 482] on span "Not Required" at bounding box center [1386, 480] width 37 height 9
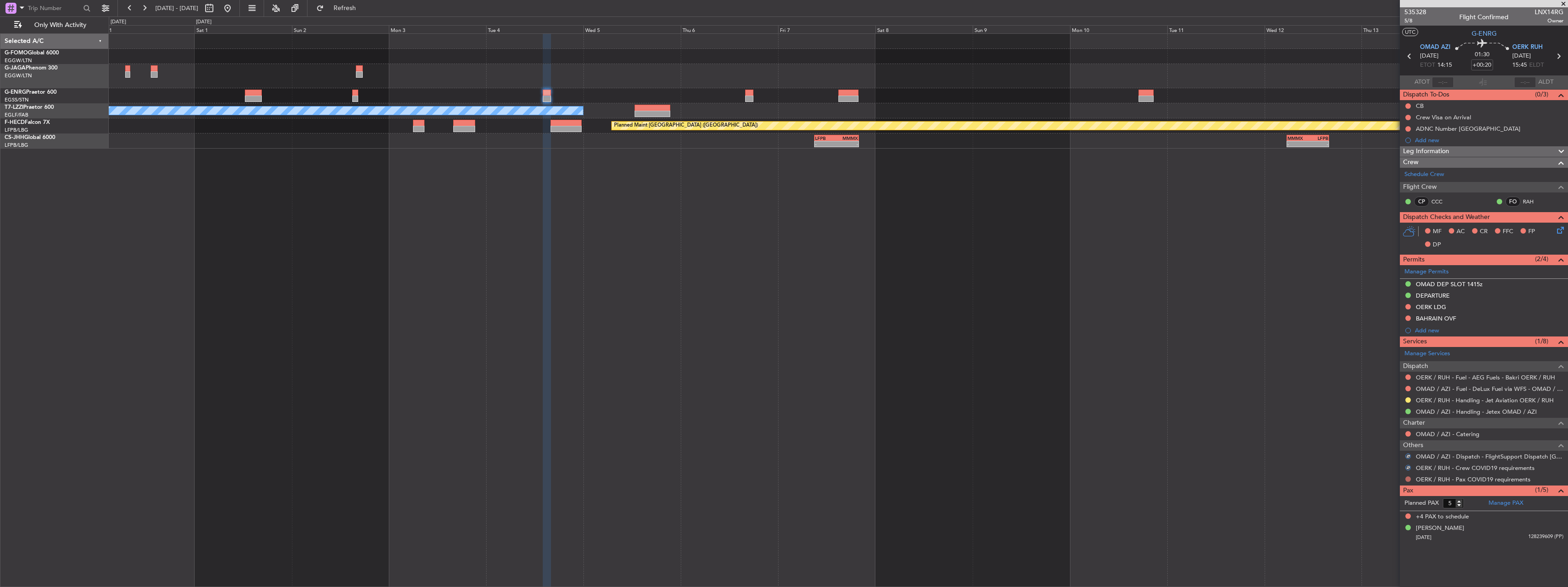
click at [1408, 478] on button at bounding box center [1408, 479] width 5 height 5
click at [1388, 372] on span "Not Required" at bounding box center [1386, 369] width 37 height 9
click at [1407, 400] on button at bounding box center [1408, 399] width 5 height 5
click at [1382, 506] on span "Confirmed" at bounding box center [1382, 508] width 29 height 9
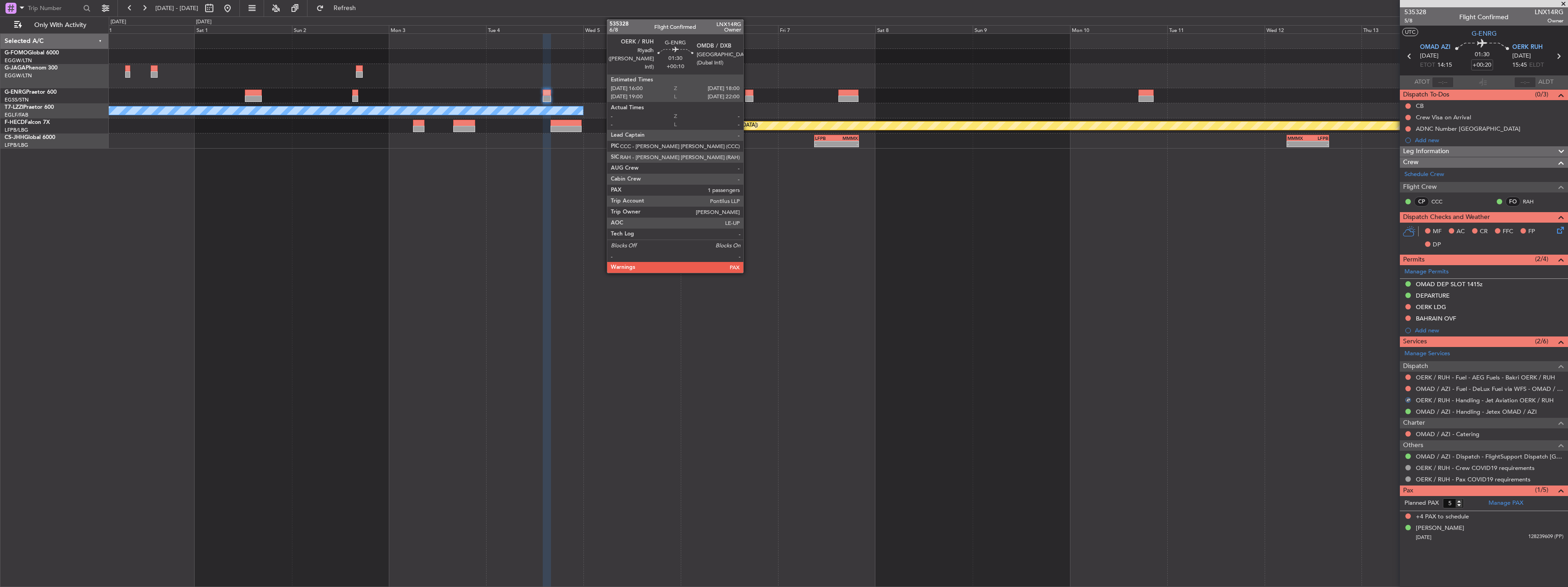
click at [748, 99] on div at bounding box center [749, 99] width 9 height 7
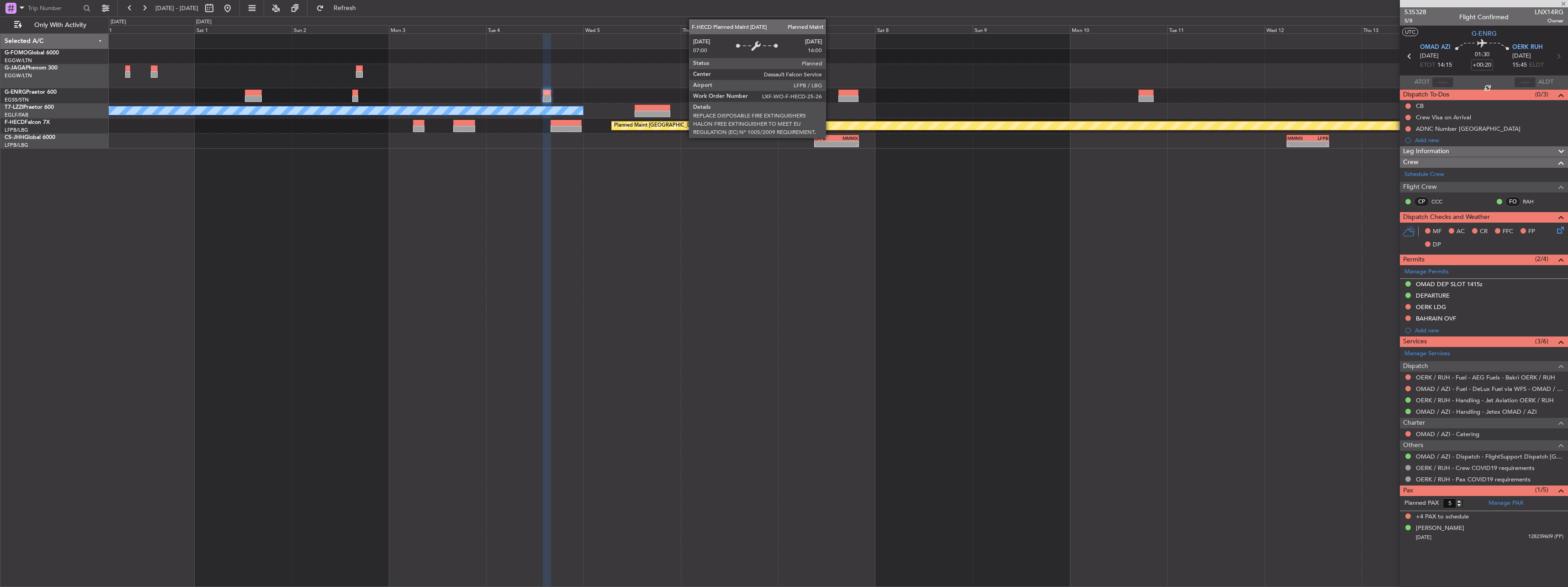
type input "+00:10"
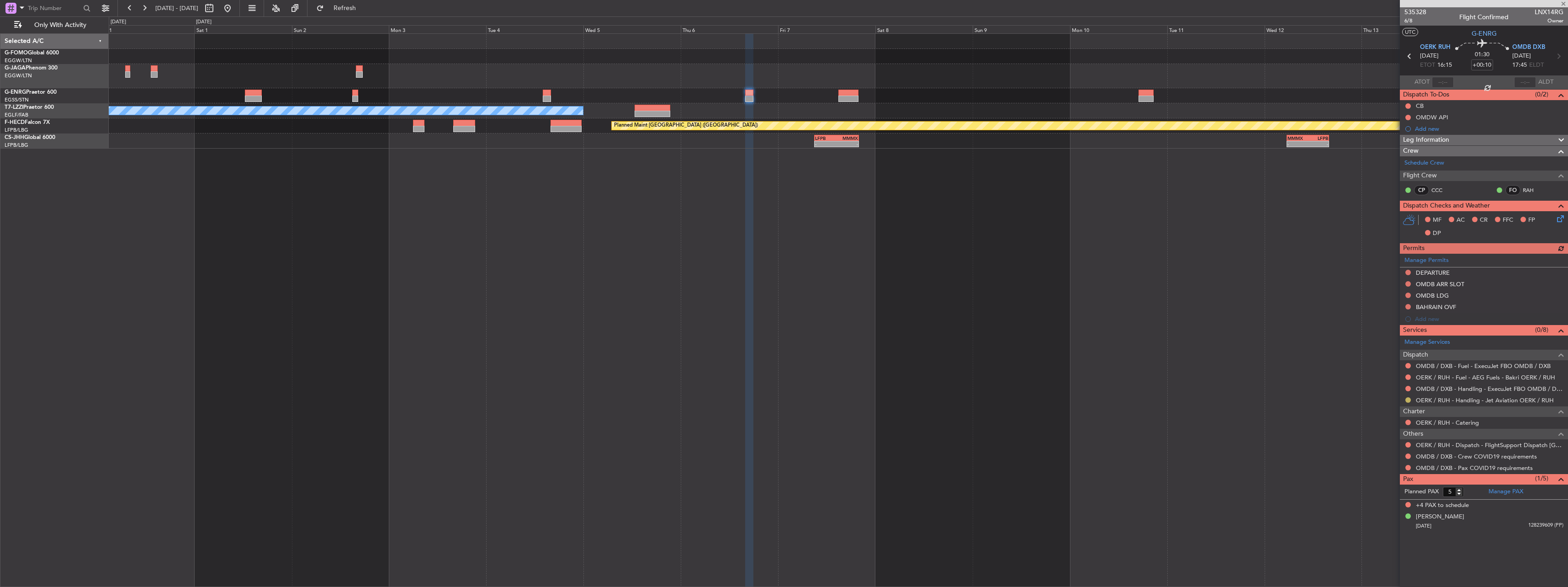
click at [1409, 399] on button at bounding box center [1408, 399] width 5 height 5
click at [1369, 514] on li "Confirmed" at bounding box center [1407, 508] width 105 height 14
click at [235, 9] on button at bounding box center [228, 9] width 15 height 15
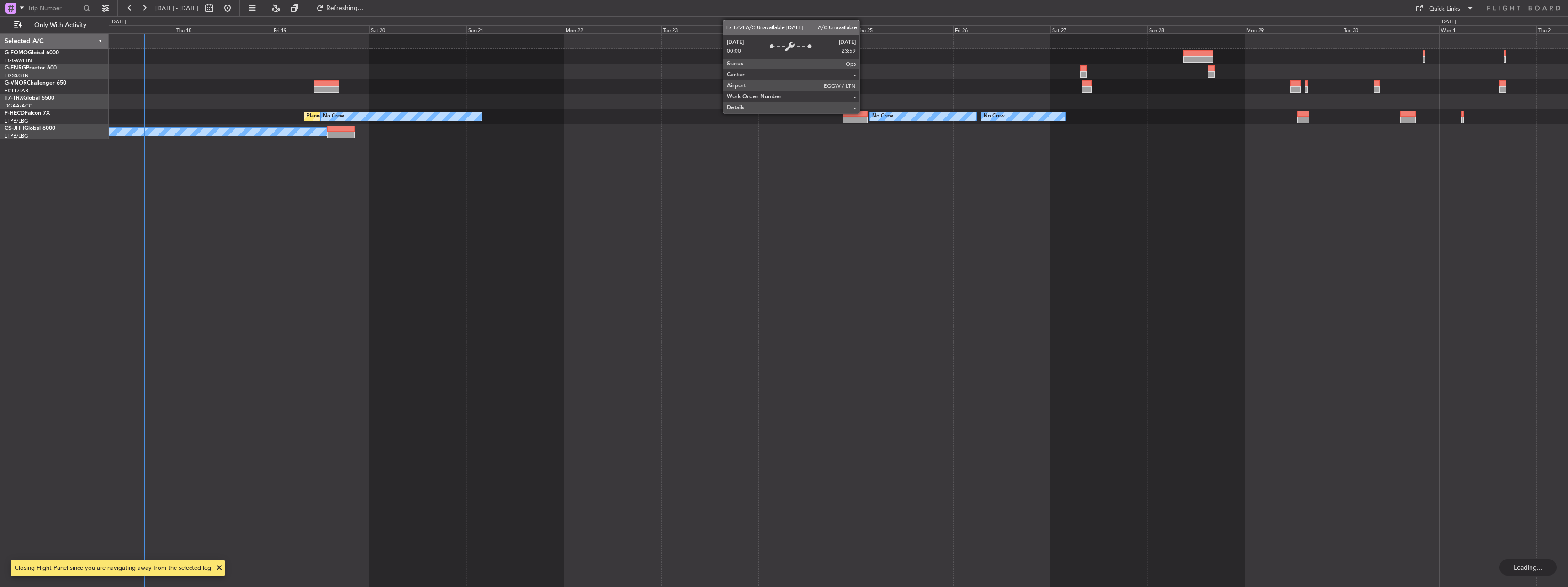
click at [383, 304] on div "OLBA 11:00 Z KTEB 22:45 Z 10:50 Z 22:30 Z Planned Maint [GEOGRAPHIC_DATA] ([GEO…" at bounding box center [838, 310] width 1459 height 554
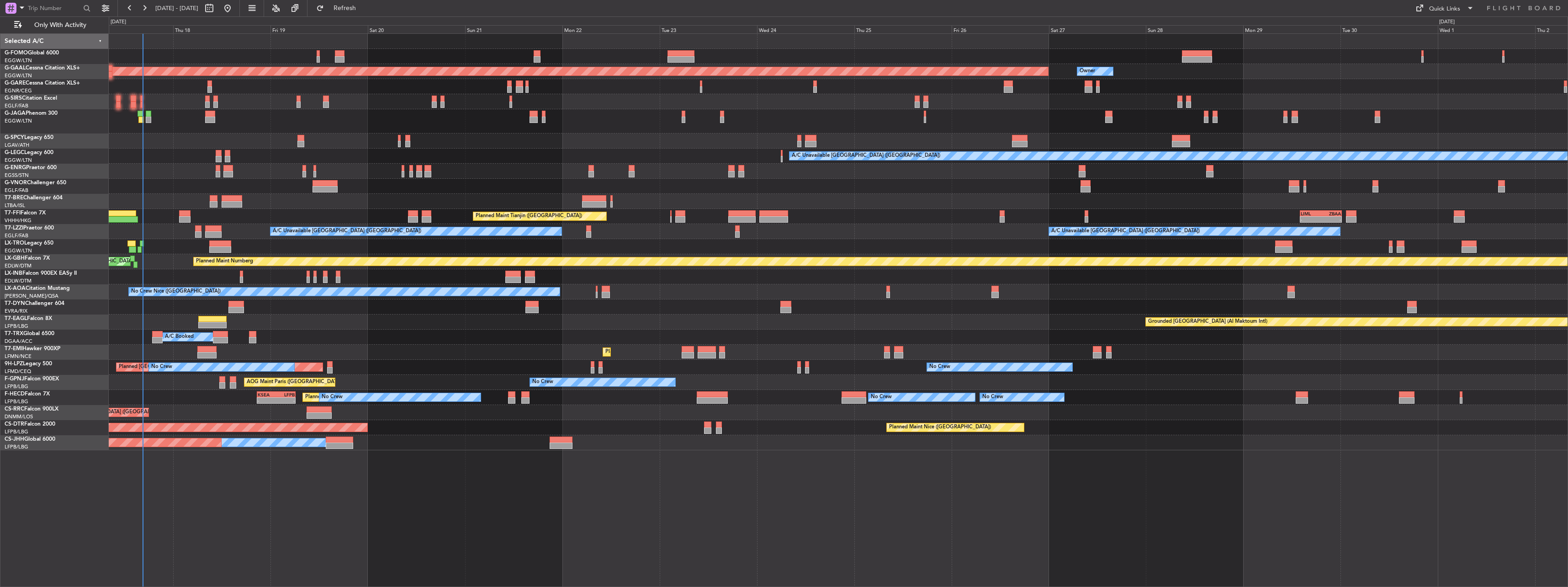
click at [956, 208] on div at bounding box center [838, 201] width 1459 height 15
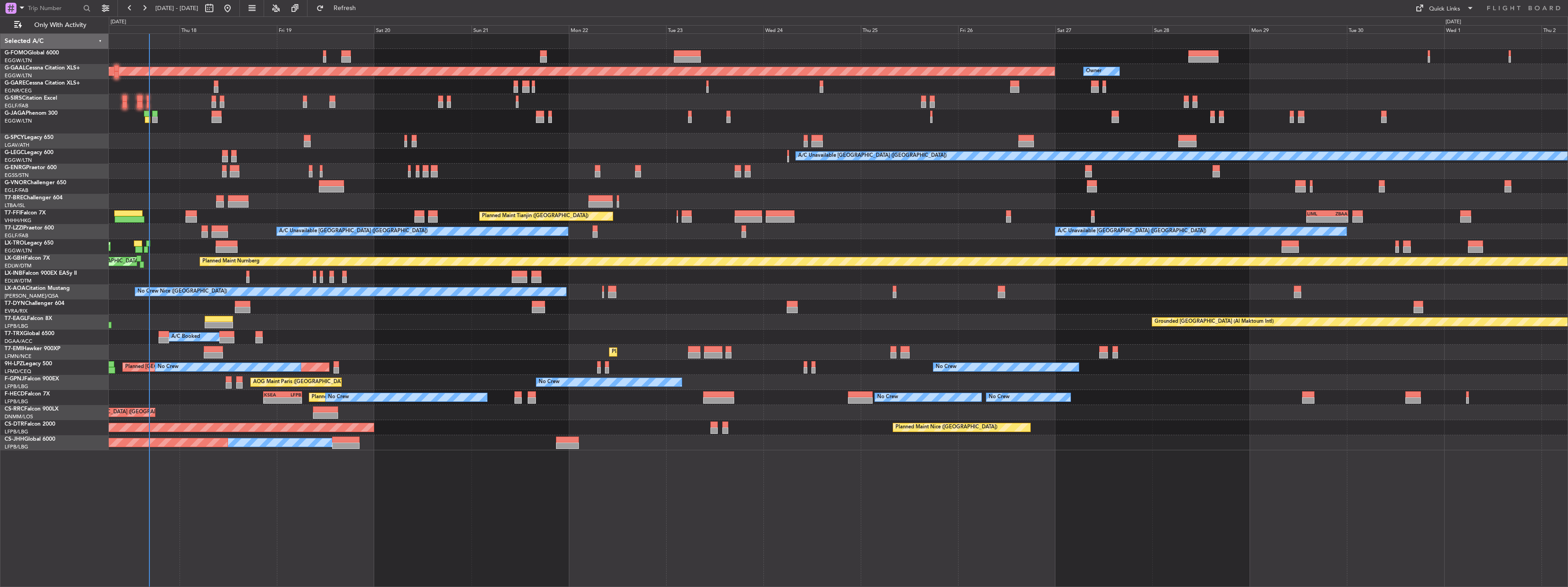
click at [962, 205] on div at bounding box center [838, 201] width 1459 height 15
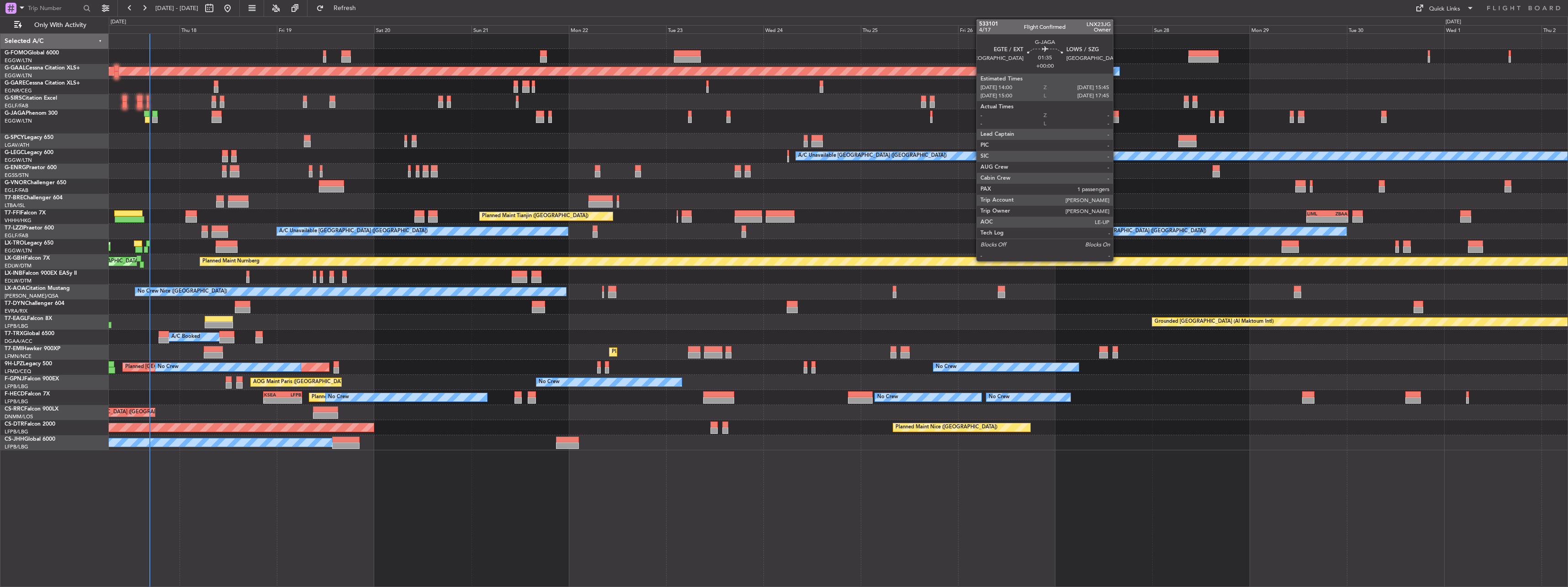
click at [1117, 118] on div at bounding box center [1115, 119] width 7 height 7
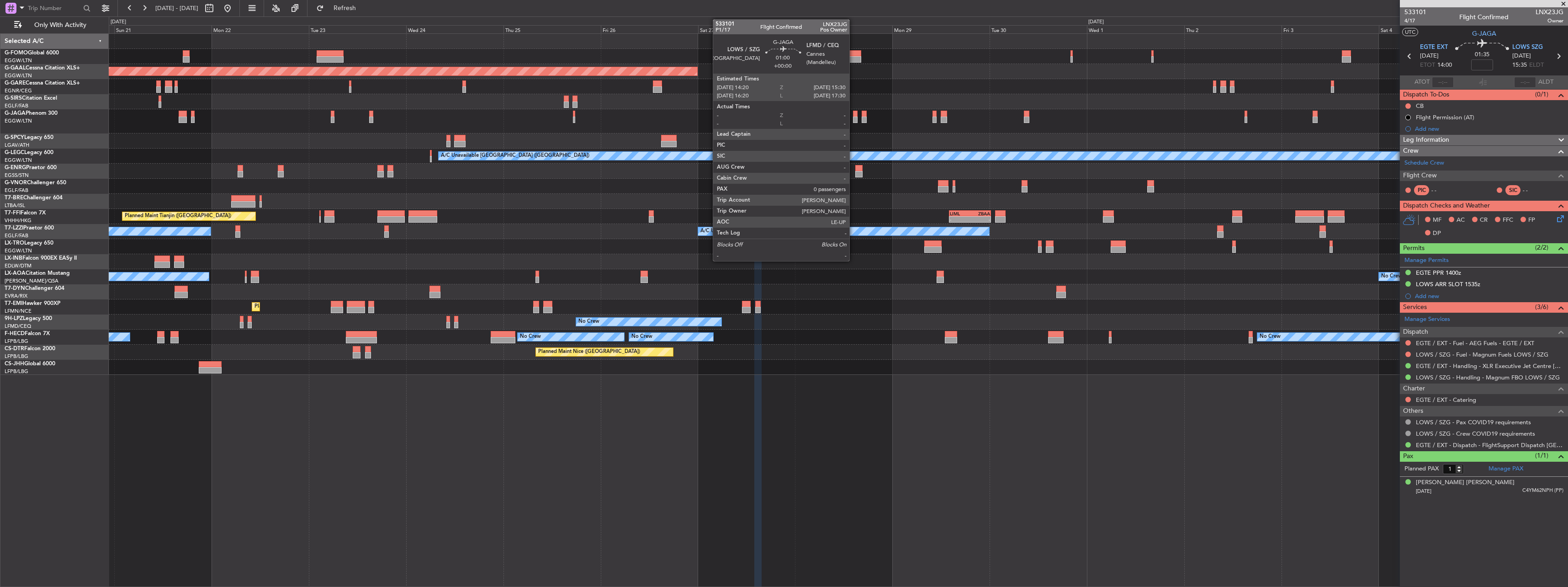
click at [853, 118] on div at bounding box center [855, 119] width 5 height 7
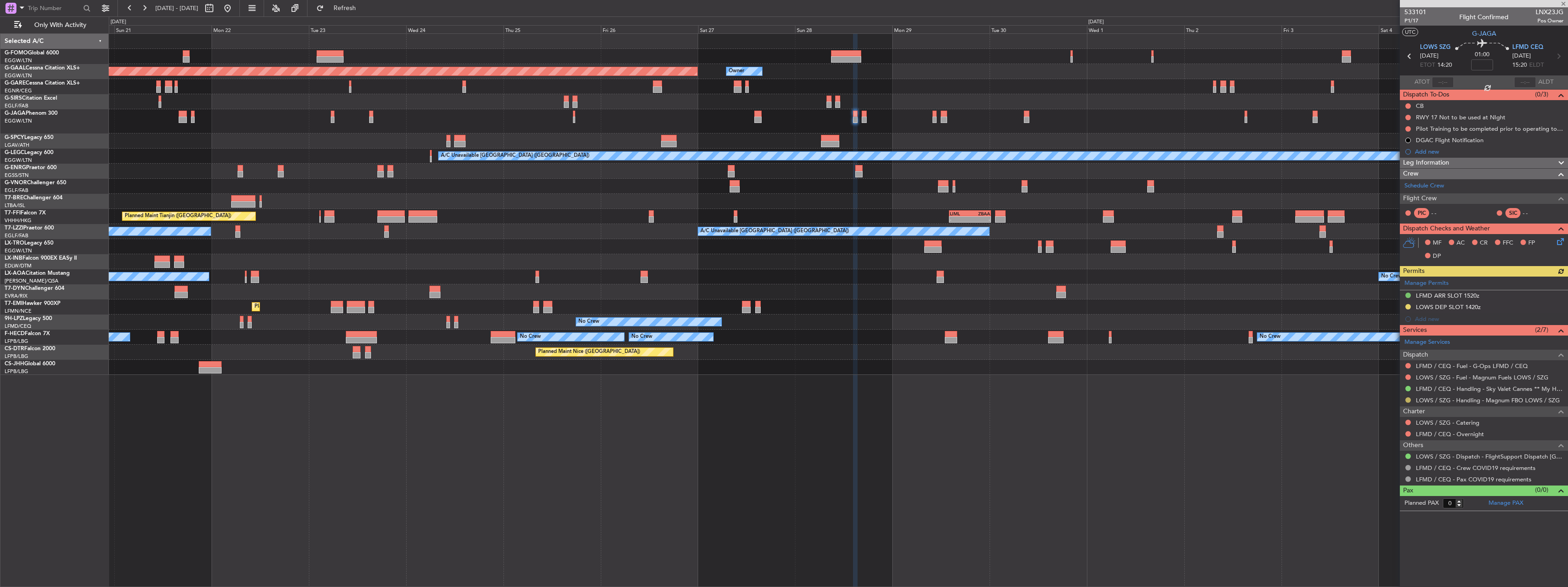
click at [1408, 399] on button at bounding box center [1408, 399] width 5 height 5
click at [1413, 513] on li "Confirmed" at bounding box center [1407, 508] width 105 height 14
click at [1408, 307] on button at bounding box center [1408, 306] width 5 height 5
click at [1406, 417] on li "Received OK" at bounding box center [1407, 415] width 105 height 14
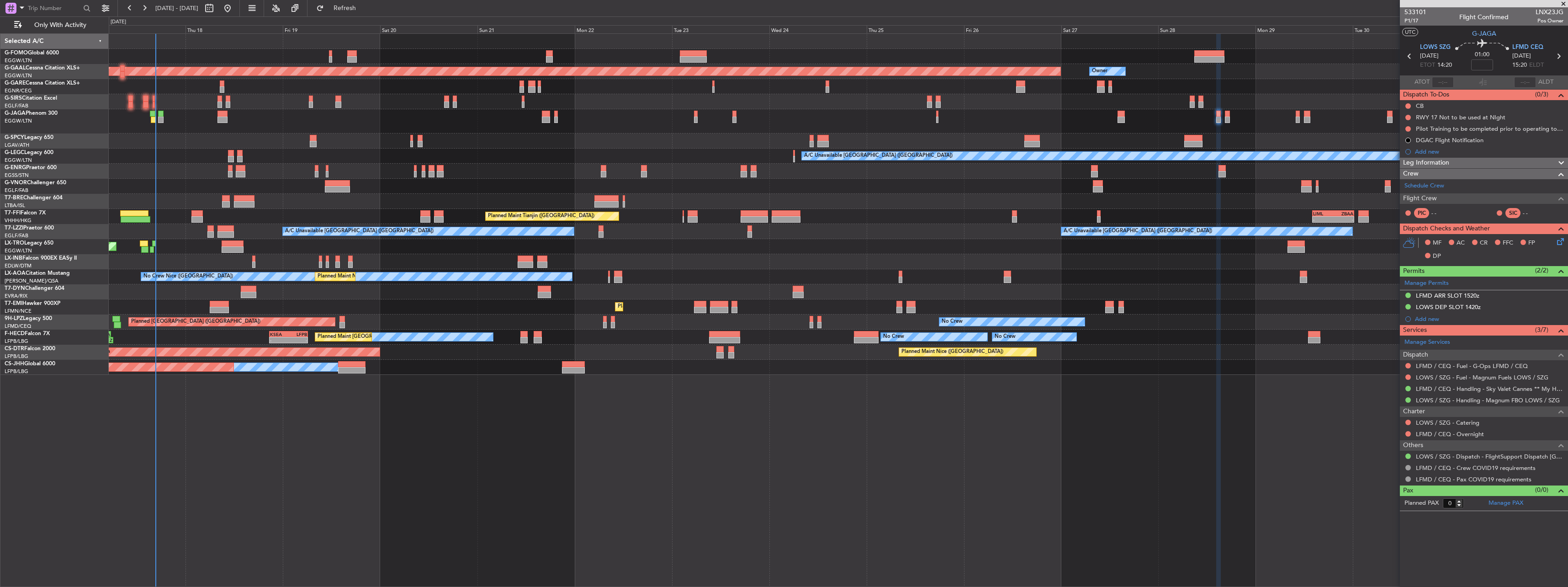
click at [732, 238] on div "OLBA 11:00 Z KTEB 22:45 Z 10:50 Z 22:30 Z Planned [GEOGRAPHIC_DATA] Owner Owner…" at bounding box center [838, 205] width 1459 height 341
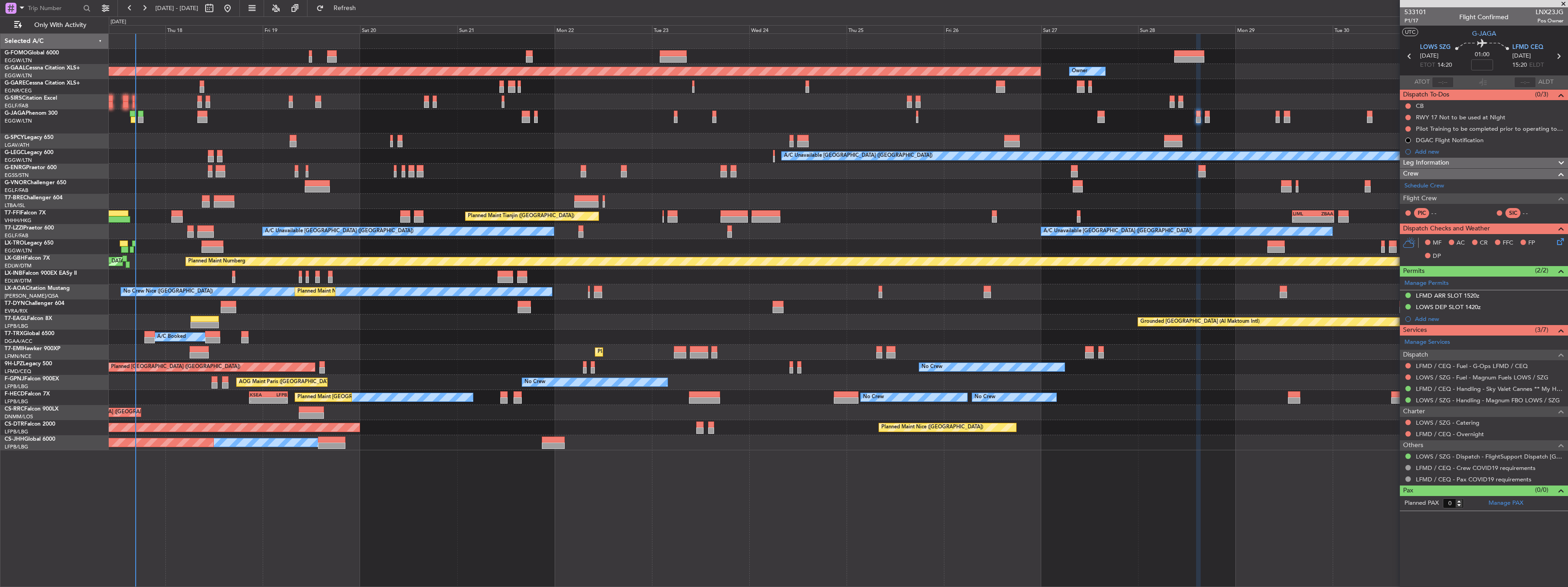
click at [478, 147] on div at bounding box center [838, 141] width 1459 height 15
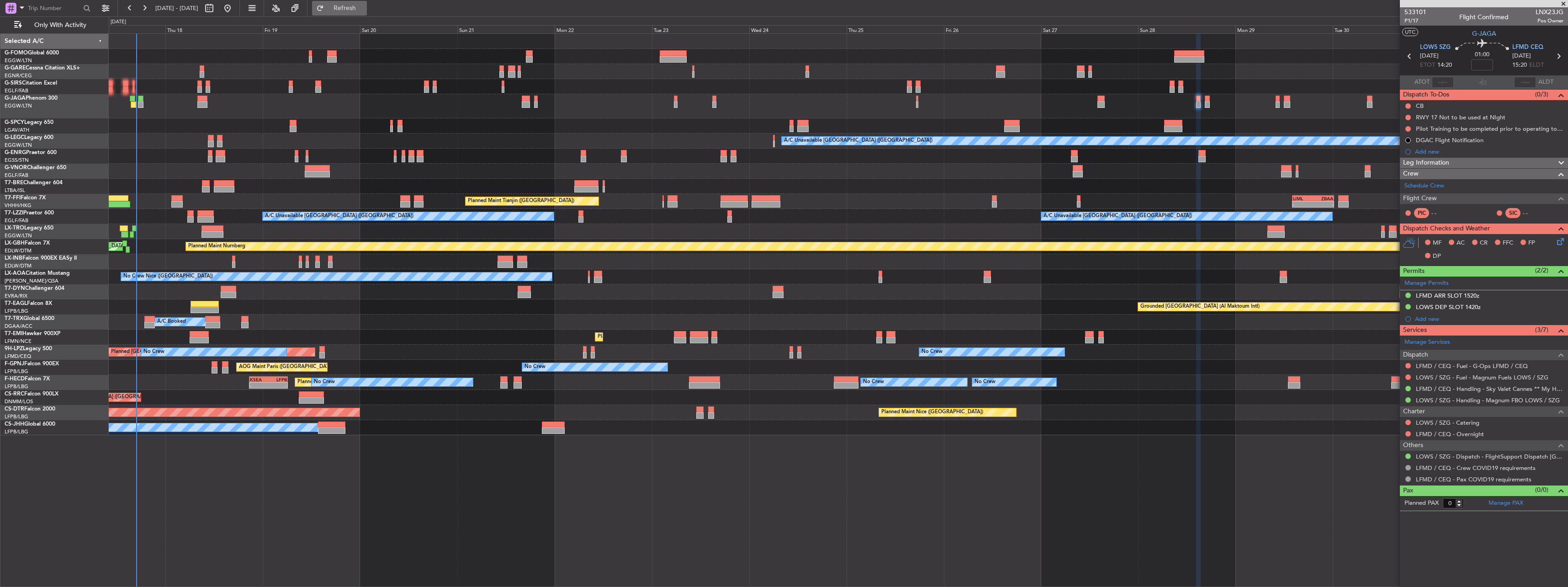
click at [364, 6] on span "Refresh" at bounding box center [345, 8] width 38 height 7
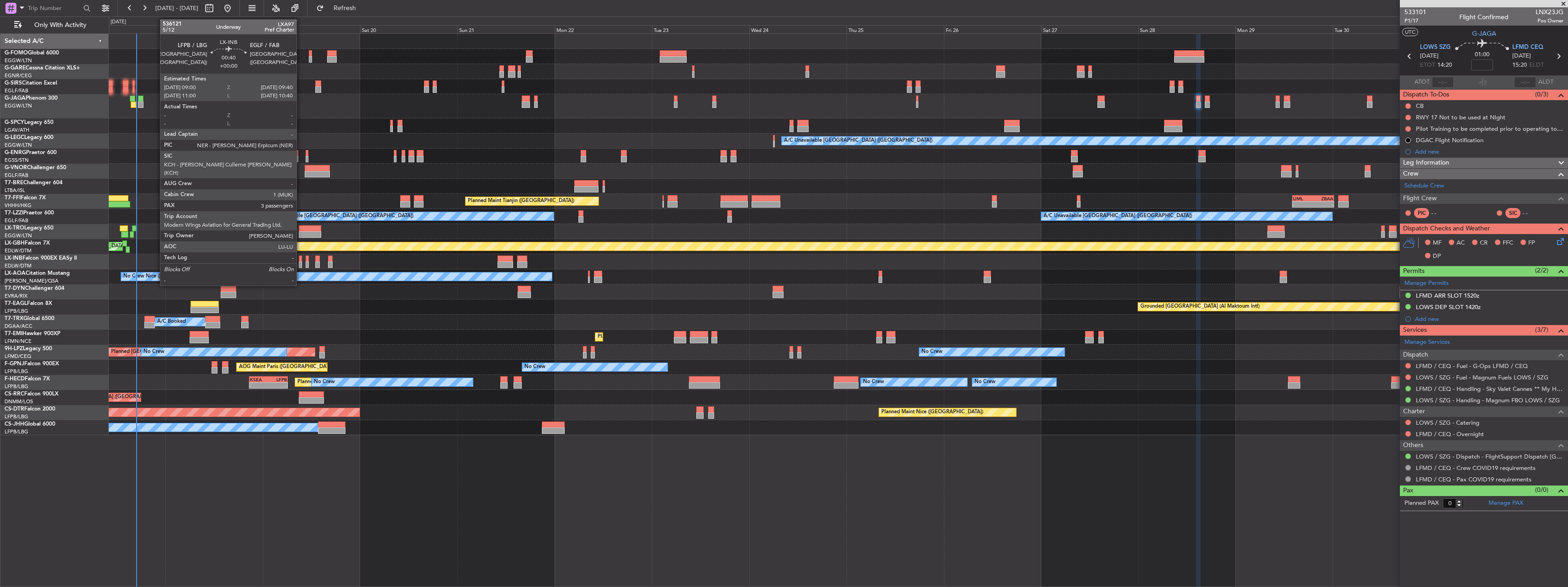
click at [301, 261] on div at bounding box center [300, 259] width 3 height 7
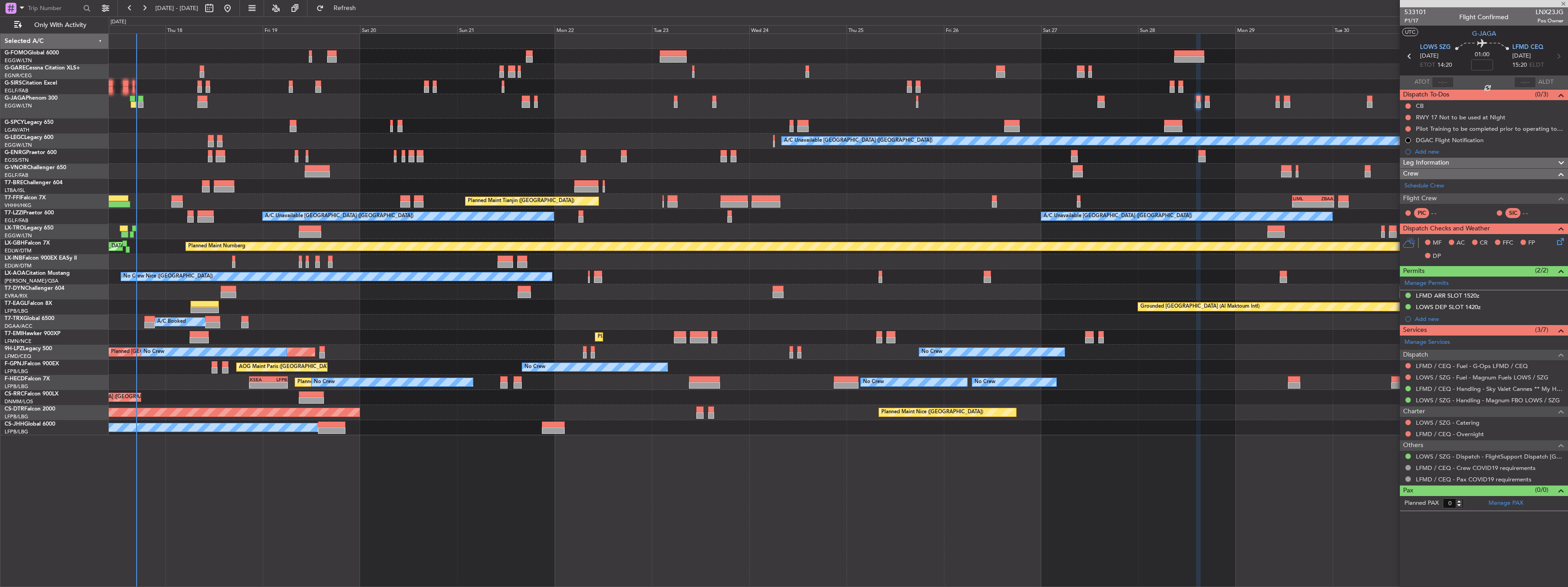
type input "3"
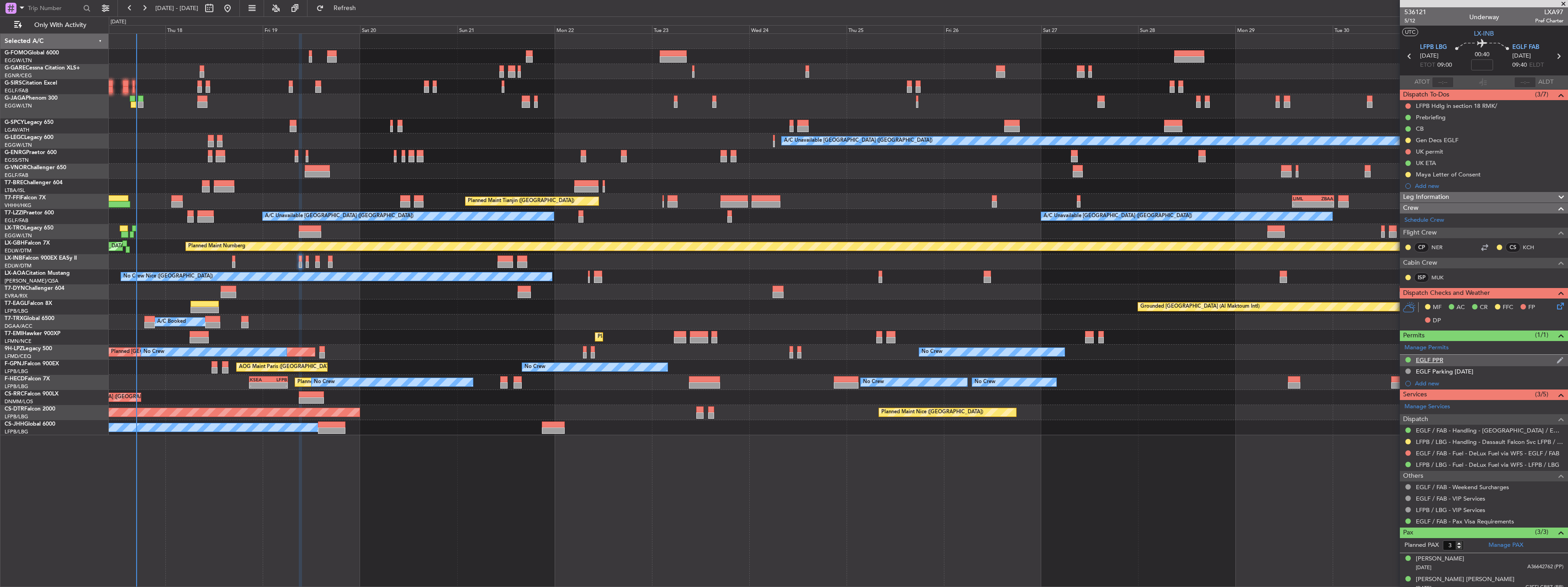
scroll to position [27, 0]
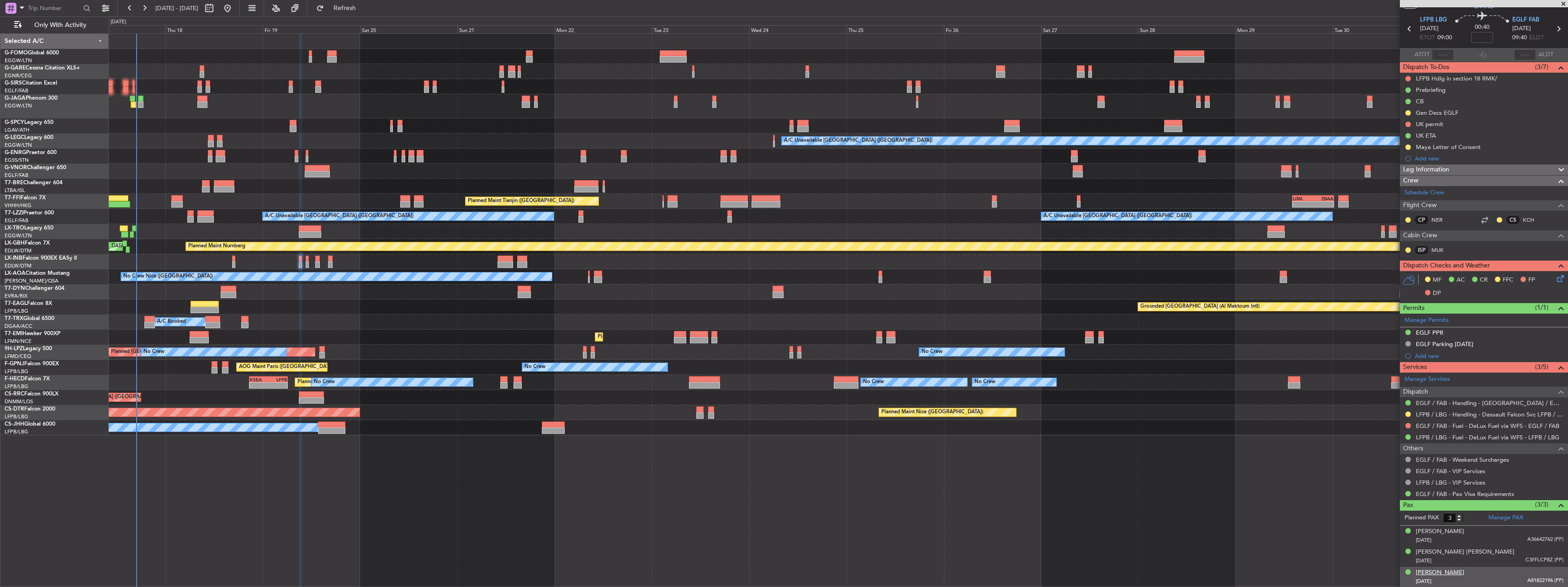
click at [1452, 571] on div "[PERSON_NAME]" at bounding box center [1440, 572] width 49 height 9
click at [1435, 87] on div "Prebriefing" at bounding box center [1430, 90] width 30 height 8
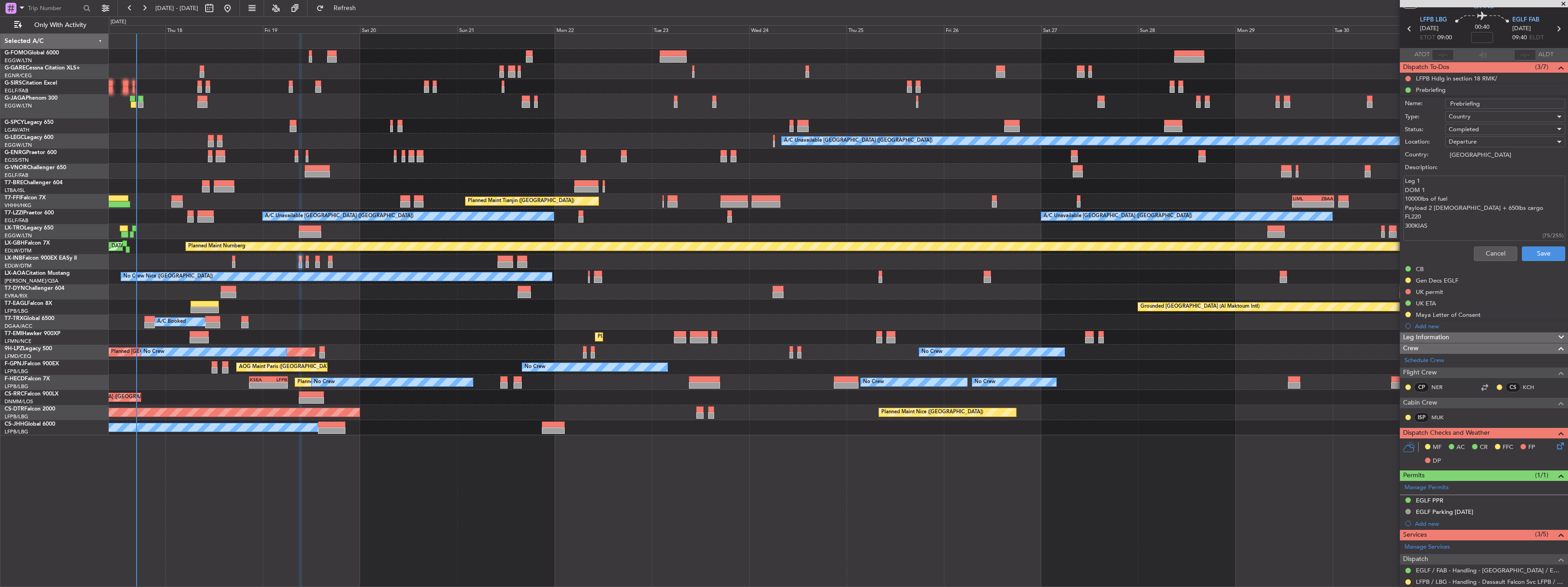
click at [1413, 199] on textarea "Leg 1 DOM 1 10000lbs of fuel Payload 2 [DEMOGRAPHIC_DATA] + 650lbs cargo FL220 …" at bounding box center [1485, 208] width 162 height 65
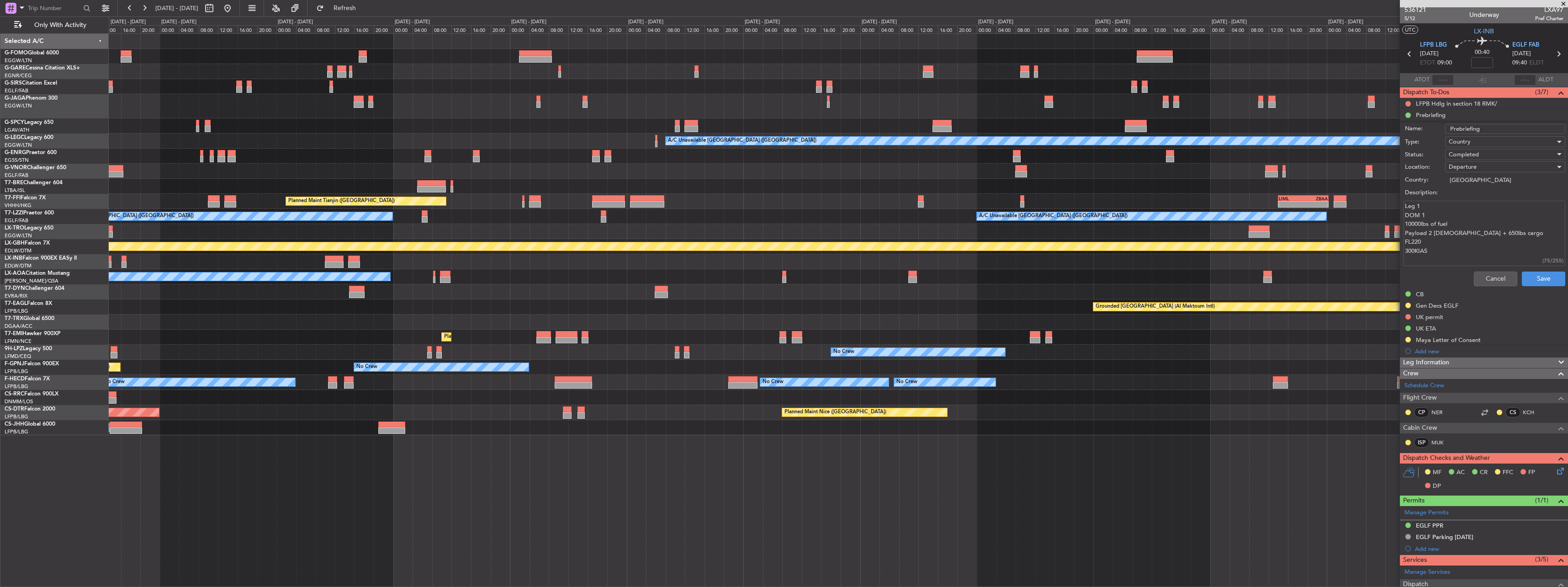
scroll to position [0, 0]
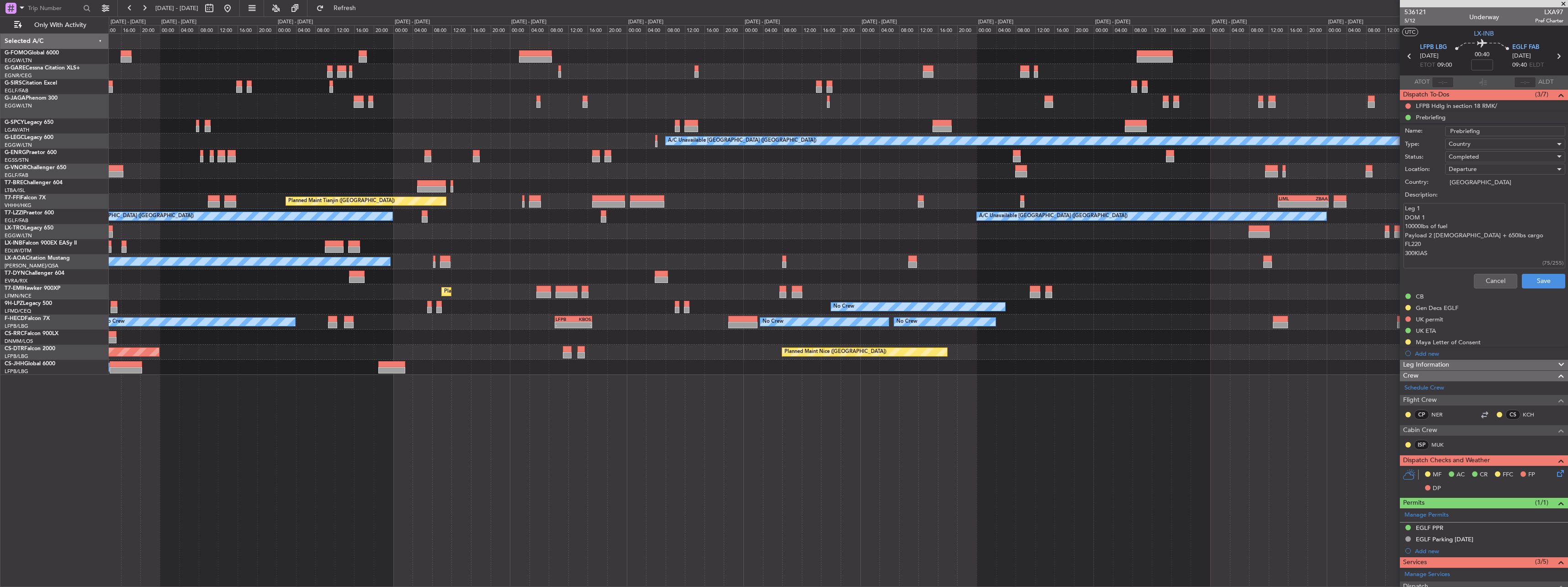
click at [1410, 23] on mat-tooltip-component "Trip Number" at bounding box center [1415, 29] width 45 height 24
click at [1412, 23] on span "5/12" at bounding box center [1415, 21] width 22 height 8
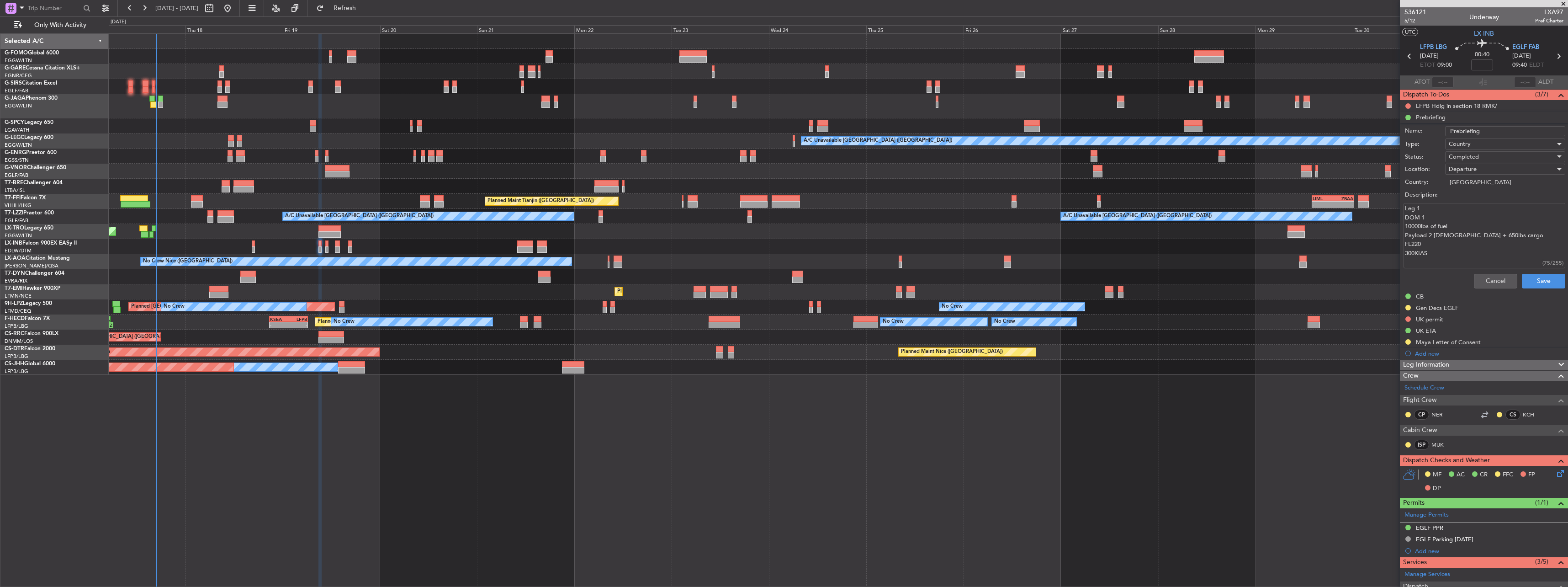
click at [636, 239] on div "OLBA 11:00 Z KTEB 22:45 Z 10:50 Z 22:30 Z A/C Unavailable [GEOGRAPHIC_DATA] ([G…" at bounding box center [838, 205] width 1459 height 341
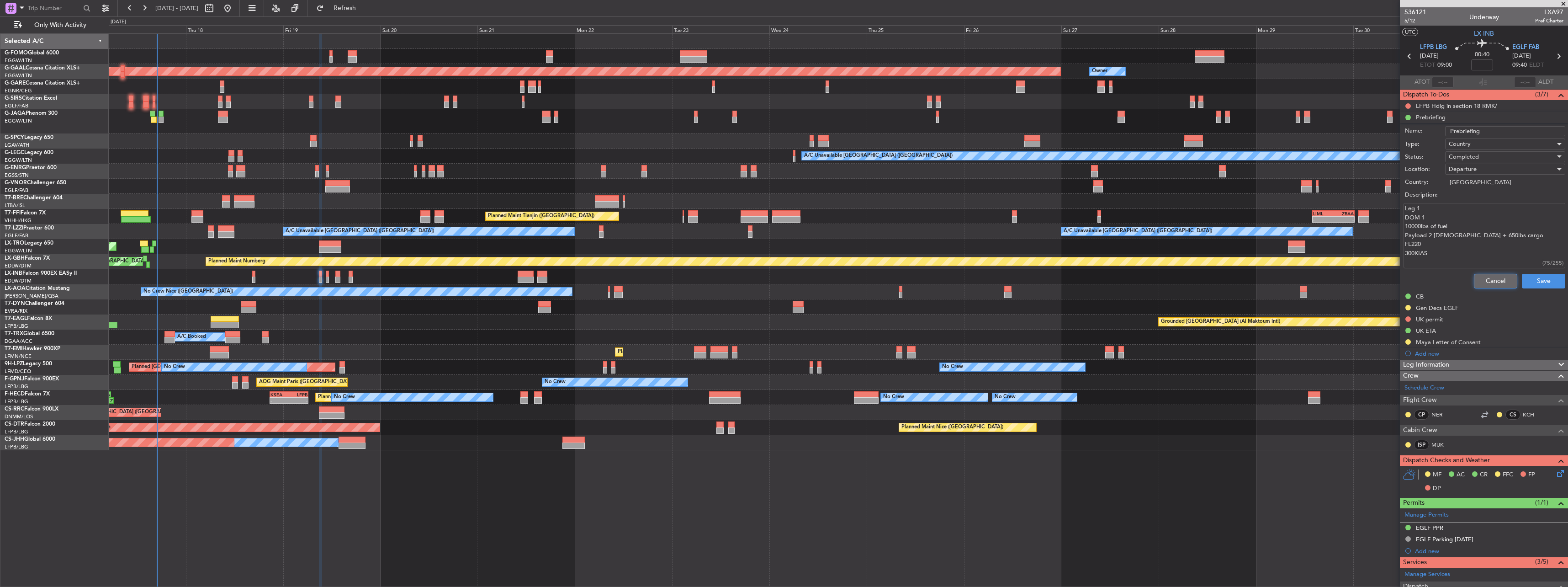
click at [1485, 281] on button "Cancel" at bounding box center [1495, 281] width 43 height 15
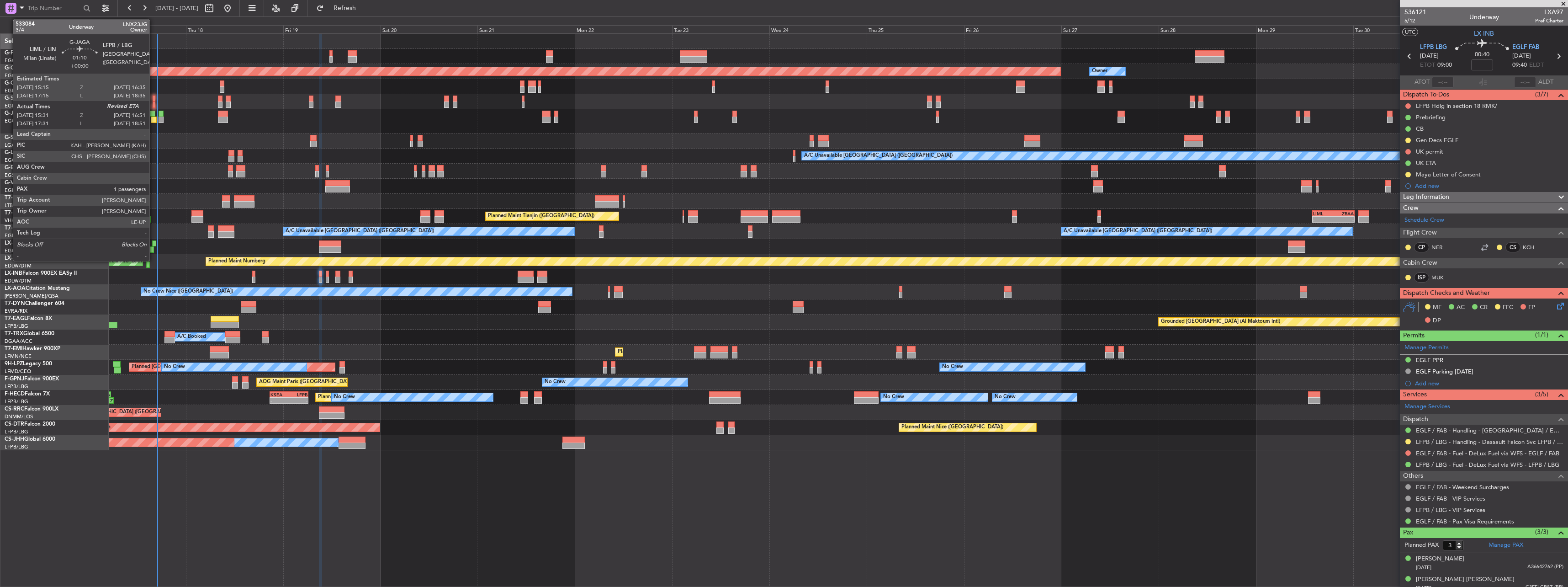
click at [153, 117] on div at bounding box center [153, 119] width 5 height 7
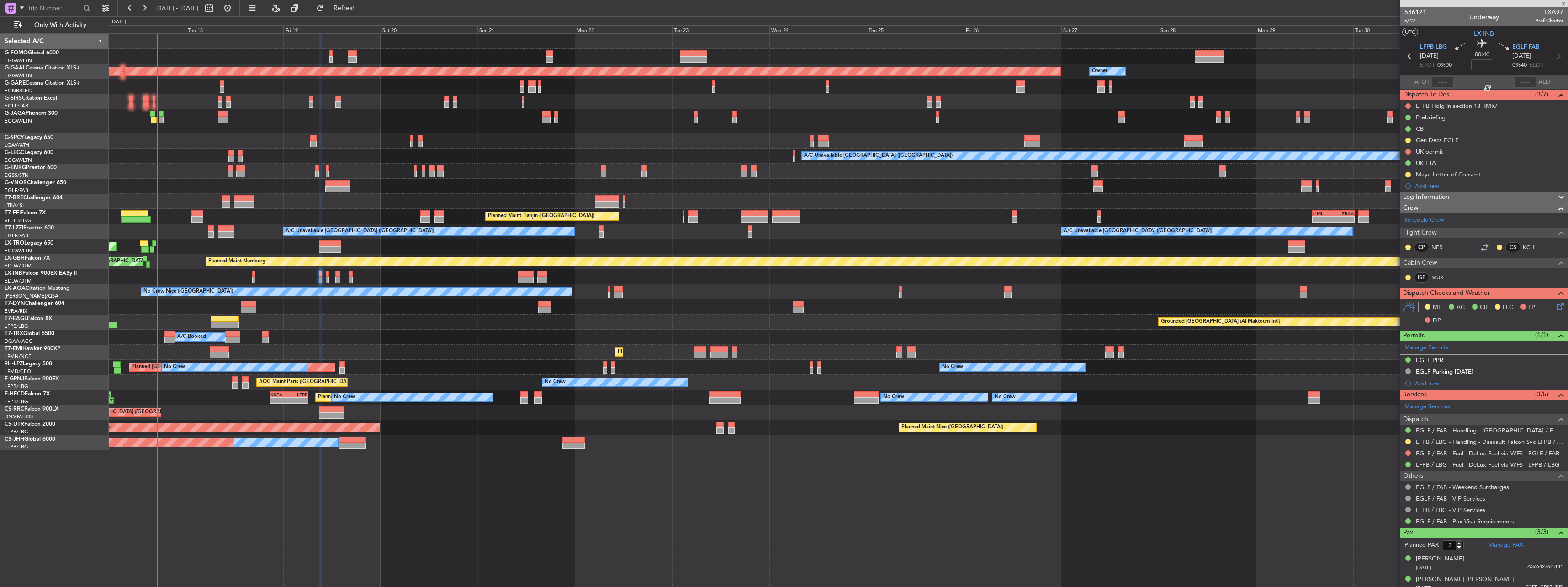
type input "15:31"
type input "1"
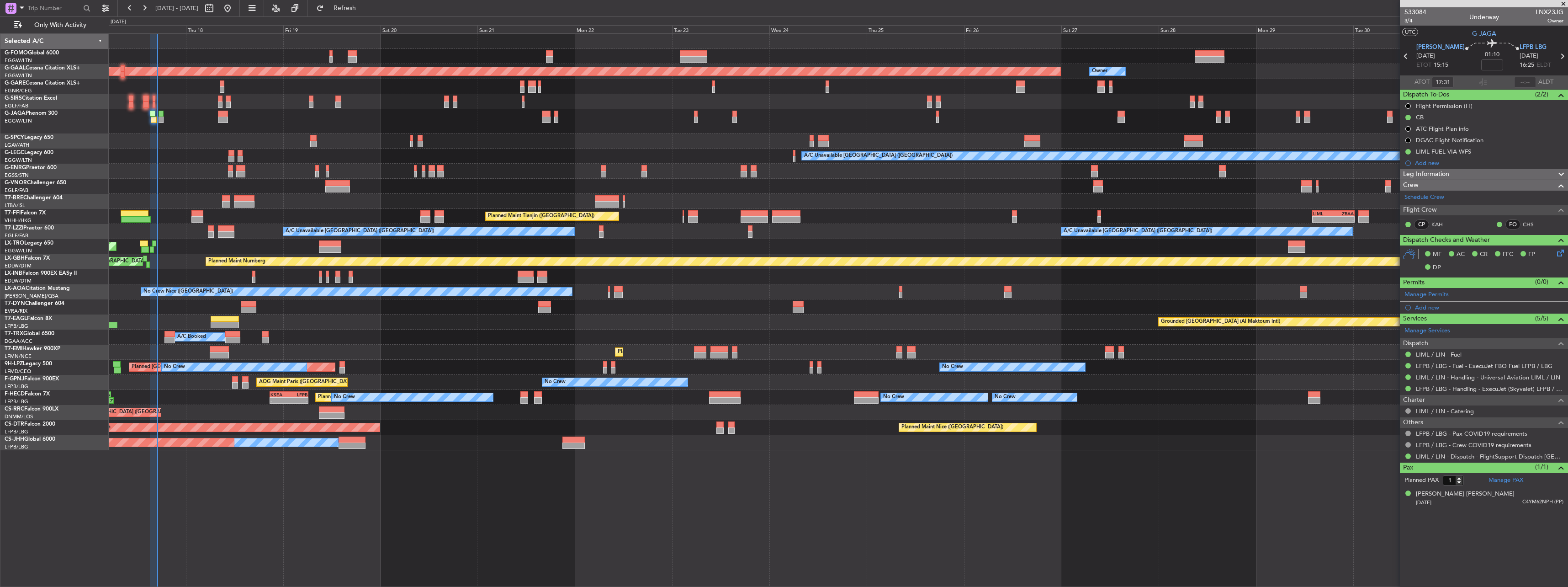
type input "15:31"
click at [1409, 21] on span "3/4" at bounding box center [1415, 21] width 22 height 8
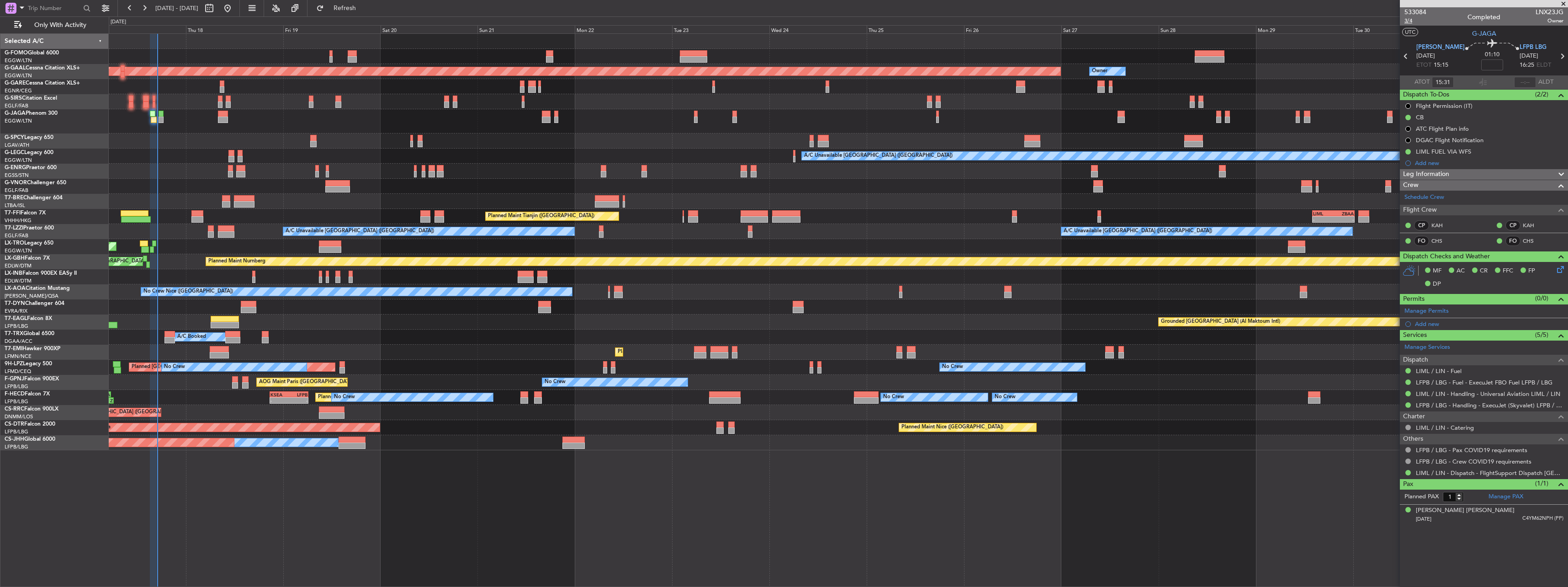
type input "16:44"
click at [11, 10] on div at bounding box center [11, 9] width 11 height 11
click at [35, 52] on span "A/C (Reg. or Type)" at bounding box center [46, 57] width 51 height 9
click at [54, 8] on input "text" at bounding box center [54, 8] width 52 height 14
click at [13, 6] on div at bounding box center [11, 9] width 11 height 11
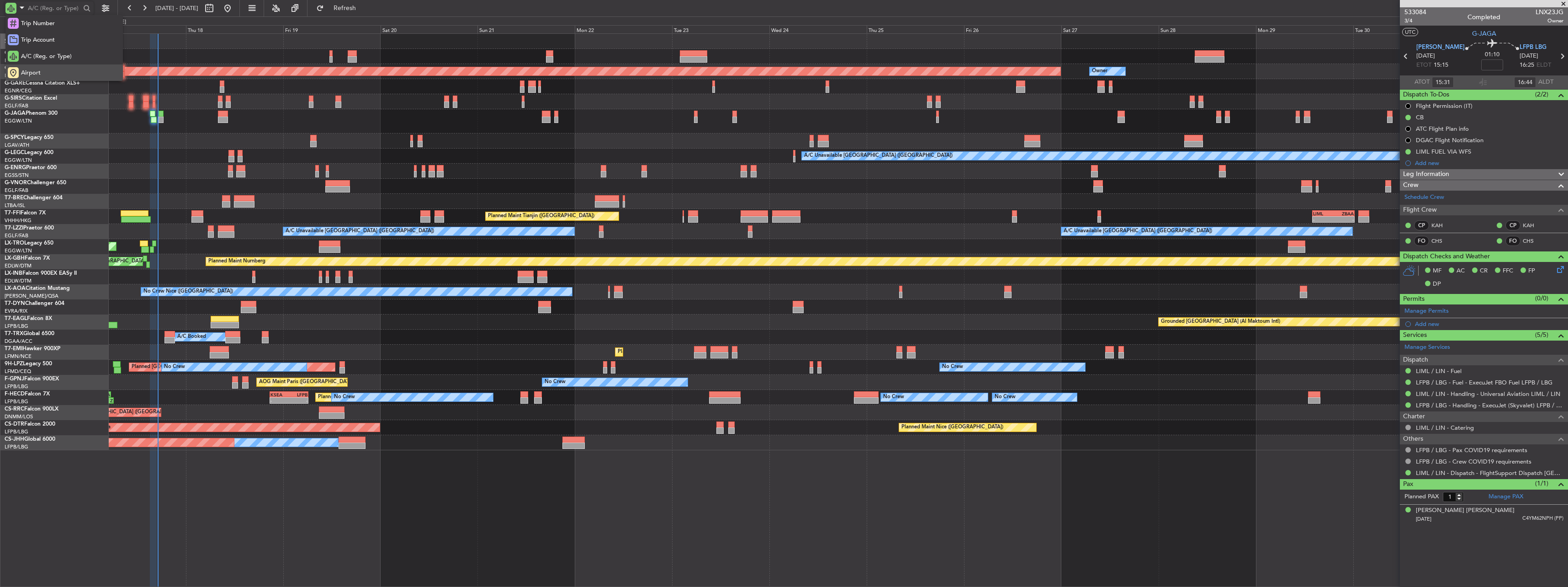
click at [27, 71] on span "Airport" at bounding box center [31, 73] width 19 height 9
click at [38, 7] on input "text" at bounding box center [54, 8] width 52 height 14
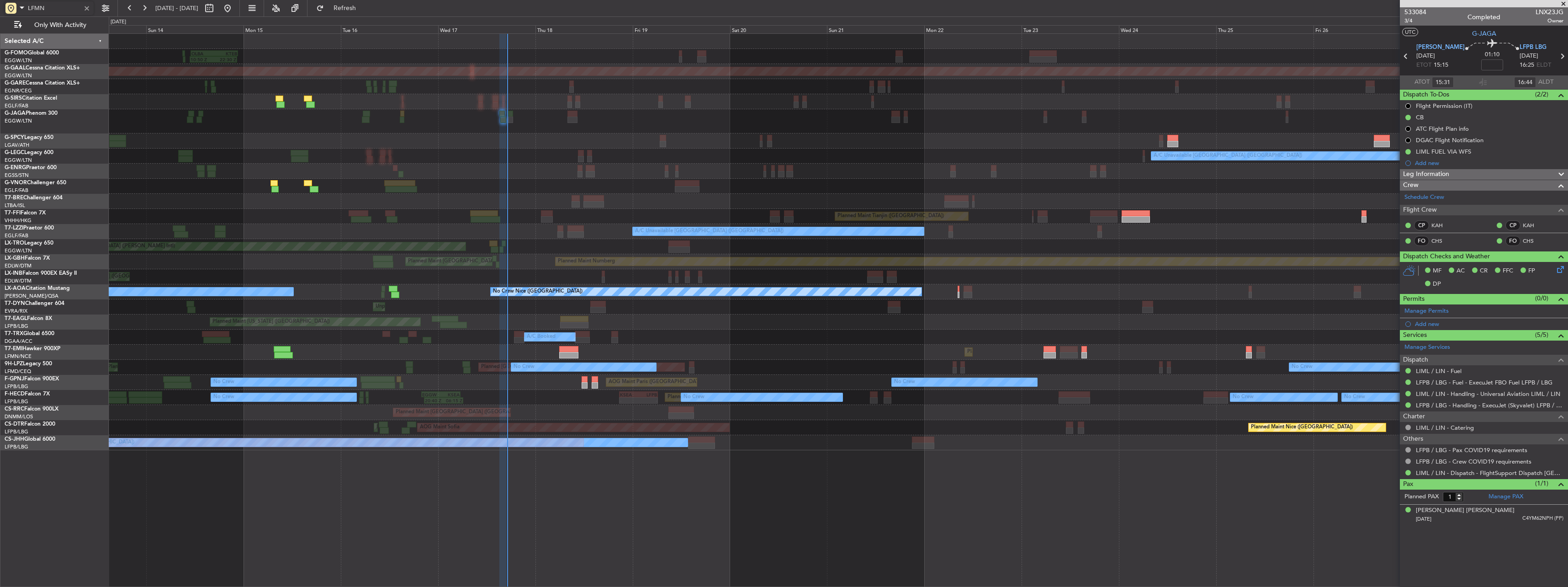
click at [835, 284] on div "Planned Maint Nice (Côte d'Azur Airport) No Crew Nice (Côte d'Azur Airport) No …" at bounding box center [838, 292] width 1459 height 15
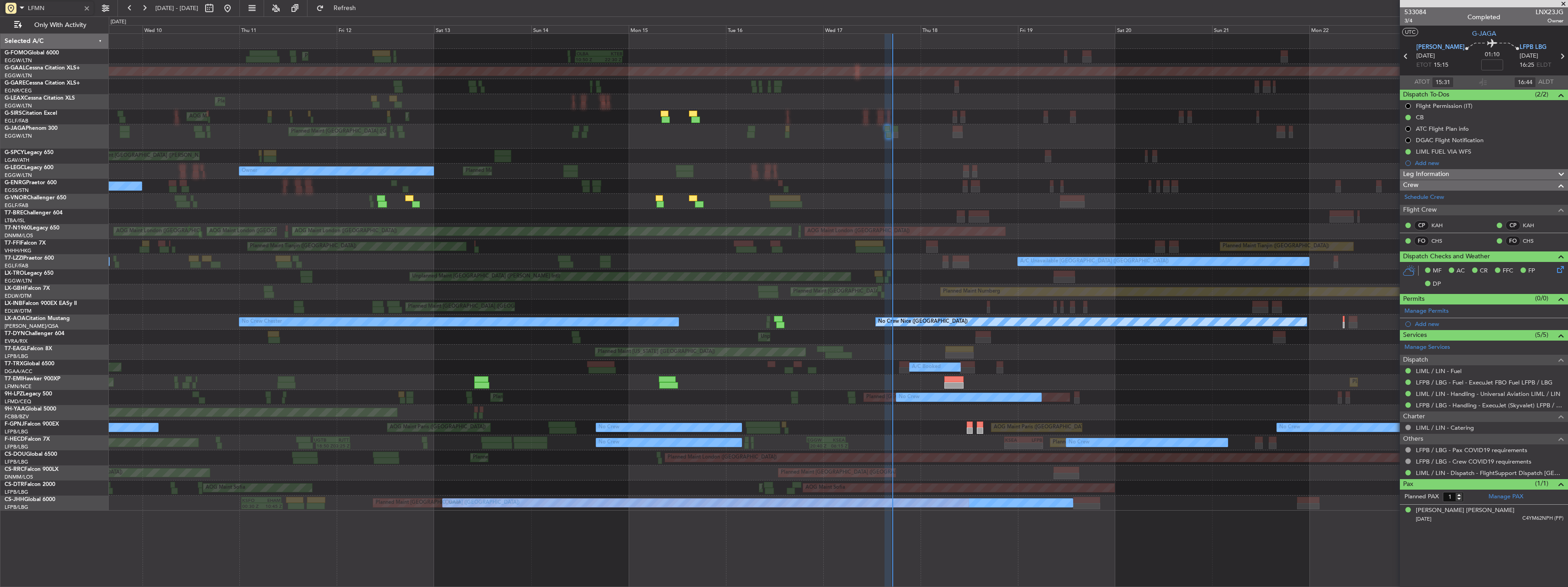
click at [582, 223] on div "OLBA 11:00 Z KTEB 22:45 Z 10:50 Z 22:30 Z Planned Maint London (Luton) Planned …" at bounding box center [838, 272] width 1459 height 477
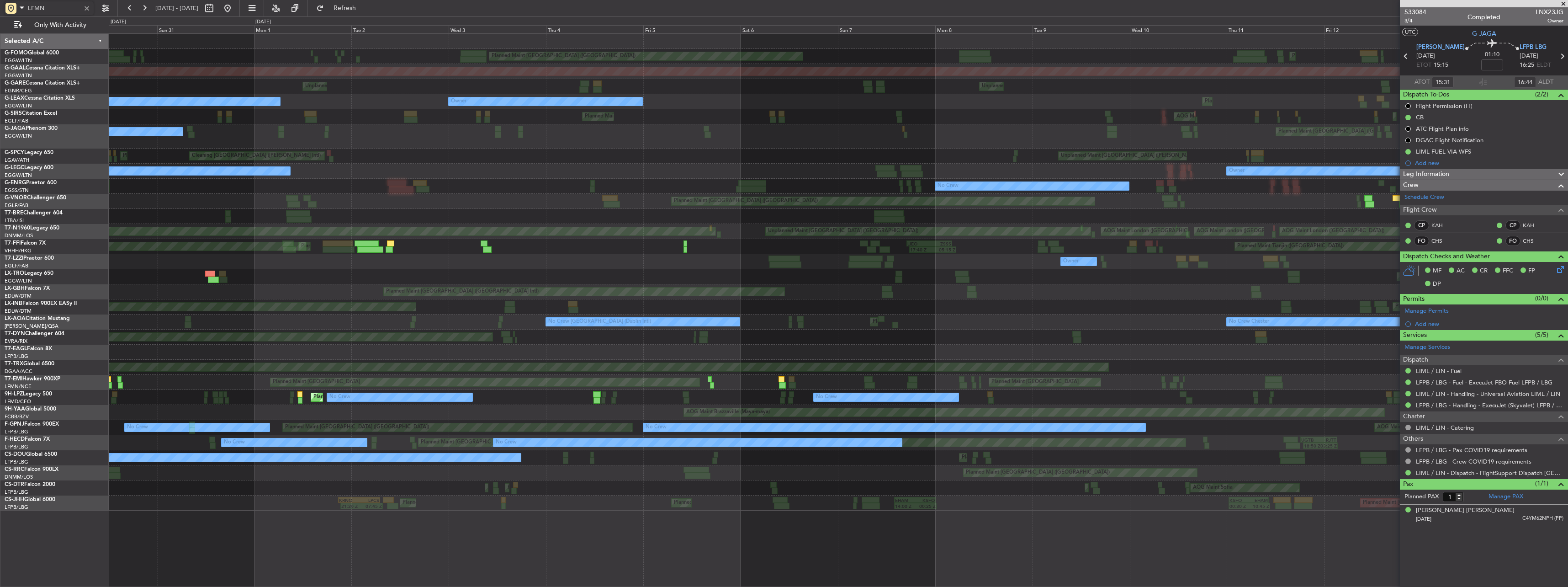
click at [461, 263] on div "Owner Unplanned Maint London (Farnborough)" at bounding box center [838, 261] width 1459 height 15
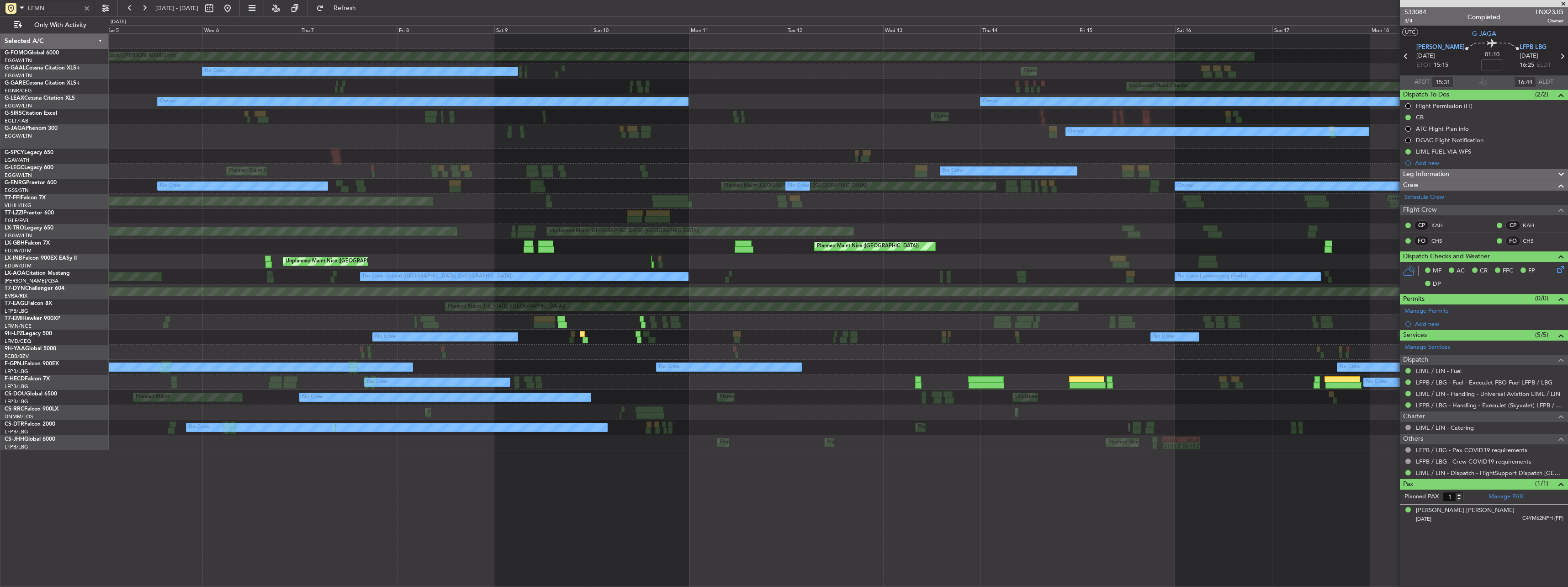
click at [1382, 220] on div "Planned Maint Windsor Locks (Bradley Intl) Planned Maint No Crew Unplanned Main…" at bounding box center [838, 242] width 1459 height 417
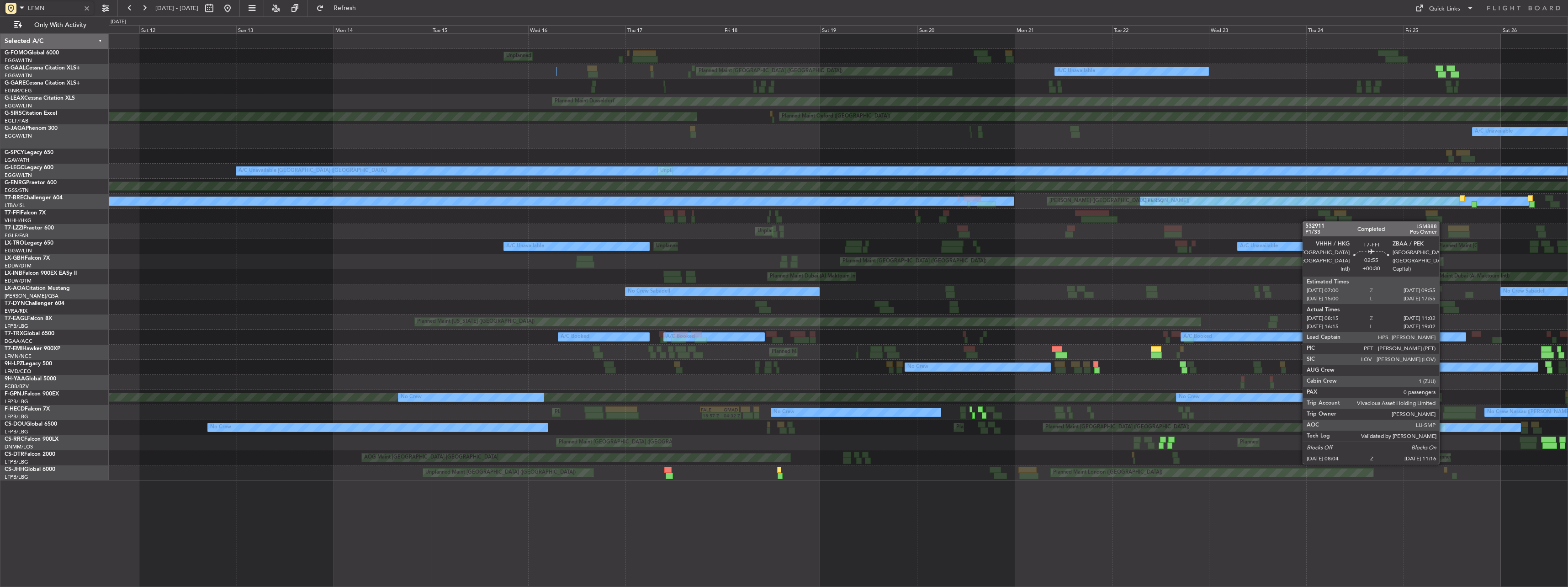
click at [1344, 217] on div "Unplanned Maint New York (Teterboro) A/C Unavailable Planned Maint London (Luto…" at bounding box center [838, 257] width 1459 height 446
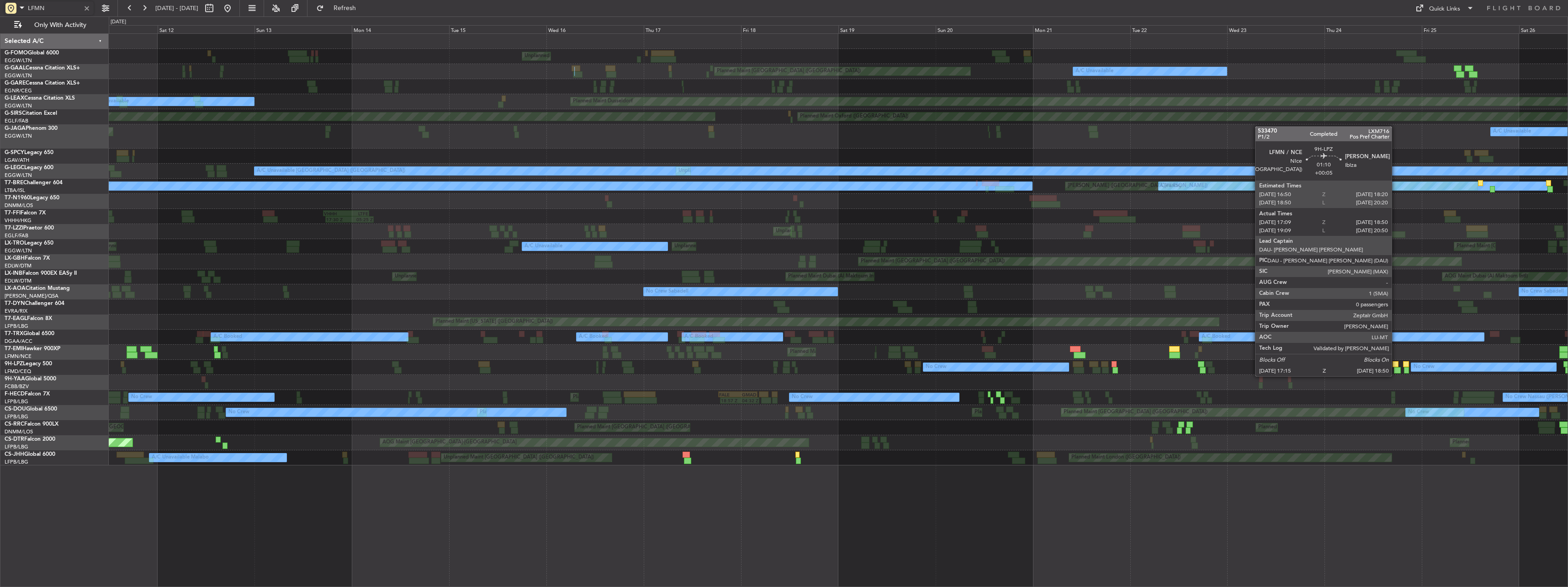
click at [1396, 367] on div at bounding box center [1397, 370] width 7 height 7
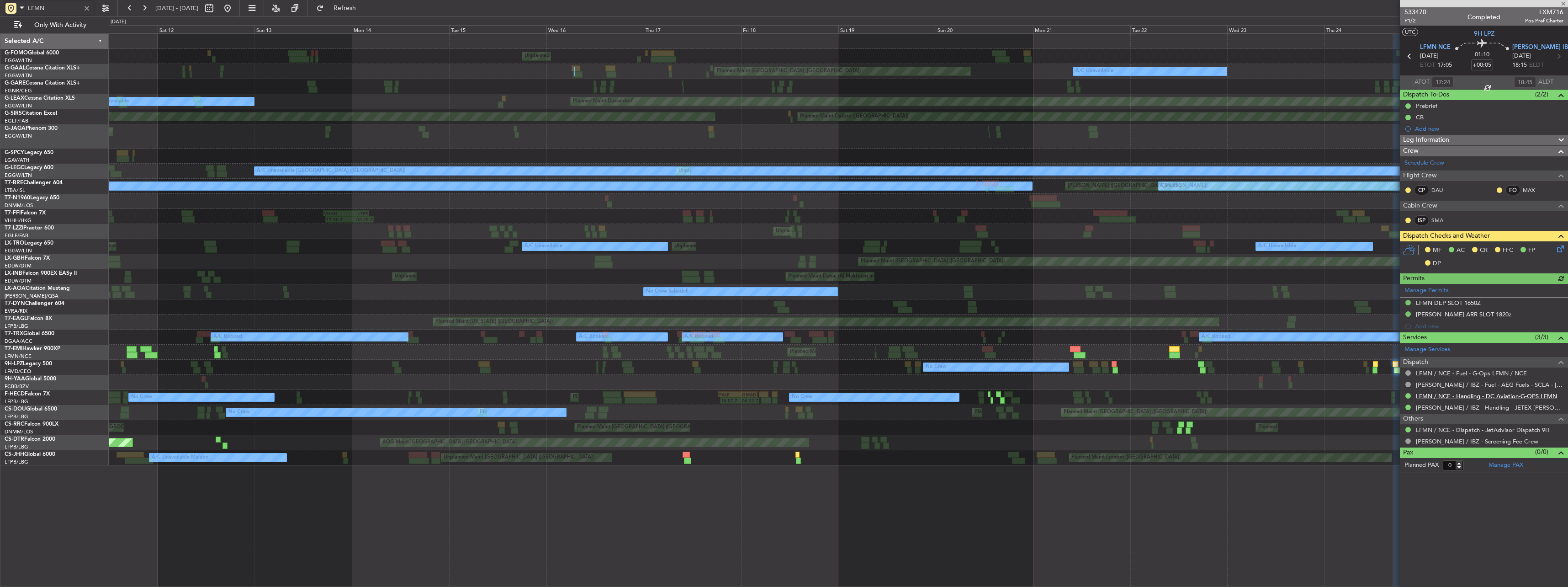
type input "LFMN"
click at [1448, 396] on link "LFMN / NCE - Handling - DC Aviation-G-OPS LFMN" at bounding box center [1486, 396] width 141 height 8
click at [90, 5] on div at bounding box center [86, 8] width 10 height 10
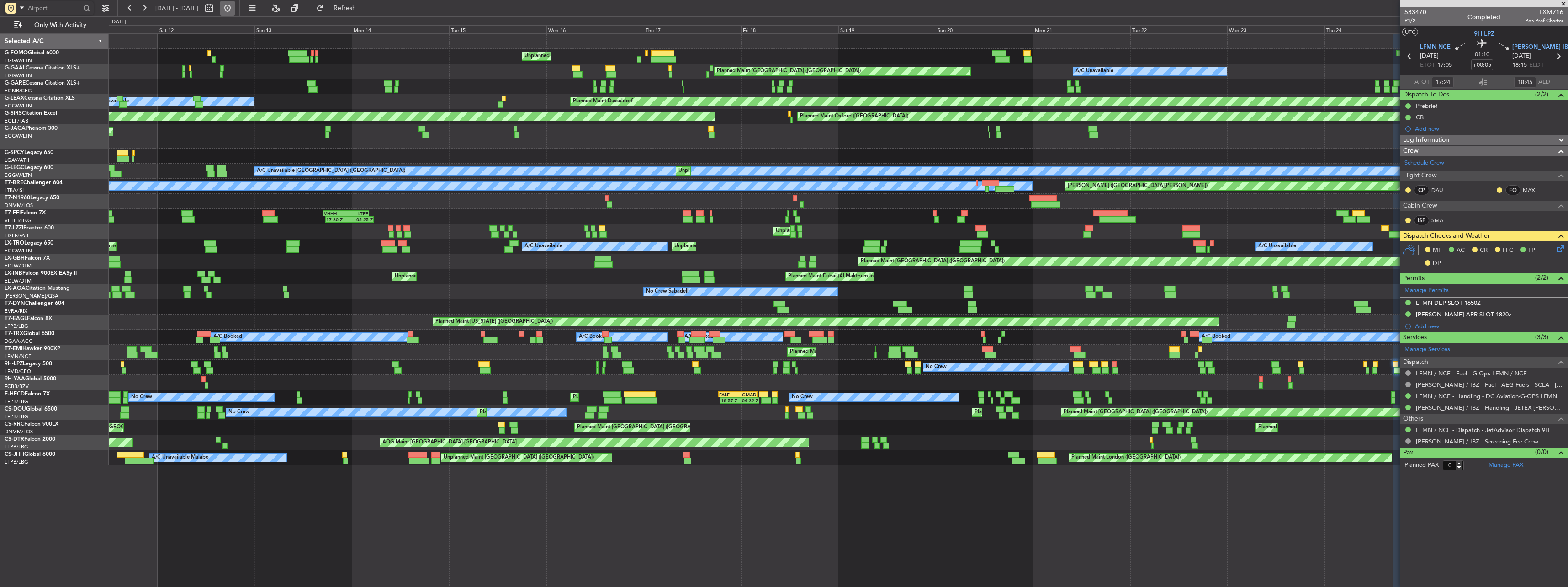
click at [235, 7] on button at bounding box center [228, 9] width 15 height 15
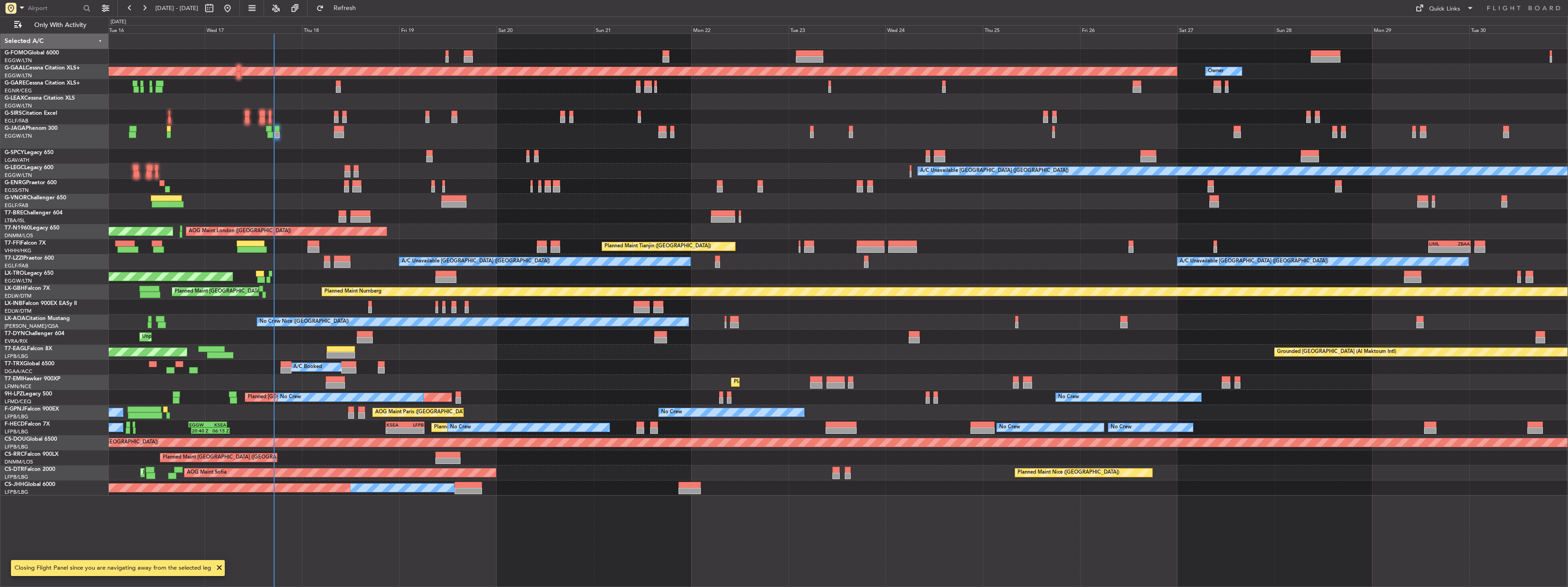
click at [629, 175] on div "OLBA 11:00 Z KTEB 22:45 Z 10:50 Z 22:30 Z Planned Maint Dusseldorf Owner Owner …" at bounding box center [838, 310] width 1459 height 554
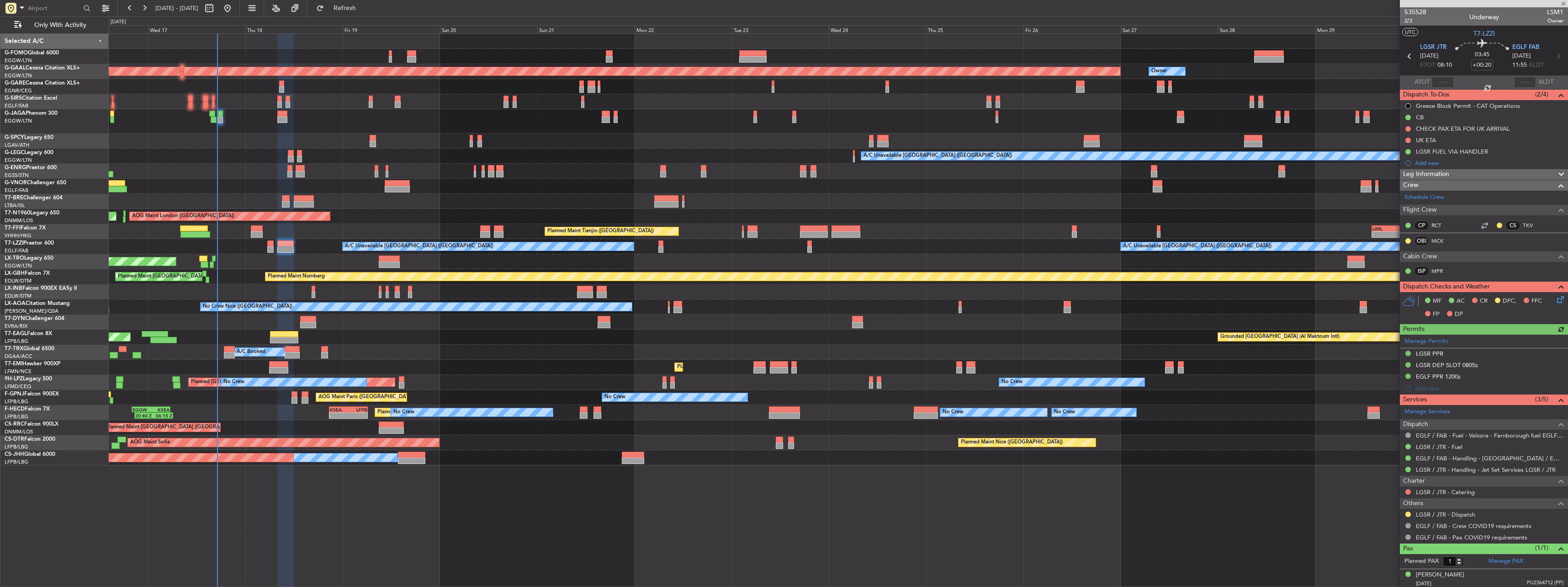
click at [1424, 448] on mat-tooltip-component "EGLF / FAB - Fuel - Valcora - Farnborough fuel EGLF / FAB" at bounding box center [1486, 451] width 150 height 24
click at [1441, 462] on div "EGLF / FAB - Handling - [GEOGRAPHIC_DATA] / EGLF / FAB" at bounding box center [1484, 458] width 168 height 12
click at [1441, 460] on link "EGLF / FAB - Handling - [GEOGRAPHIC_DATA] / EGLF / FAB" at bounding box center [1489, 458] width 147 height 8
click at [46, 8] on input "text" at bounding box center [54, 8] width 52 height 14
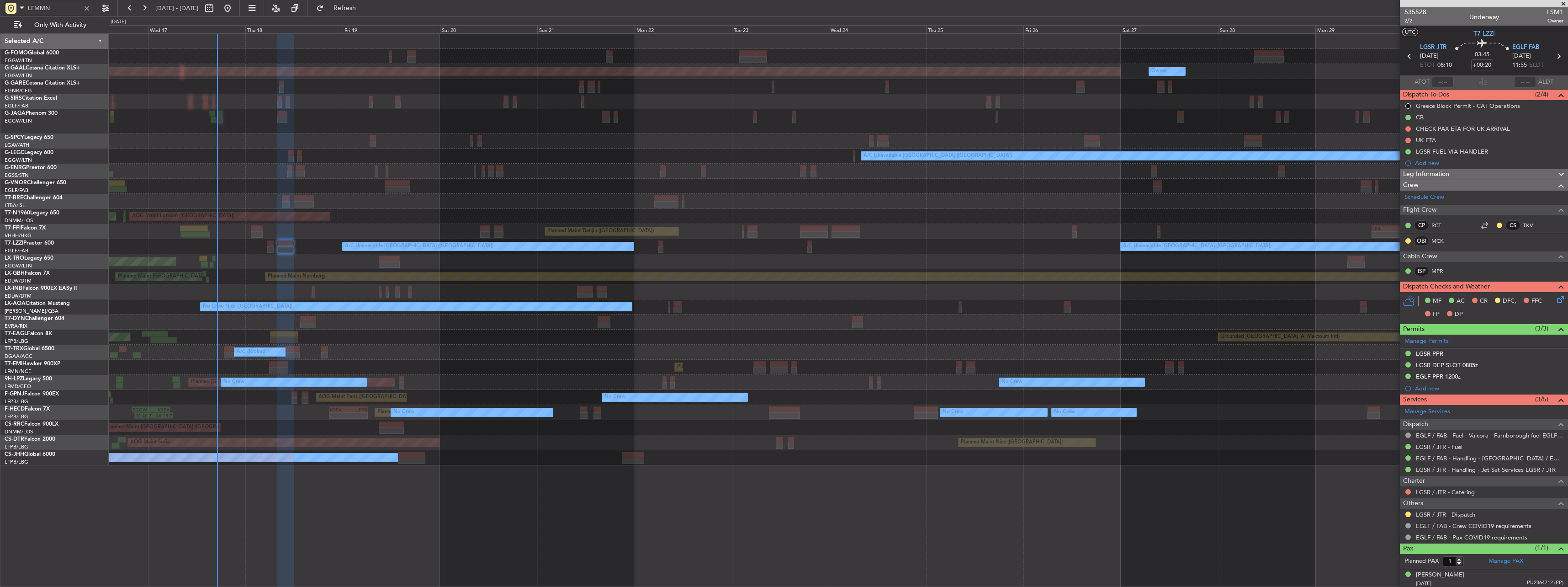
click at [63, 10] on input "LFMMN" at bounding box center [54, 8] width 52 height 14
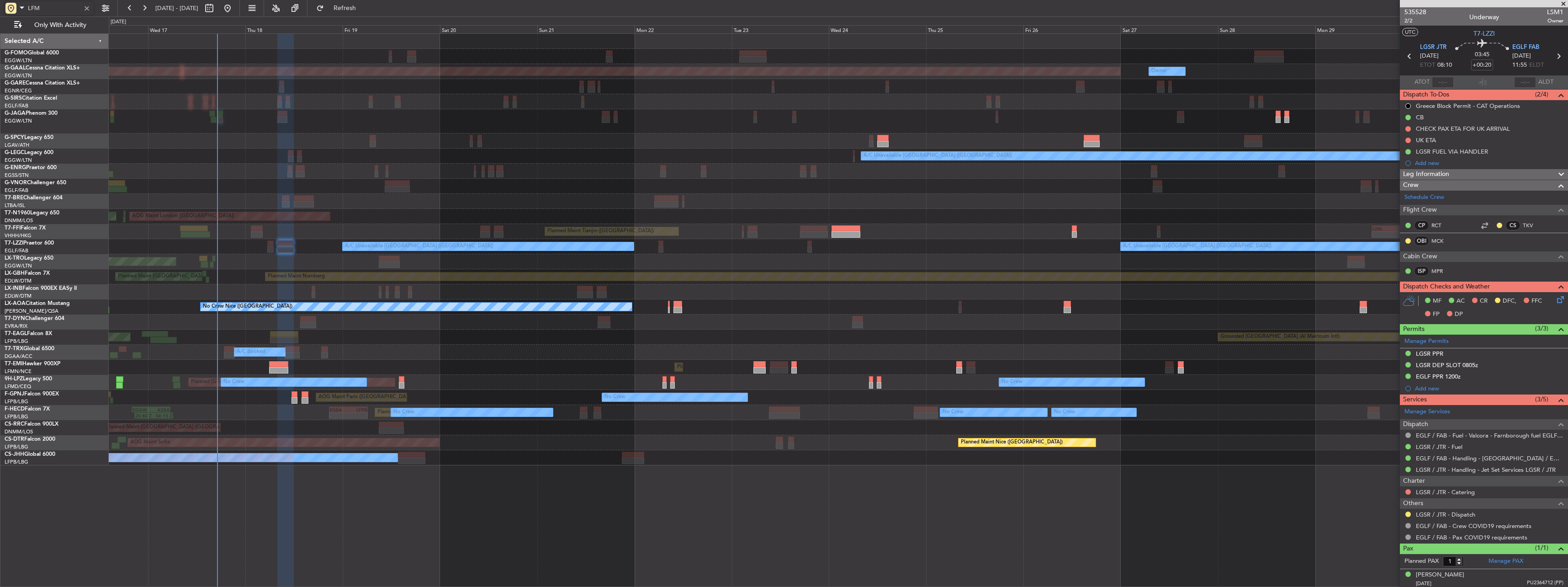
type input "LFMN"
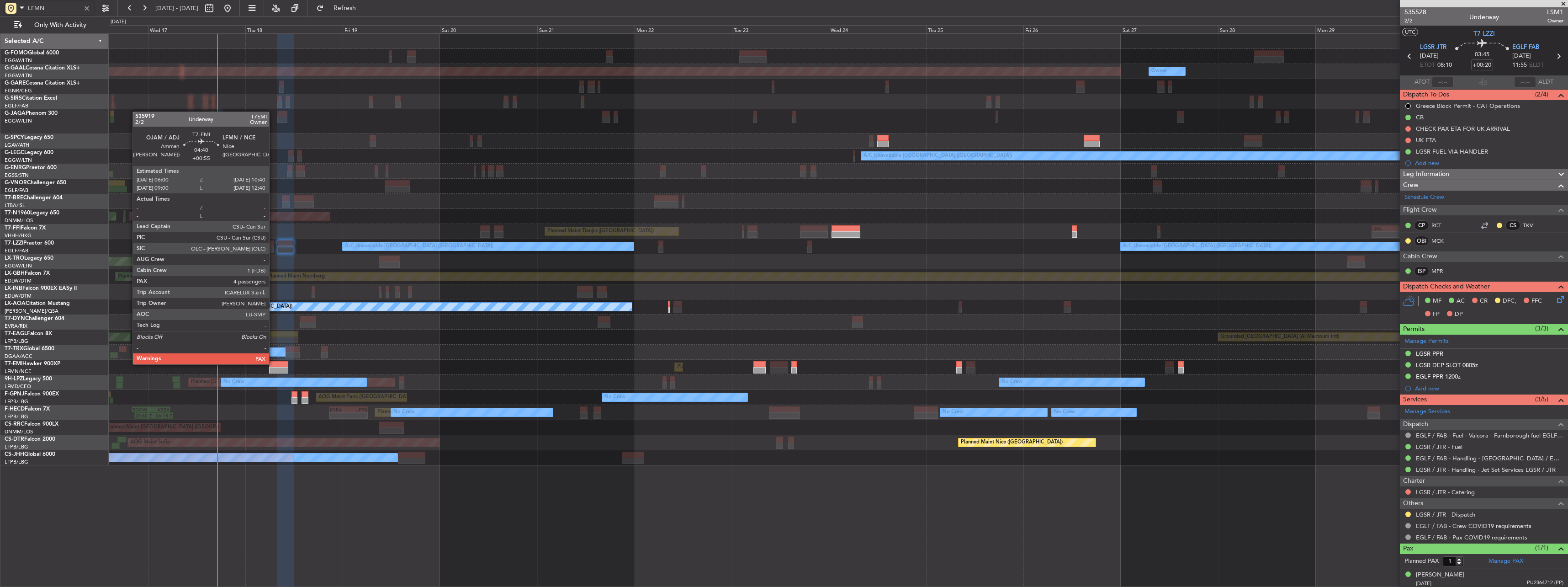
click at [273, 364] on div at bounding box center [279, 364] width 19 height 7
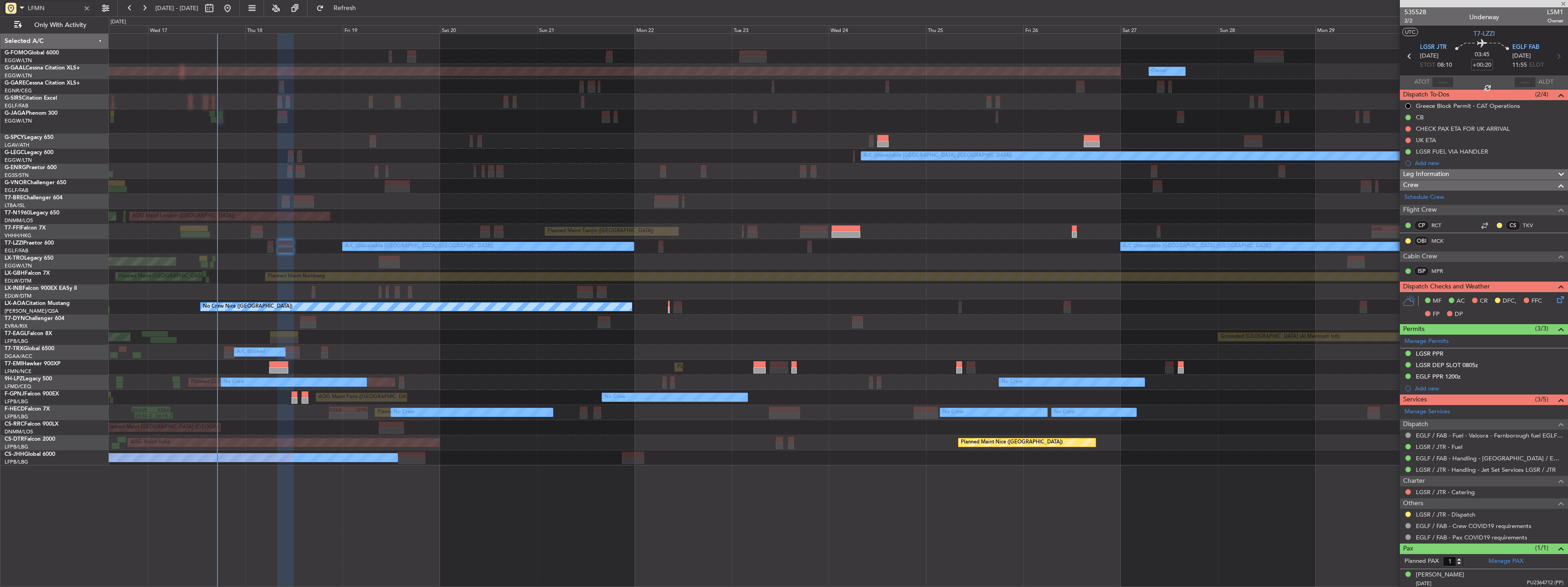
type input "+00:55"
type input "4"
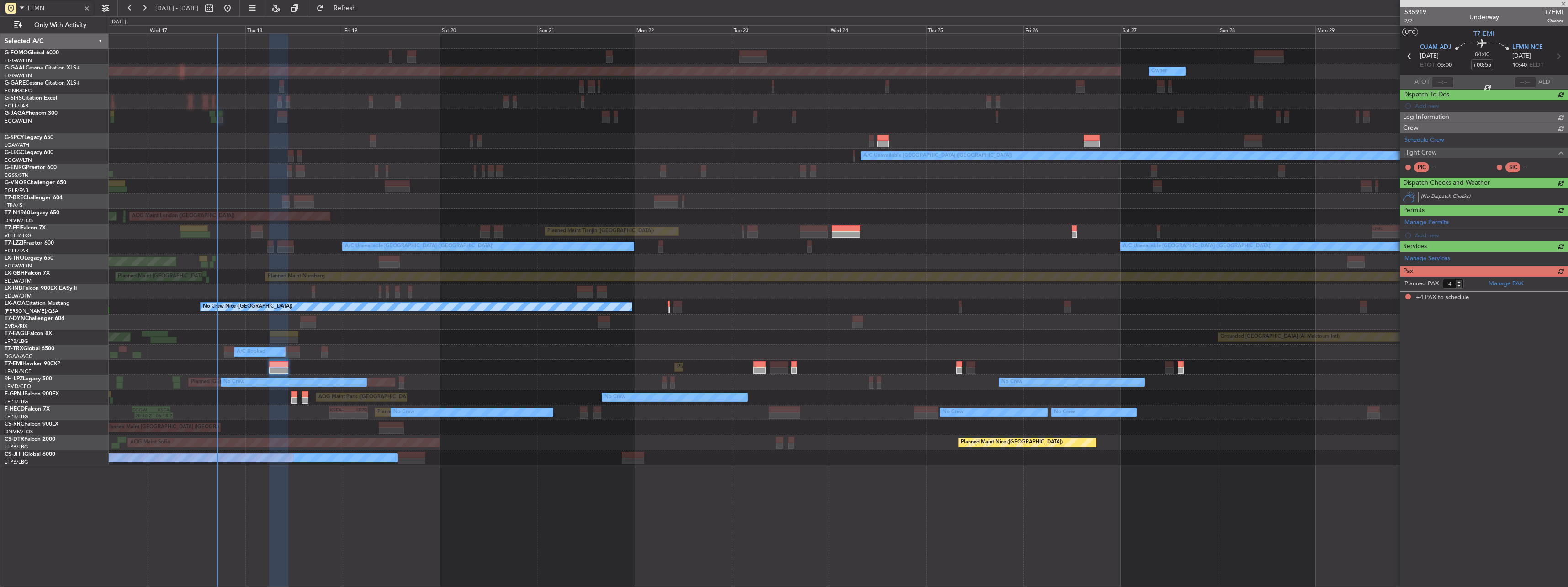
type input "LFMN"
click at [86, 7] on div at bounding box center [86, 8] width 10 height 10
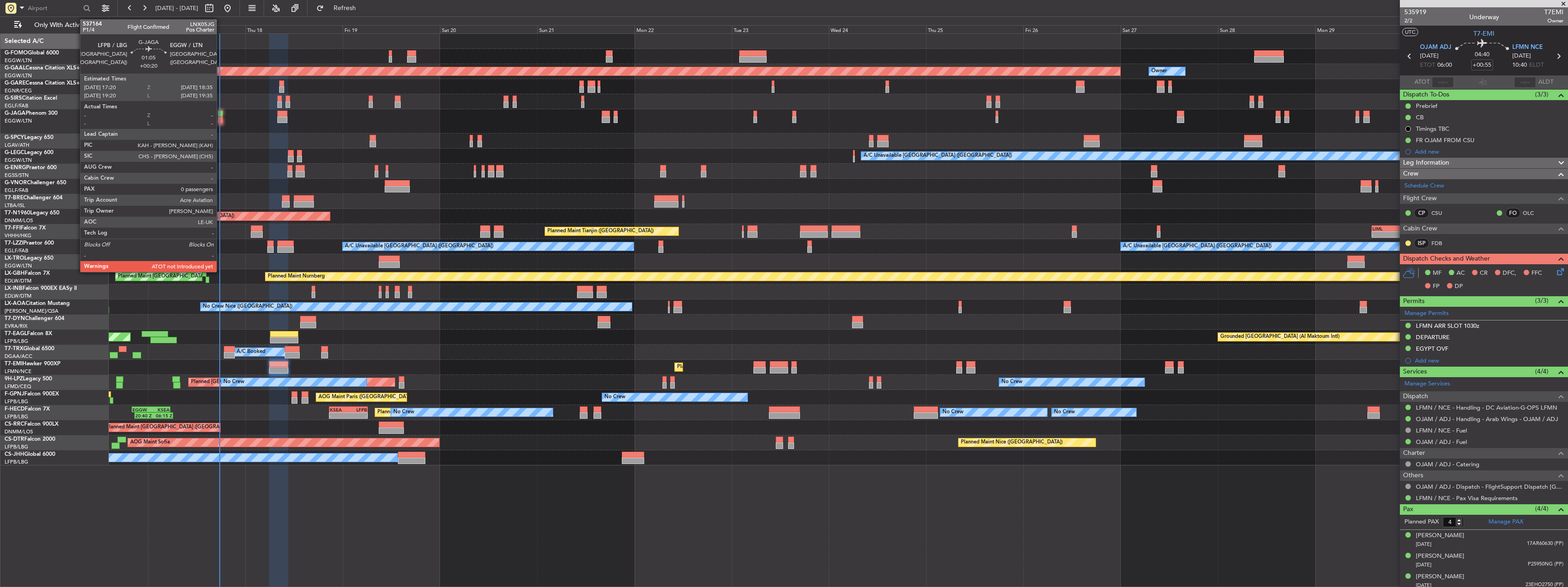
click at [221, 119] on div at bounding box center [220, 119] width 5 height 7
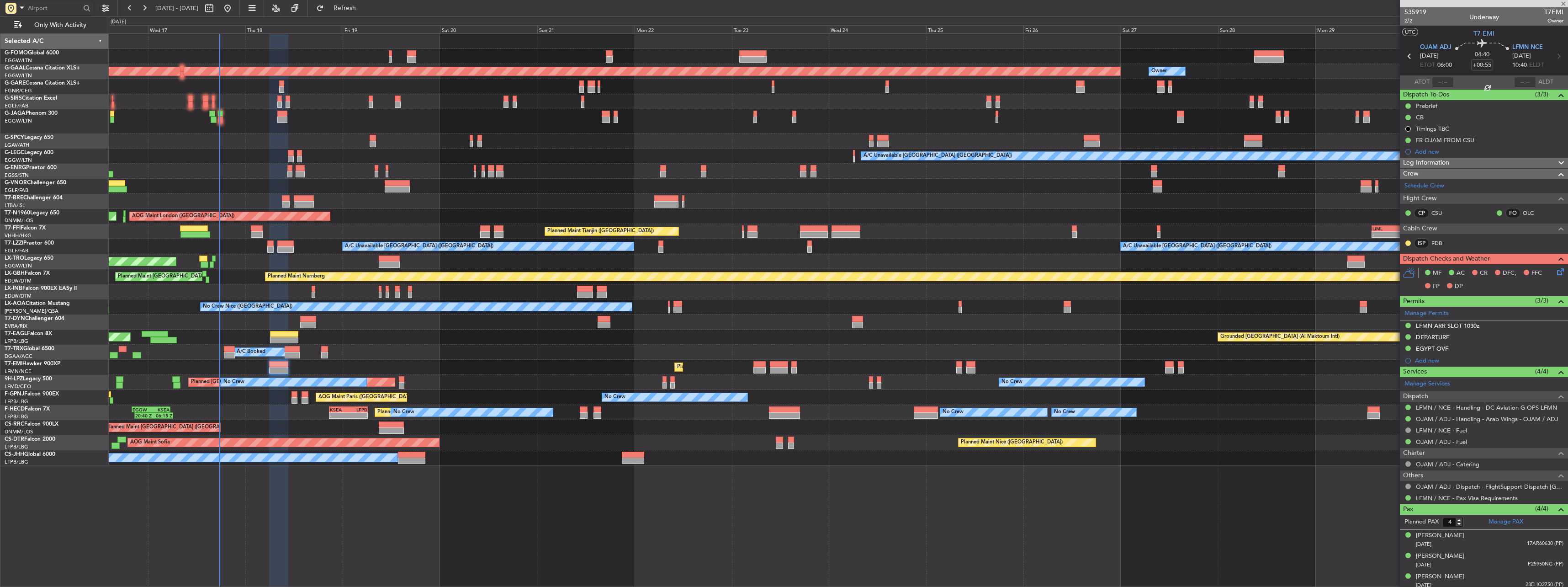
type input "+00:20"
type input "0"
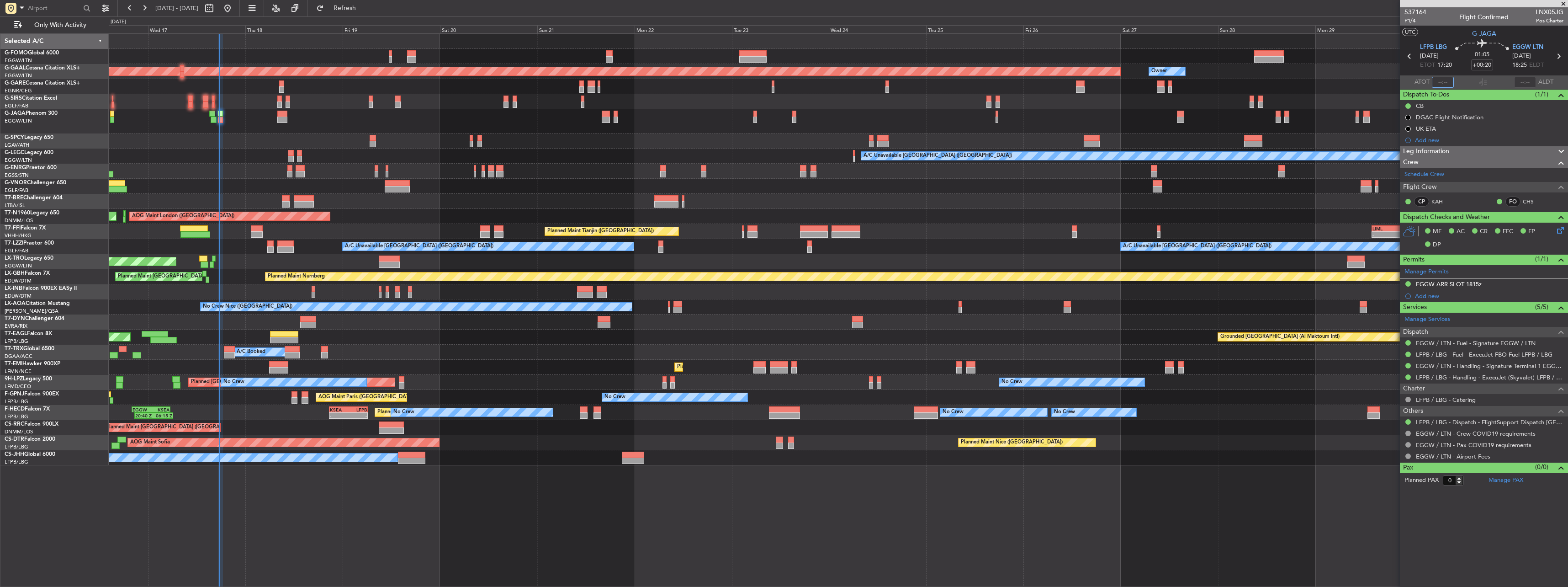
click at [1443, 83] on input "text" at bounding box center [1443, 82] width 22 height 11
type input "17:35"
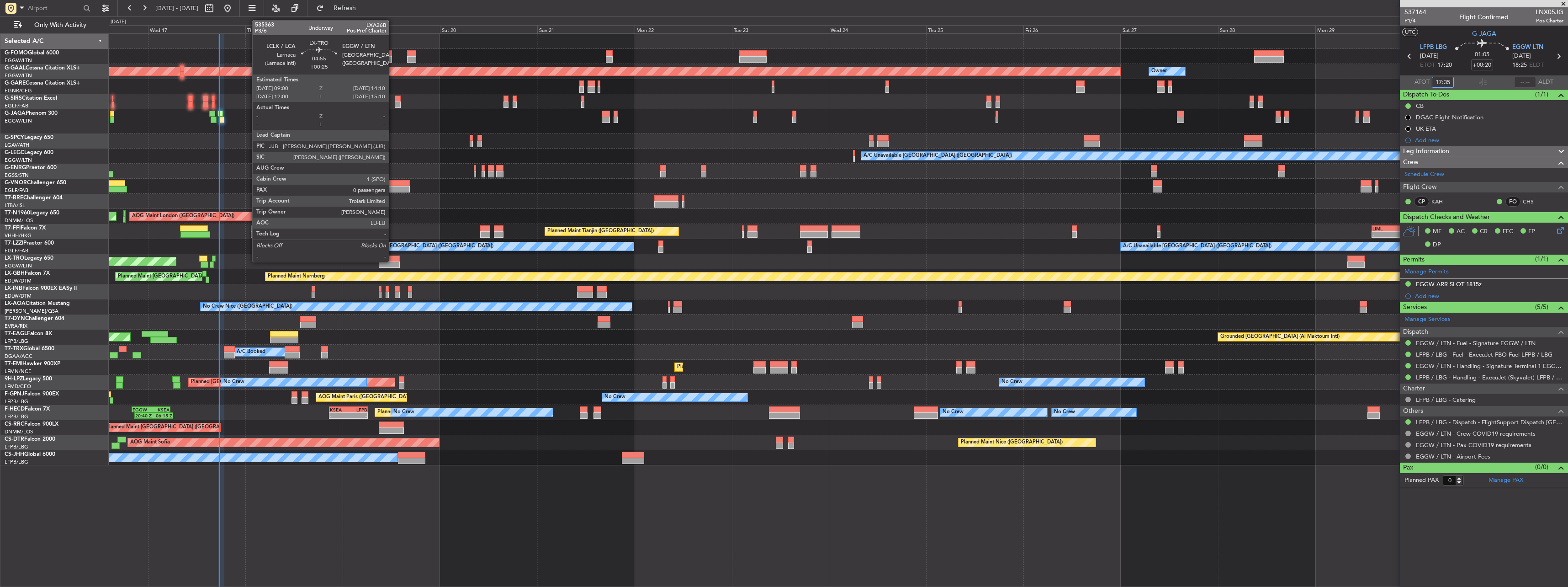
click at [393, 261] on div at bounding box center [389, 259] width 21 height 7
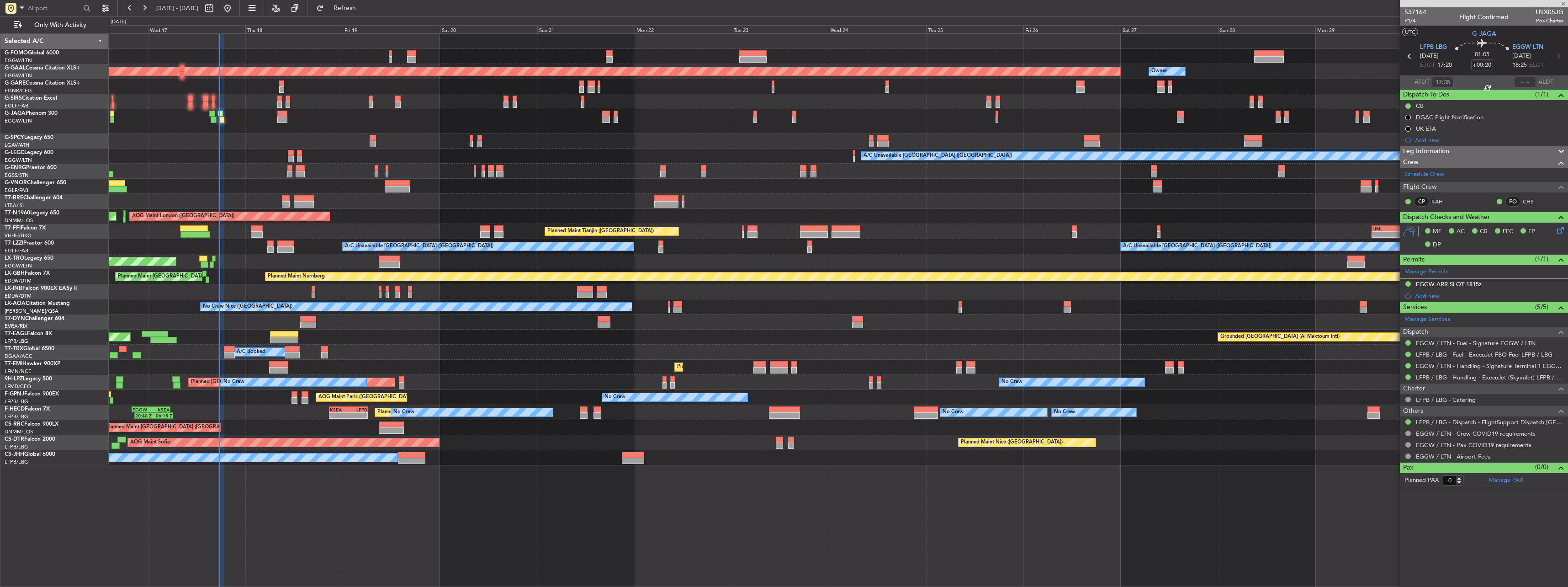
type input "+00:25"
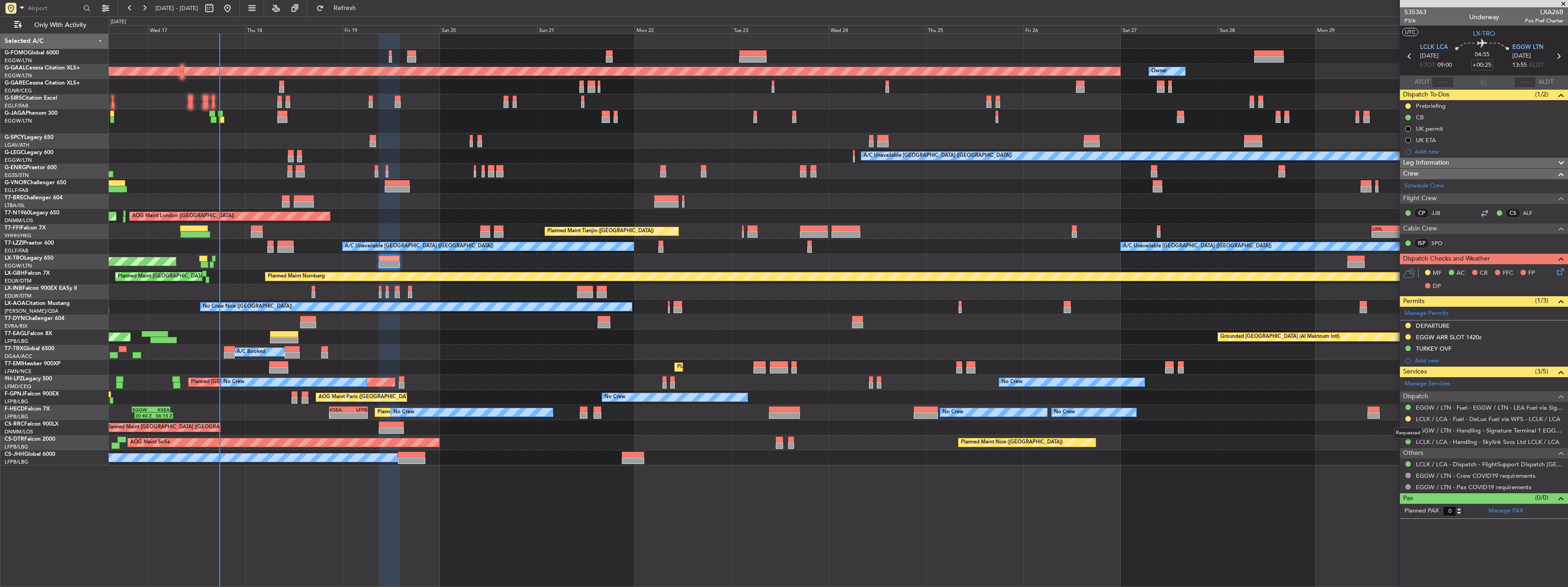
drag, startPoint x: 1409, startPoint y: 421, endPoint x: 1410, endPoint y: 427, distance: 6.1
click at [1409, 421] on button at bounding box center [1408, 418] width 5 height 5
click at [1390, 530] on span "Confirmed" at bounding box center [1382, 527] width 29 height 9
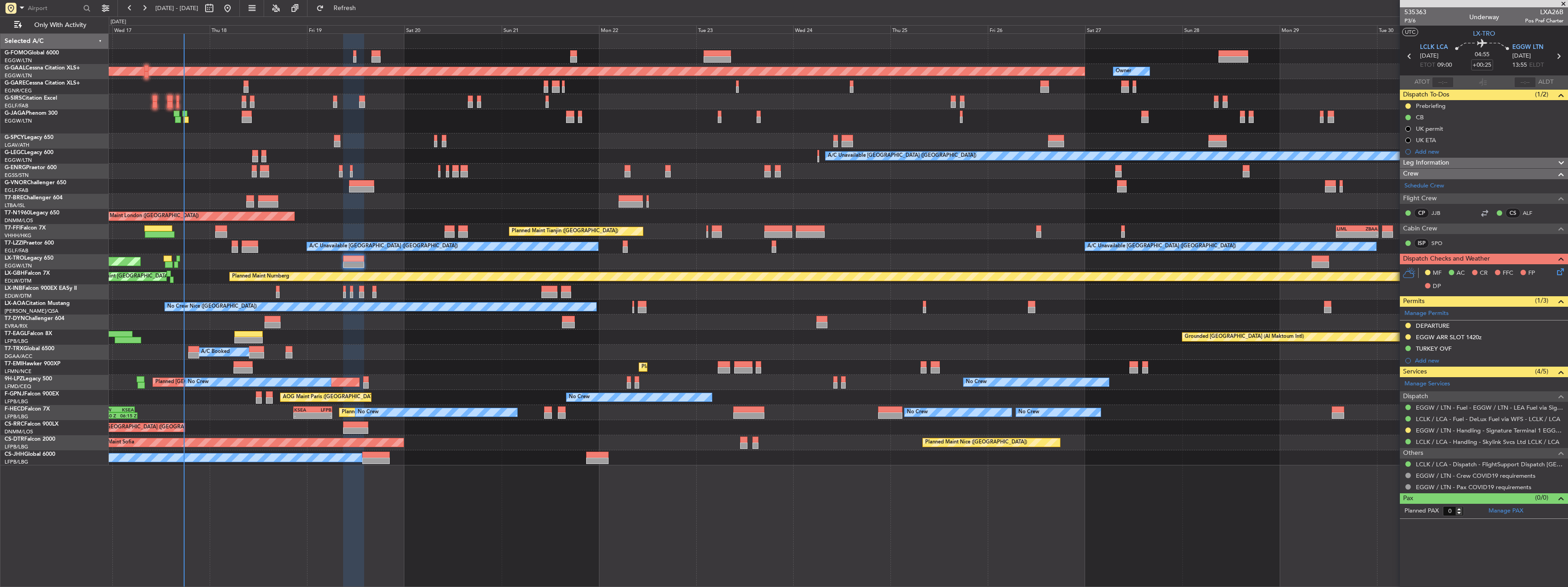
click at [544, 350] on div "OLBA 11:00 Z KTEB 22:45 Z 10:50 Z 22:30 Z Planned Maint Dusseldorf Owner Owner …" at bounding box center [838, 250] width 1459 height 432
